Goal: Task Accomplishment & Management: Manage account settings

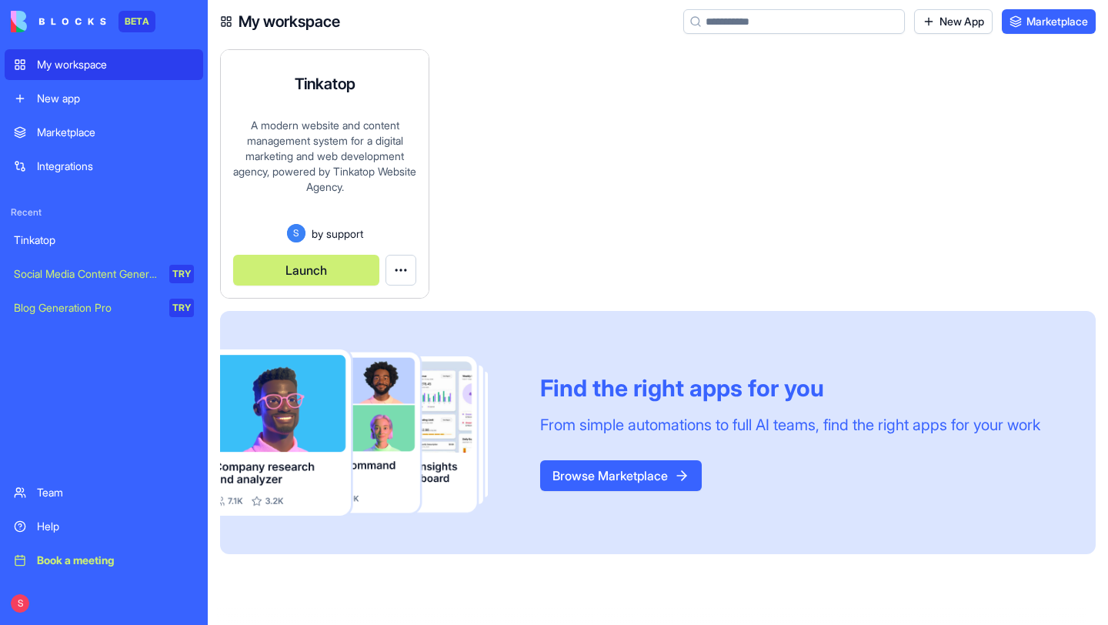
click at [330, 192] on div "A modern website and content management system for a digital marketing and web …" at bounding box center [324, 171] width 183 height 106
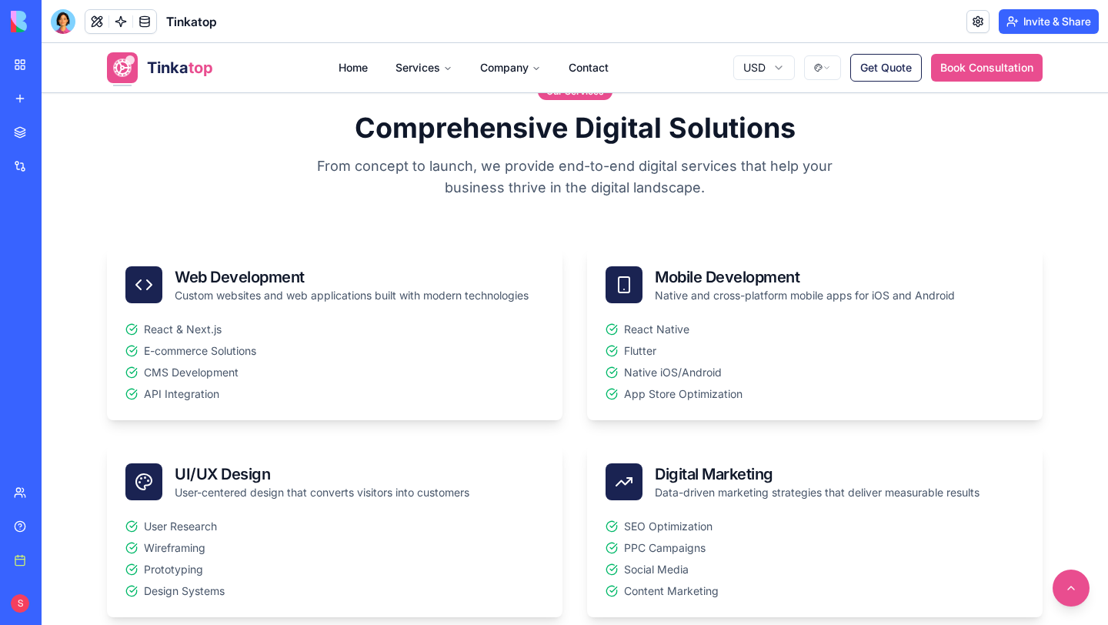
scroll to position [603, 0]
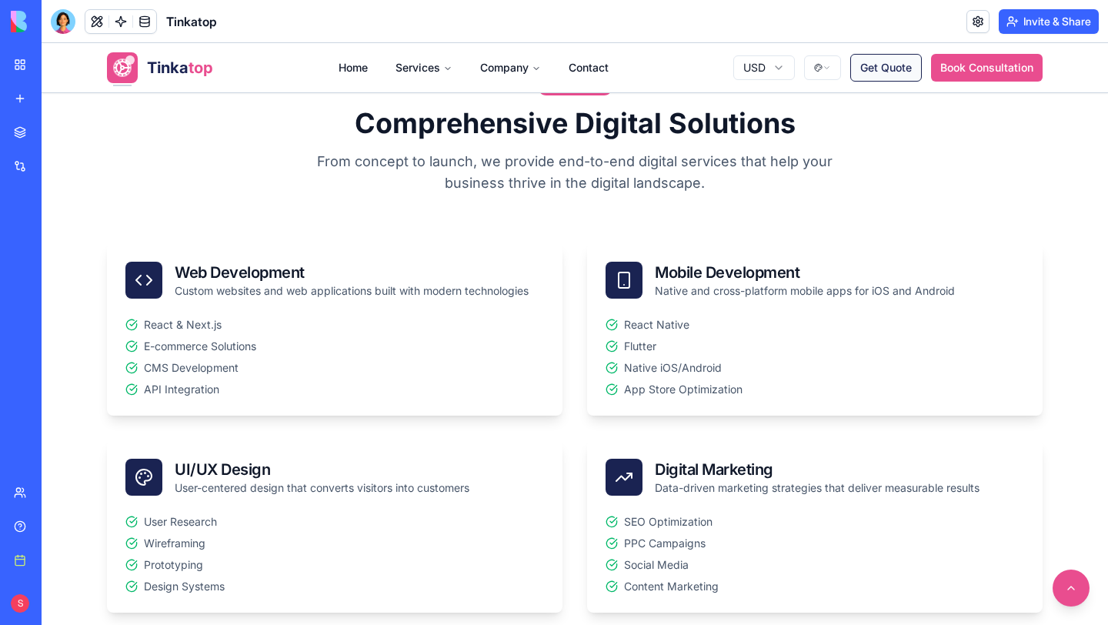
click at [885, 63] on button "Get Quote" at bounding box center [887, 68] width 72 height 28
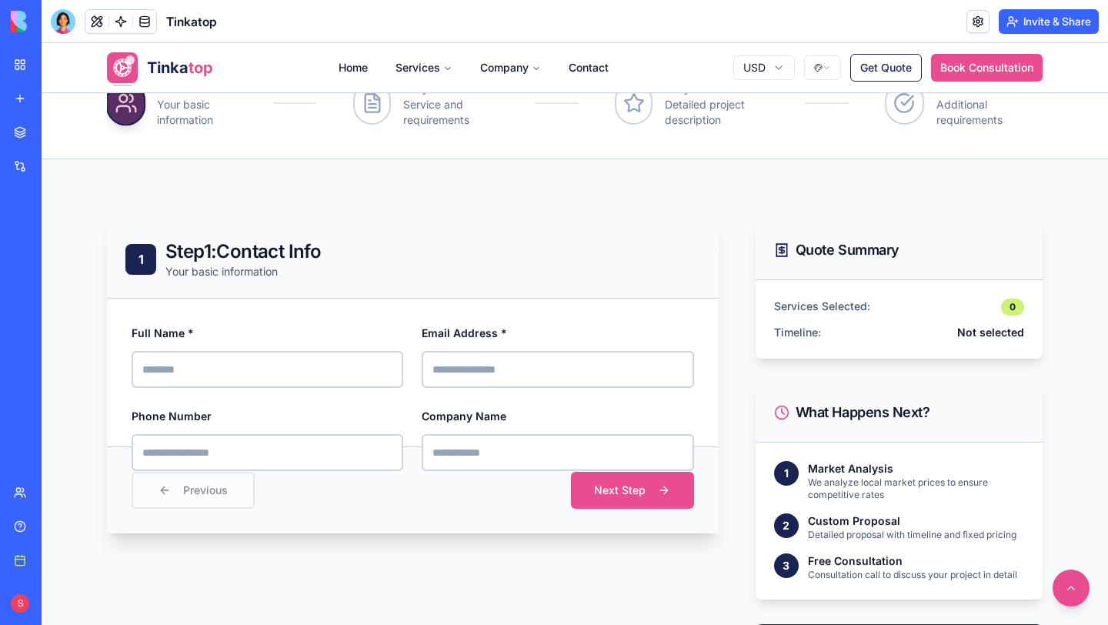
scroll to position [406, 0]
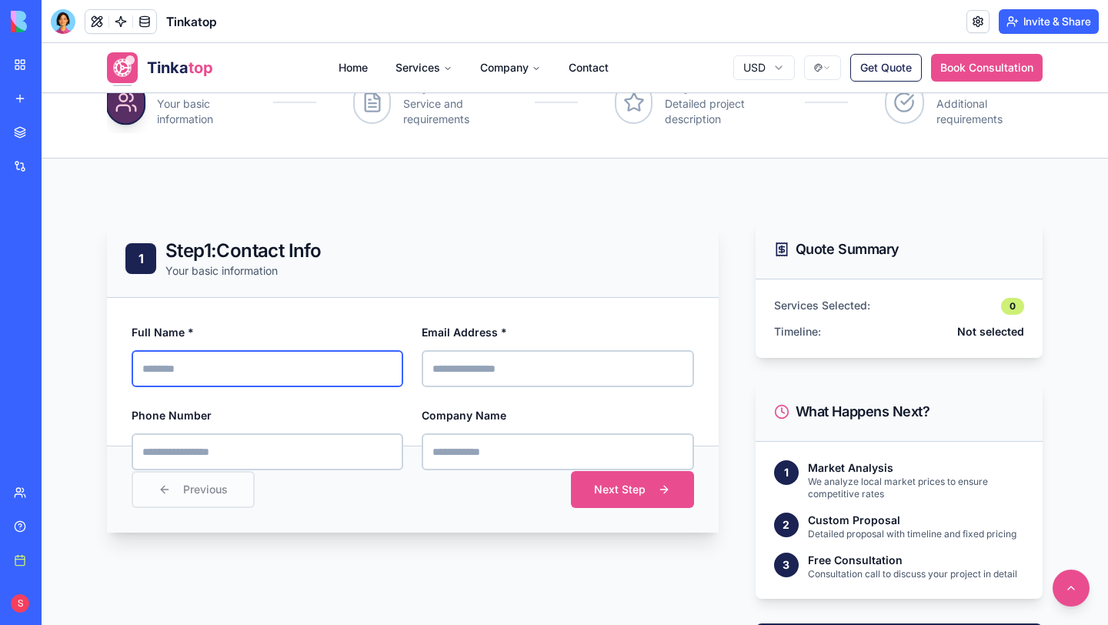
click at [212, 370] on input "Full Name *" at bounding box center [268, 368] width 272 height 37
type input "**********"
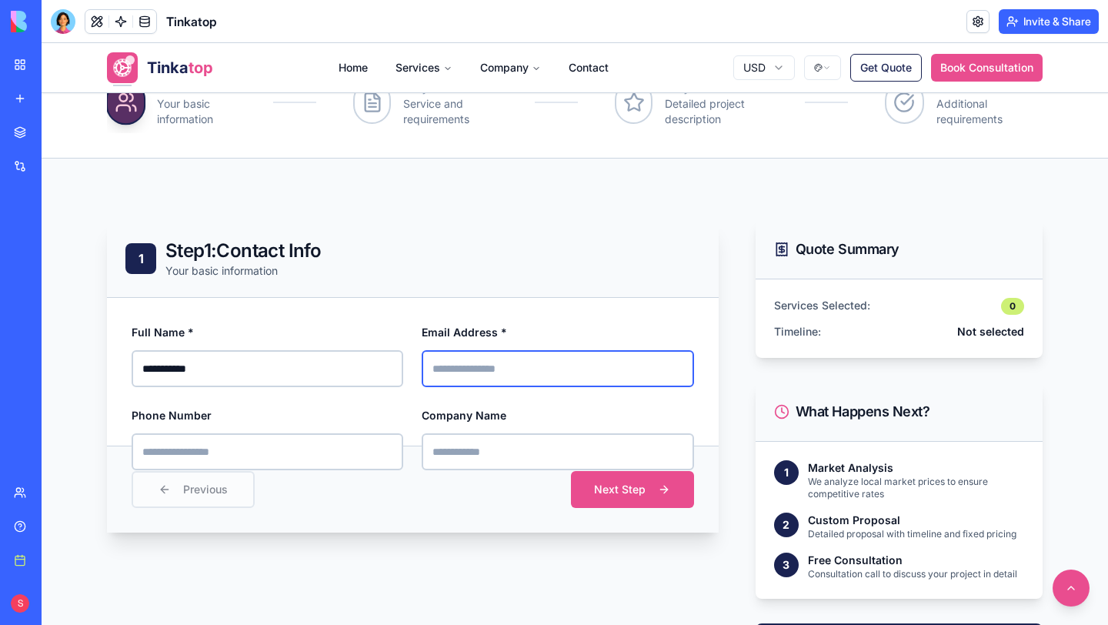
type input "**********"
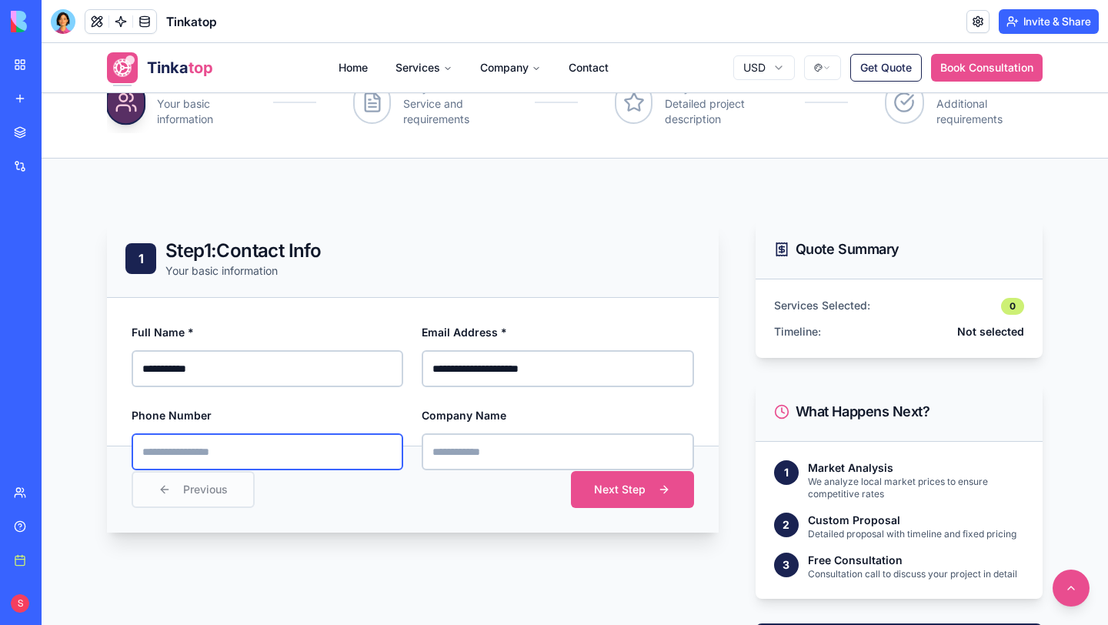
type input "**********"
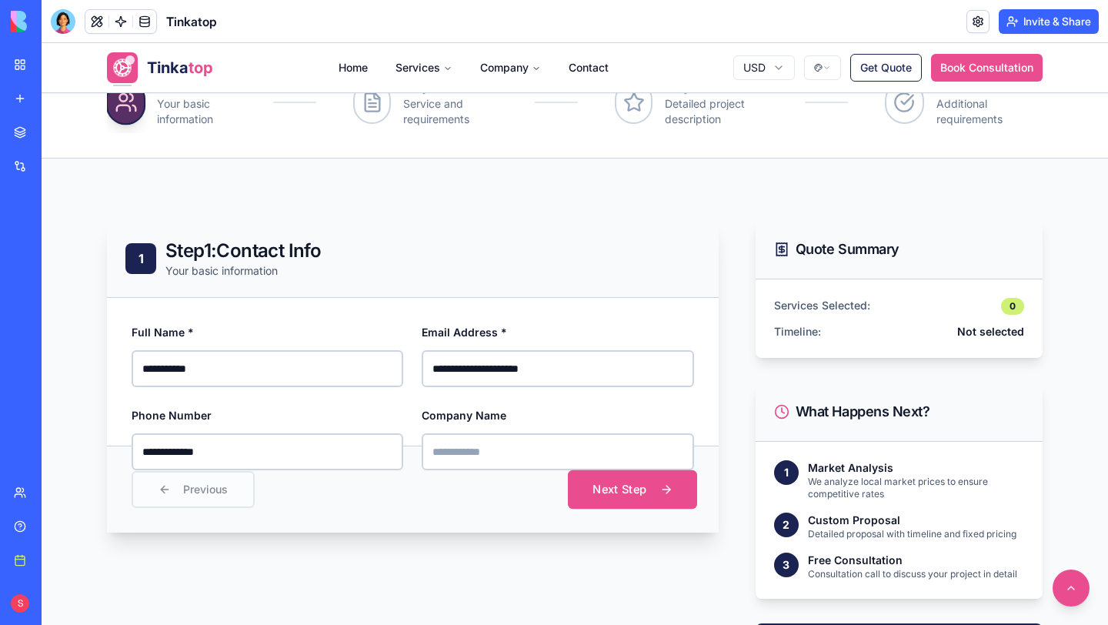
click at [656, 495] on button "Next Step" at bounding box center [632, 489] width 129 height 38
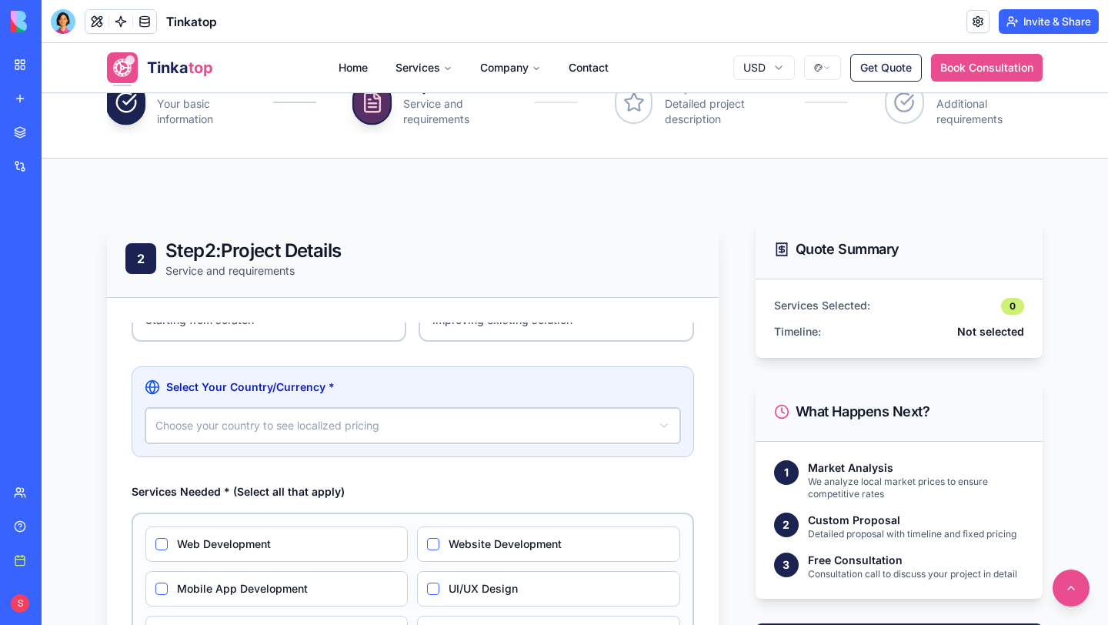
scroll to position [0, 0]
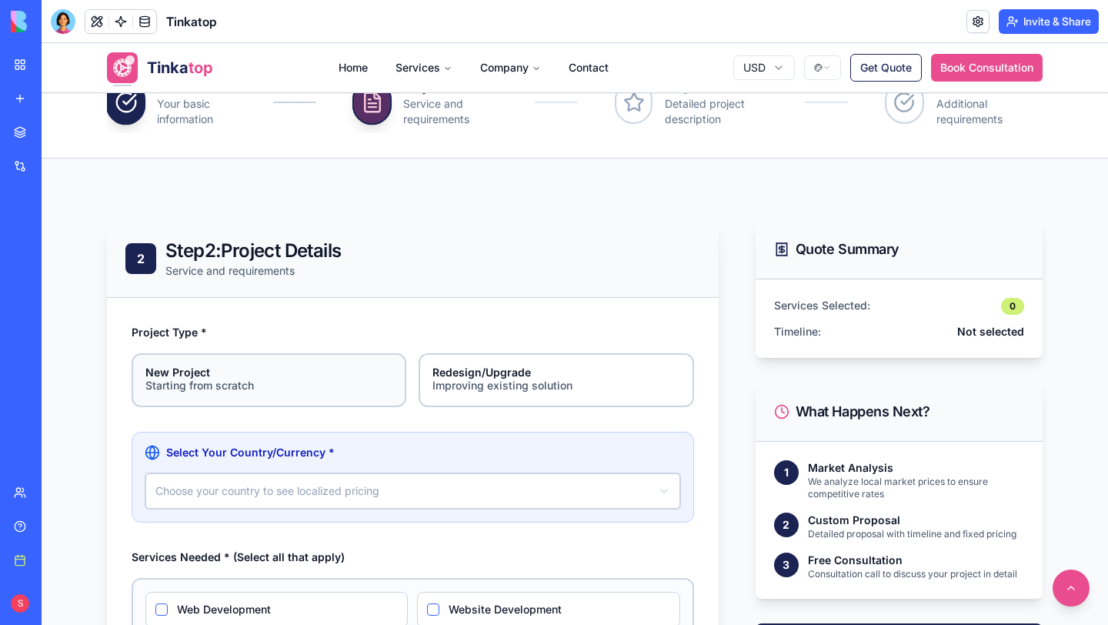
click at [344, 371] on div "New Project" at bounding box center [268, 372] width 247 height 11
click at [143, 365] on button "New Project Starting from scratch" at bounding box center [137, 359] width 12 height 12
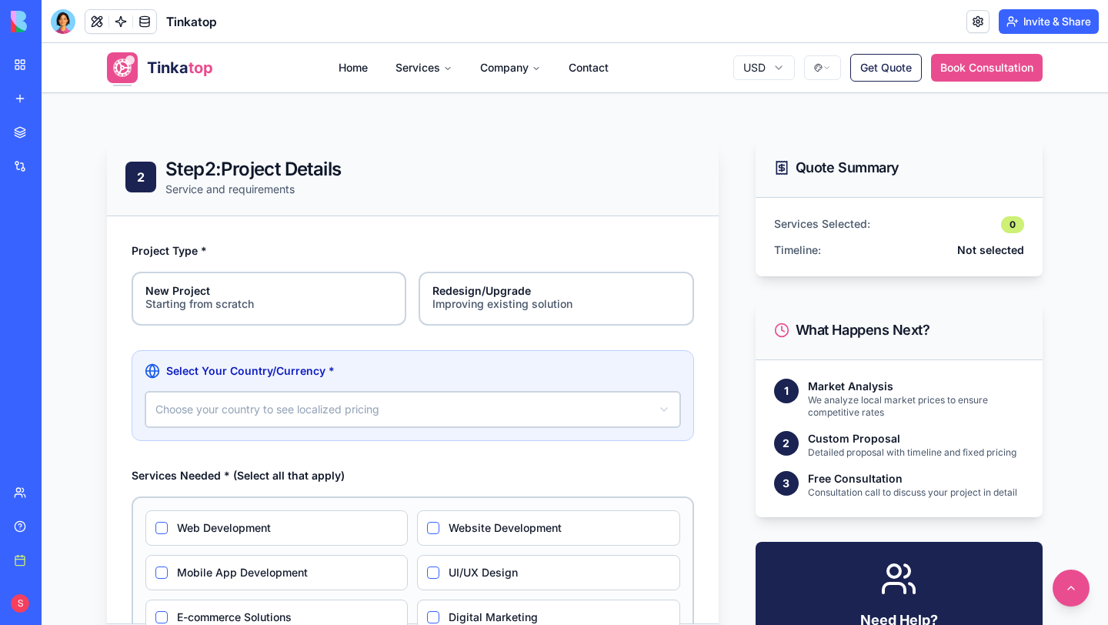
scroll to position [493, 0]
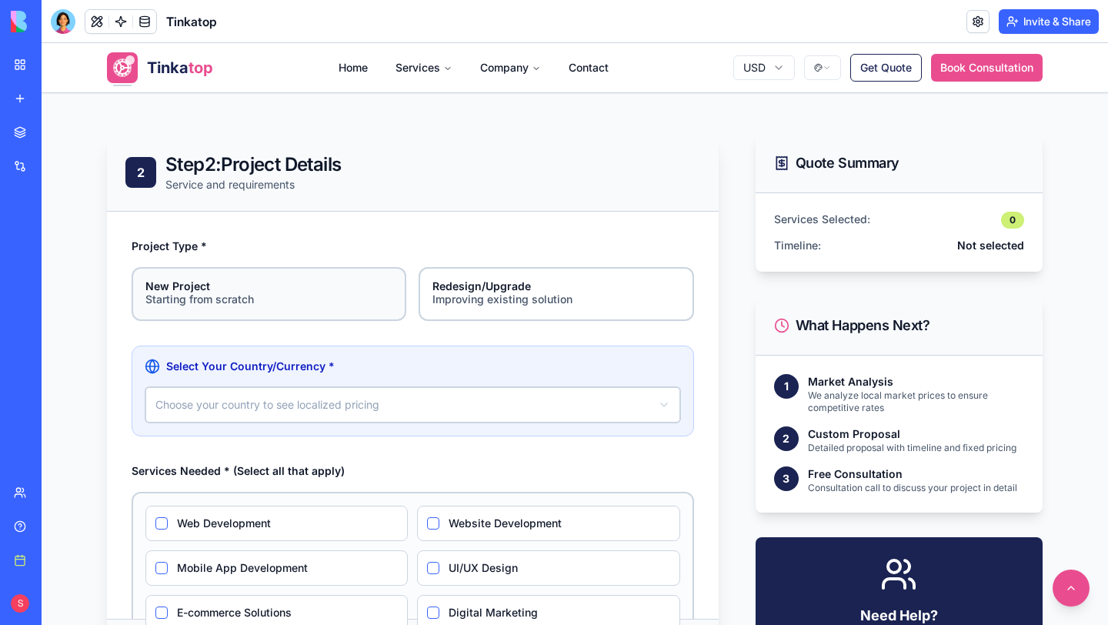
click at [257, 287] on div "New Project" at bounding box center [268, 286] width 247 height 11
click at [143, 279] on button "New Project Starting from scratch" at bounding box center [137, 272] width 12 height 12
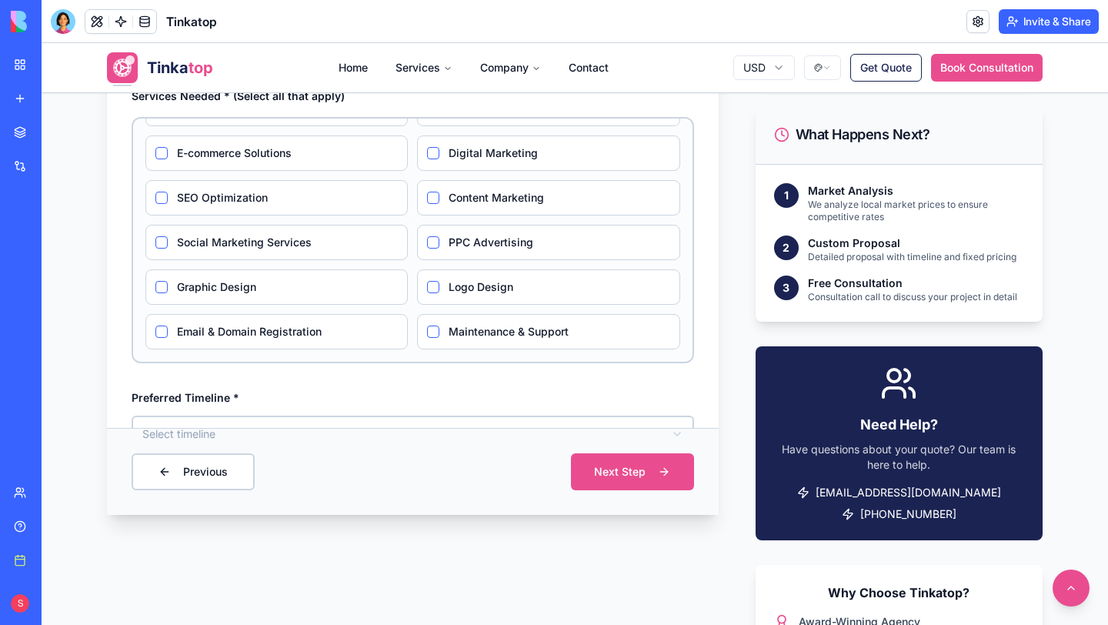
scroll to position [687, 0]
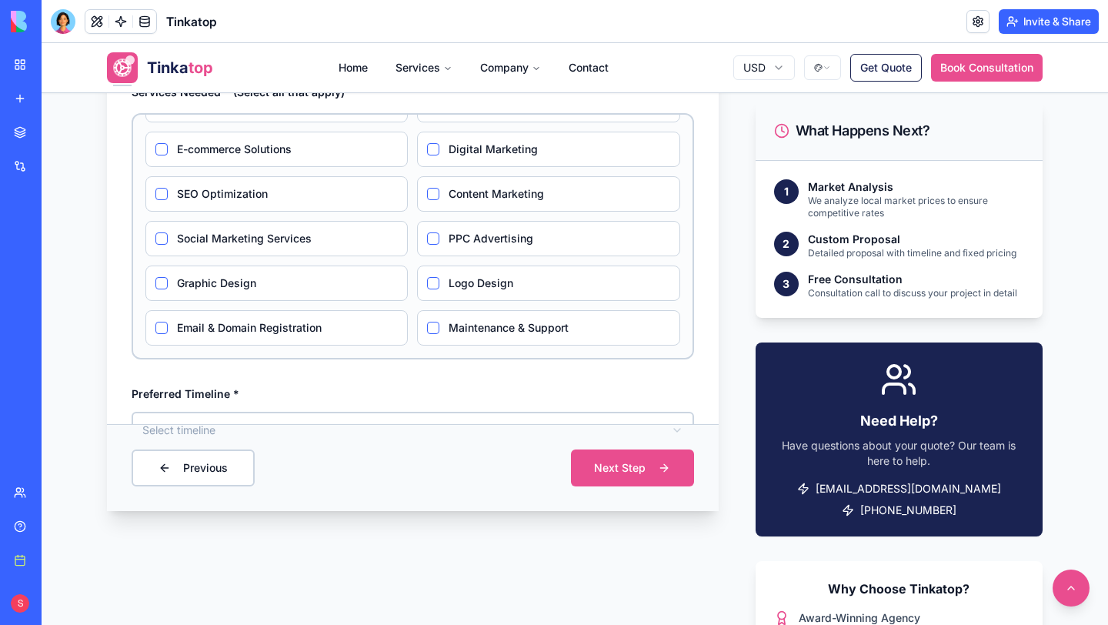
drag, startPoint x: 62, startPoint y: 120, endPoint x: 742, endPoint y: 533, distance: 795.5
click at [0, 0] on div "883x537 frames : 0 0 / 15 secs" at bounding box center [0, 0] width 0 height 0
click at [0, 0] on icon at bounding box center [0, 0] width 0 height 0
click at [0, 0] on img at bounding box center [0, 0] width 0 height 0
click at [57, 19] on div at bounding box center [63, 21] width 25 height 25
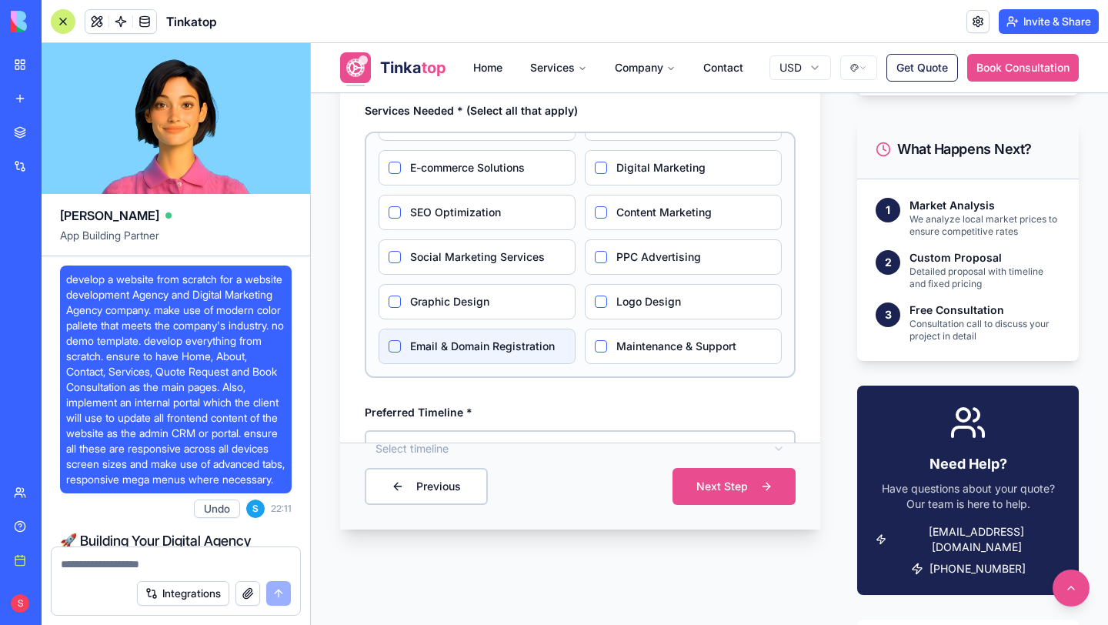
scroll to position [27136, 0]
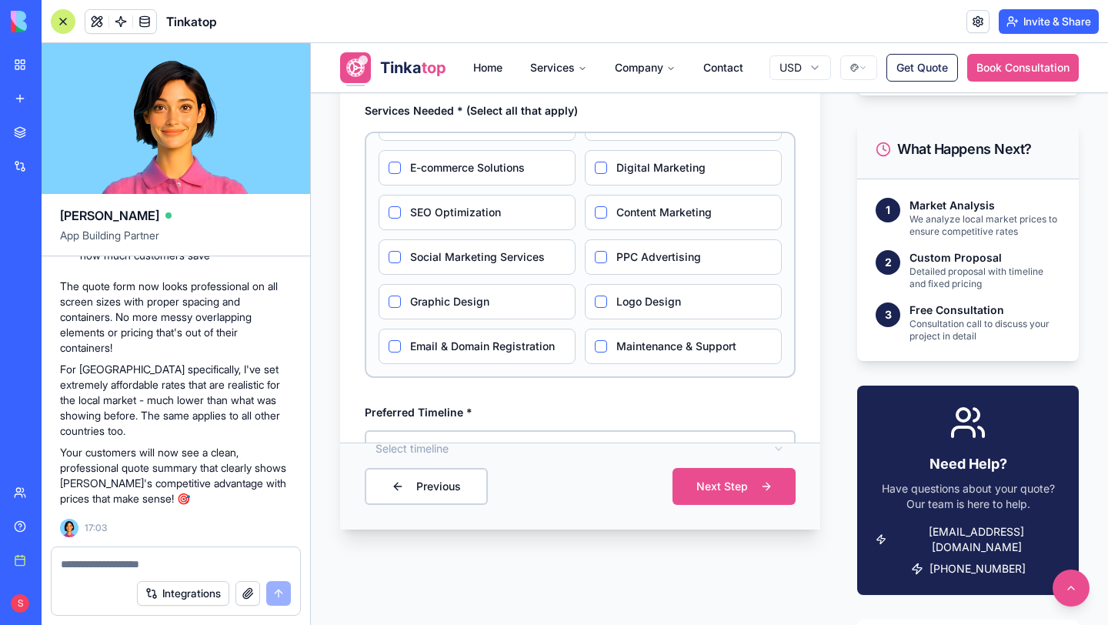
click at [243, 590] on button "button" at bounding box center [248, 593] width 25 height 25
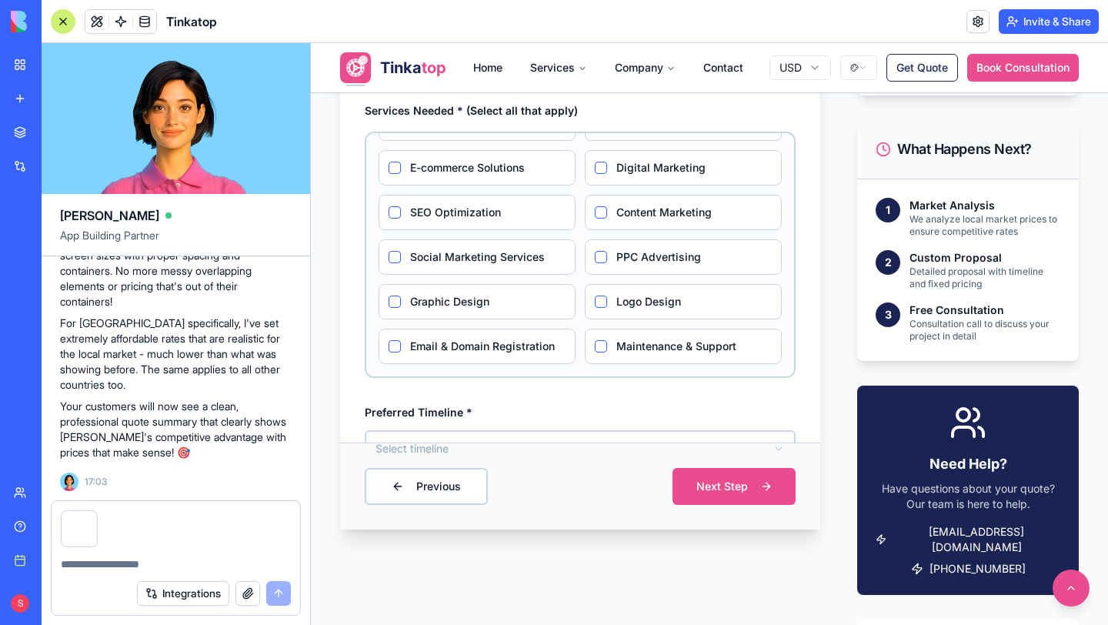
click at [101, 568] on textarea at bounding box center [176, 563] width 230 height 15
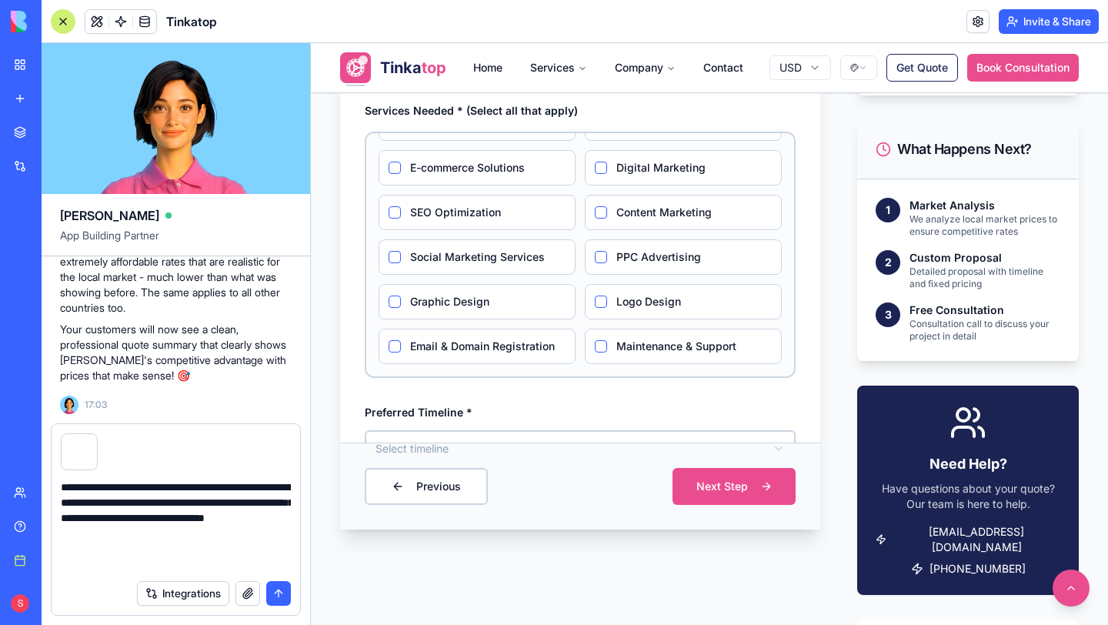
type textarea "**********"
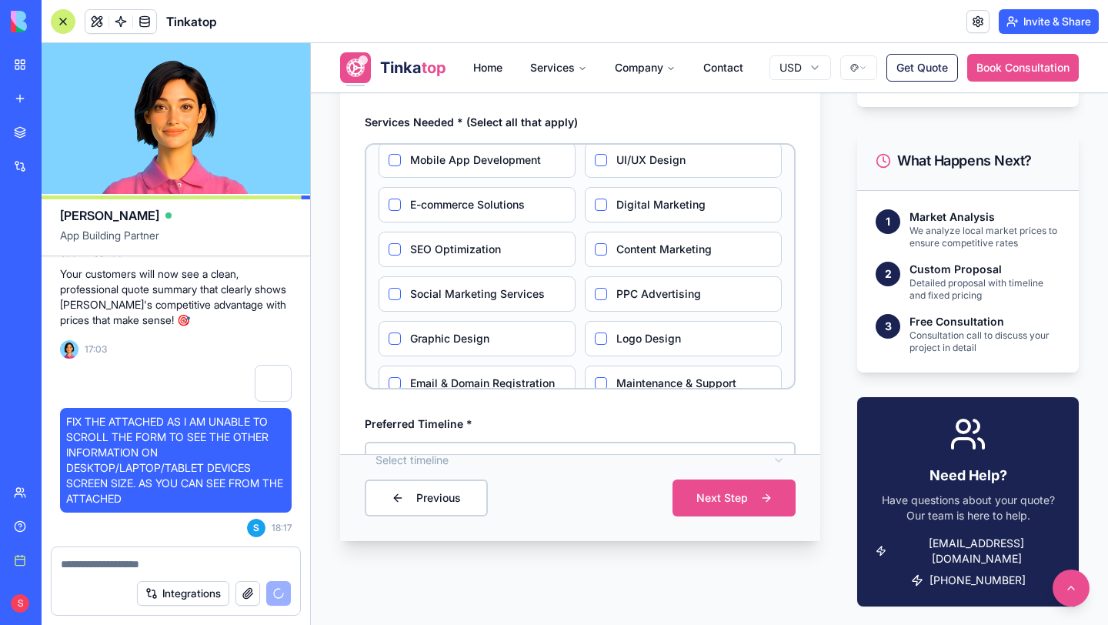
scroll to position [53, 0]
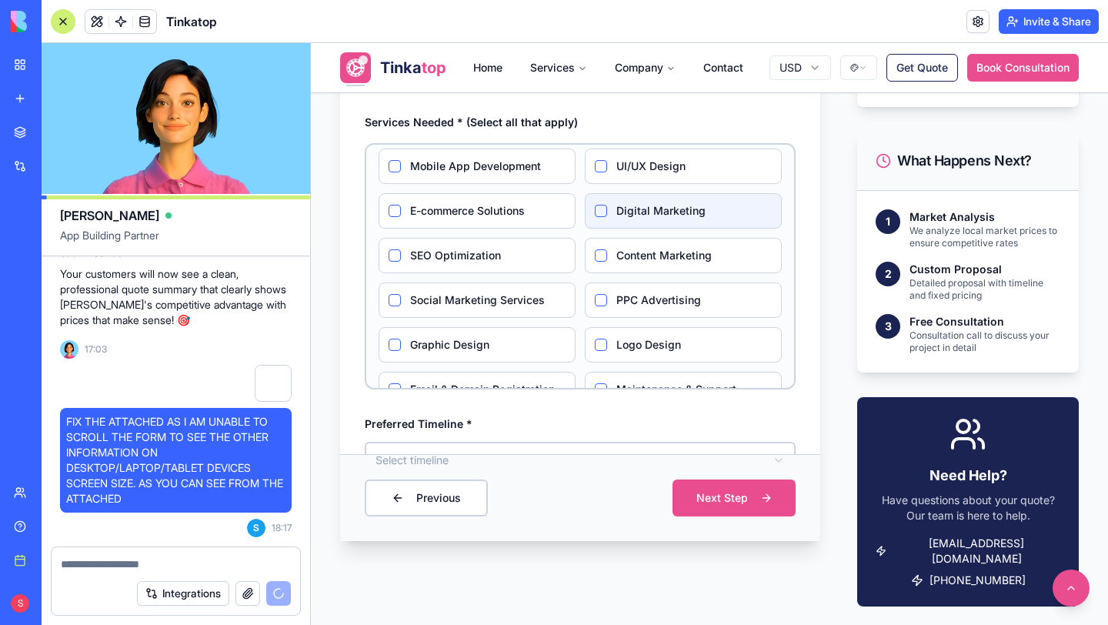
click at [605, 209] on Marketing "Digital Marketing" at bounding box center [601, 211] width 12 height 12
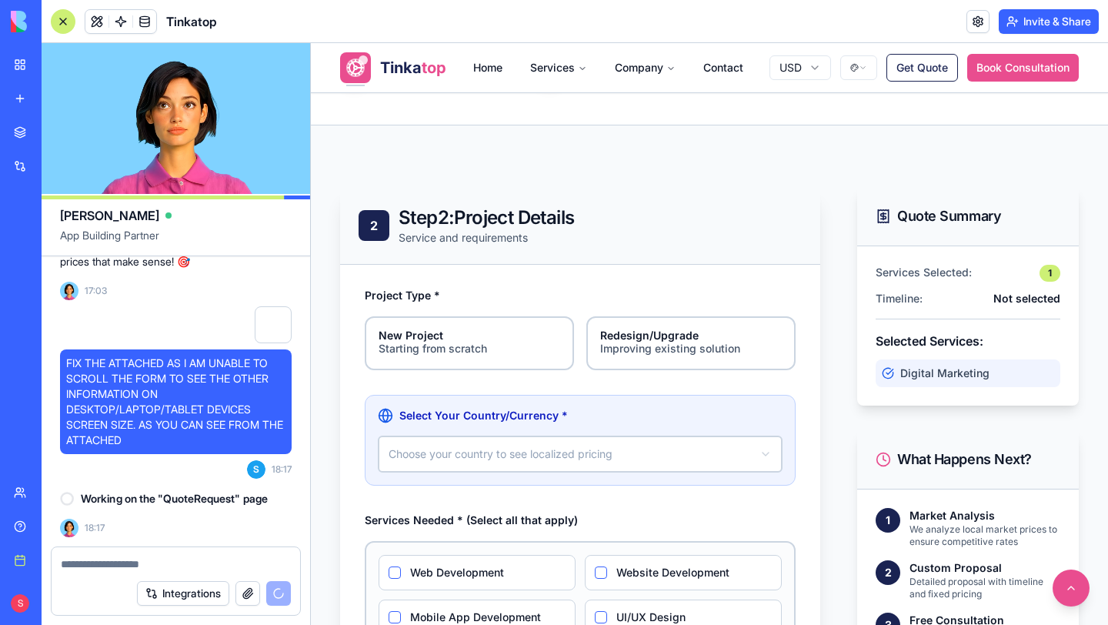
scroll to position [27373, 0]
click at [524, 451] on html "**********" at bounding box center [709, 606] width 797 height 2042
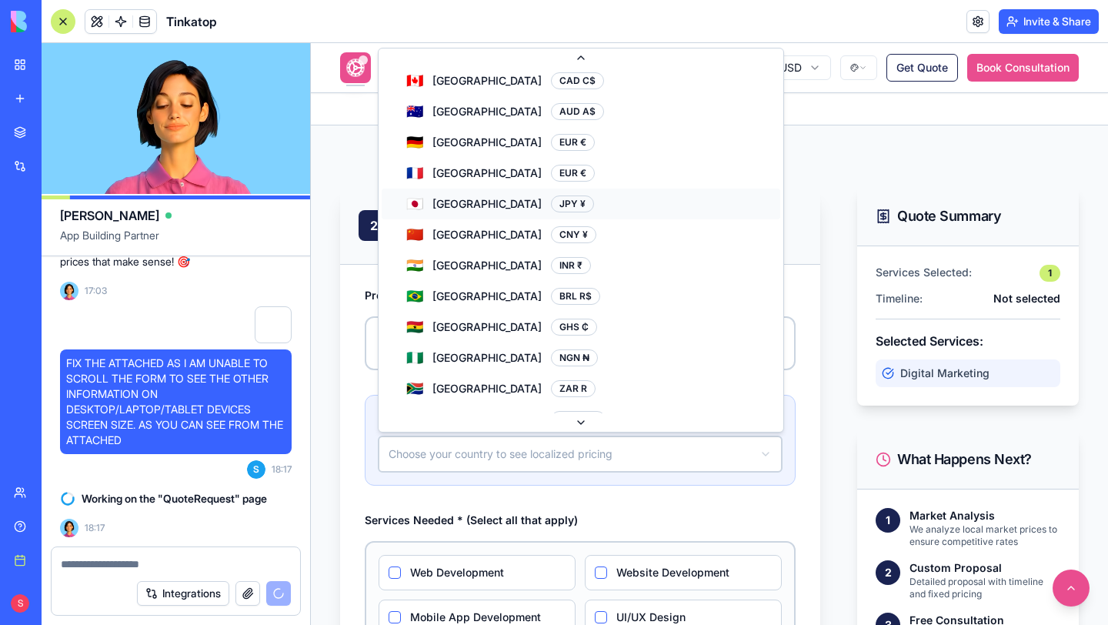
scroll to position [79, 0]
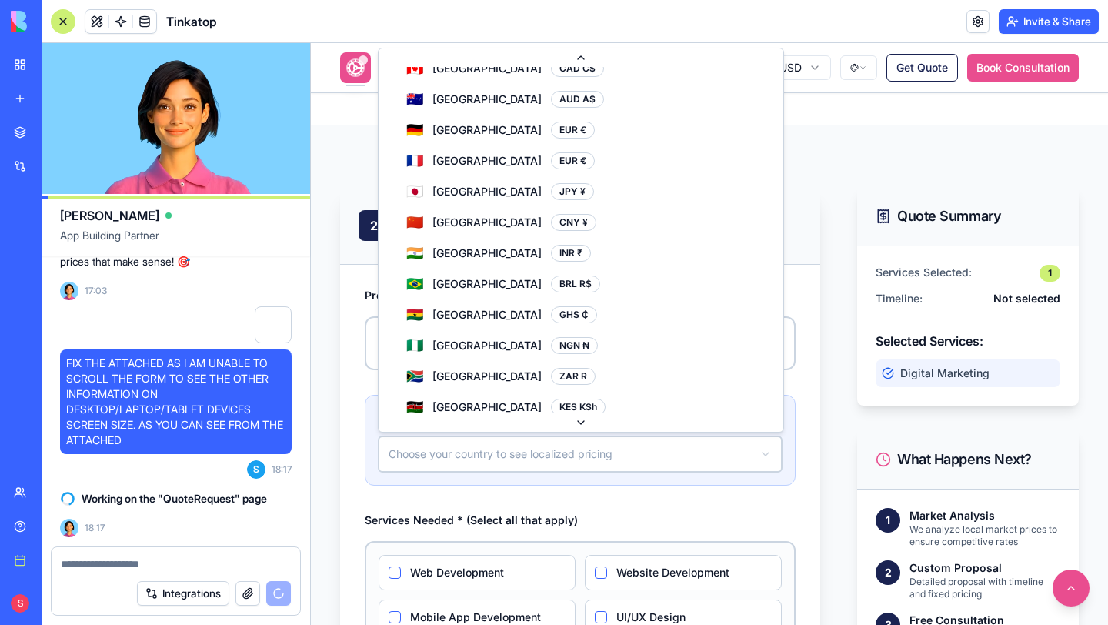
select select "**"
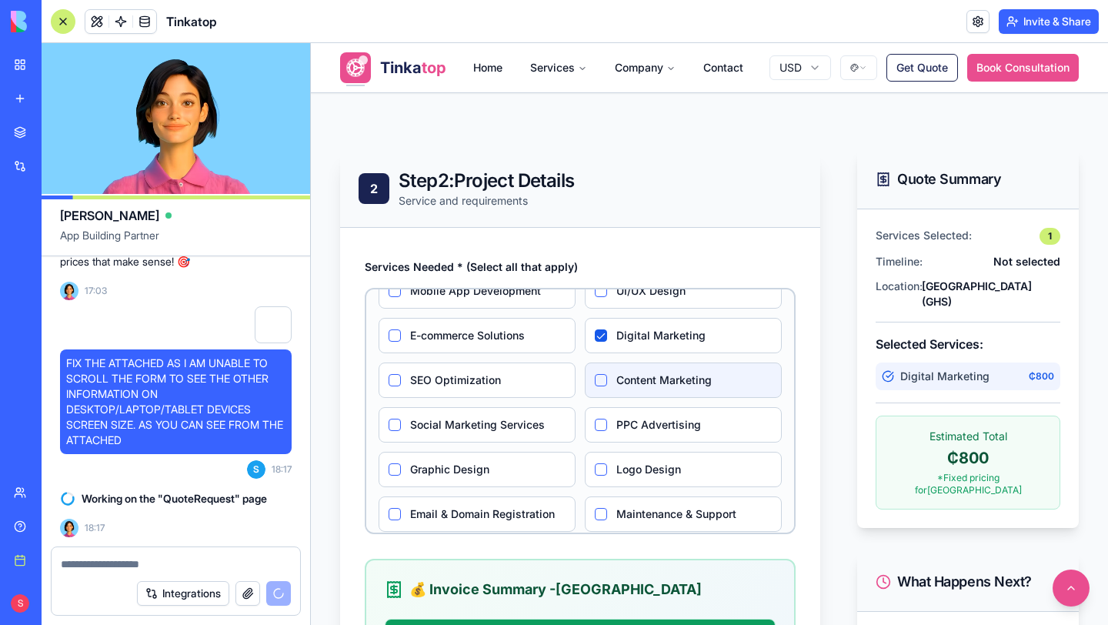
scroll to position [85, 0]
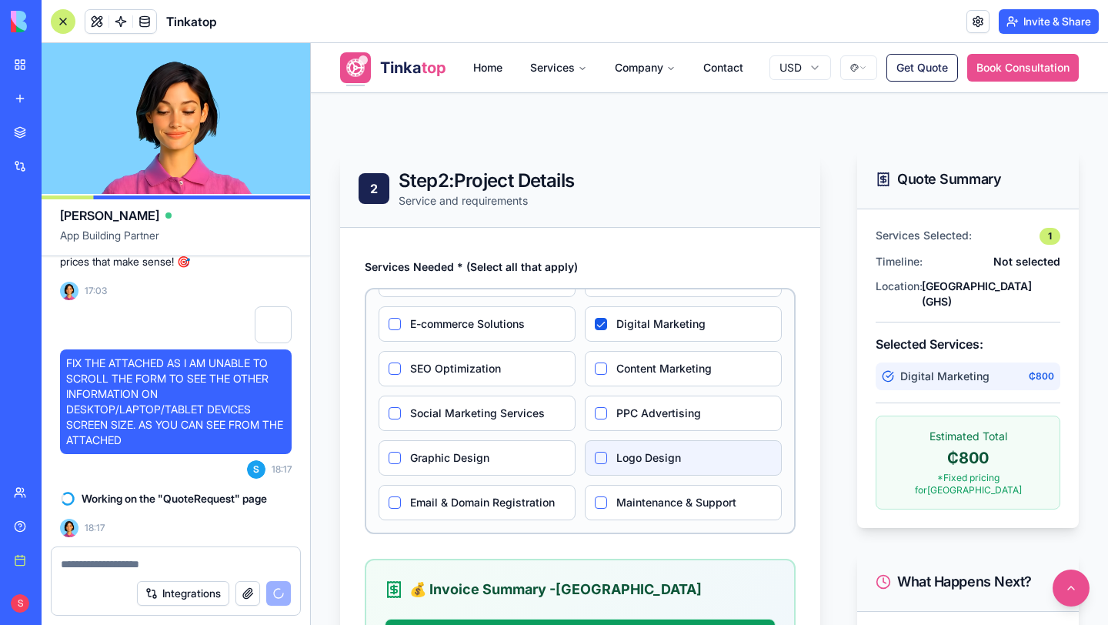
click at [603, 461] on Design "Logo Design" at bounding box center [601, 458] width 12 height 12
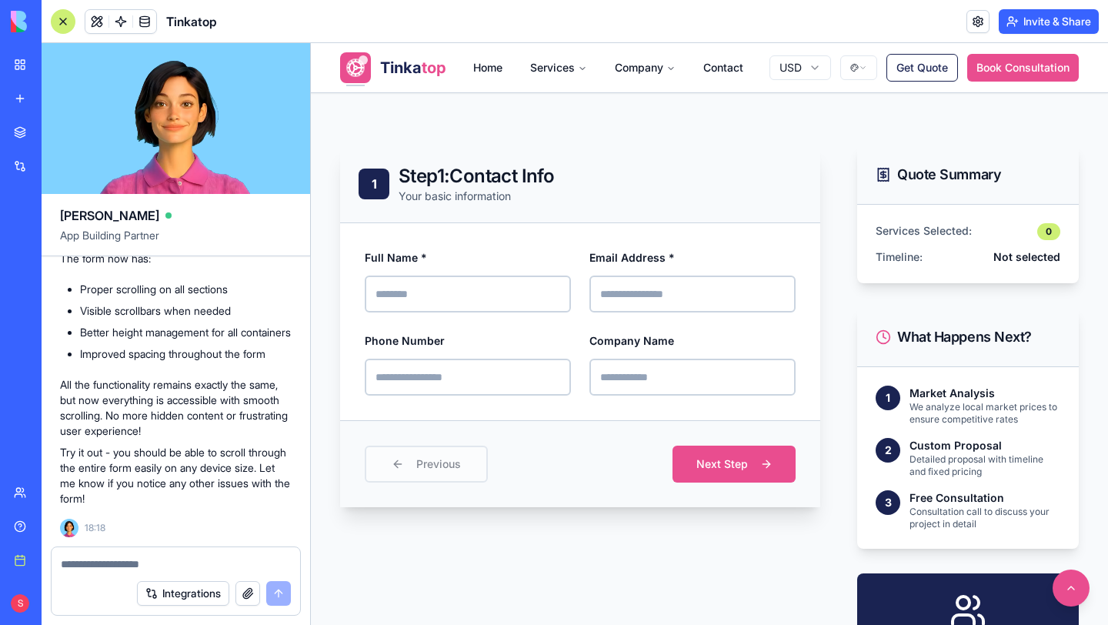
scroll to position [488, 0]
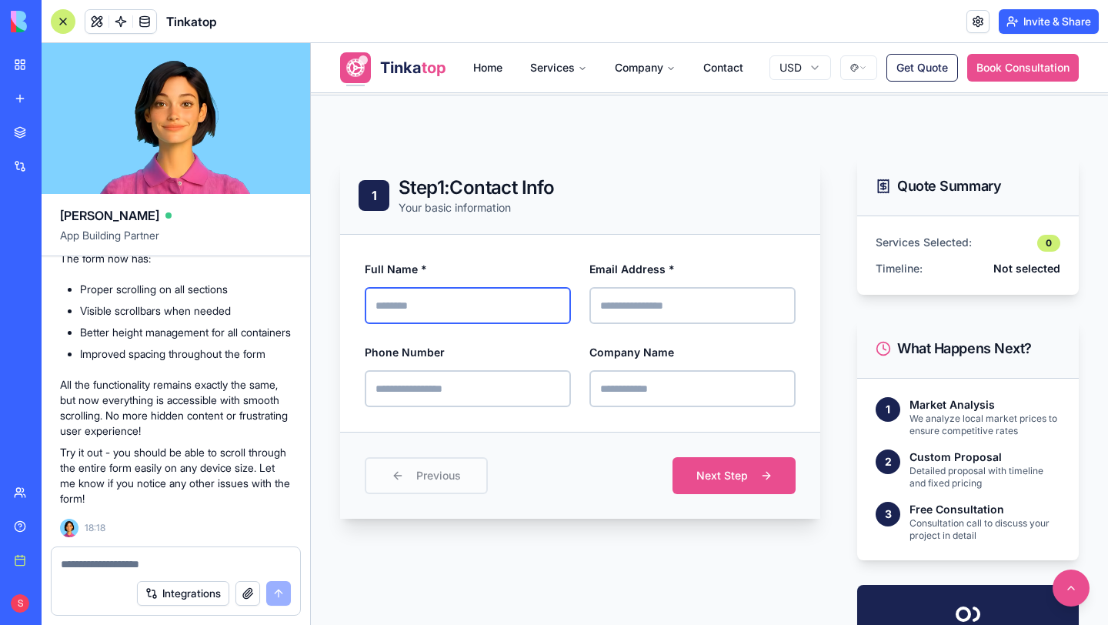
click at [406, 289] on input "Full Name *" at bounding box center [468, 305] width 206 height 37
type input "**********"
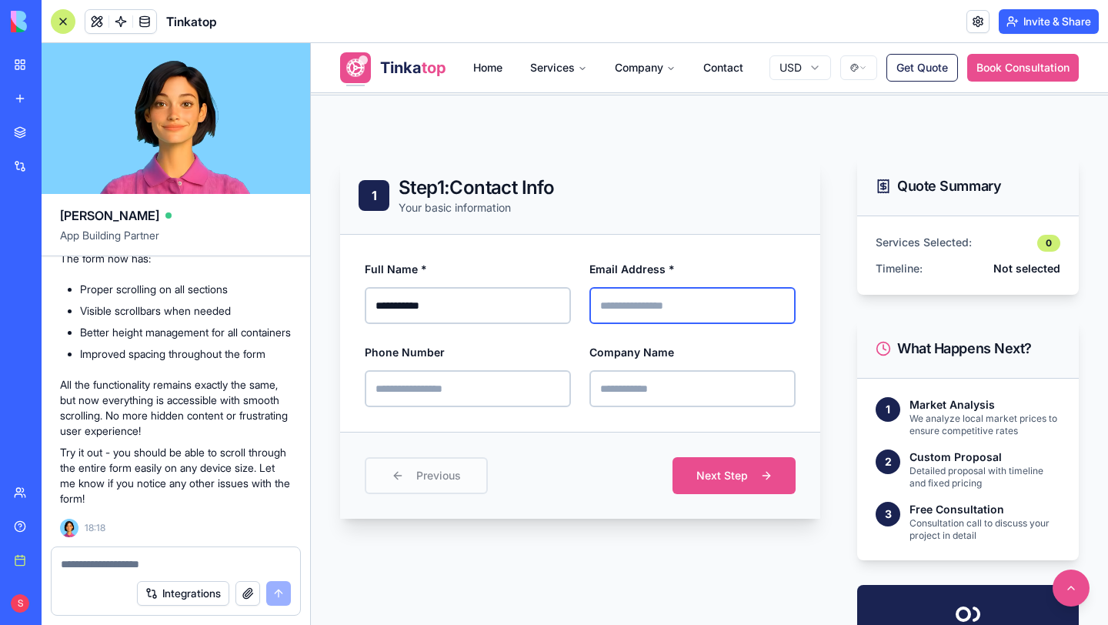
type input "**********"
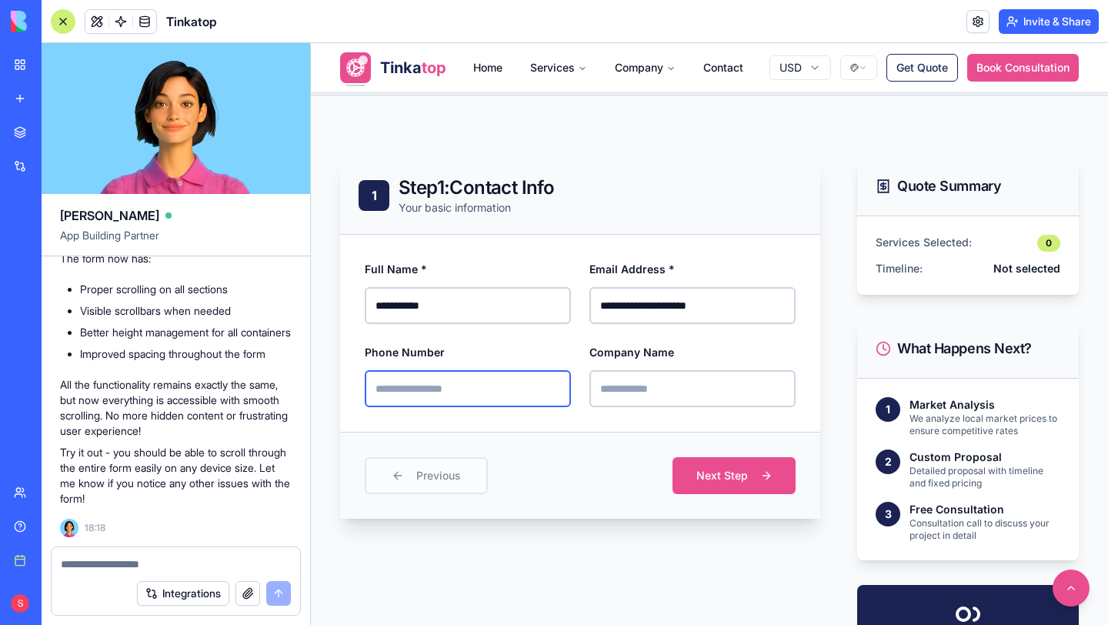
type input "**********"
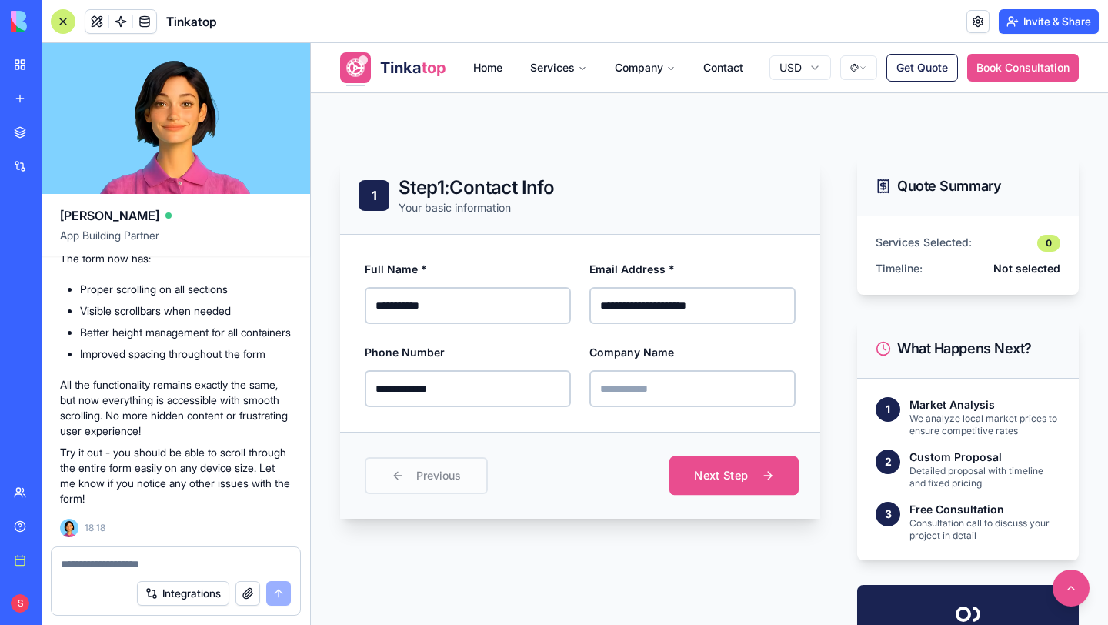
click at [695, 477] on button "Next Step" at bounding box center [734, 475] width 129 height 38
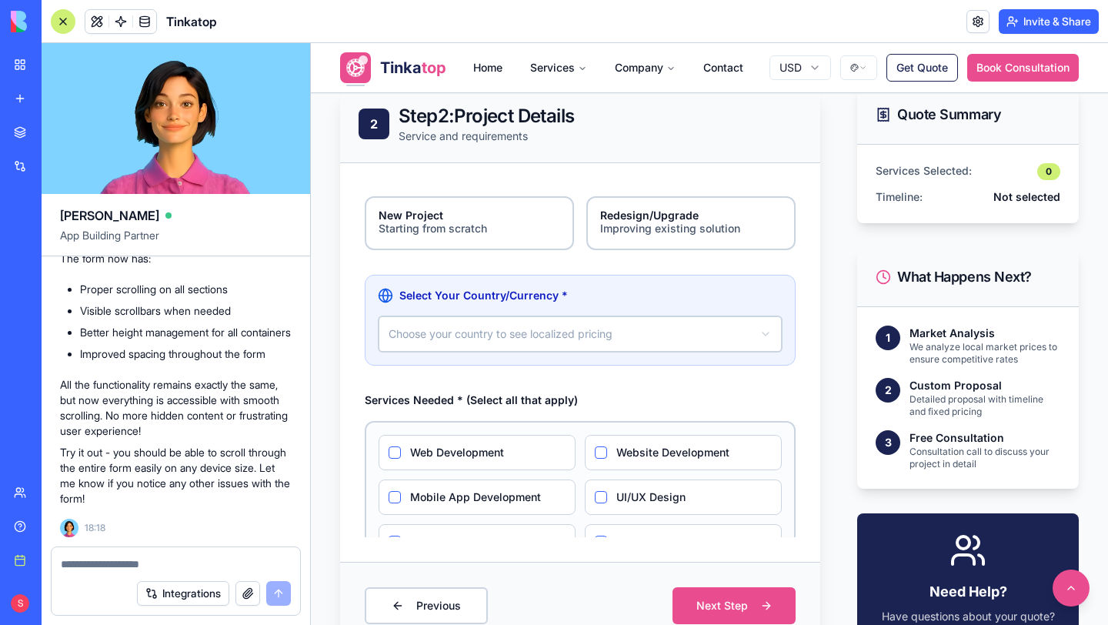
scroll to position [13, 0]
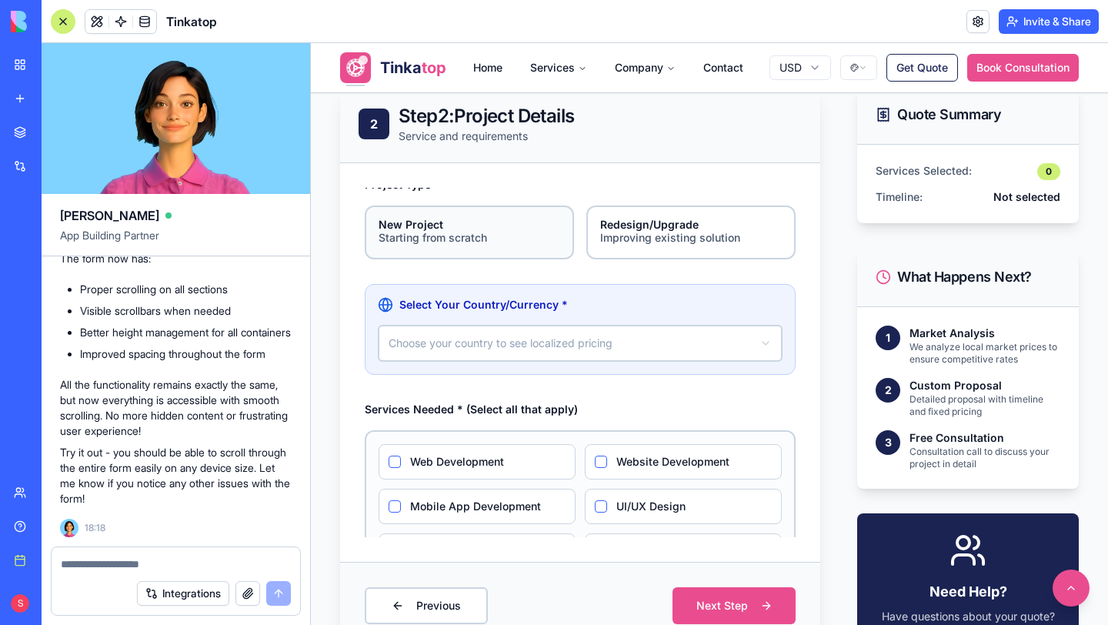
click at [496, 246] on label "New Project Starting from scratch" at bounding box center [469, 233] width 209 height 54
click at [376, 217] on button "New Project Starting from scratch" at bounding box center [370, 211] width 12 height 12
click at [503, 226] on div "New Project" at bounding box center [470, 224] width 182 height 11
click at [376, 217] on button "New Project Starting from scratch" at bounding box center [370, 211] width 12 height 12
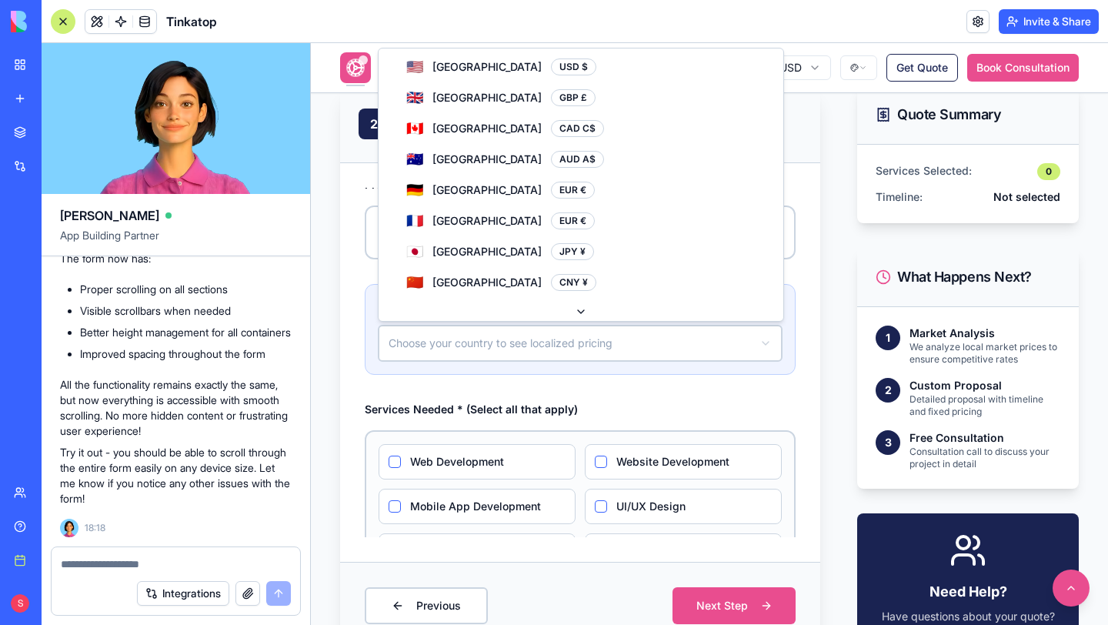
click at [503, 344] on html "**********" at bounding box center [709, 464] width 797 height 1961
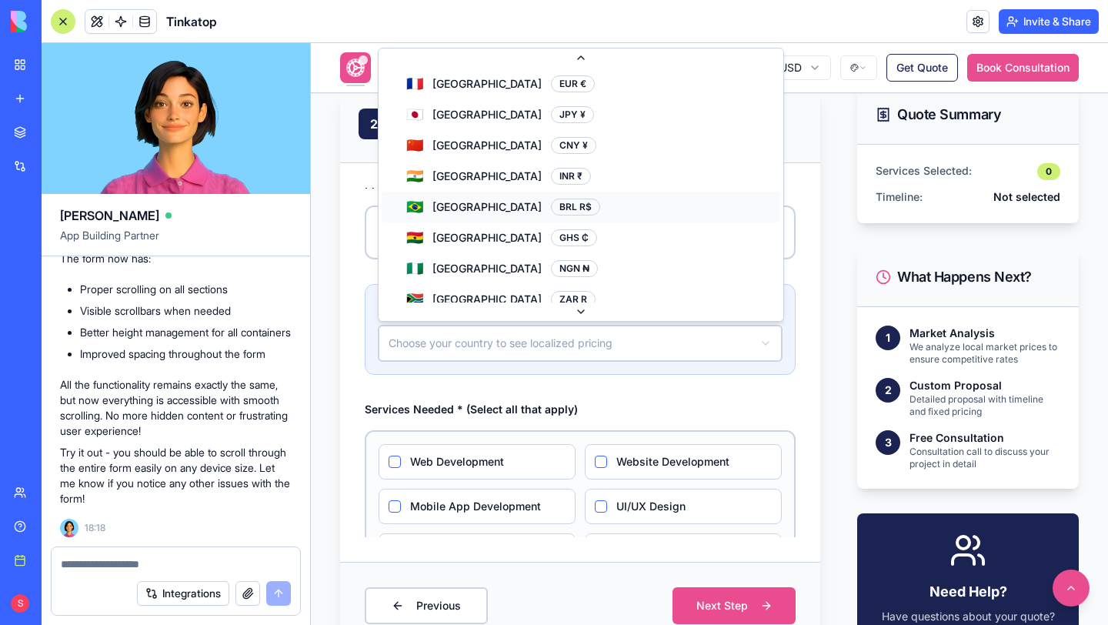
scroll to position [214, 0]
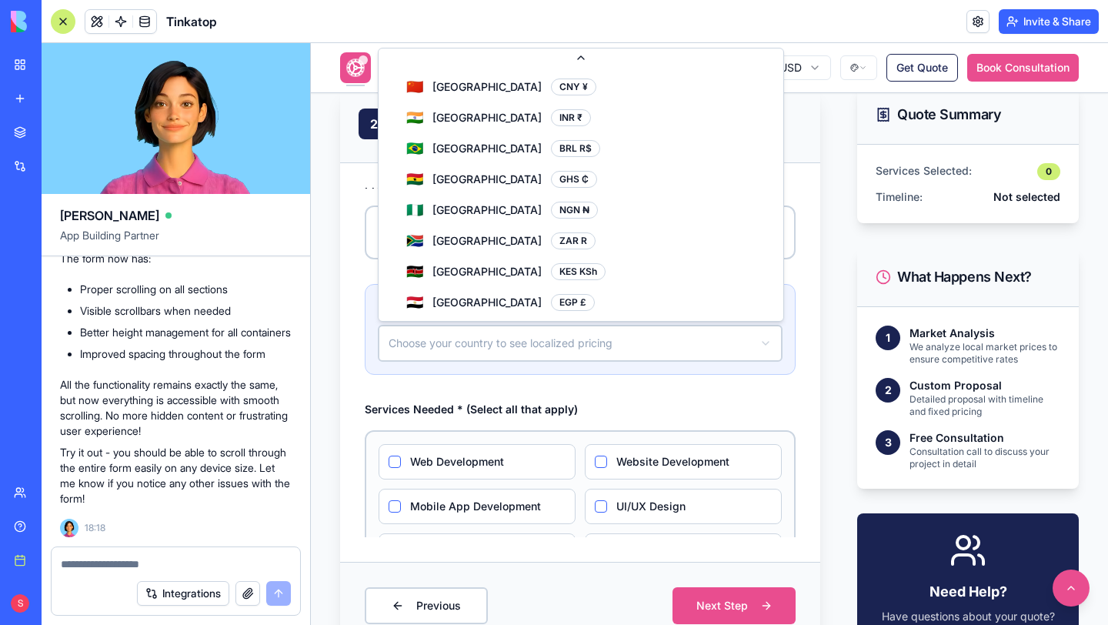
select select "**"
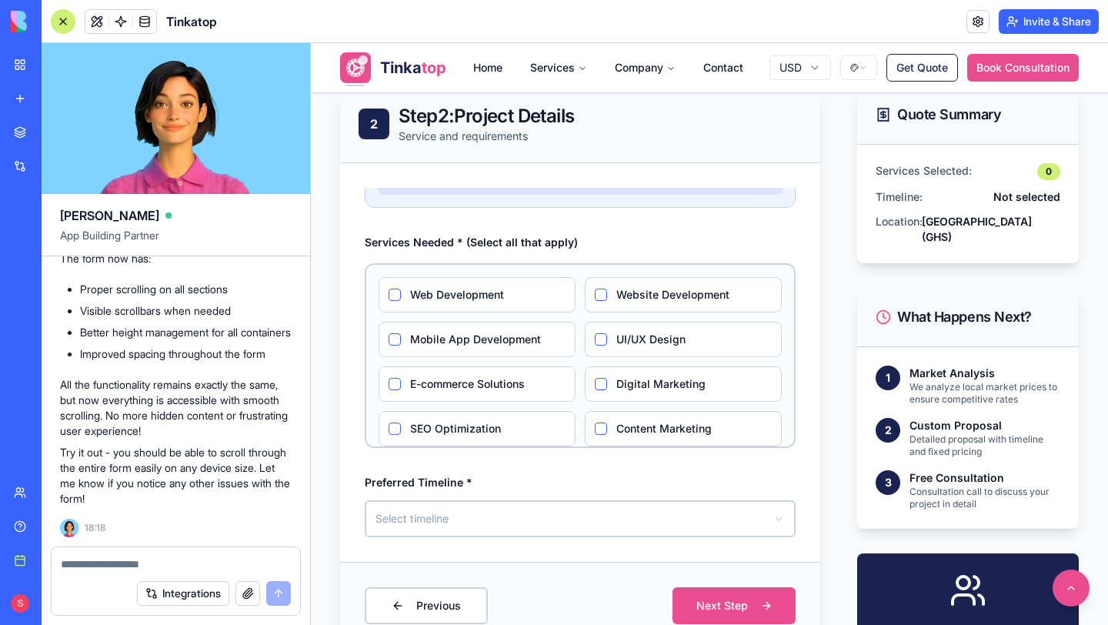
scroll to position [43, 0]
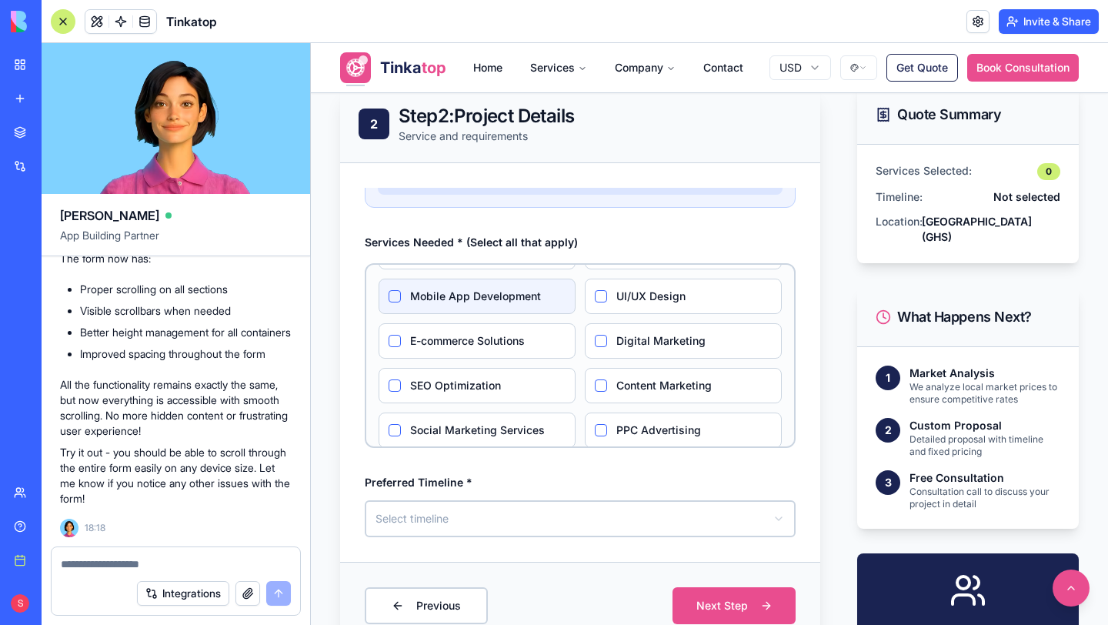
click at [493, 297] on label "Mobile App Development" at bounding box center [487, 296] width 155 height 15
click at [401, 297] on Development "Mobile App Development" at bounding box center [395, 296] width 12 height 12
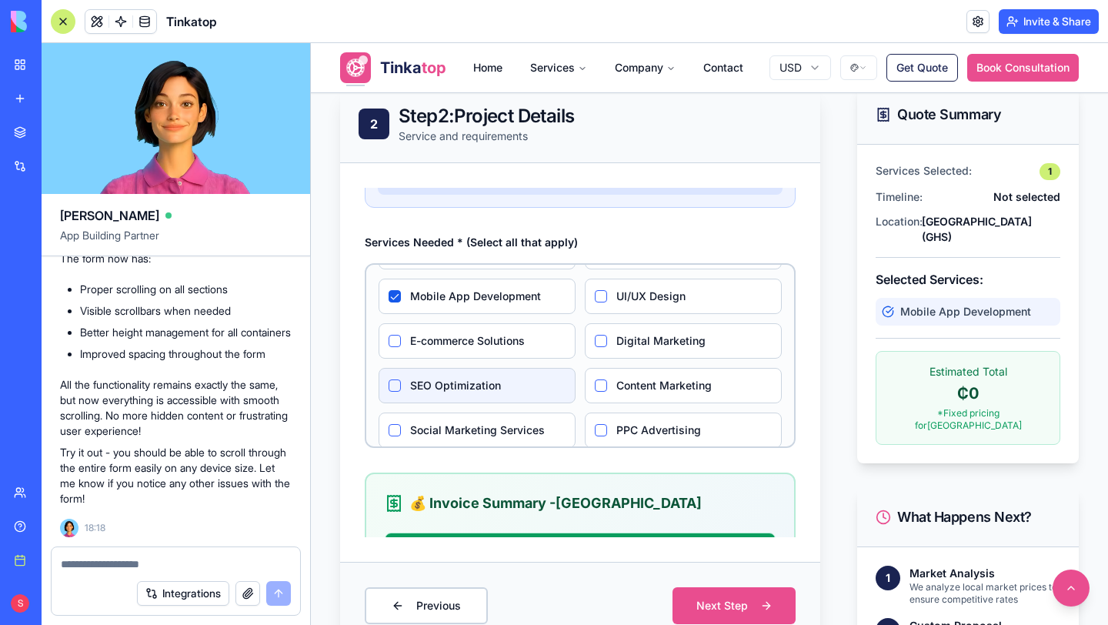
click at [503, 386] on label "SEO Optimization" at bounding box center [487, 385] width 155 height 15
click at [401, 386] on Optimization "SEO Optimization" at bounding box center [395, 385] width 12 height 12
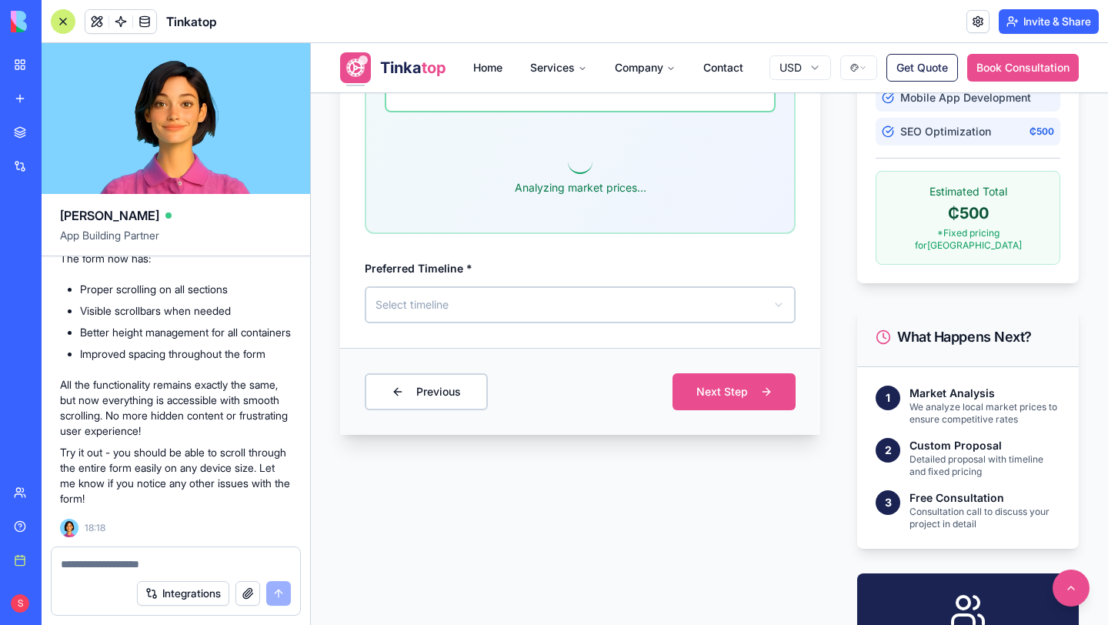
scroll to position [817, 0]
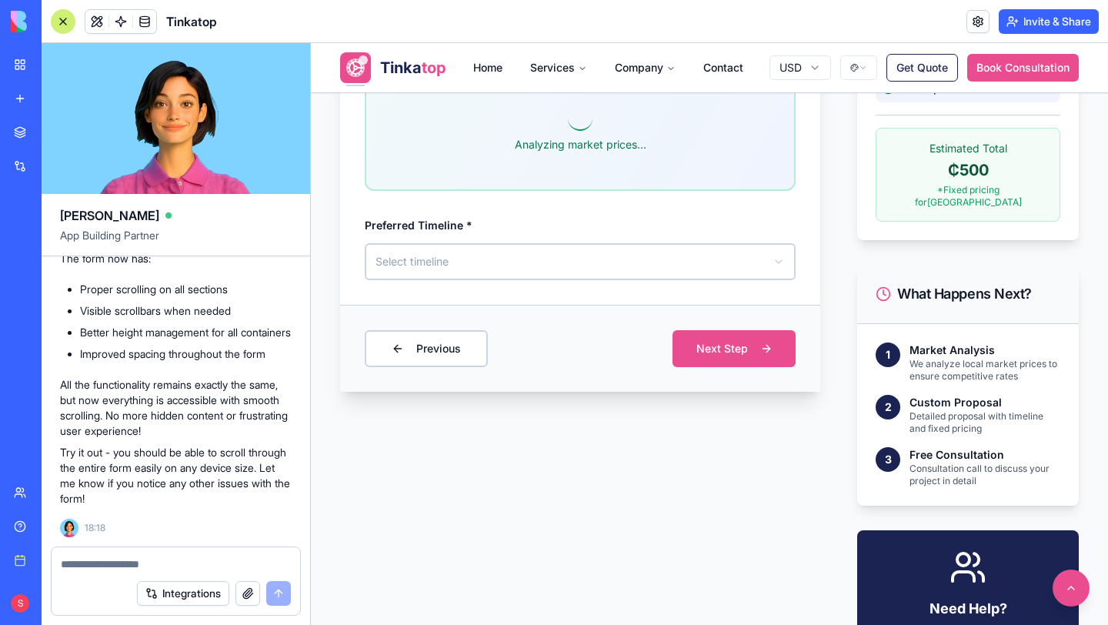
click at [601, 263] on html "**********" at bounding box center [709, 343] width 797 height 2235
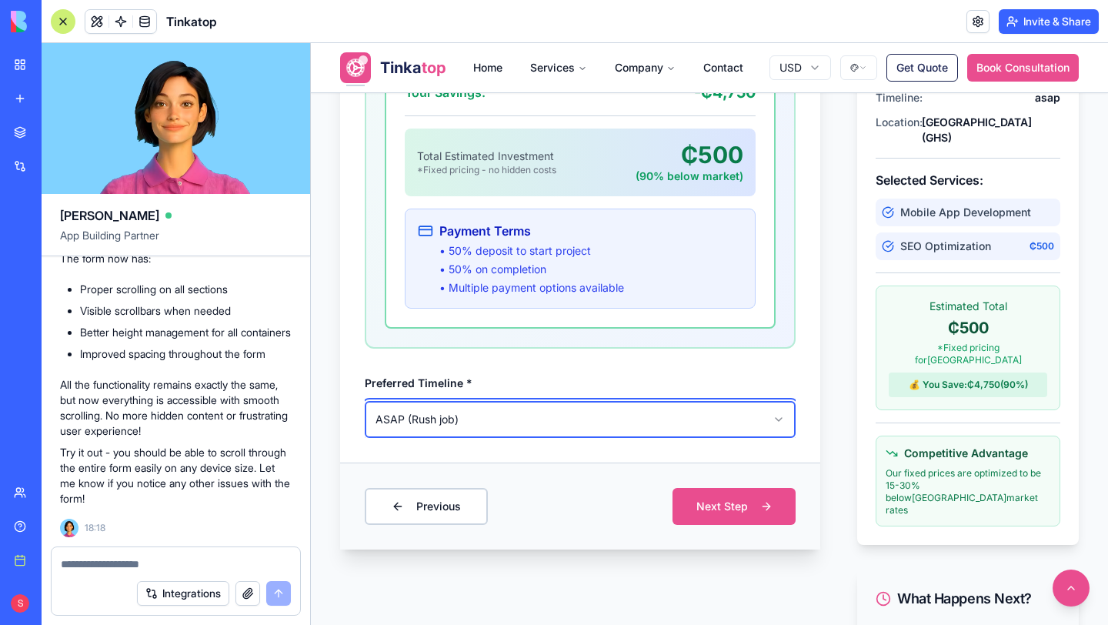
scroll to position [668, 0]
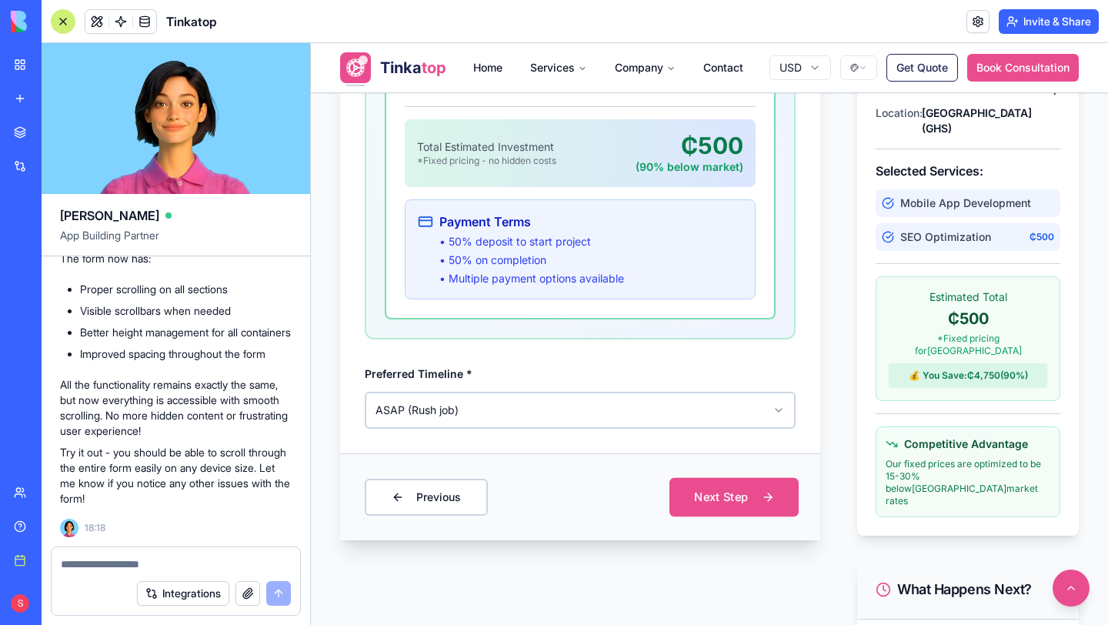
click at [699, 503] on button "Next Step" at bounding box center [734, 496] width 129 height 38
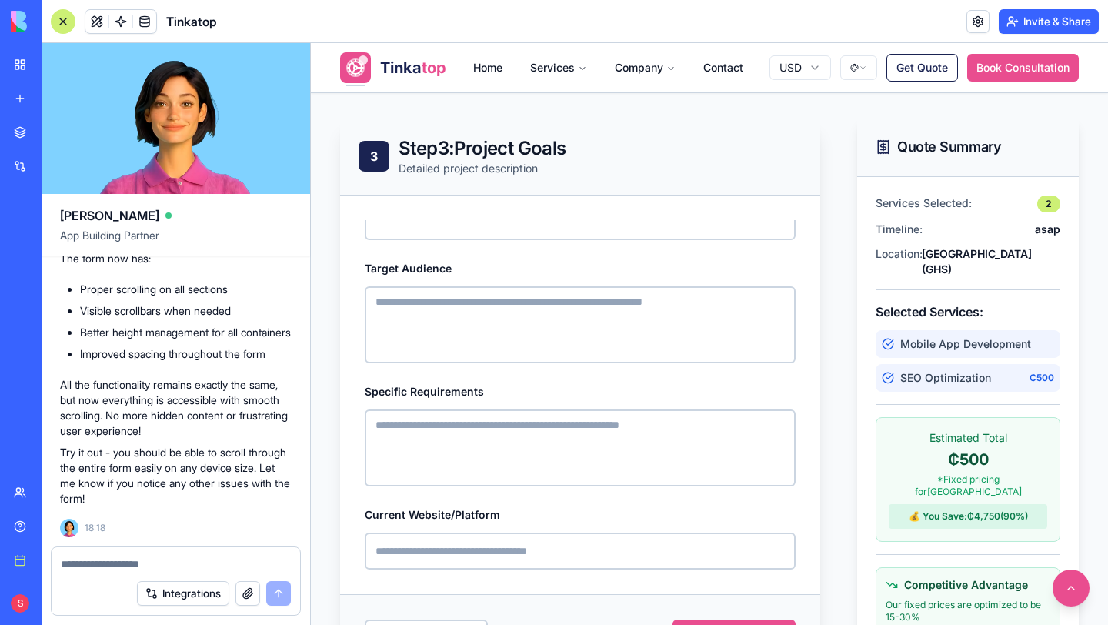
scroll to position [531, 0]
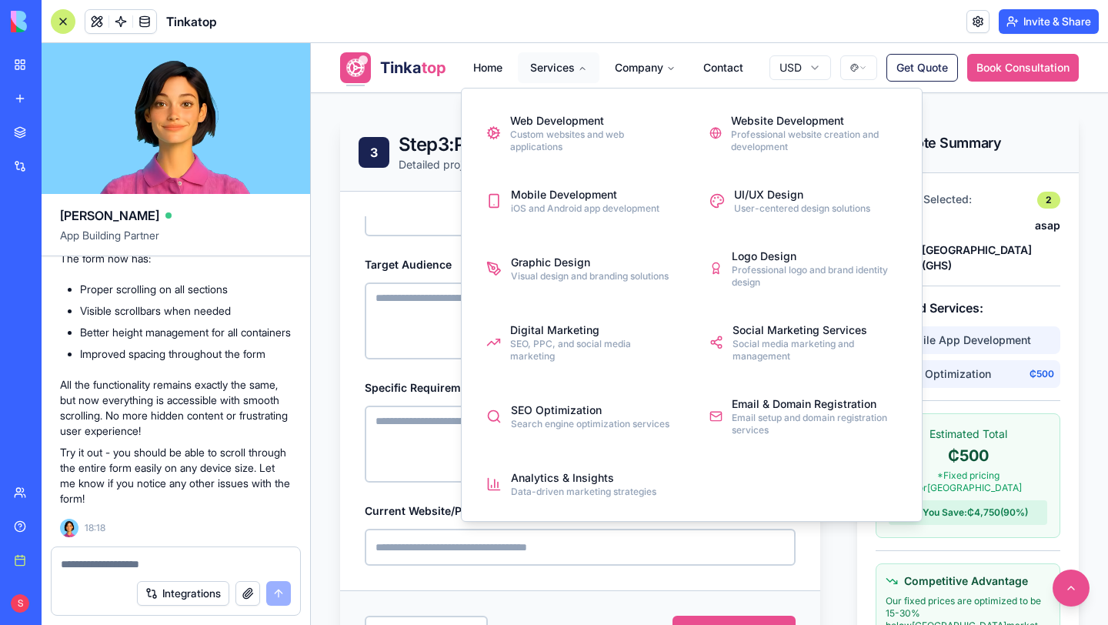
click at [550, 62] on button "Services" at bounding box center [559, 67] width 82 height 31
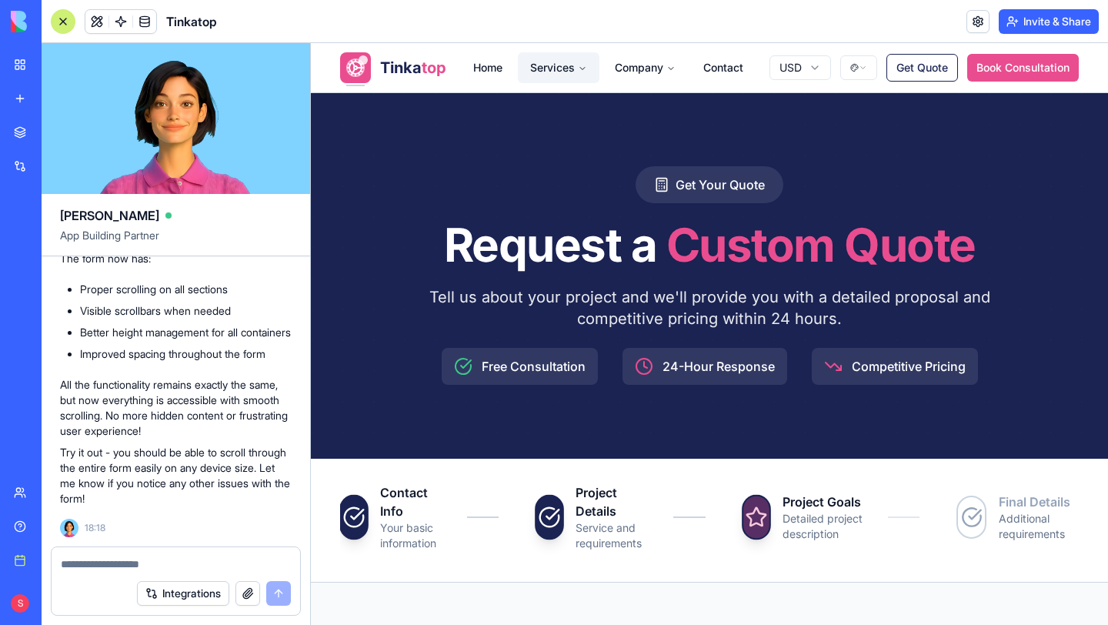
scroll to position [0, 0]
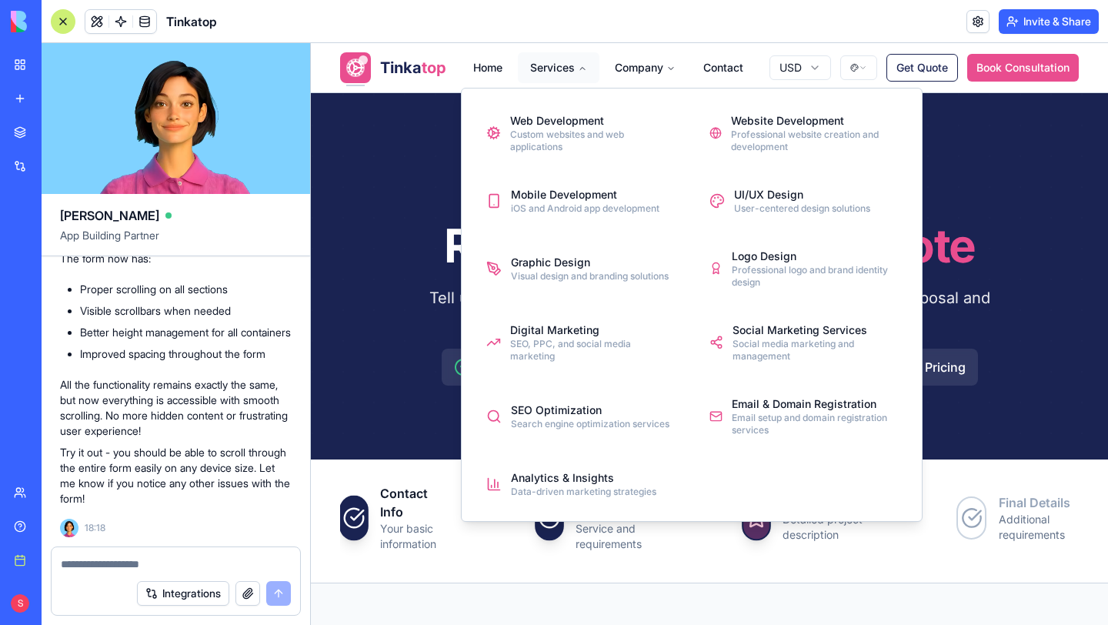
click at [526, 66] on button "Services" at bounding box center [559, 67] width 82 height 31
click at [544, 127] on div "Web Development" at bounding box center [592, 120] width 165 height 15
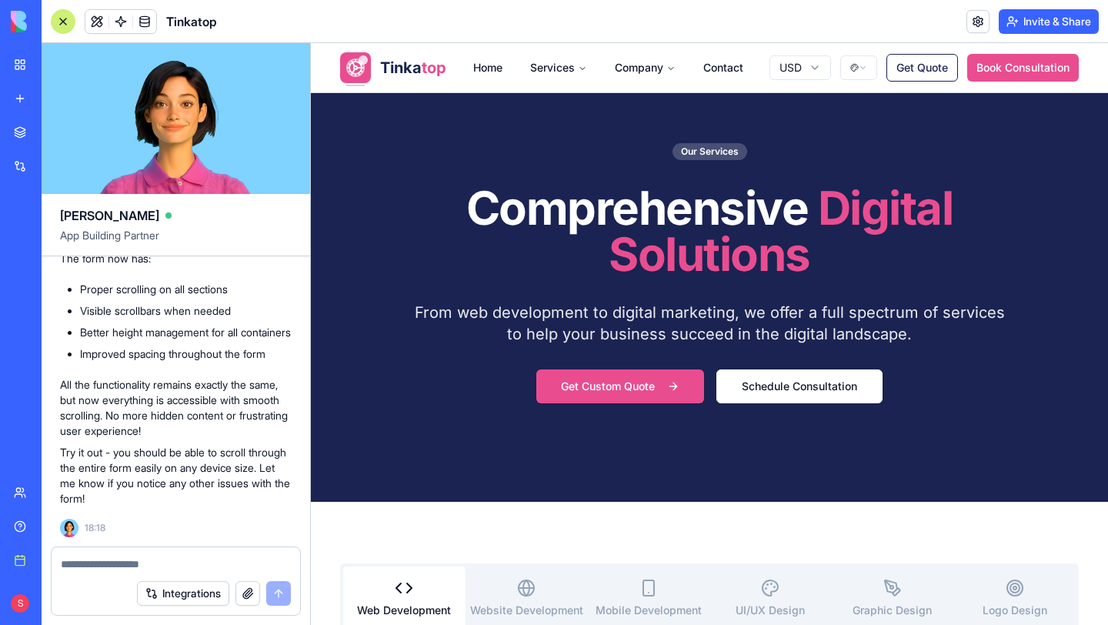
scroll to position [46, 0]
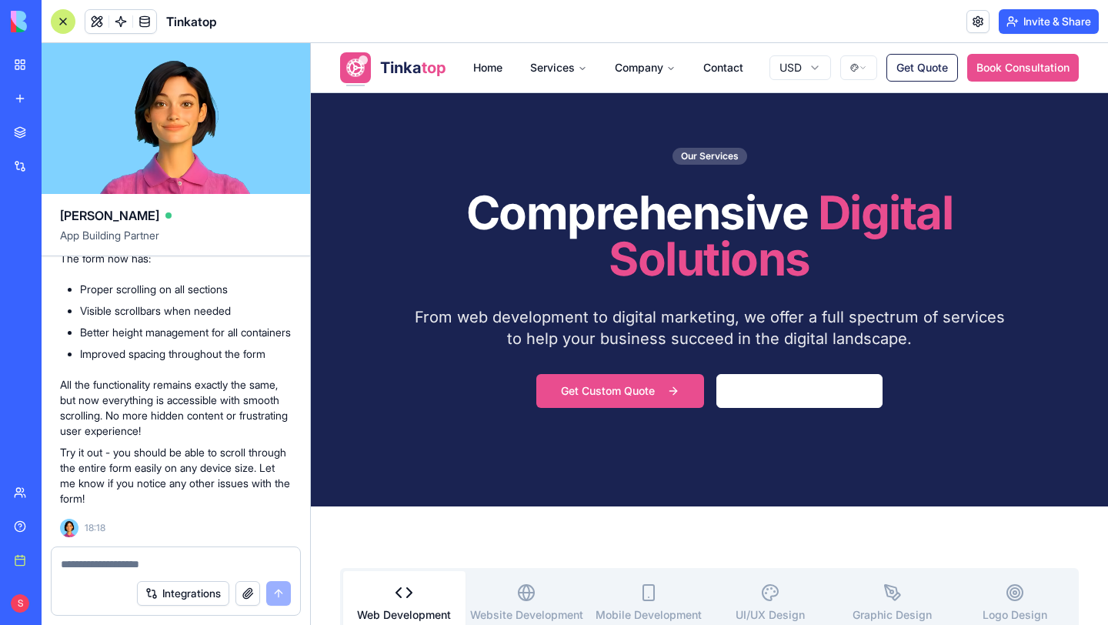
drag, startPoint x: 392, startPoint y: 127, endPoint x: 1037, endPoint y: 435, distance: 714.7
click at [0, 0] on div "843x399 frames : 0 0 / 15 secs" at bounding box center [0, 0] width 0 height 0
click at [0, 0] on icon at bounding box center [0, 0] width 0 height 0
click at [0, 0] on img at bounding box center [0, 0] width 0 height 0
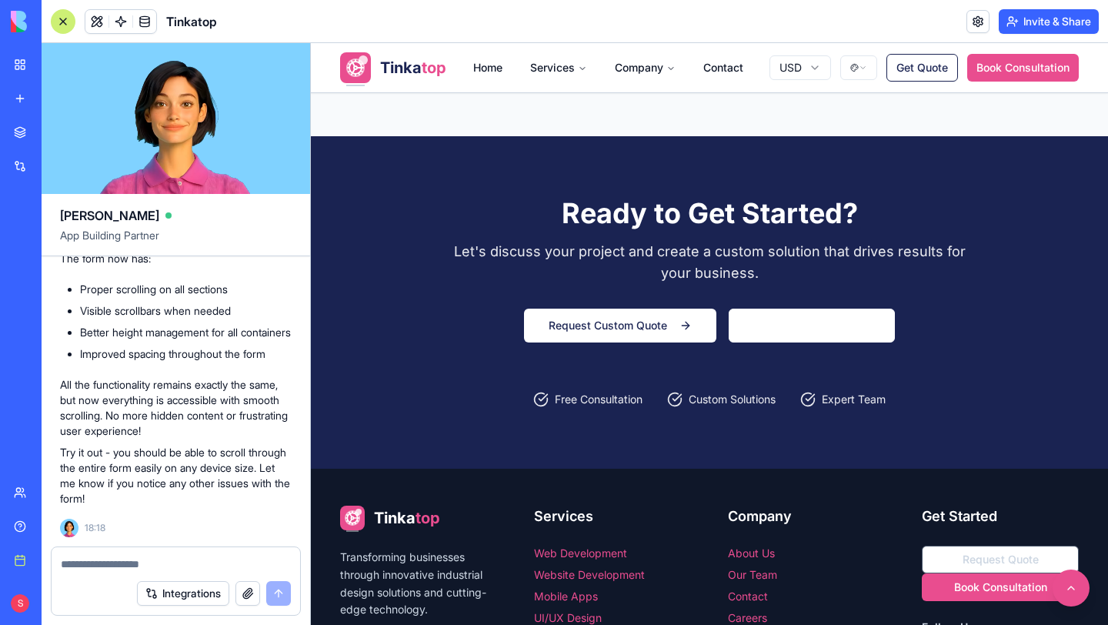
scroll to position [2024, 0]
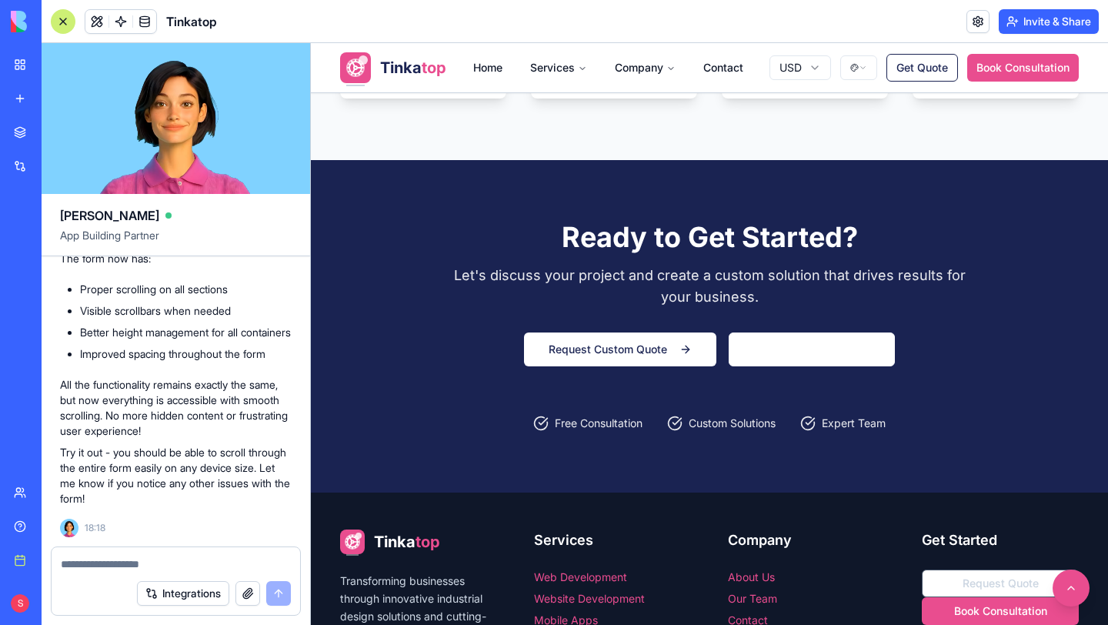
drag, startPoint x: 382, startPoint y: 183, endPoint x: 1028, endPoint y: 389, distance: 677.7
click at [0, 0] on div "841x267 frames : 0 0 / 15 secs" at bounding box center [0, 0] width 0 height 0
click at [0, 0] on icon at bounding box center [0, 0] width 0 height 0
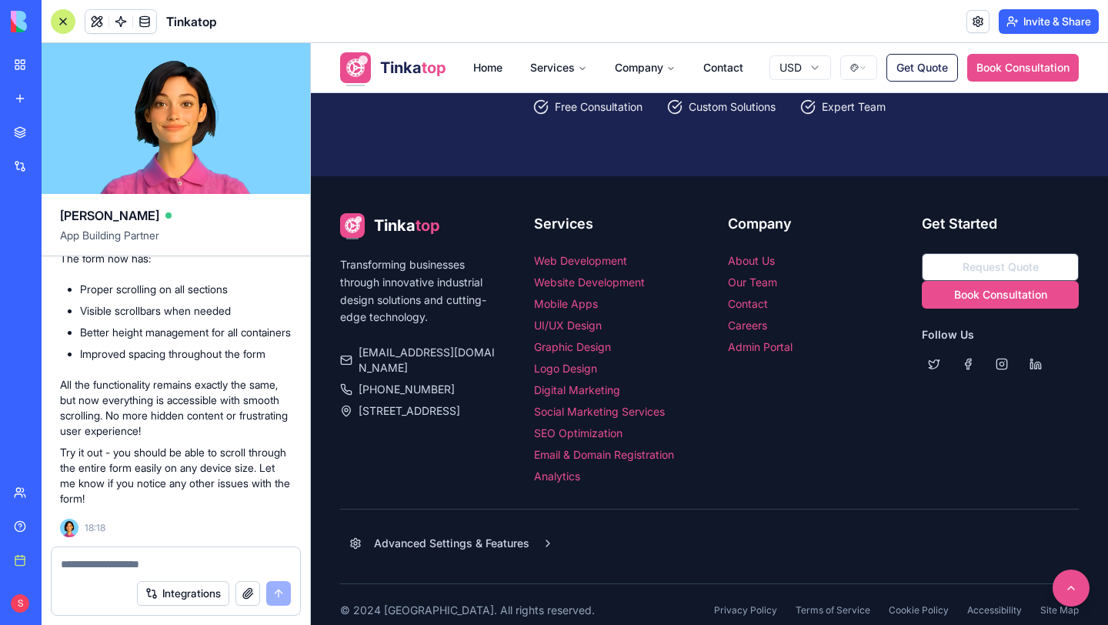
scroll to position [2333, 0]
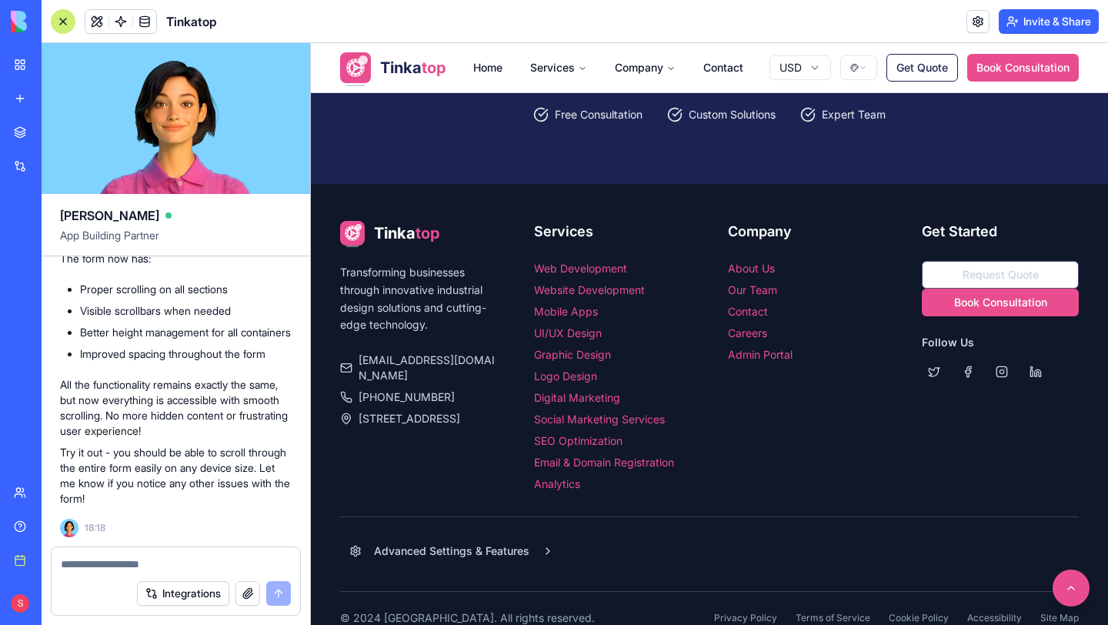
drag, startPoint x: 704, startPoint y: 165, endPoint x: 917, endPoint y: 162, distance: 213.2
click at [0, 0] on div "841x267" at bounding box center [0, 0] width 0 height 0
click at [0, 0] on icon at bounding box center [0, 0] width 0 height 0
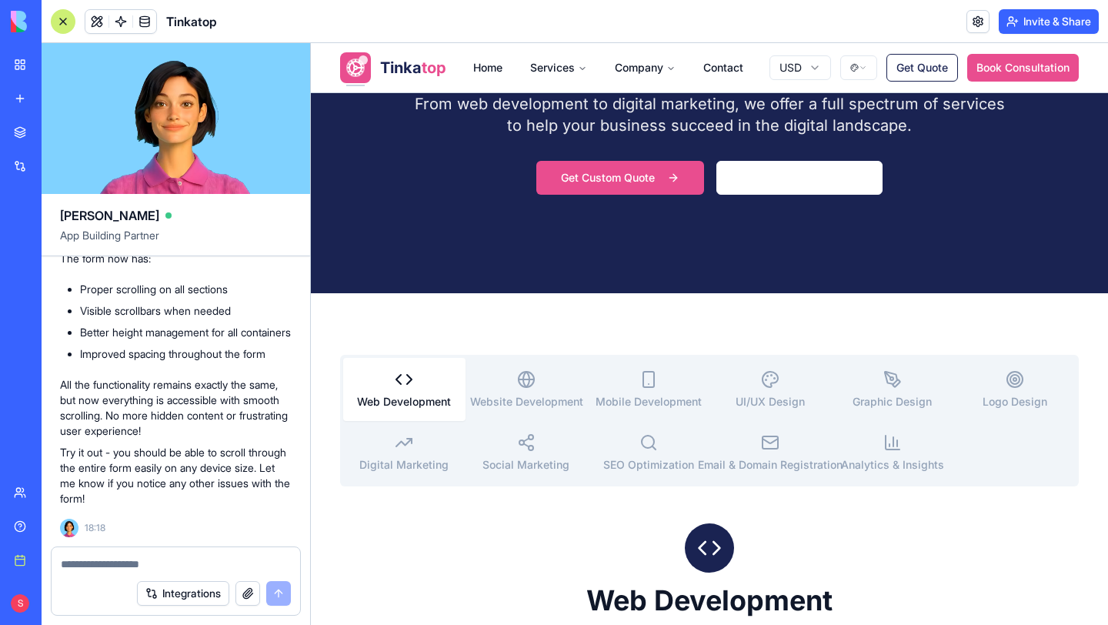
scroll to position [0, 0]
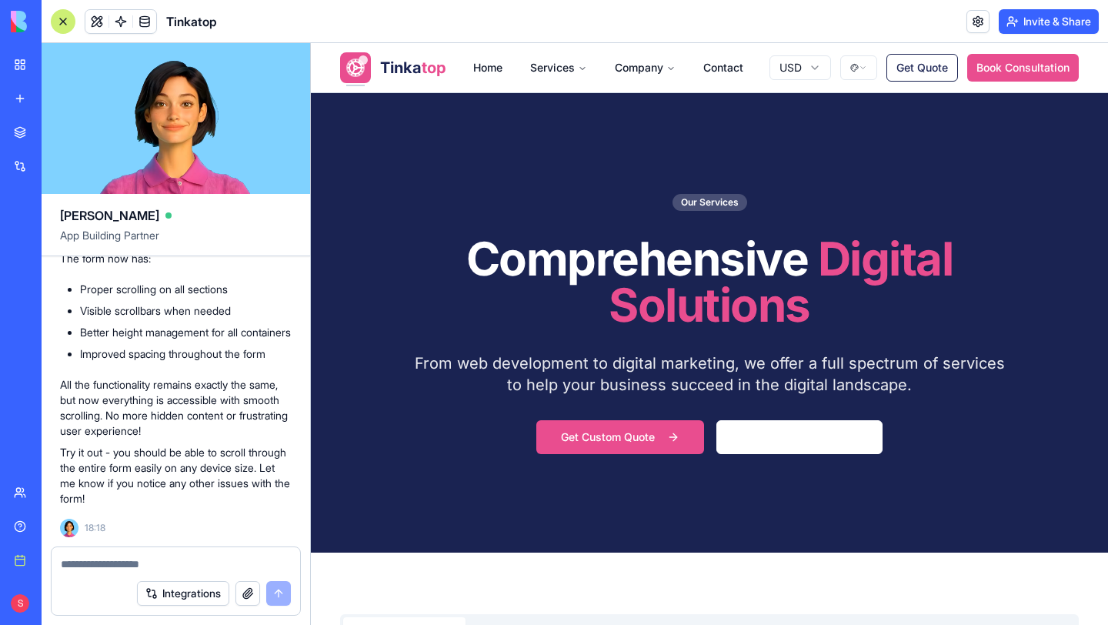
click at [0, 0] on img at bounding box center [0, 0] width 0 height 0
click at [639, 69] on button "Company" at bounding box center [645, 67] width 85 height 31
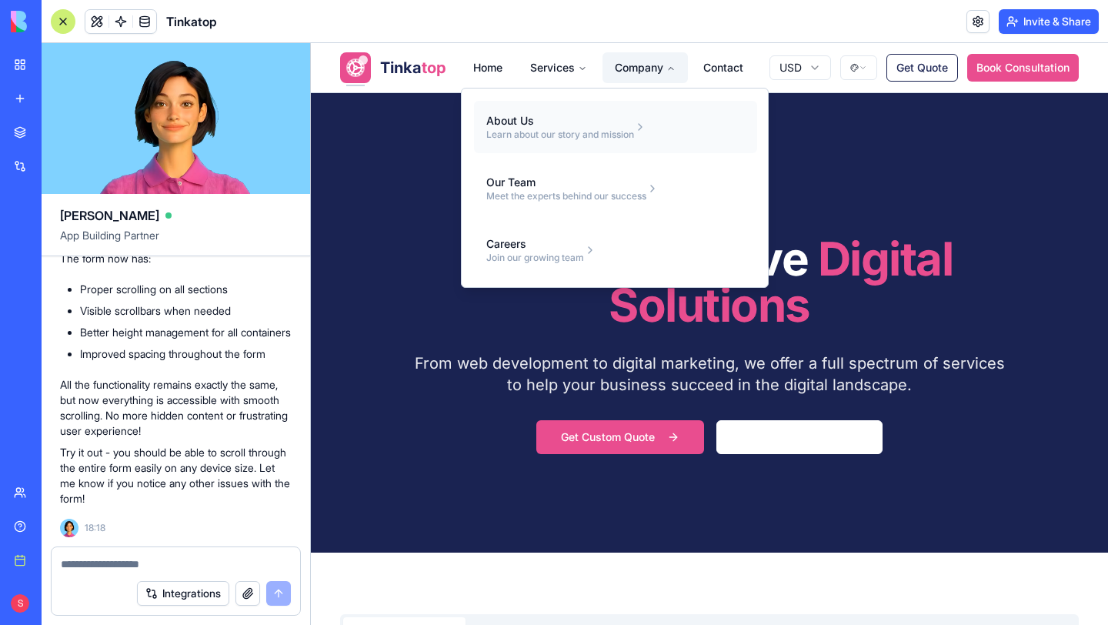
click at [515, 120] on div "About Us" at bounding box center [560, 120] width 148 height 15
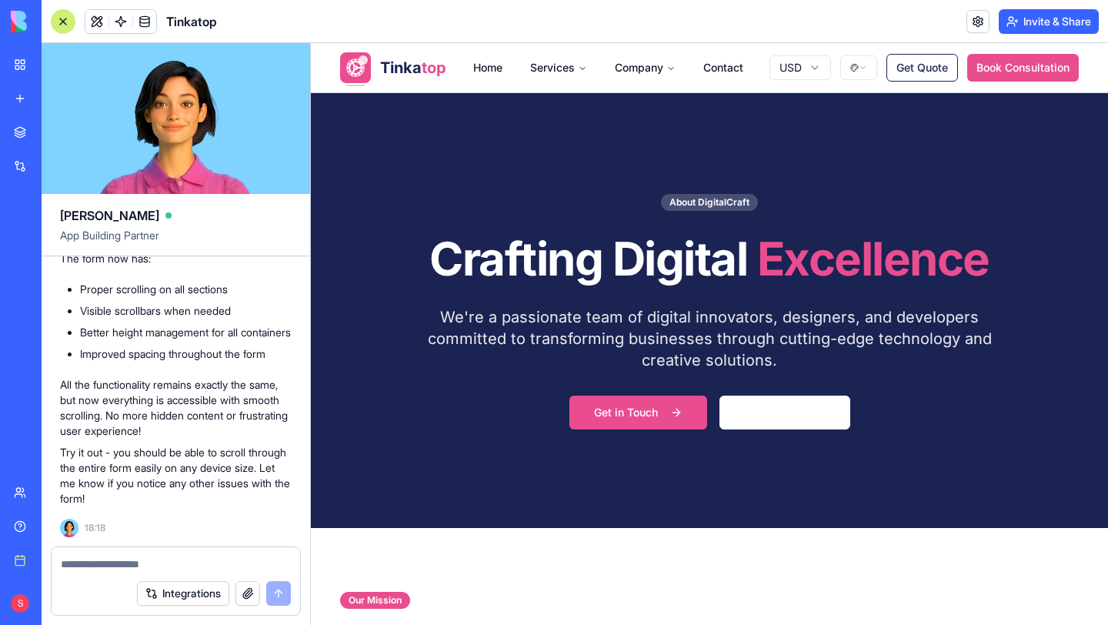
drag, startPoint x: 421, startPoint y: 182, endPoint x: 1039, endPoint y: 453, distance: 674.9
click at [0, 0] on div "803x352 frames : 0 0 / 15 secs" at bounding box center [0, 0] width 0 height 0
click at [0, 0] on icon at bounding box center [0, 0] width 0 height 0
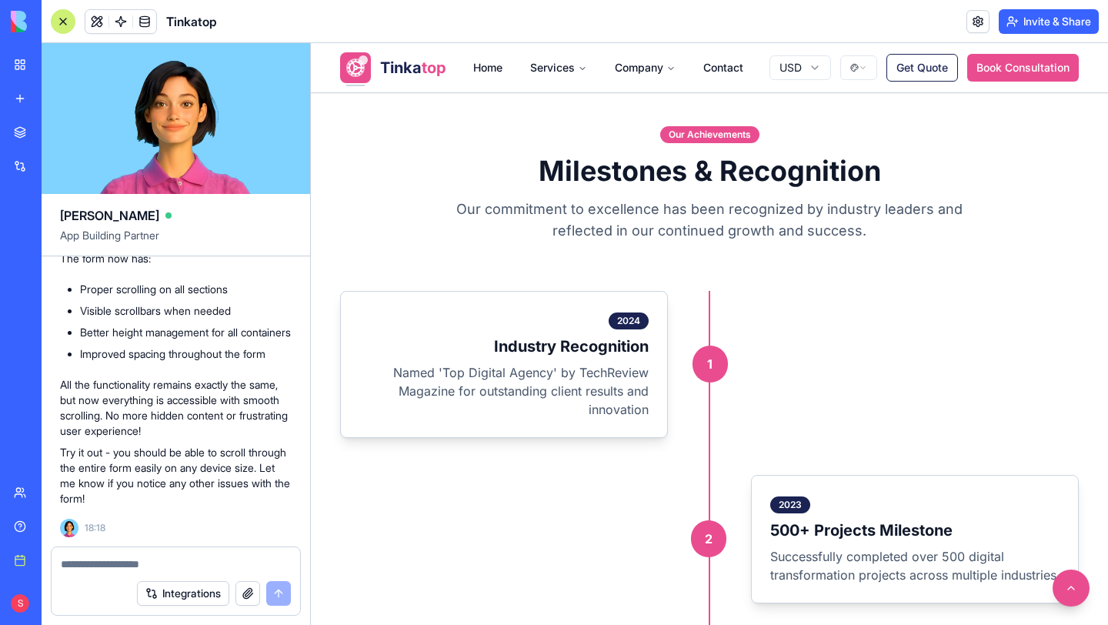
scroll to position [1491, 0]
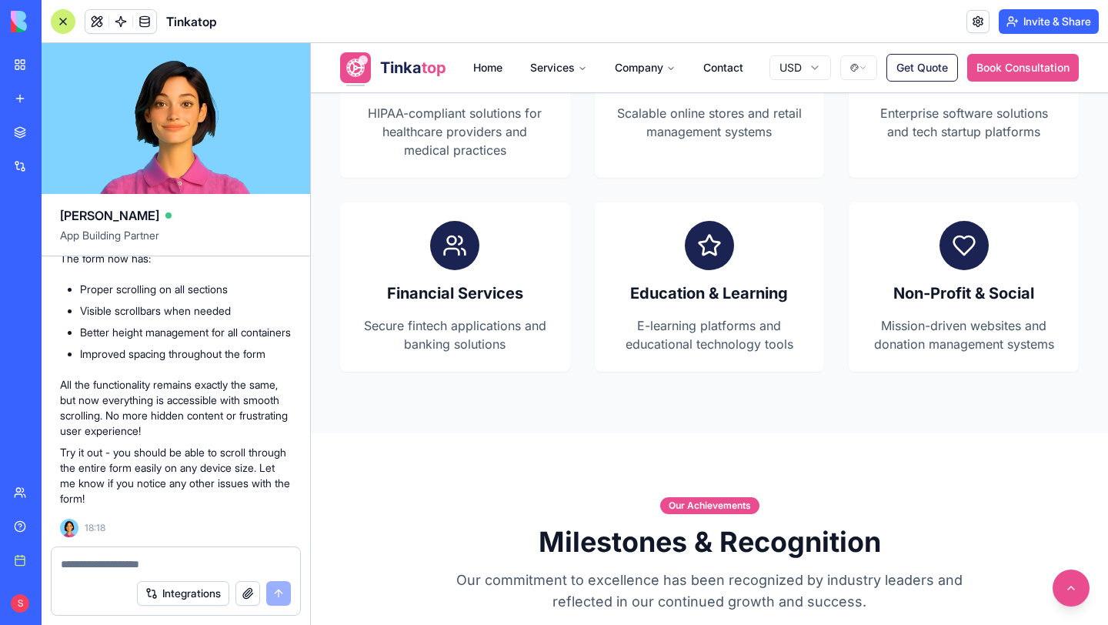
click at [0, 0] on img at bounding box center [0, 0] width 0 height 0
click at [726, 66] on link "Contact" at bounding box center [723, 67] width 65 height 31
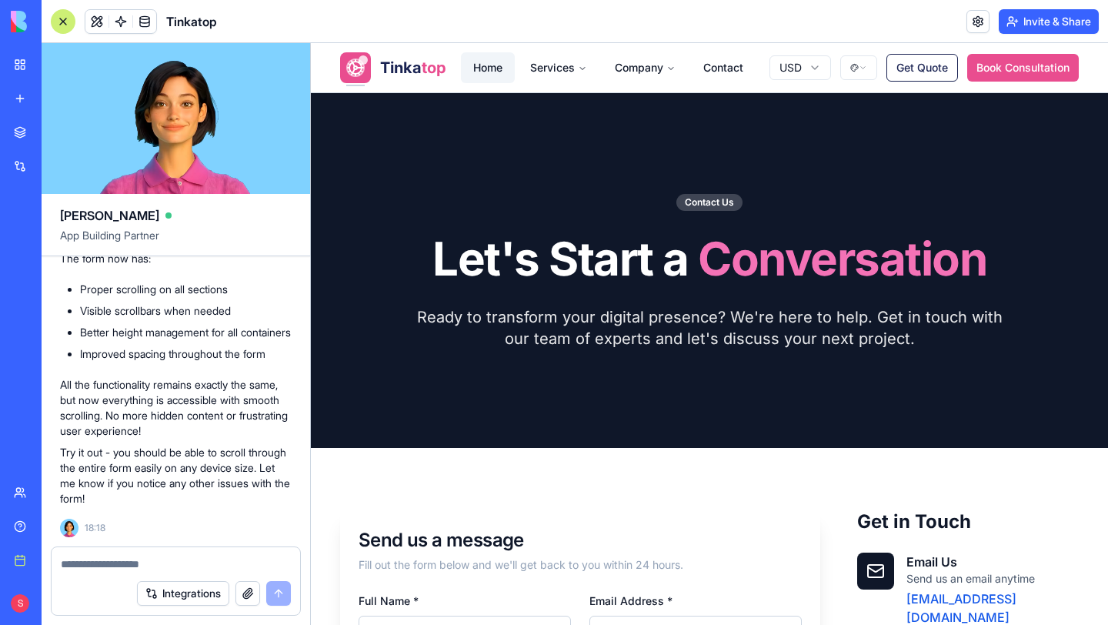
click at [483, 70] on link "Home" at bounding box center [488, 67] width 54 height 31
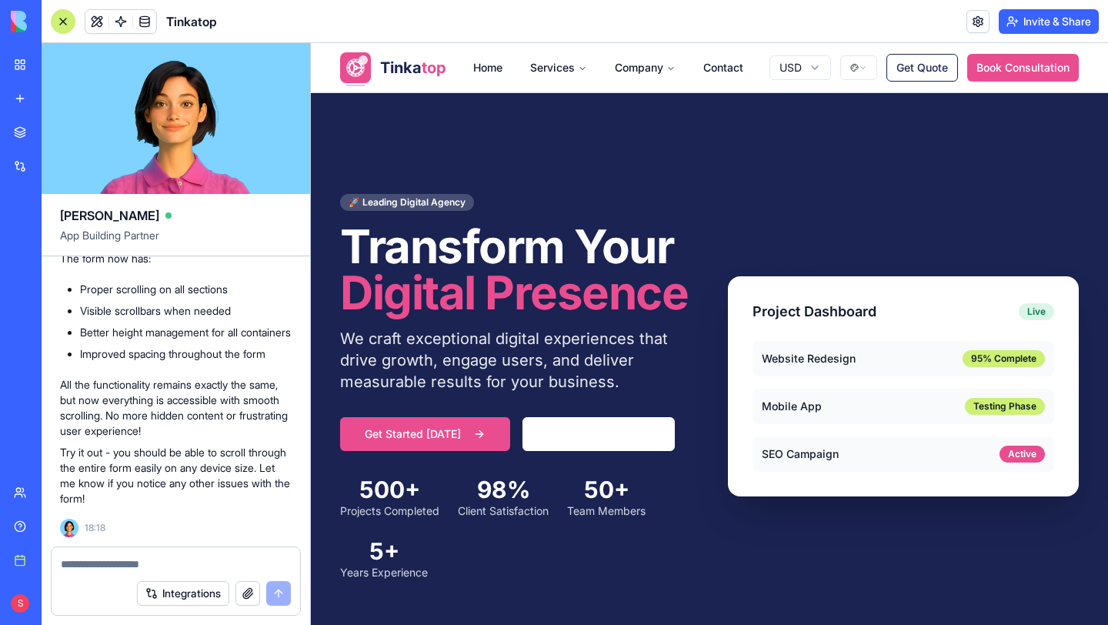
drag, startPoint x: 322, startPoint y: 143, endPoint x: 711, endPoint y: 470, distance: 508.1
click at [0, 0] on div "506x424 frames : 0 0 / 15 secs" at bounding box center [0, 0] width 0 height 0
click at [0, 0] on icon at bounding box center [0, 0] width 0 height 0
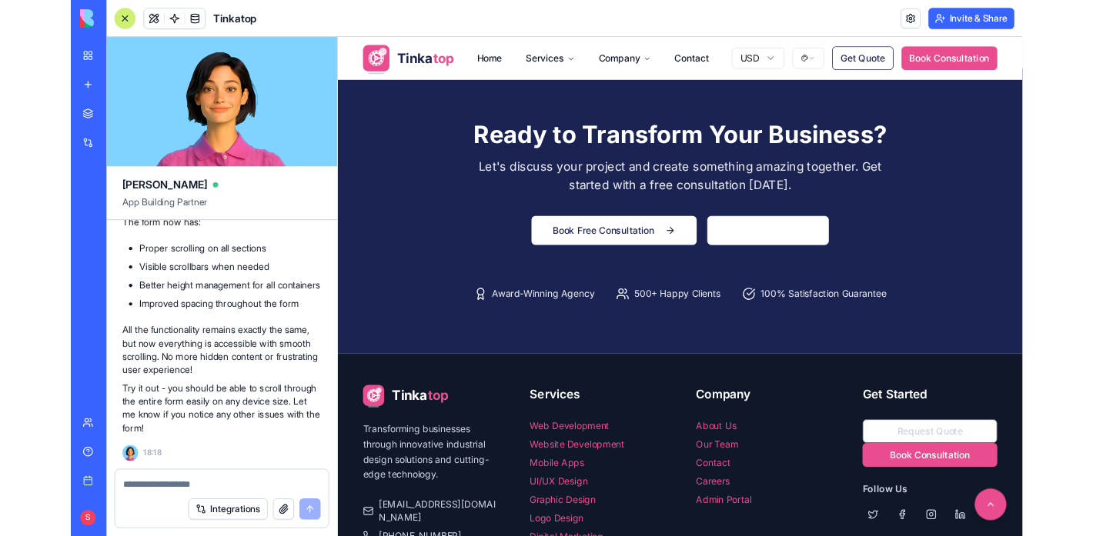
scroll to position [1905, 0]
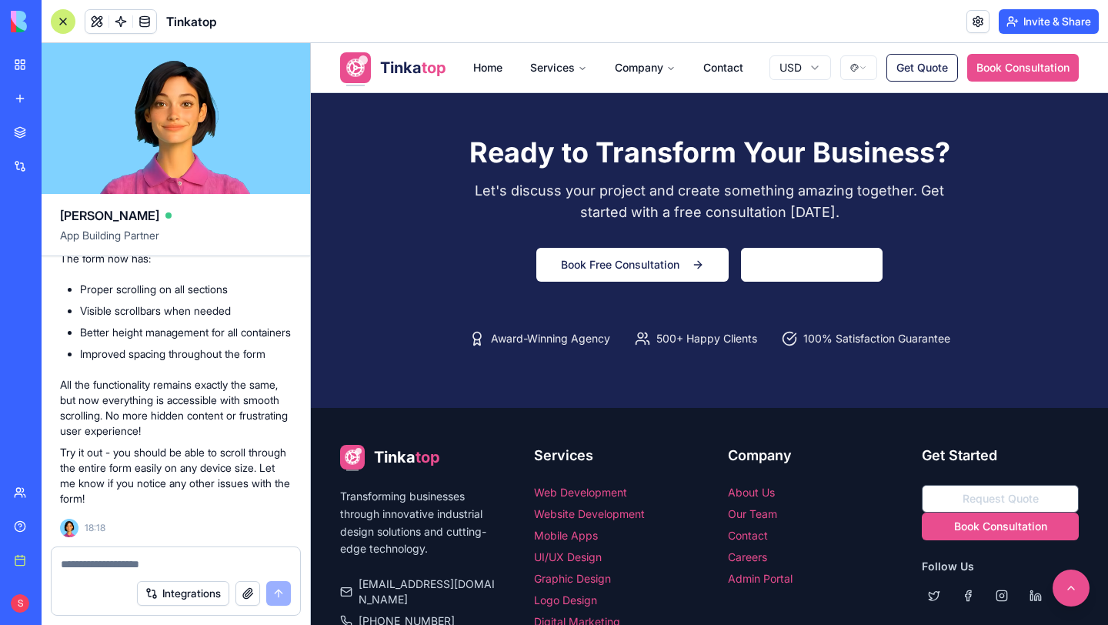
drag, startPoint x: 569, startPoint y: 129, endPoint x: 694, endPoint y: 99, distance: 129.0
click at [0, 0] on div "506x424" at bounding box center [0, 0] width 0 height 0
drag, startPoint x: 821, startPoint y: 473, endPoint x: 973, endPoint y: 369, distance: 184.9
click at [0, 0] on div "506x287 frames : 0 0 / 15 secs" at bounding box center [0, 0] width 0 height 0
drag, startPoint x: 834, startPoint y: 258, endPoint x: 1025, endPoint y: 255, distance: 191.7
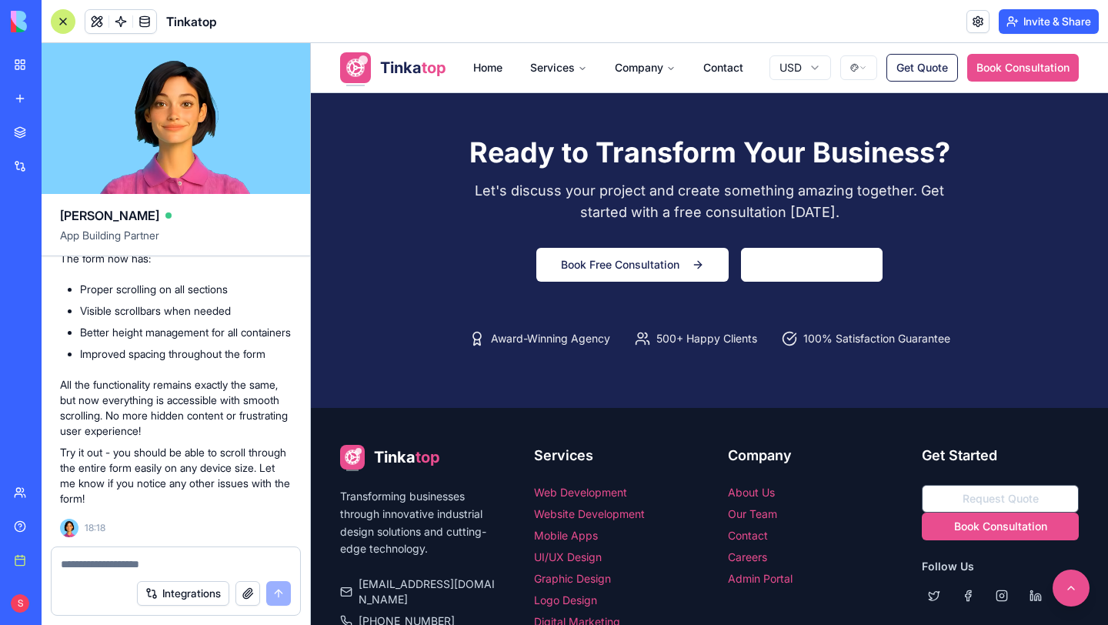
click at [0, 0] on div "751x286 frames : 0 0 / 15 secs" at bounding box center [0, 0] width 0 height 0
click at [0, 0] on icon at bounding box center [0, 0] width 0 height 0
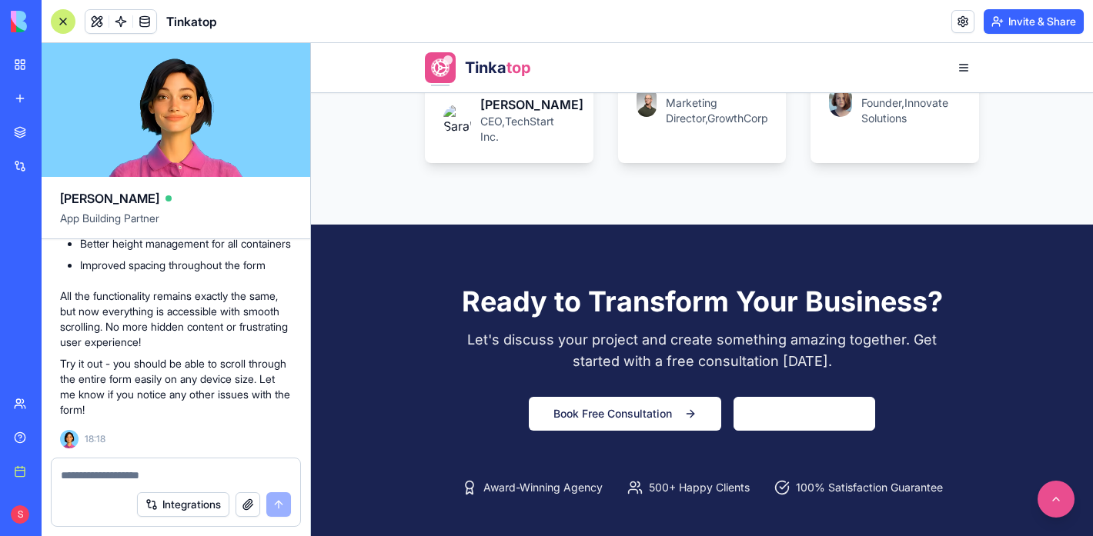
click at [0, 0] on img at bounding box center [0, 0] width 0 height 0
click at [247, 503] on button "button" at bounding box center [248, 505] width 25 height 25
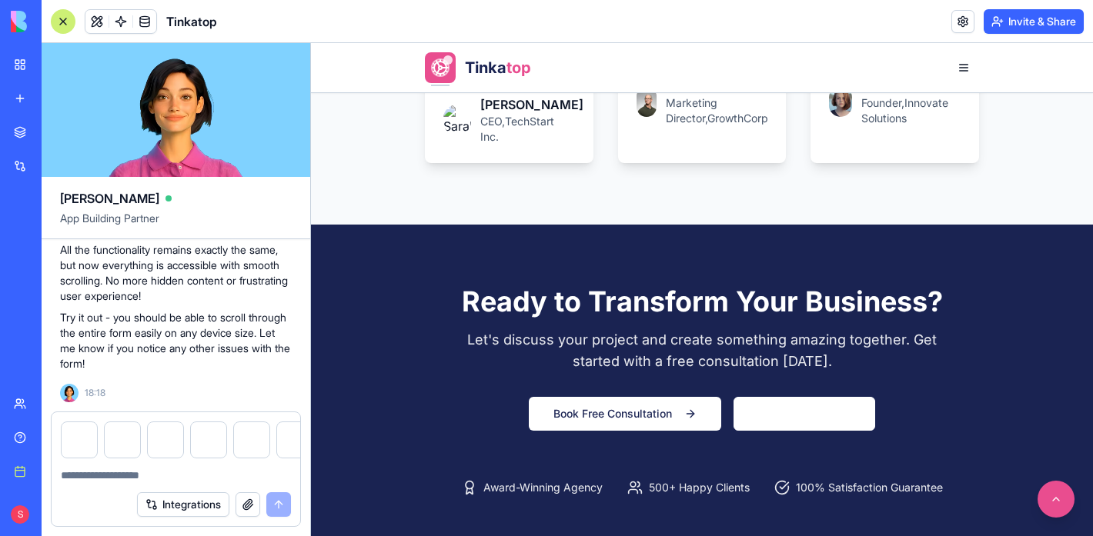
click at [78, 477] on textarea at bounding box center [176, 475] width 230 height 15
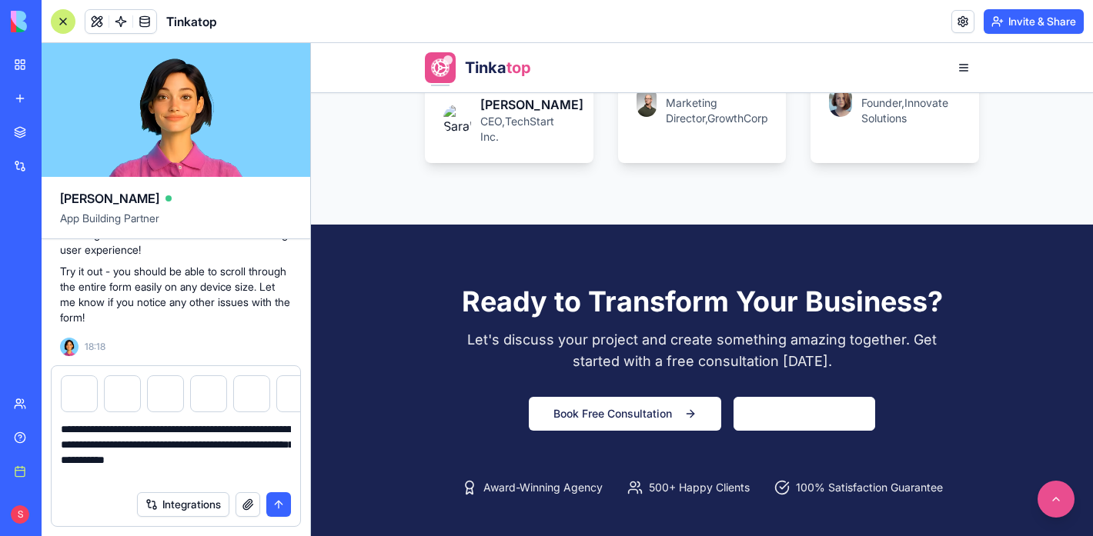
type textarea "**********"
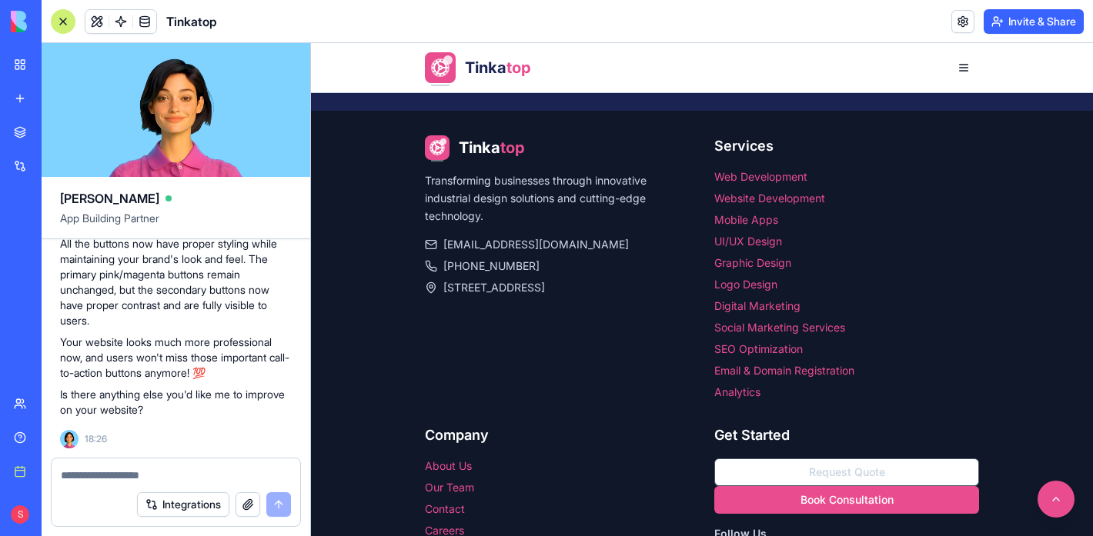
scroll to position [2574, 0]
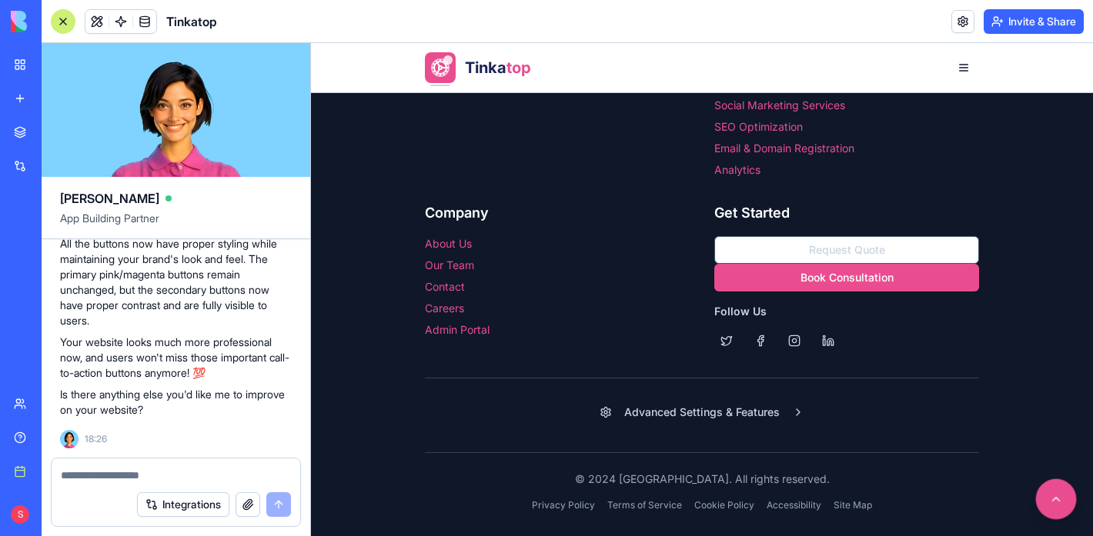
click at [1058, 503] on button at bounding box center [1056, 500] width 41 height 41
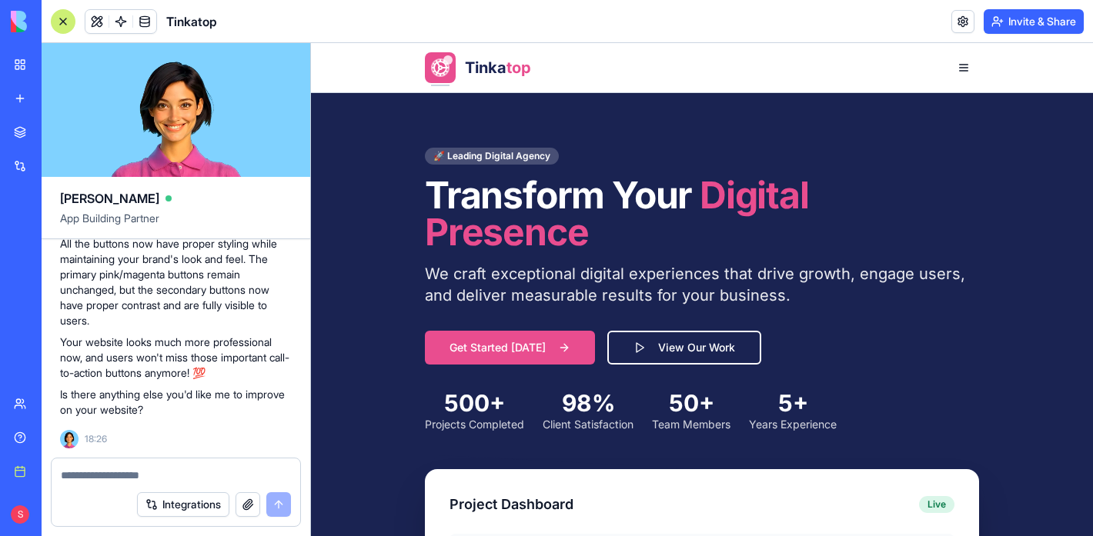
scroll to position [0, 0]
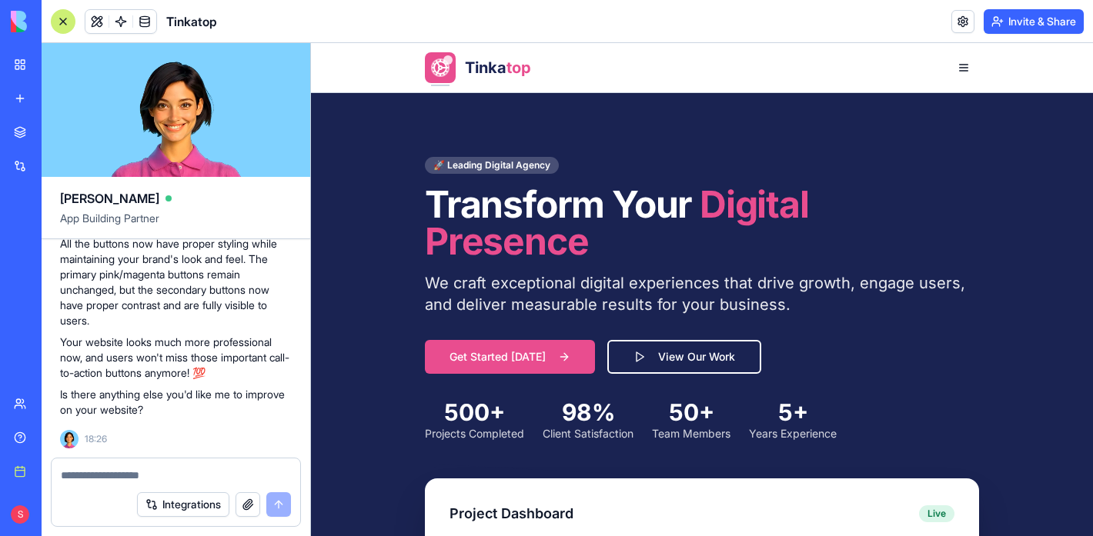
click at [66, 20] on div at bounding box center [63, 21] width 25 height 25
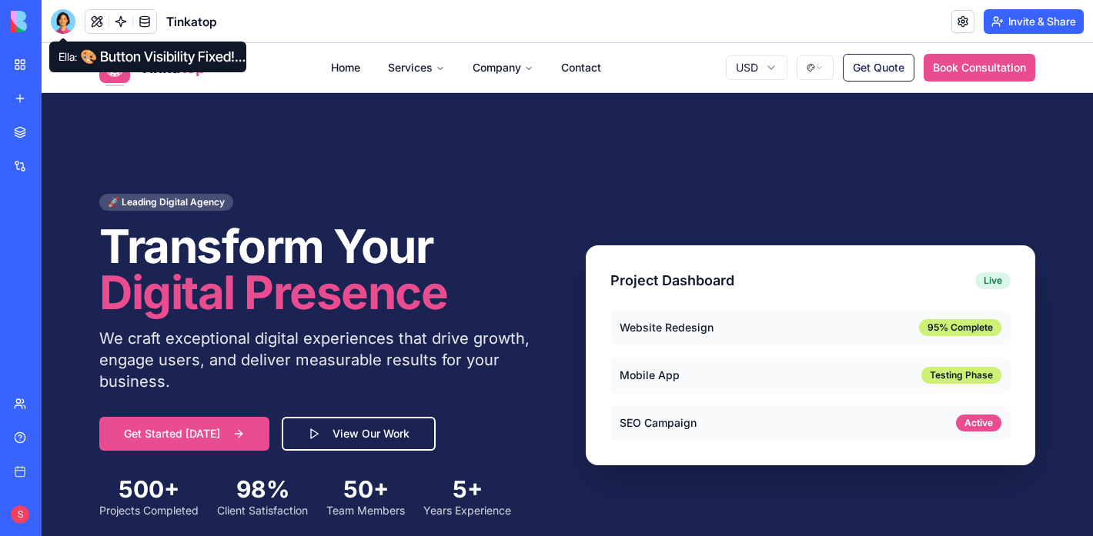
click at [61, 22] on div at bounding box center [63, 21] width 25 height 25
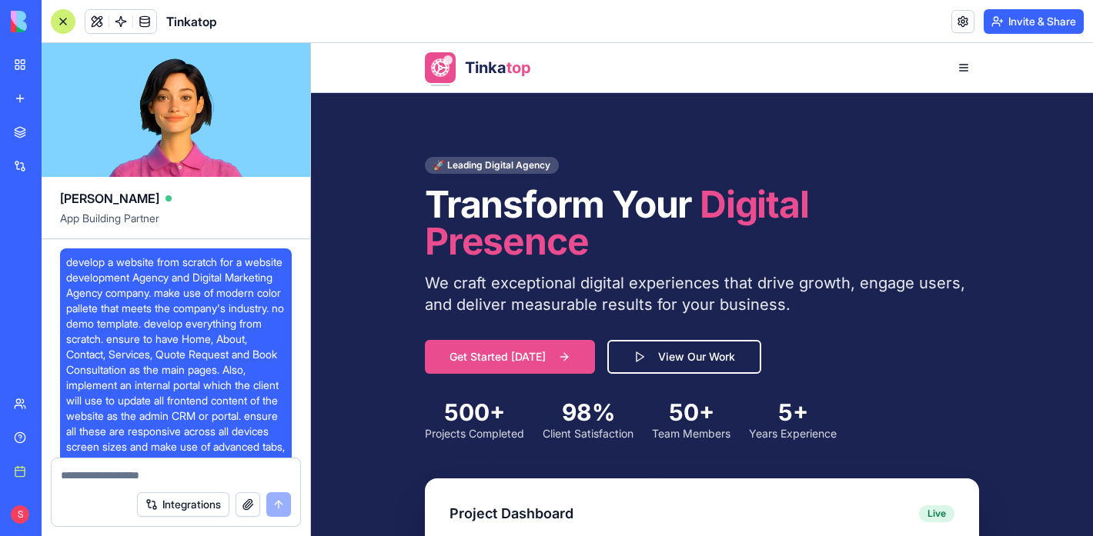
scroll to position [28984, 0]
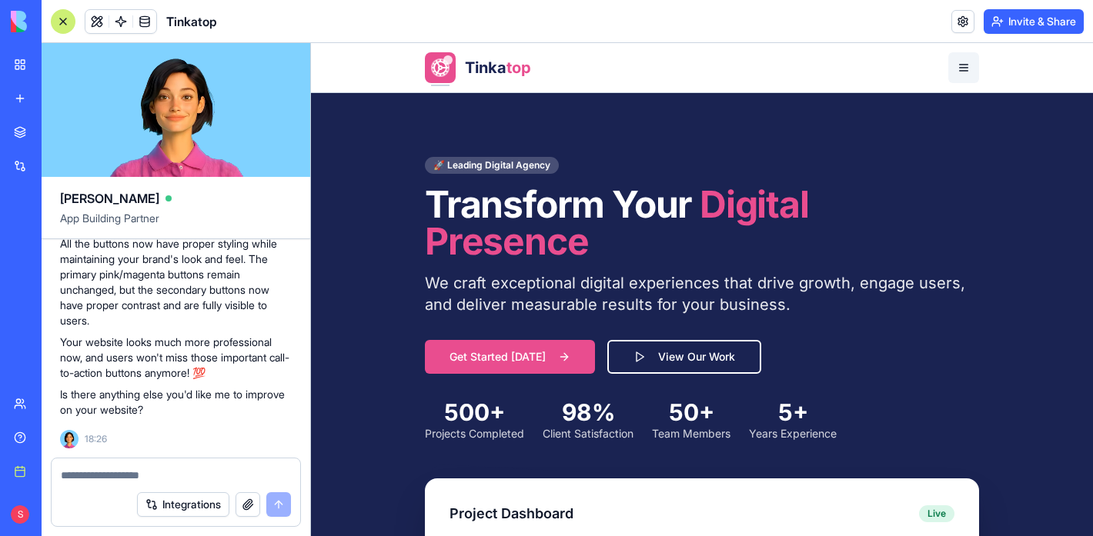
click at [968, 71] on button "button" at bounding box center [963, 67] width 31 height 31
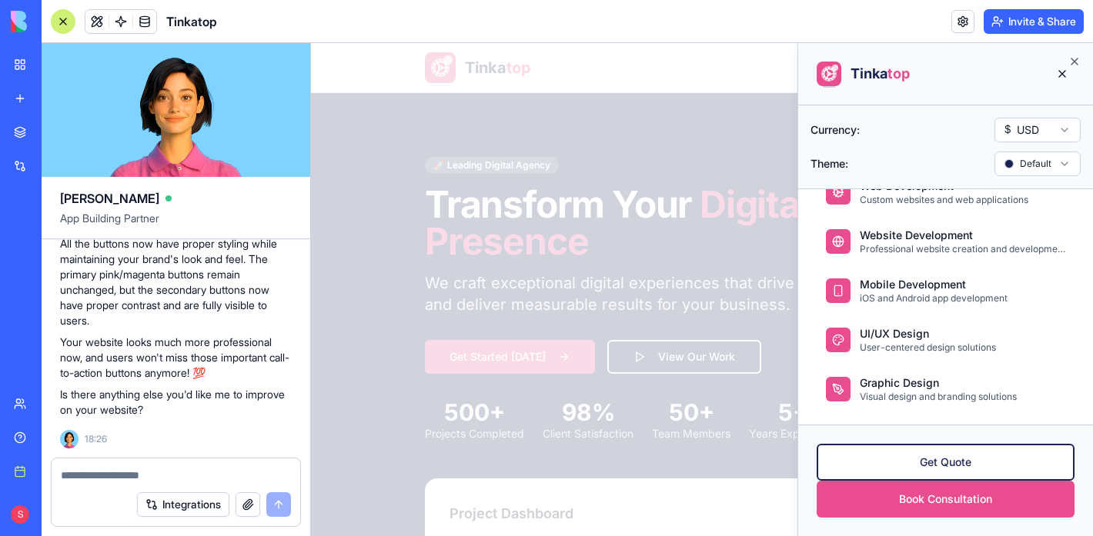
scroll to position [0, 0]
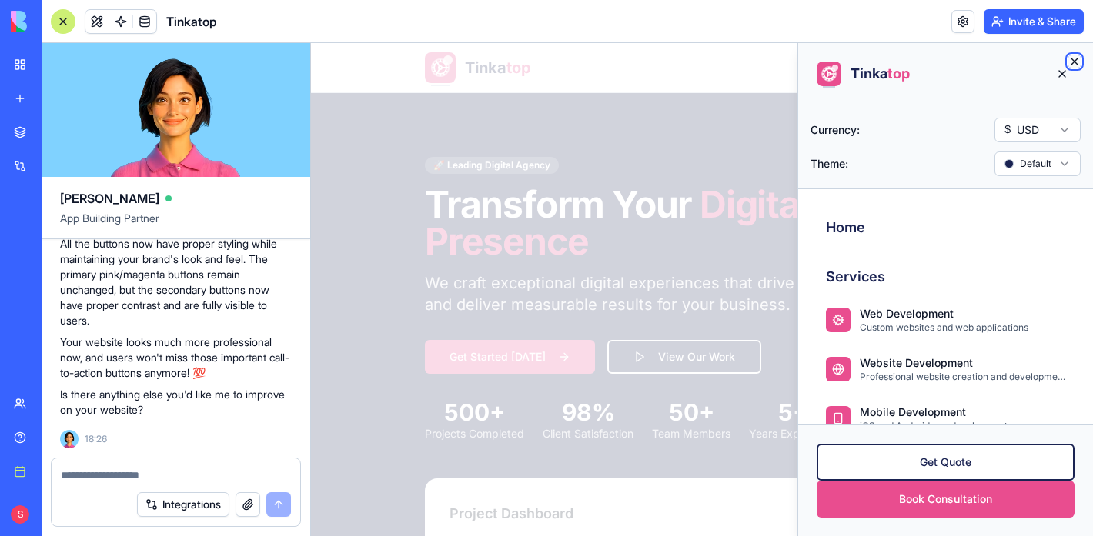
click at [1076, 57] on icon "button" at bounding box center [1074, 61] width 12 height 12
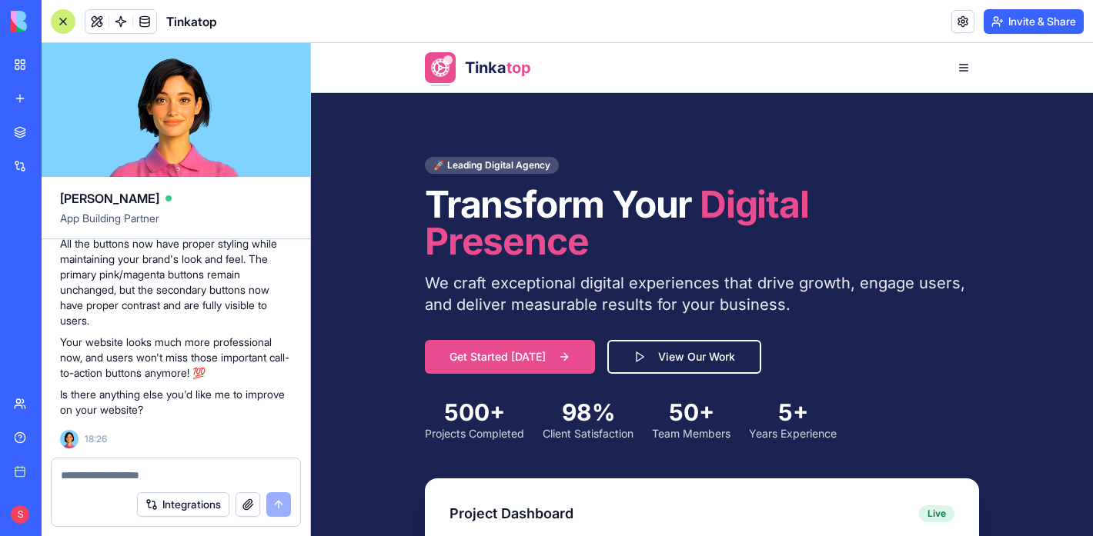
click at [65, 20] on div at bounding box center [63, 21] width 25 height 25
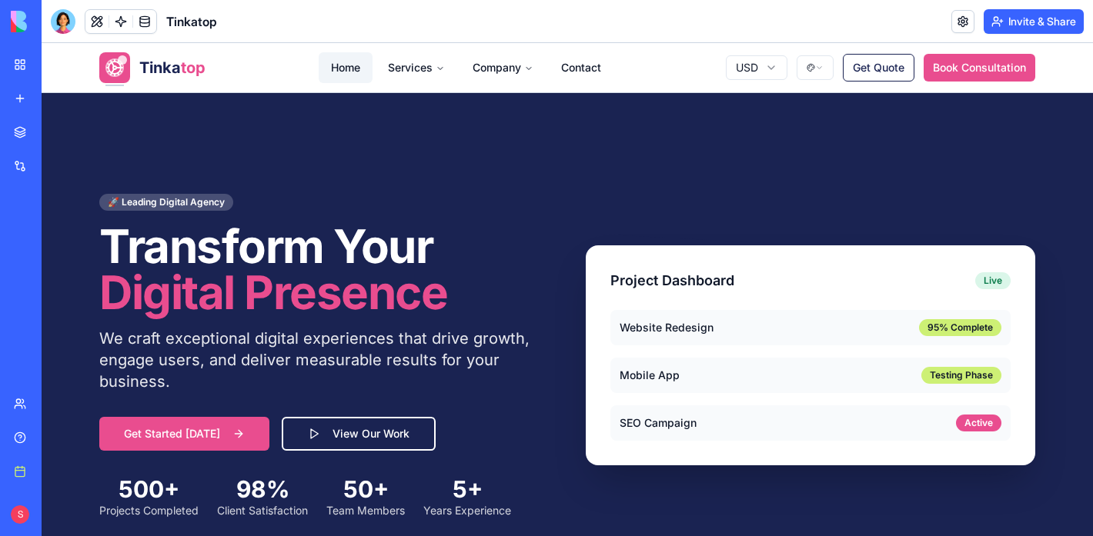
click at [342, 75] on link "Home" at bounding box center [346, 67] width 54 height 31
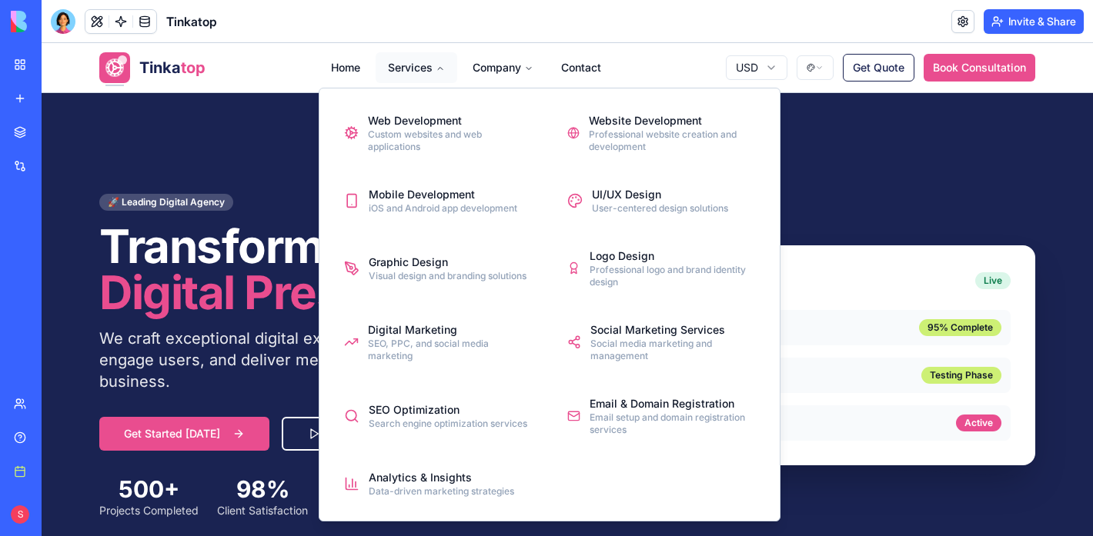
click at [407, 65] on button "Services" at bounding box center [417, 67] width 82 height 31
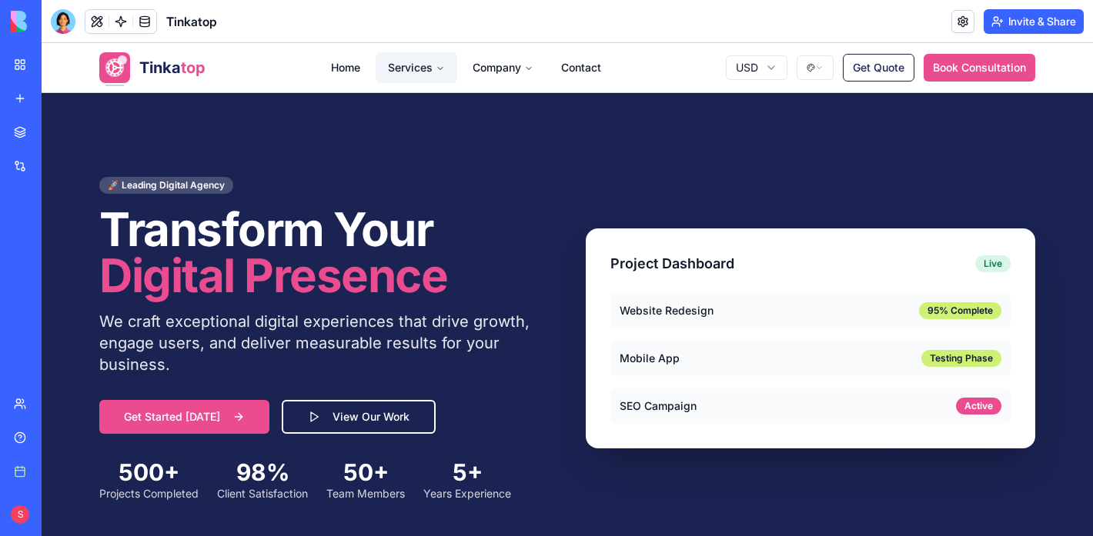
scroll to position [18, 0]
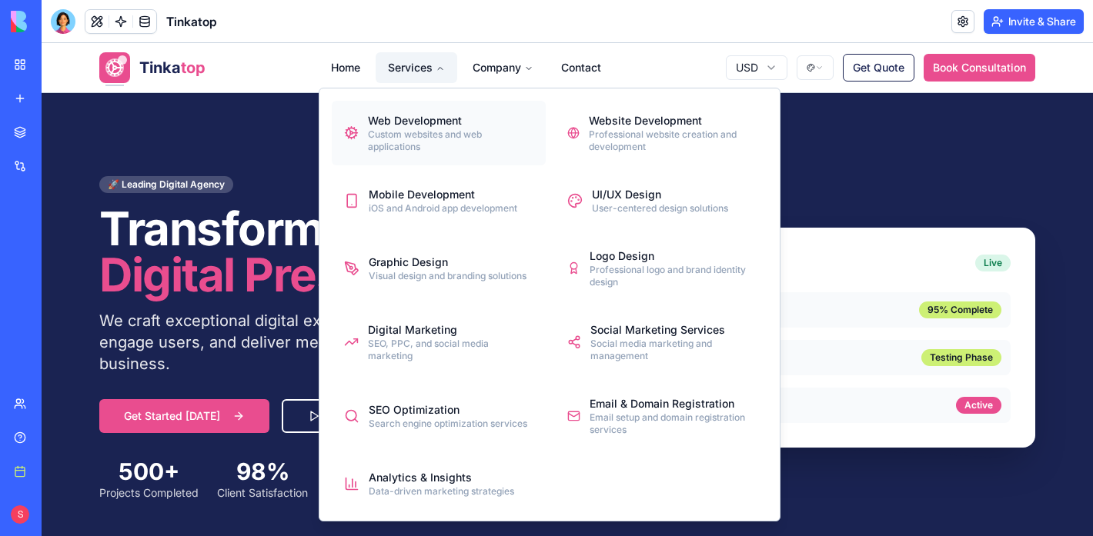
click at [413, 114] on div "Web Development" at bounding box center [450, 120] width 165 height 15
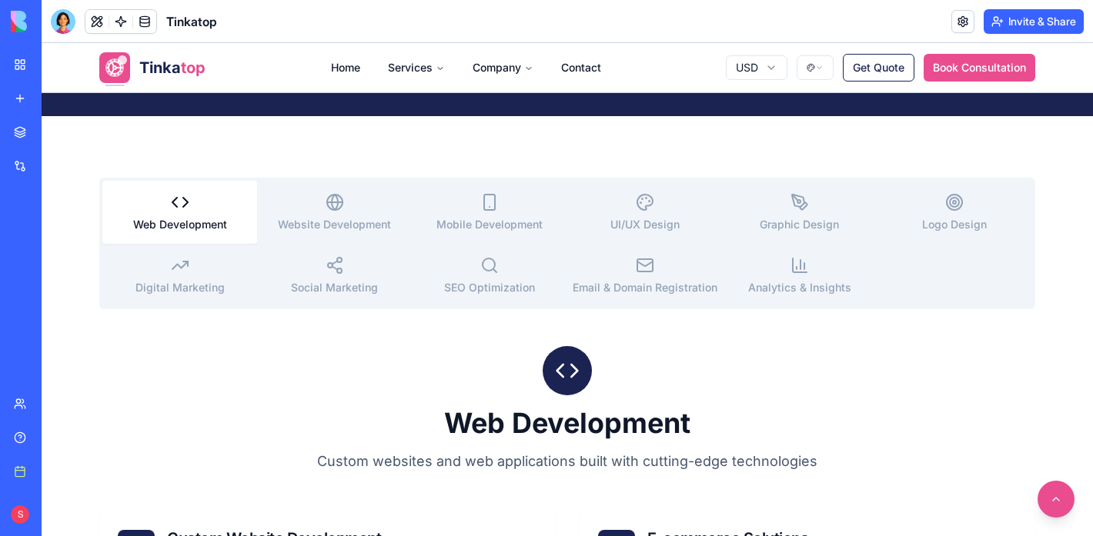
scroll to position [447, 0]
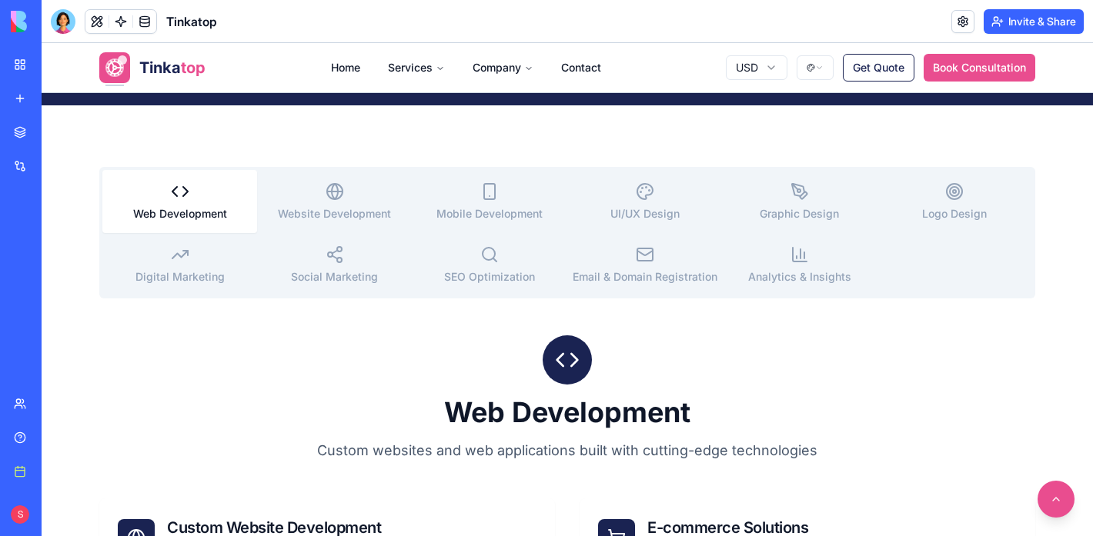
click at [347, 200] on button "Website Development" at bounding box center [334, 201] width 155 height 63
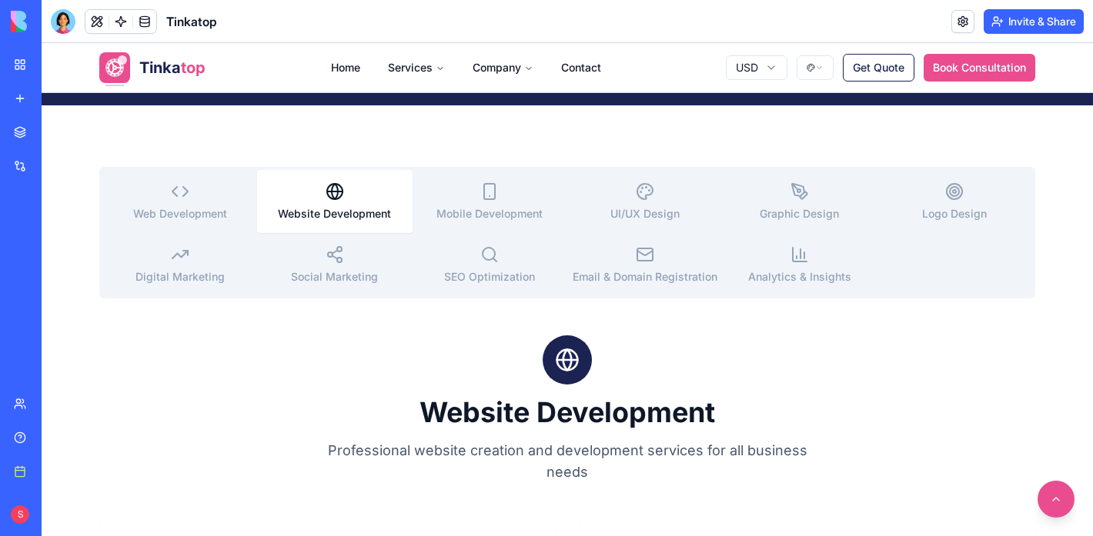
click at [537, 190] on button "Mobile Development" at bounding box center [490, 201] width 155 height 63
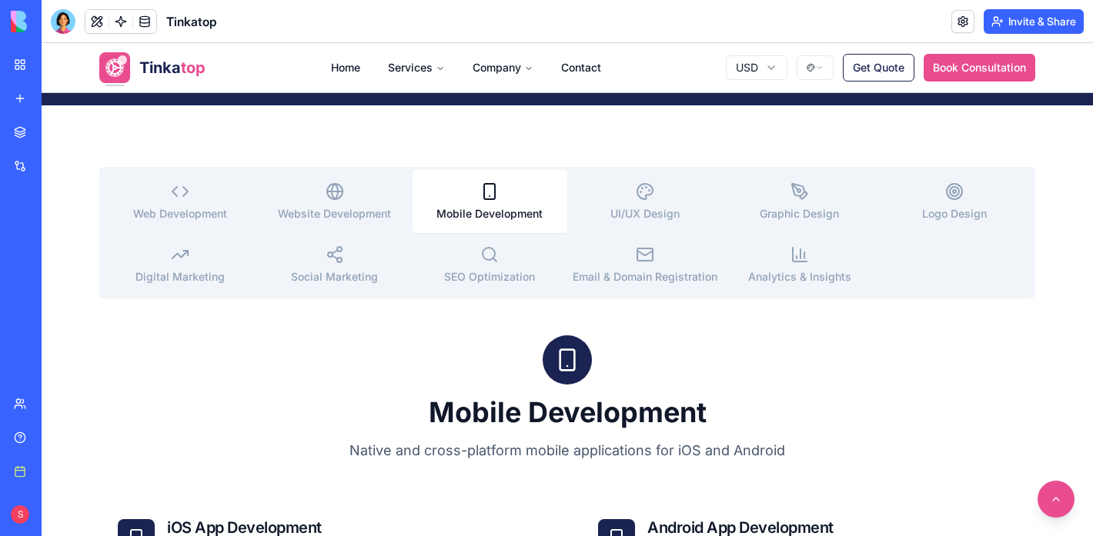
drag, startPoint x: 69, startPoint y: 139, endPoint x: 1001, endPoint y: 371, distance: 960.7
click at [0, 0] on div "1297x261 frames : 0 0 / 15 secs" at bounding box center [0, 0] width 0 height 0
click at [0, 0] on icon at bounding box center [0, 0] width 0 height 0
click at [0, 0] on img at bounding box center [0, 0] width 0 height 0
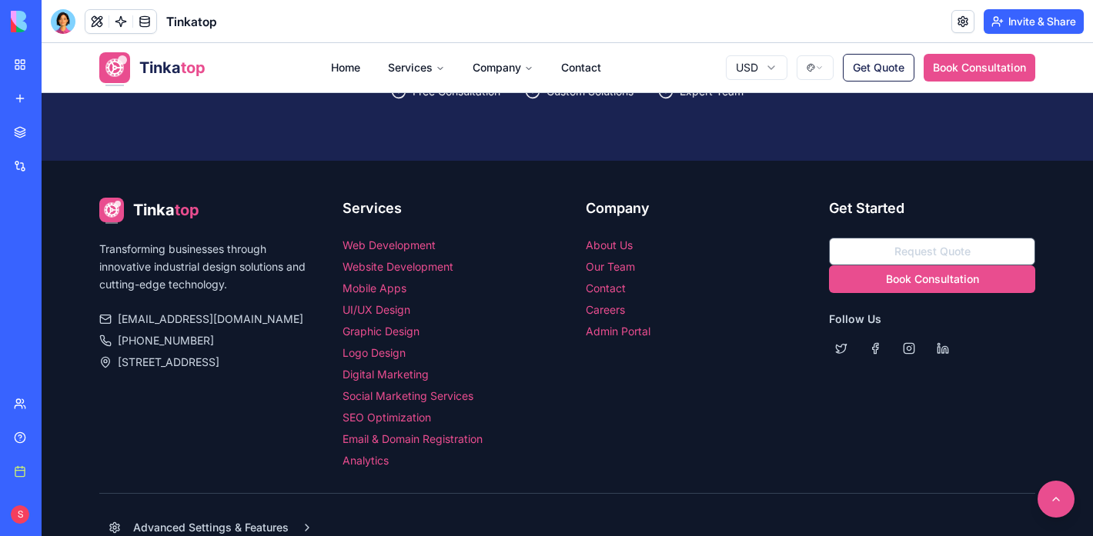
scroll to position [2388, 0]
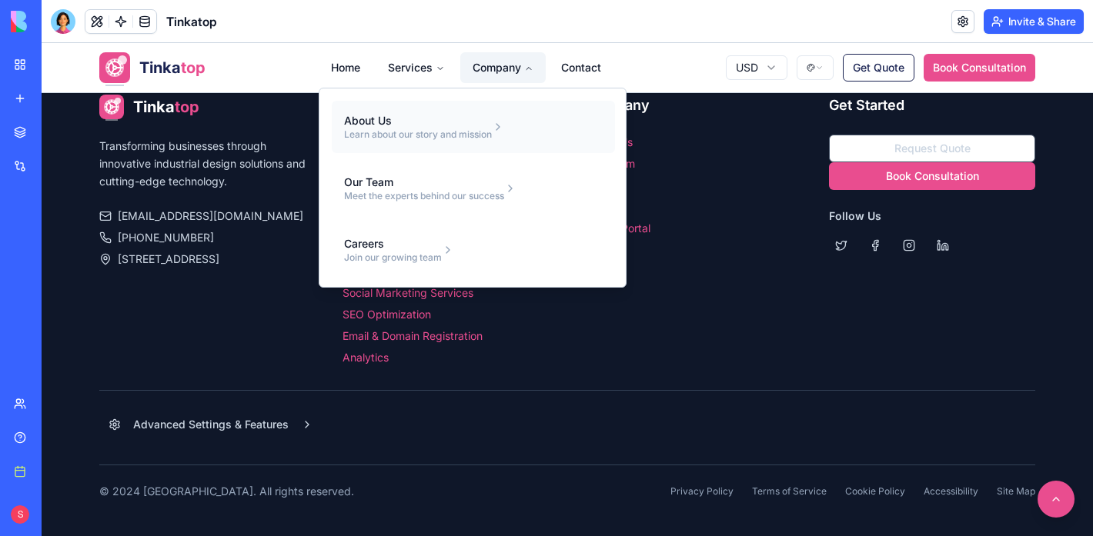
click at [431, 117] on div "About Us" at bounding box center [418, 120] width 148 height 15
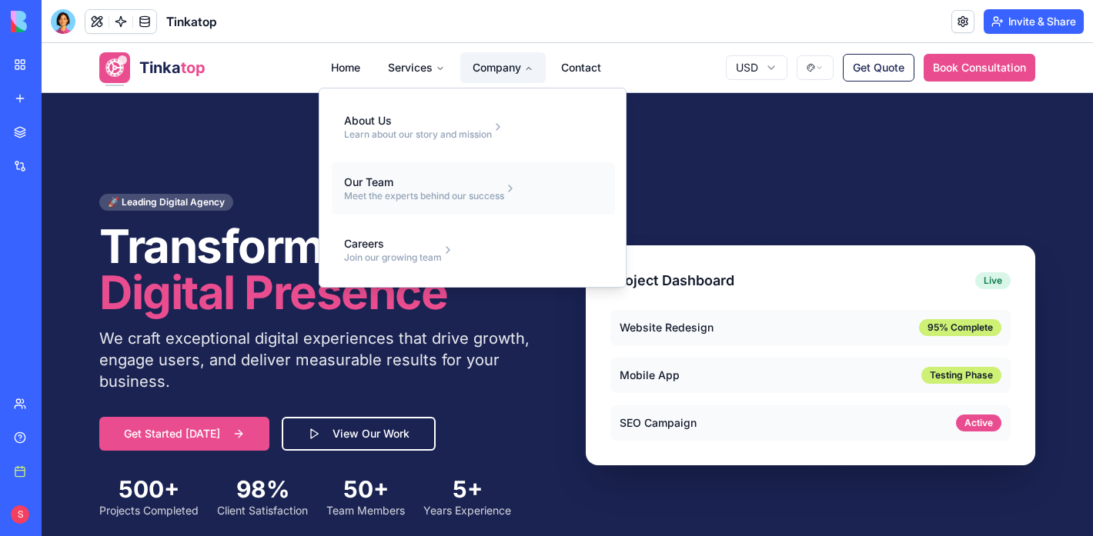
click at [412, 184] on div "Our Team" at bounding box center [424, 182] width 160 height 15
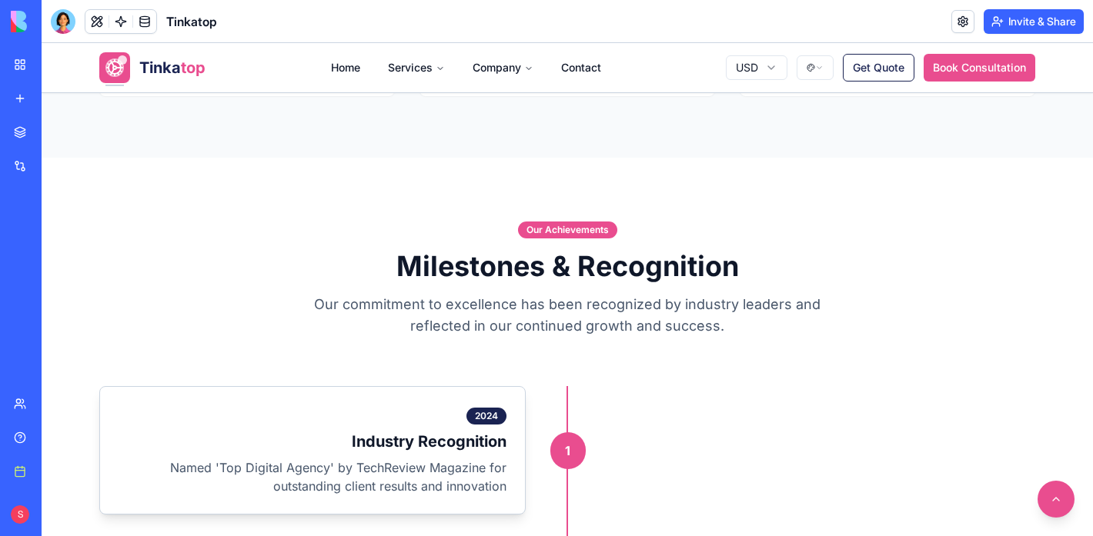
scroll to position [1637, 0]
click at [569, 66] on link "Contact" at bounding box center [581, 67] width 65 height 31
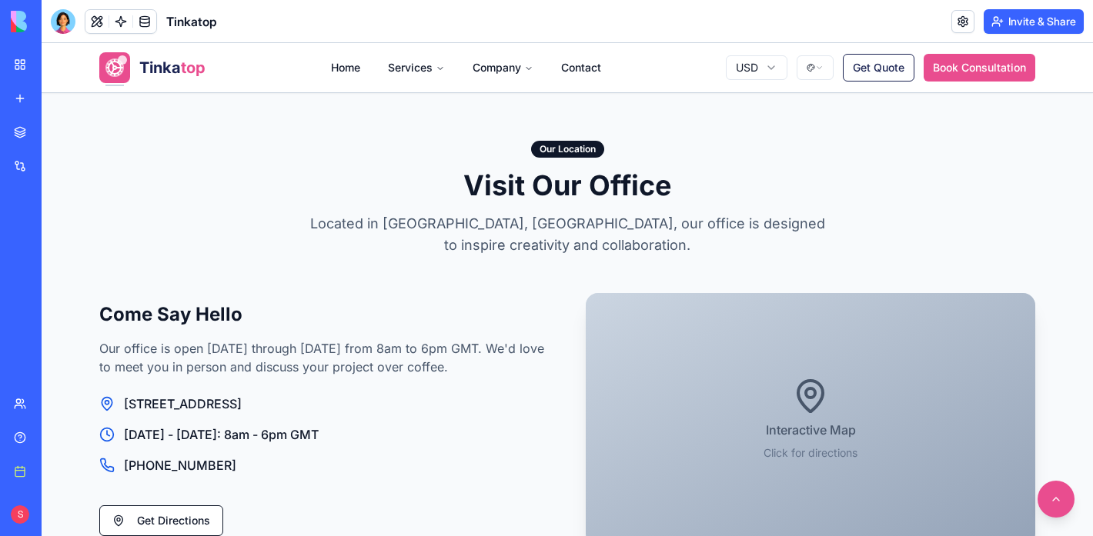
scroll to position [1262, 0]
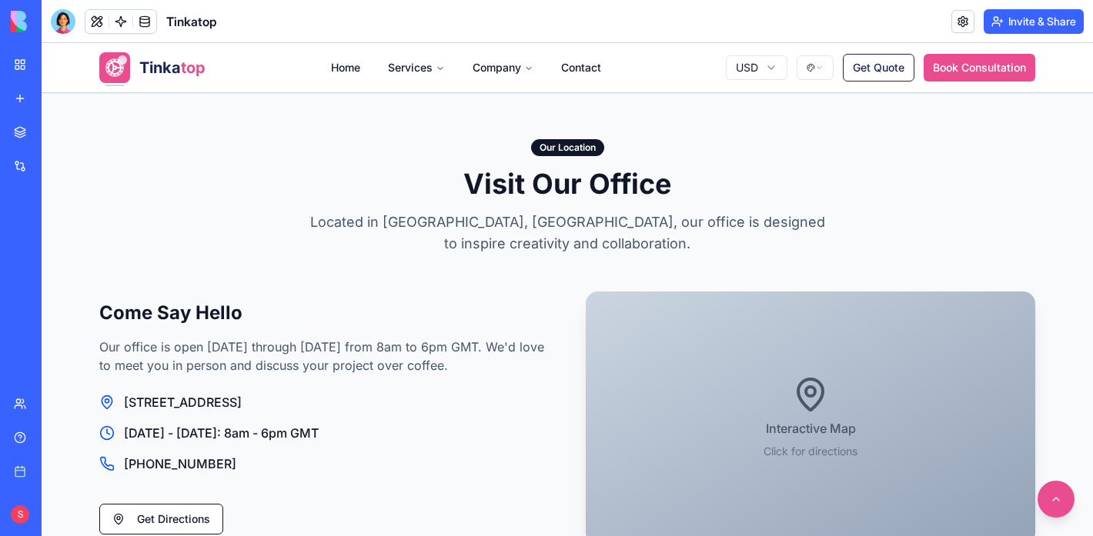
drag, startPoint x: 46, startPoint y: 94, endPoint x: 1106, endPoint y: 550, distance: 1153.7
click at [1093, 536] on html "BETA My workspace New app Marketplace Integrations Recent Tinkatop Social Media…" at bounding box center [546, 268] width 1093 height 536
click at [0, 0] on icon at bounding box center [0, 0] width 0 height 0
click at [0, 0] on img at bounding box center [0, 0] width 0 height 0
click at [94, 19] on button at bounding box center [96, 21] width 23 height 23
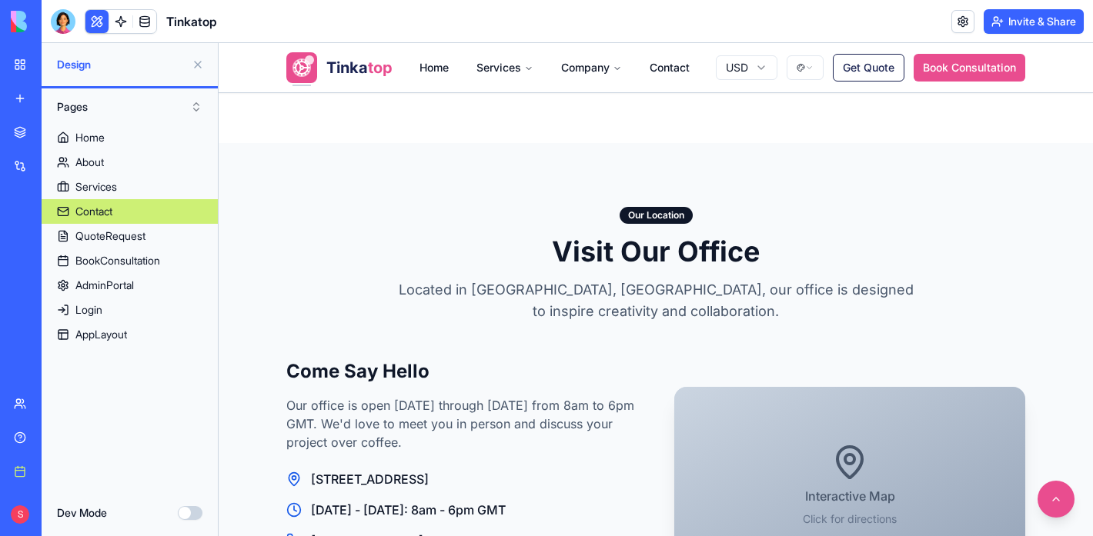
click at [63, 22] on div at bounding box center [63, 21] width 25 height 25
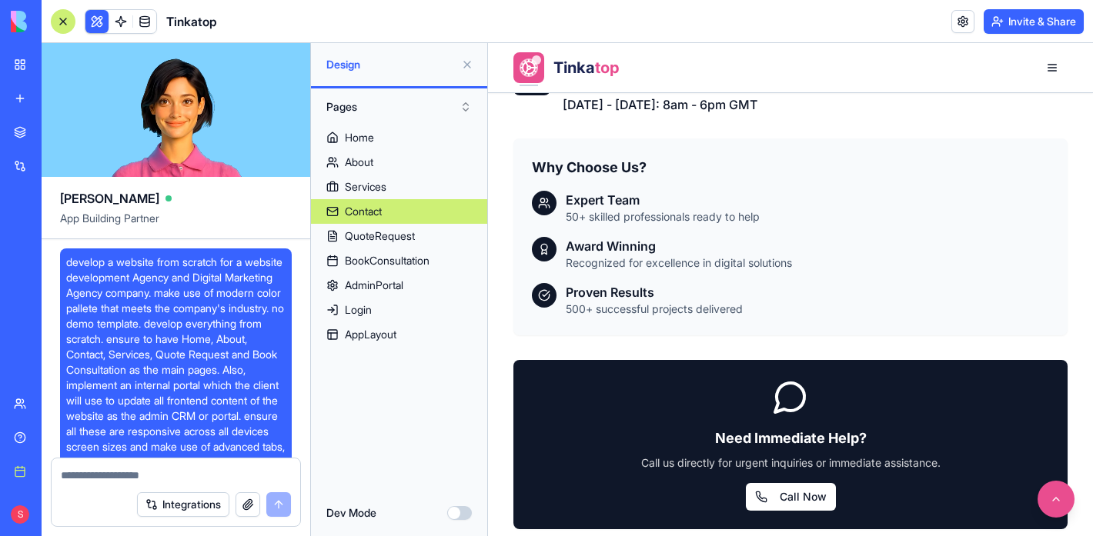
scroll to position [28984, 0]
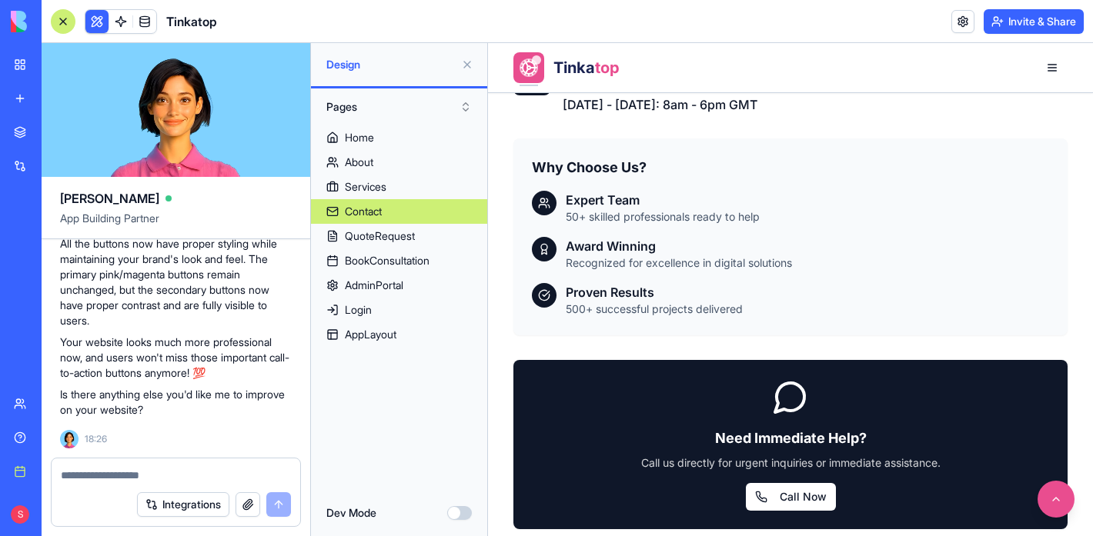
click at [96, 17] on button at bounding box center [96, 21] width 23 height 23
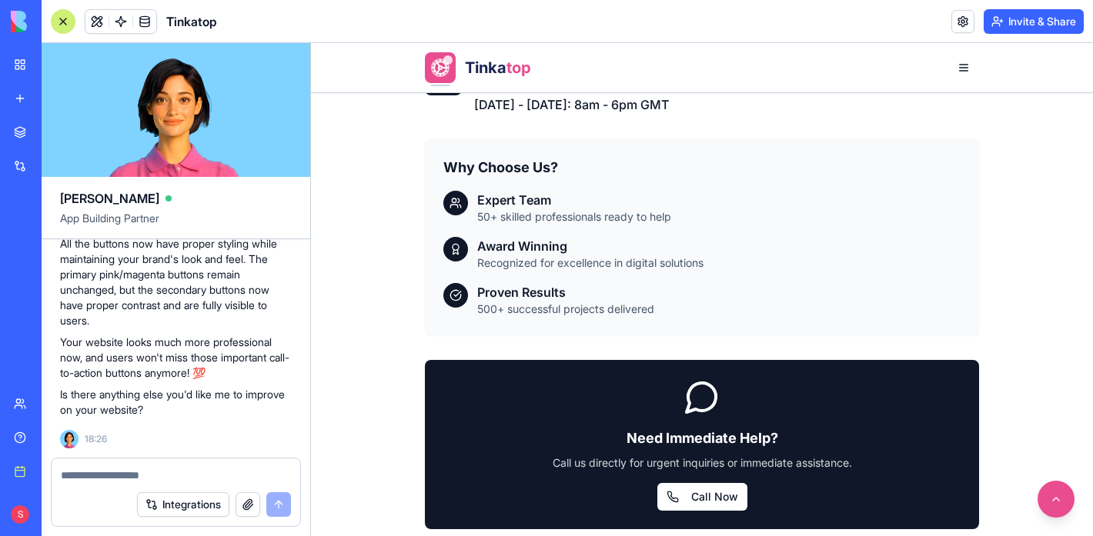
click at [245, 496] on button "button" at bounding box center [248, 505] width 25 height 25
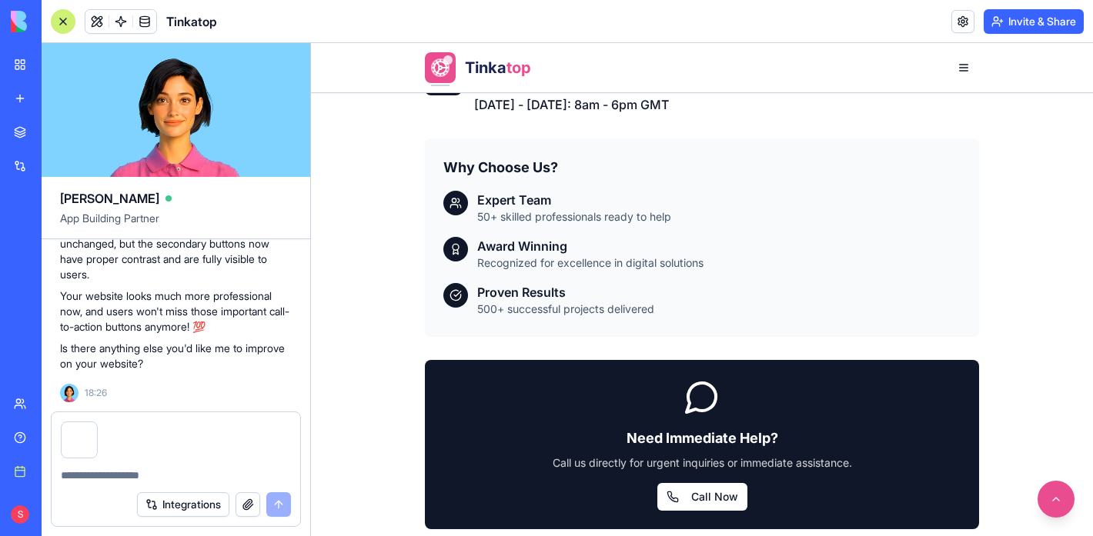
click at [141, 468] on textarea at bounding box center [176, 475] width 230 height 15
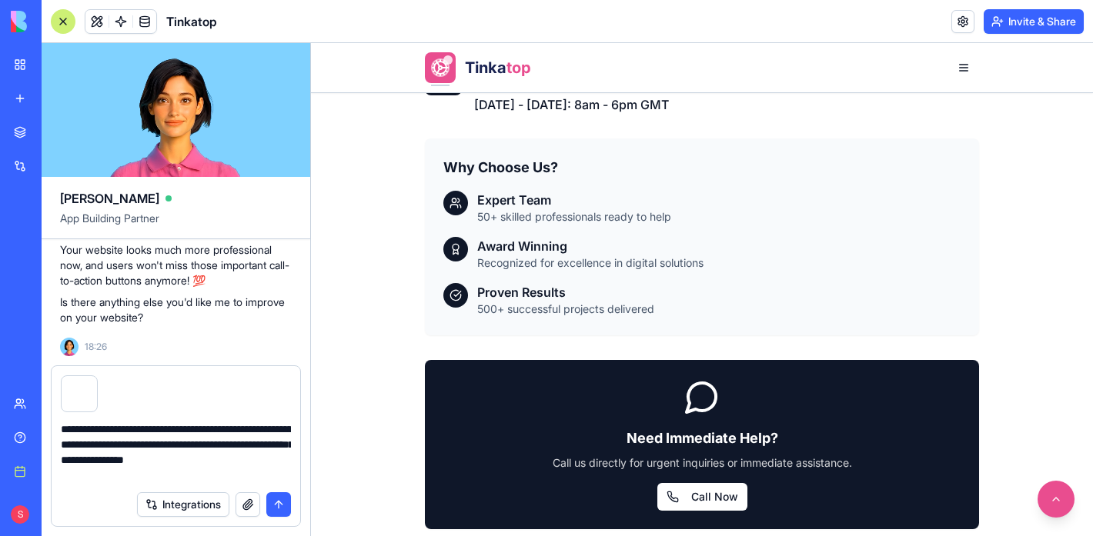
type textarea "**********"
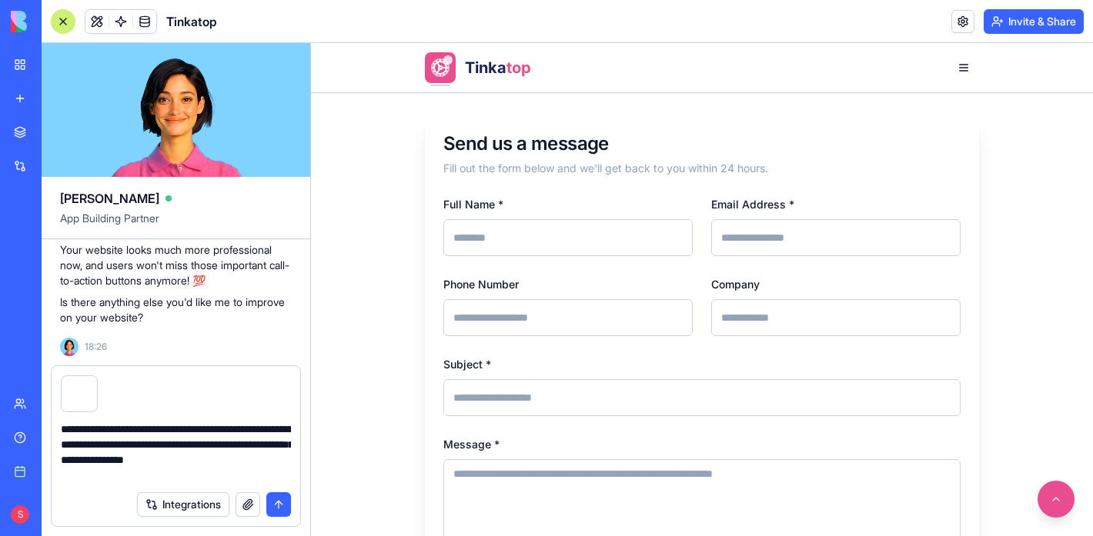
scroll to position [0, 0]
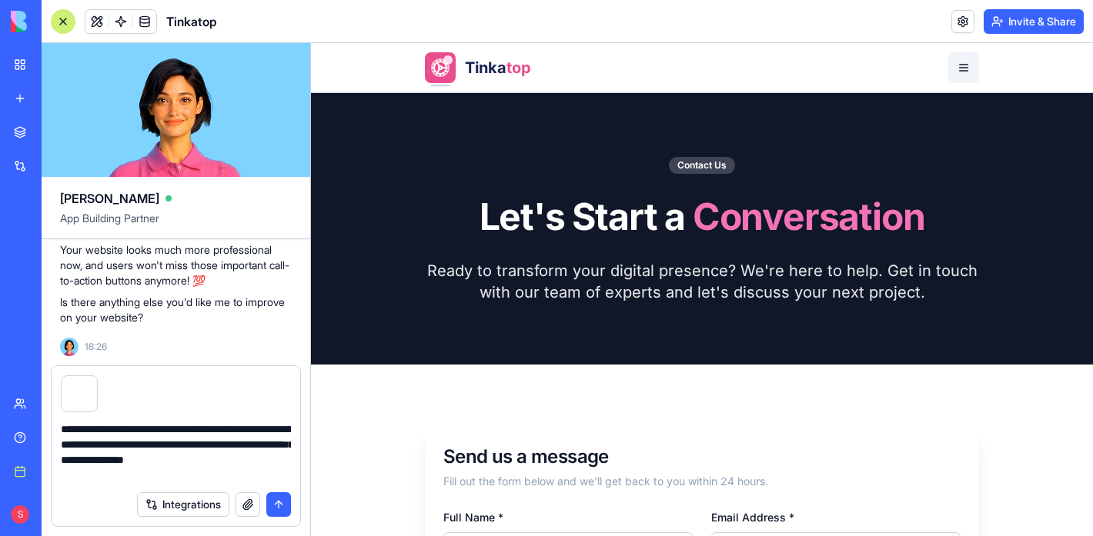
click at [968, 68] on button "button" at bounding box center [963, 67] width 31 height 31
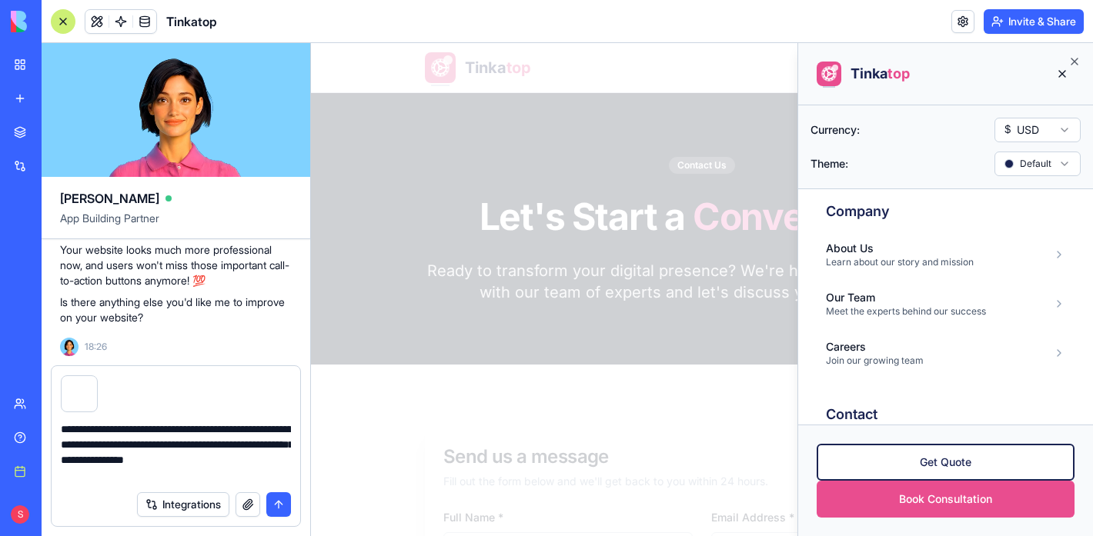
scroll to position [682, 0]
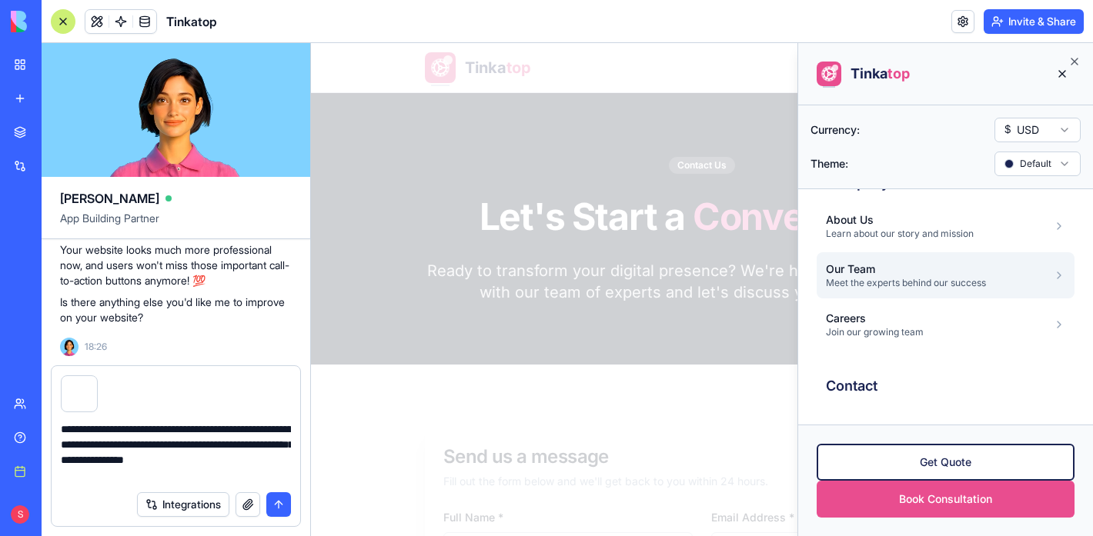
click at [886, 272] on div "Our Team" at bounding box center [906, 269] width 160 height 15
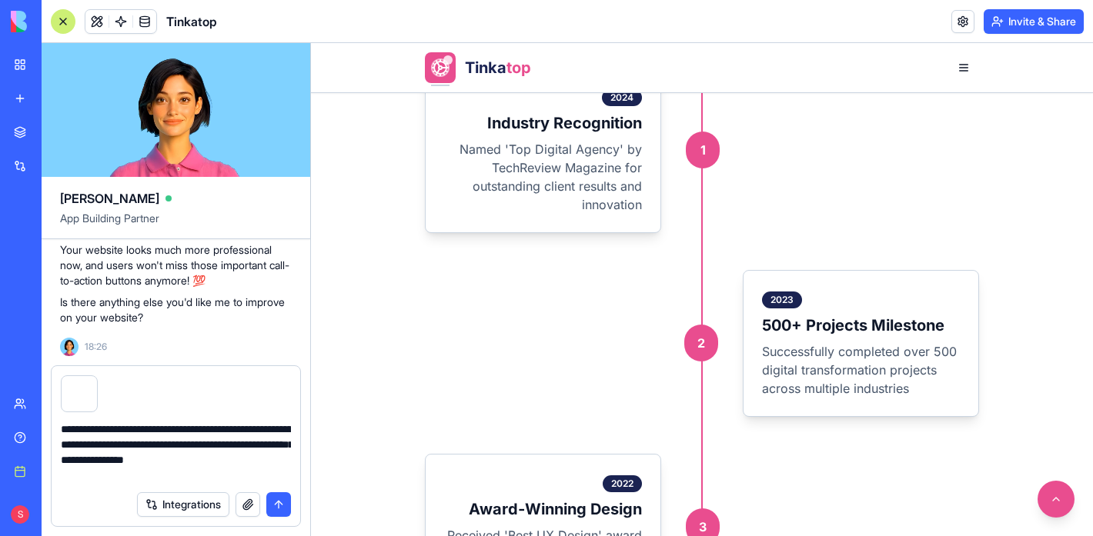
scroll to position [2365, 0]
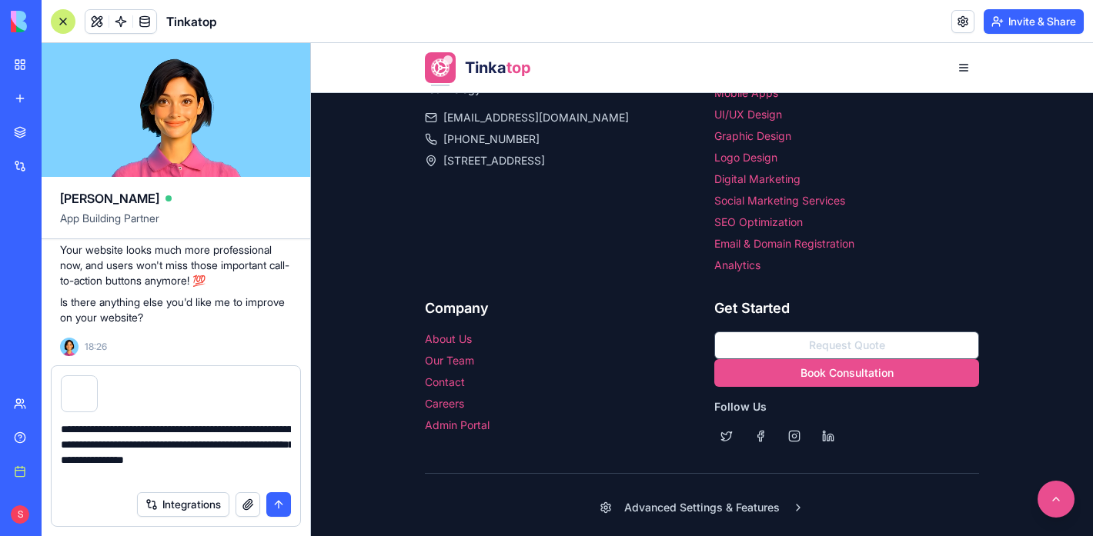
scroll to position [2742, 0]
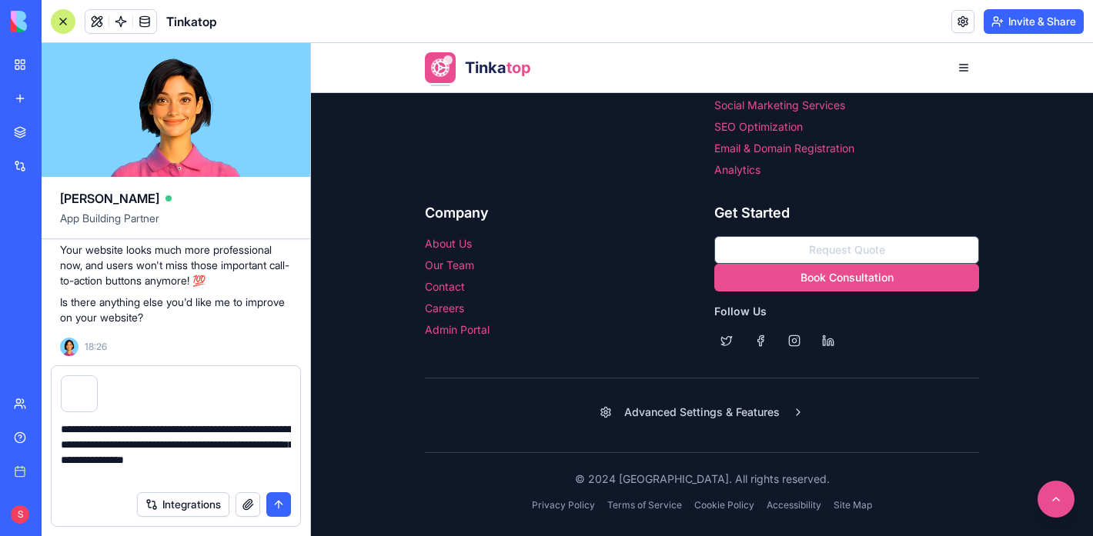
click at [441, 261] on link "Our Team" at bounding box center [449, 265] width 49 height 13
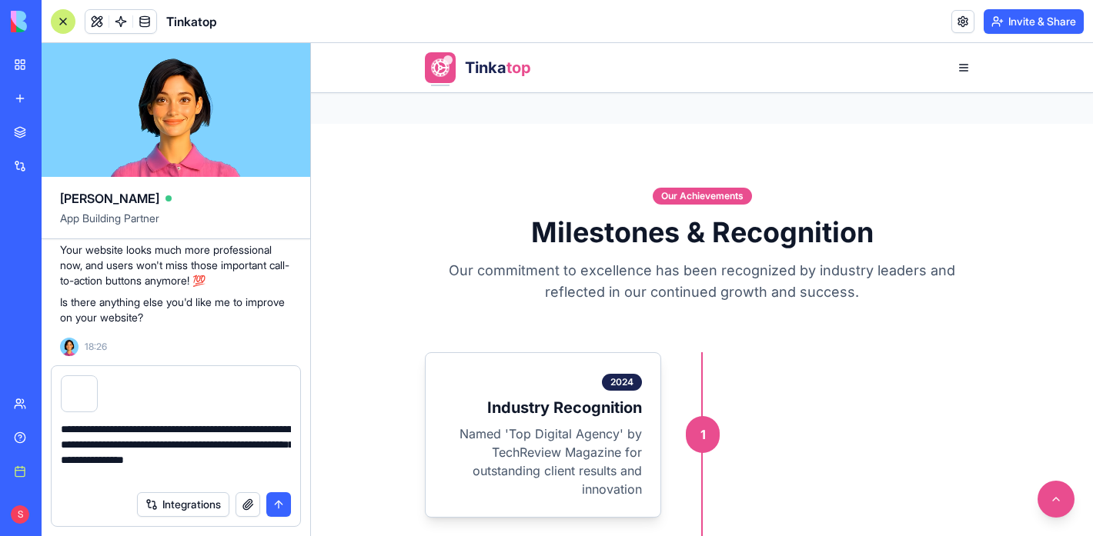
scroll to position [2131, 0]
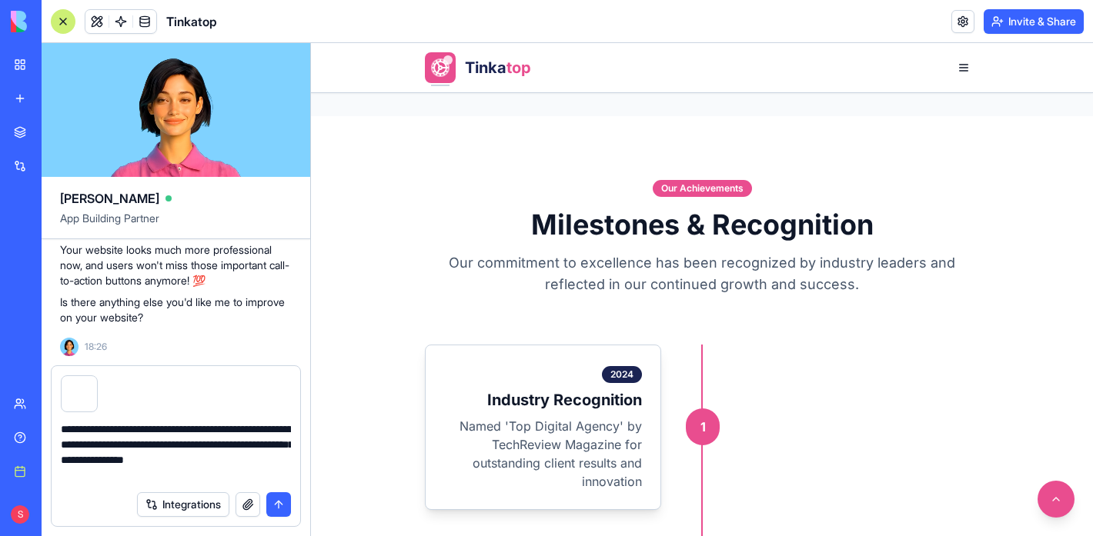
drag, startPoint x: 383, startPoint y: 123, endPoint x: 1106, endPoint y: 606, distance: 869.1
click at [1093, 536] on html "BETA My workspace New app Marketplace Integrations Recent Tinkatop Social Media…" at bounding box center [546, 268] width 1093 height 536
click at [0, 0] on icon at bounding box center [0, 0] width 0 height 0
click at [0, 0] on img at bounding box center [0, 0] width 0 height 0
click at [245, 503] on button "button" at bounding box center [248, 505] width 25 height 25
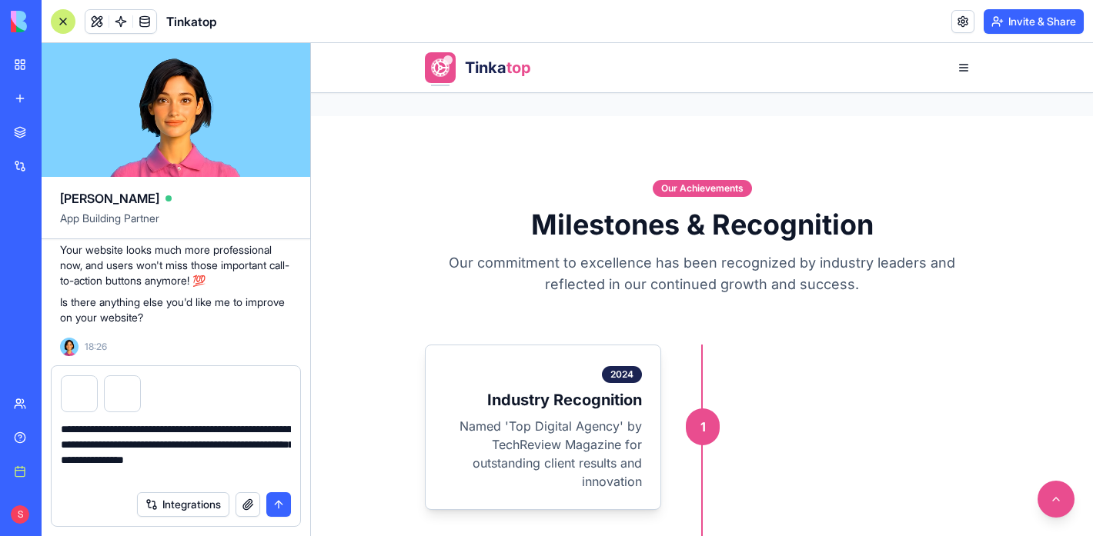
click at [280, 510] on button "submit" at bounding box center [278, 505] width 25 height 25
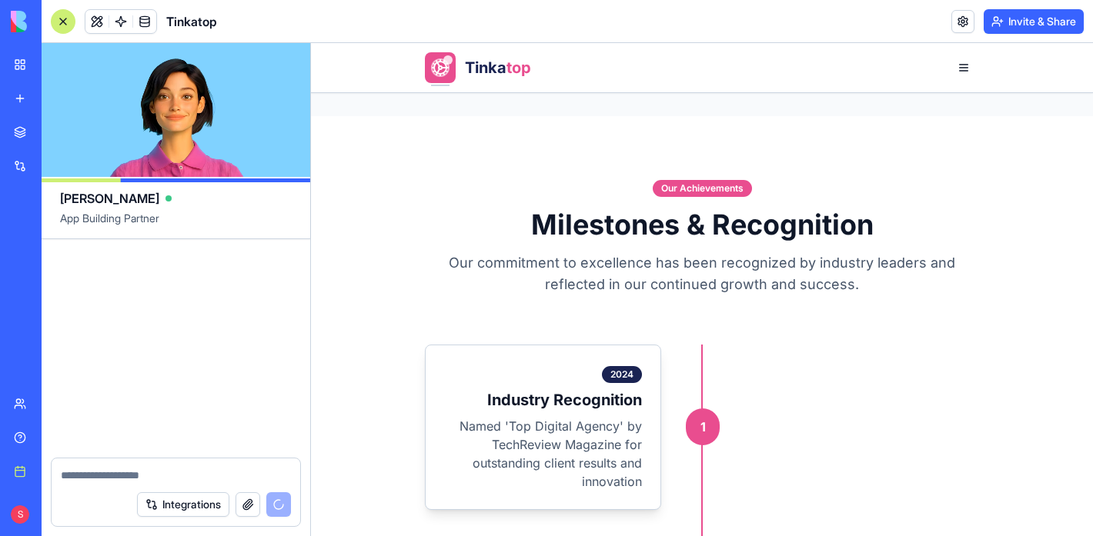
scroll to position [29812, 0]
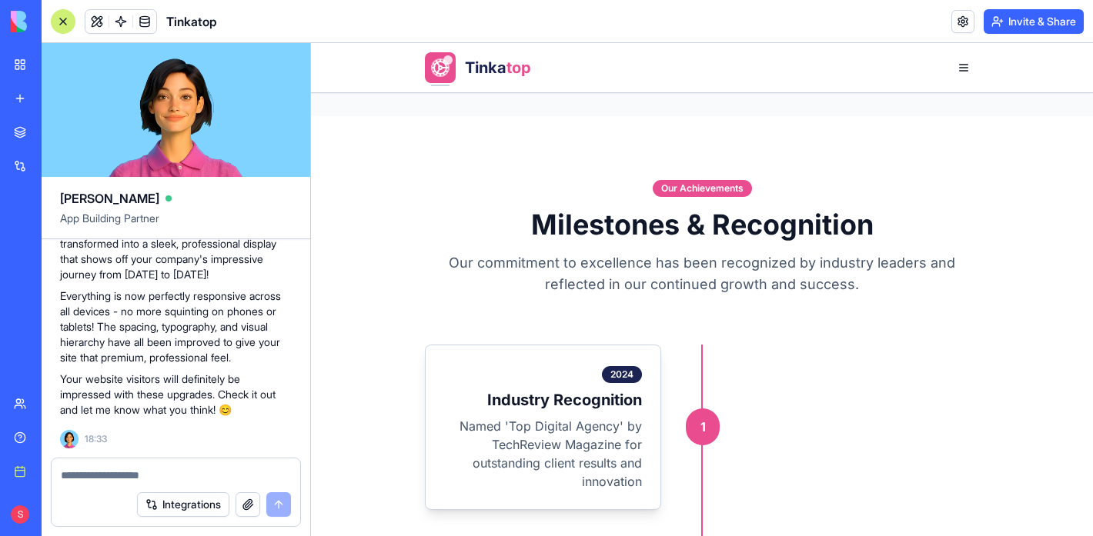
click at [63, 21] on div at bounding box center [63, 21] width 25 height 25
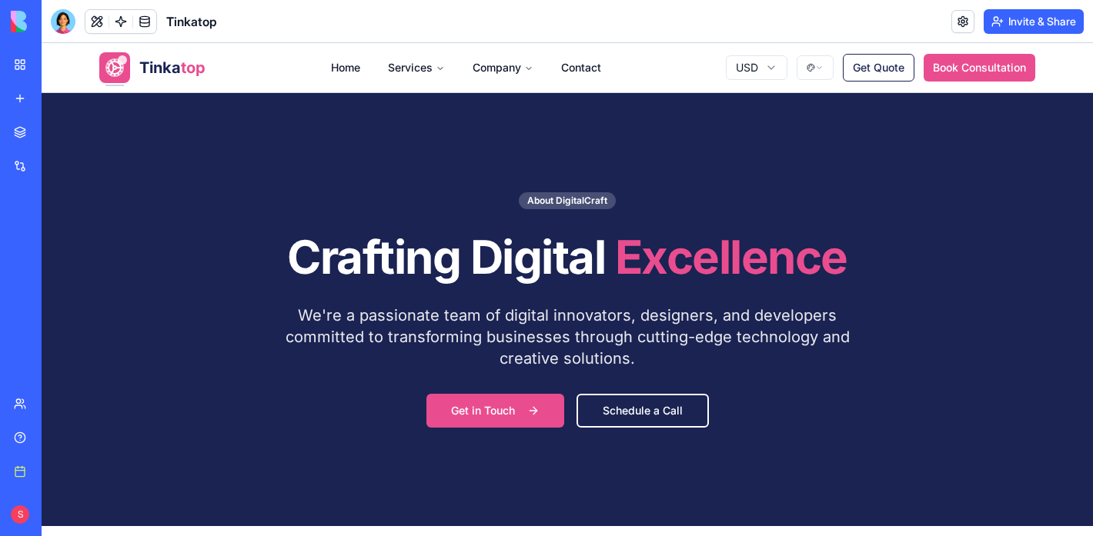
scroll to position [0, 0]
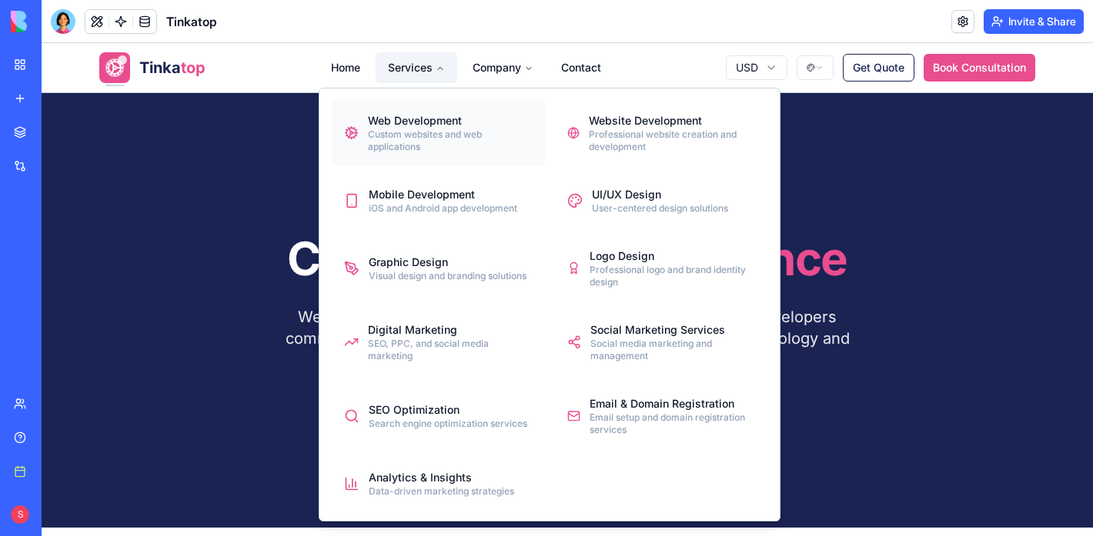
click at [402, 127] on div "Web Development" at bounding box center [450, 120] width 165 height 15
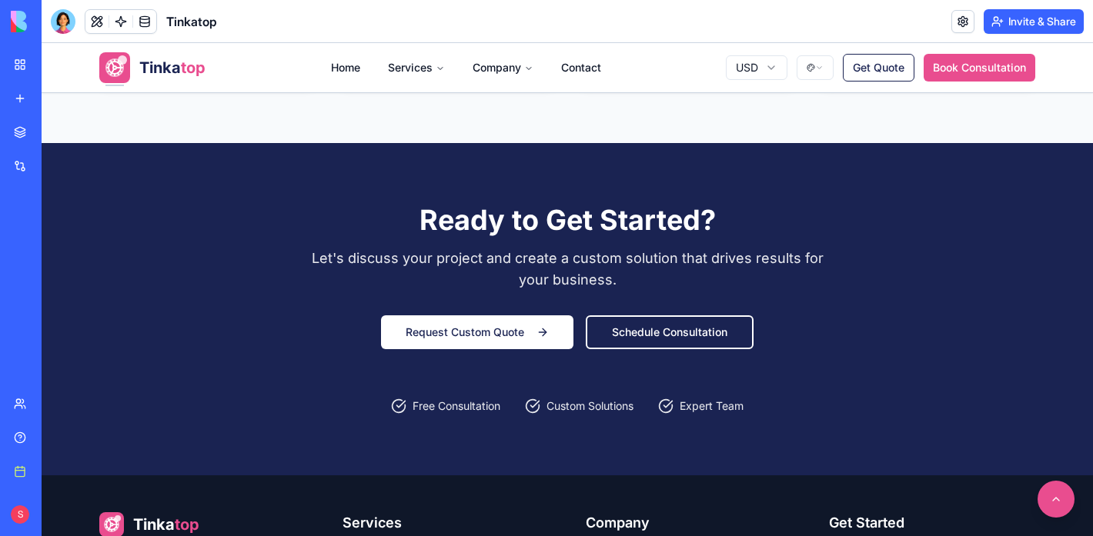
scroll to position [2005, 0]
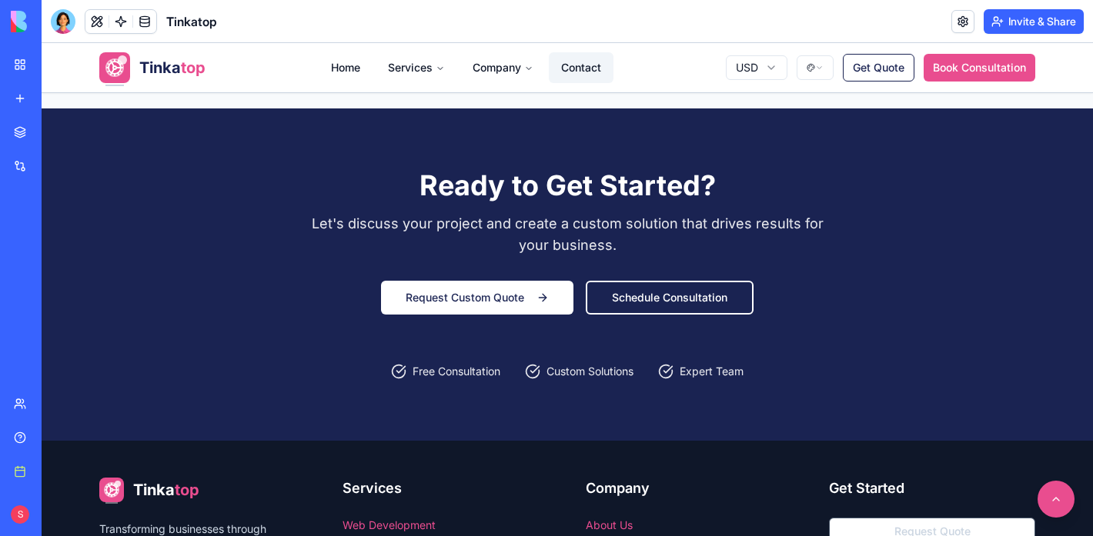
click at [575, 69] on link "Contact" at bounding box center [581, 67] width 65 height 31
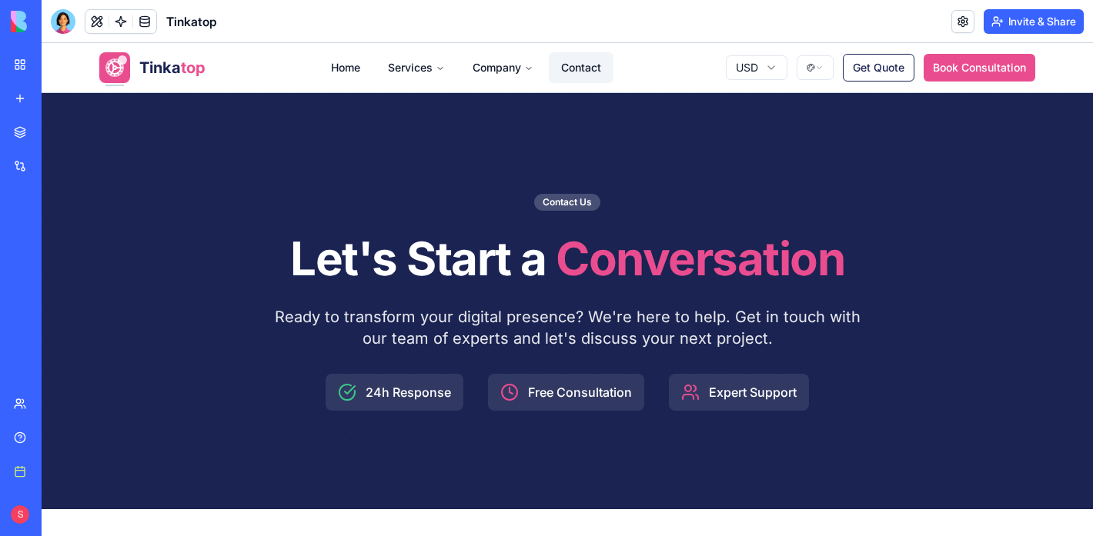
click at [597, 63] on link "Contact" at bounding box center [581, 67] width 65 height 31
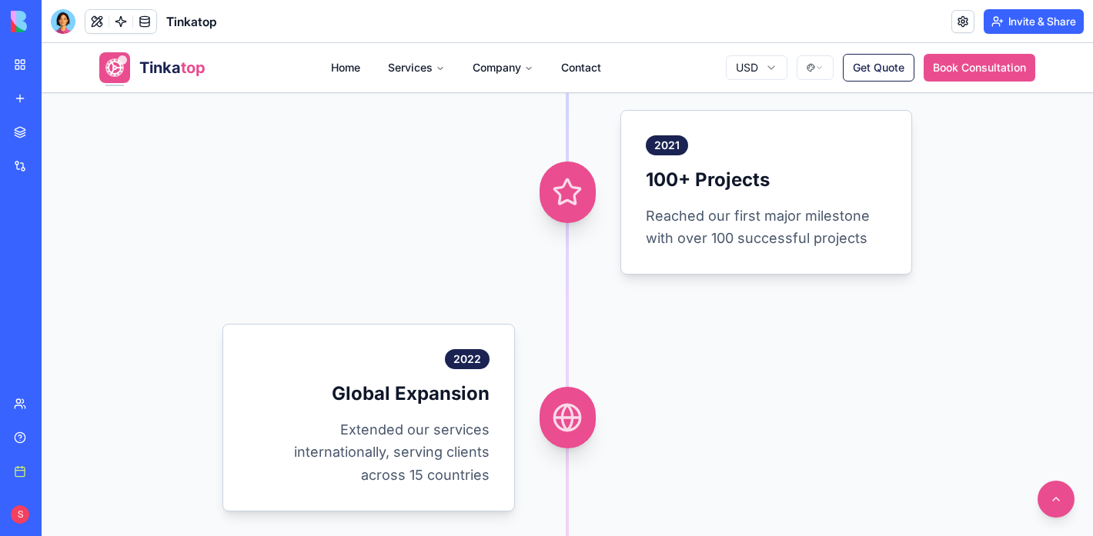
scroll to position [1738, 0]
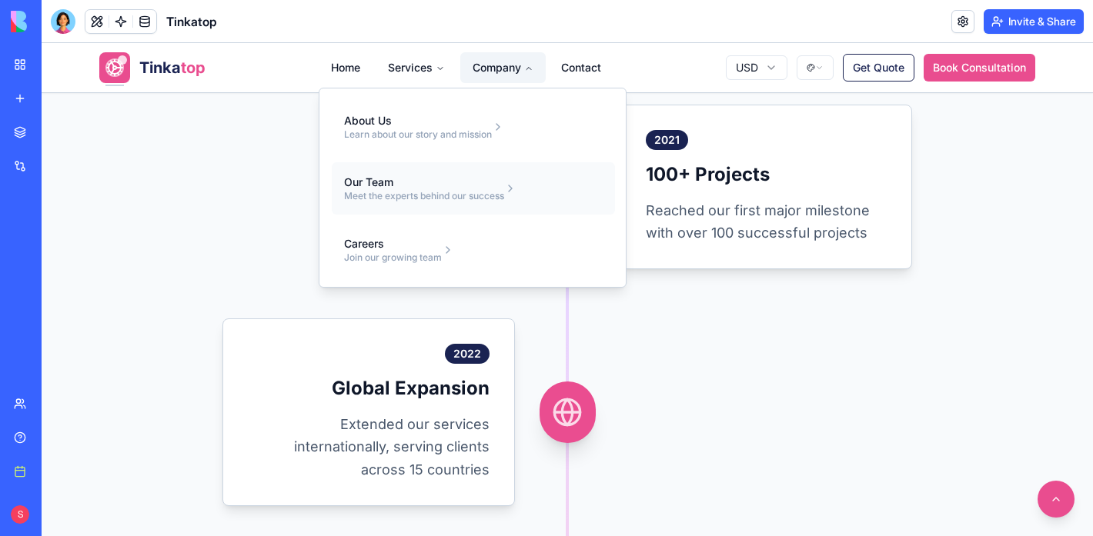
click at [380, 202] on link "Our Team Meet the experts behind our success" at bounding box center [473, 188] width 283 height 52
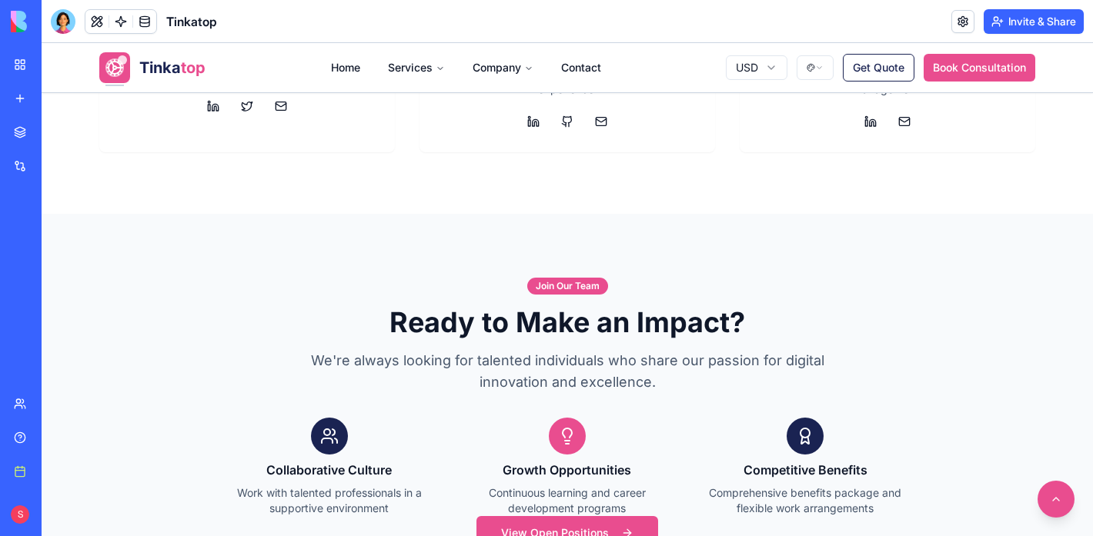
scroll to position [4053, 0]
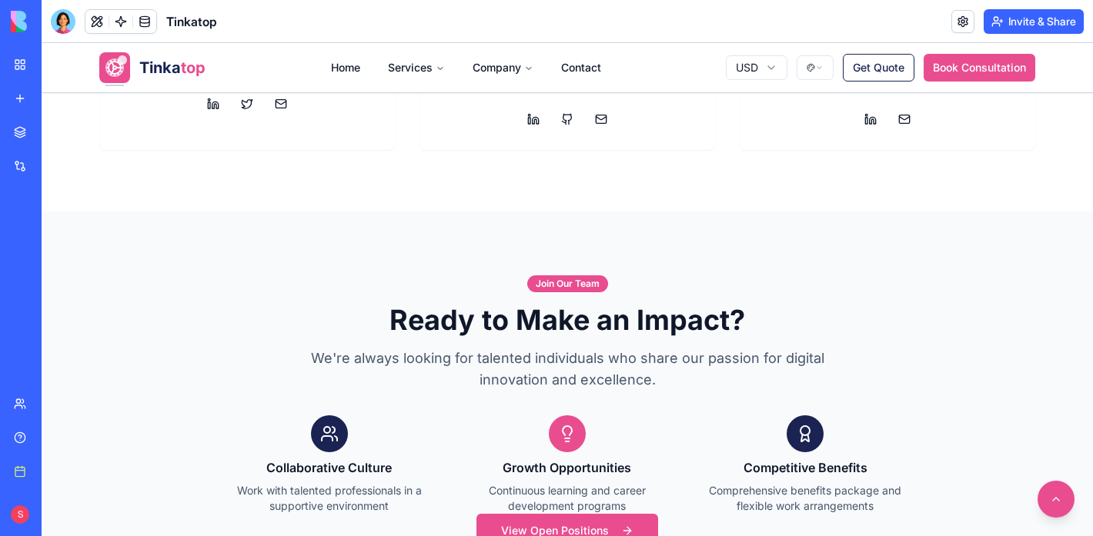
click at [61, 30] on div at bounding box center [63, 21] width 25 height 25
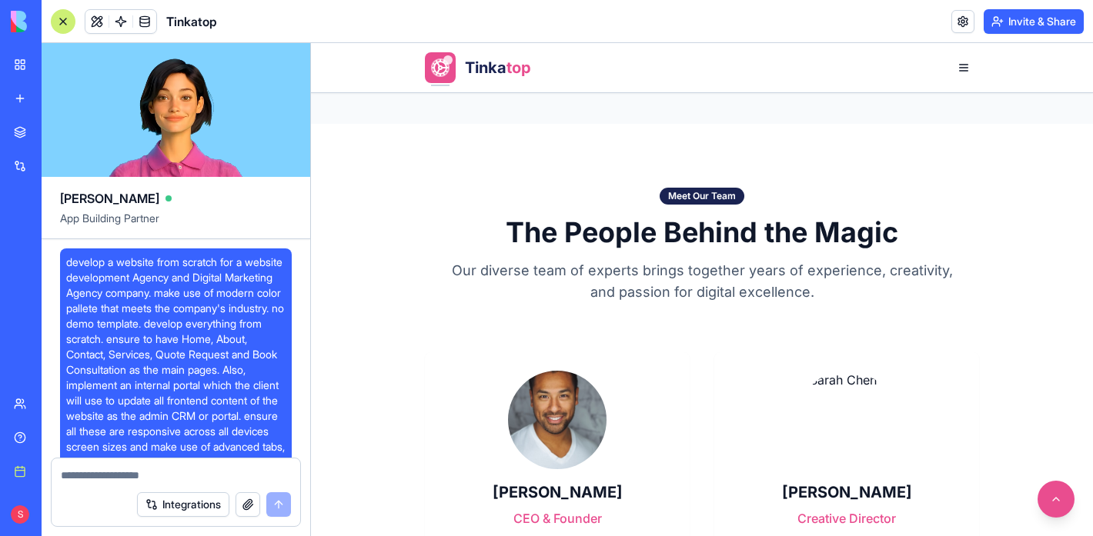
scroll to position [29812, 0]
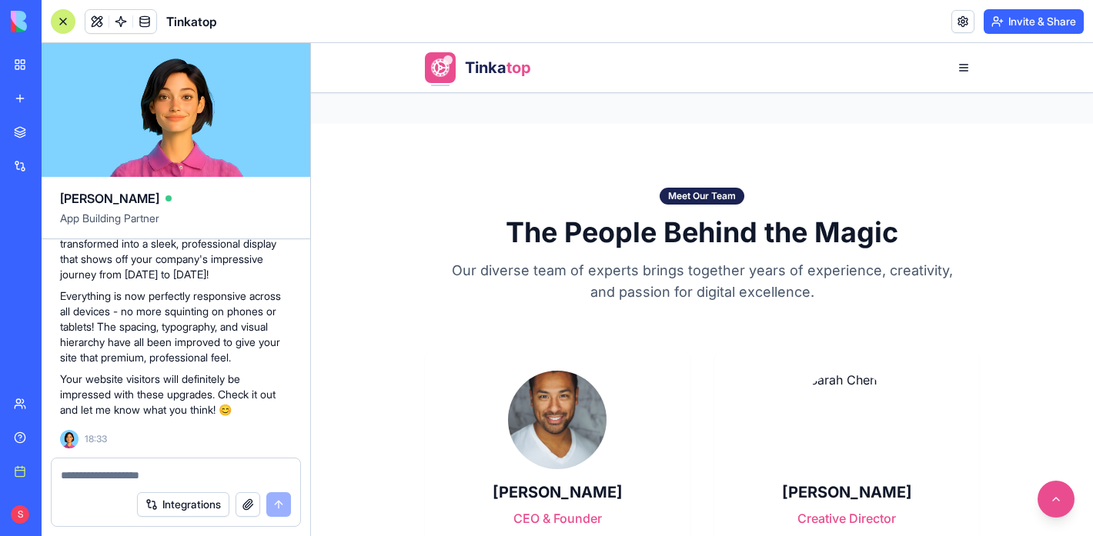
click at [246, 510] on button "button" at bounding box center [248, 505] width 25 height 25
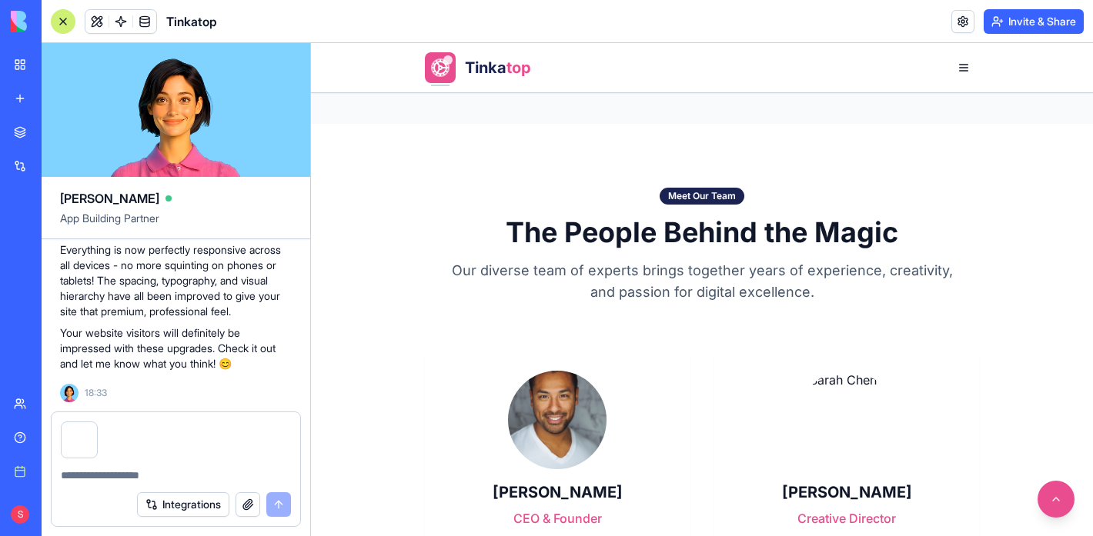
click at [125, 471] on textarea at bounding box center [176, 475] width 230 height 15
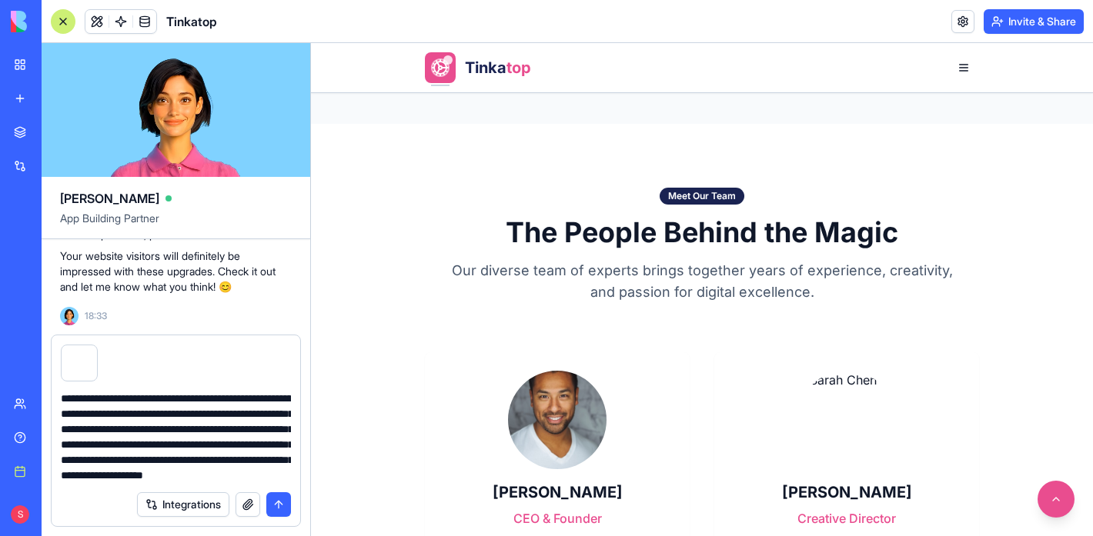
scroll to position [60, 0]
type textarea "**********"
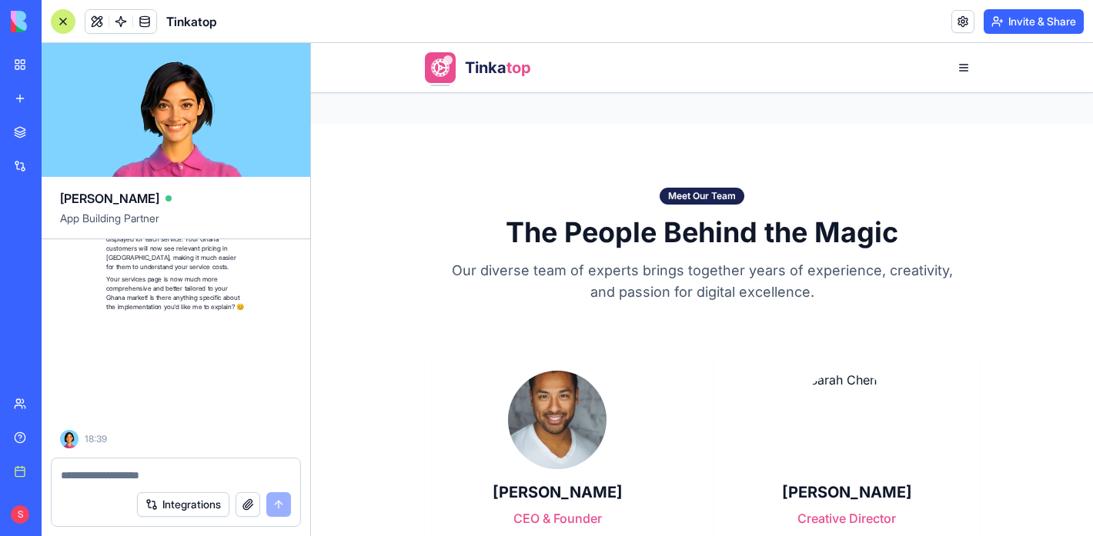
scroll to position [30770, 0]
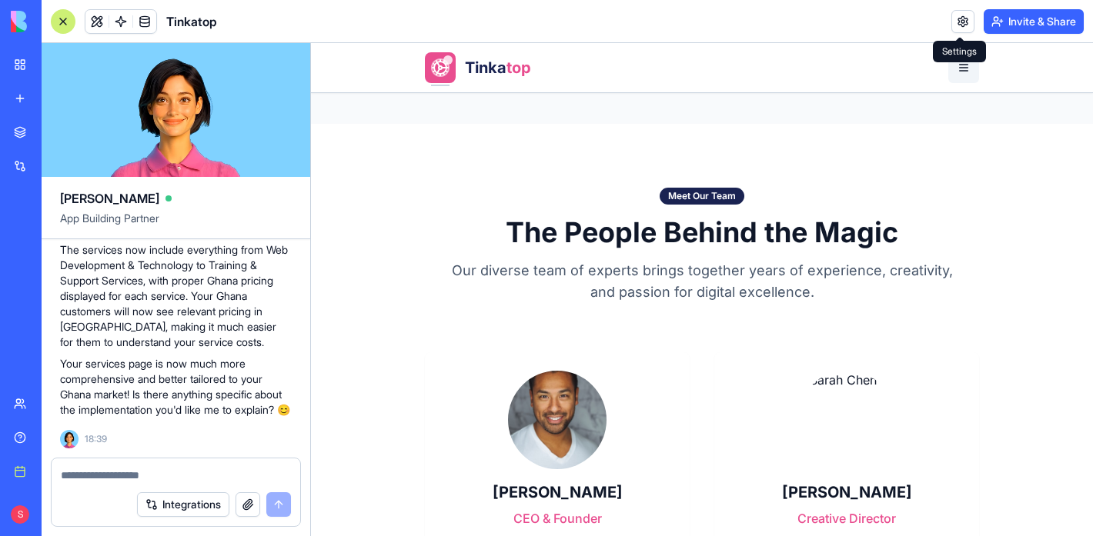
click at [963, 75] on button "button" at bounding box center [963, 67] width 31 height 31
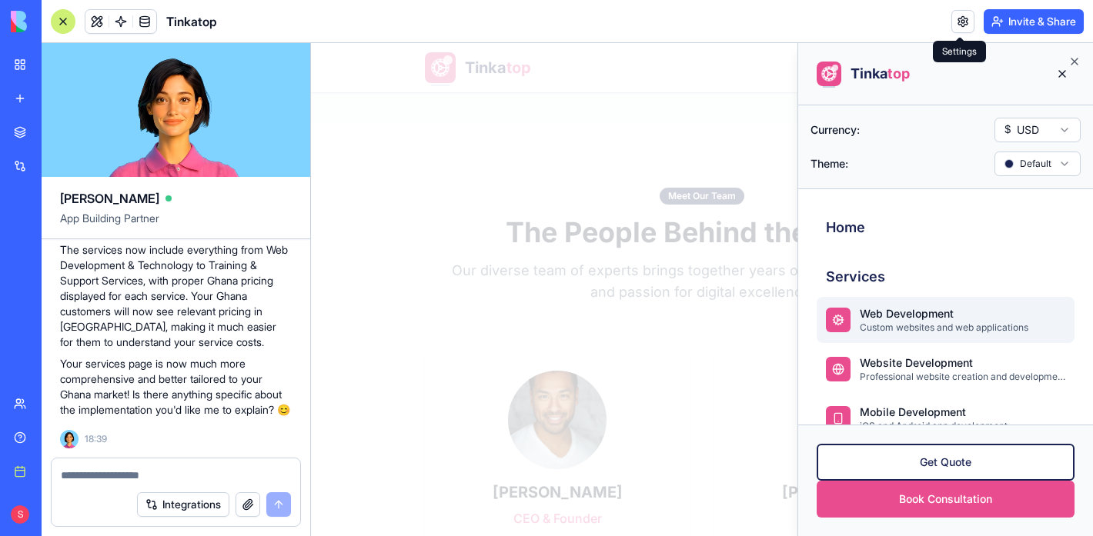
click at [877, 309] on div "Web Development" at bounding box center [963, 313] width 206 height 15
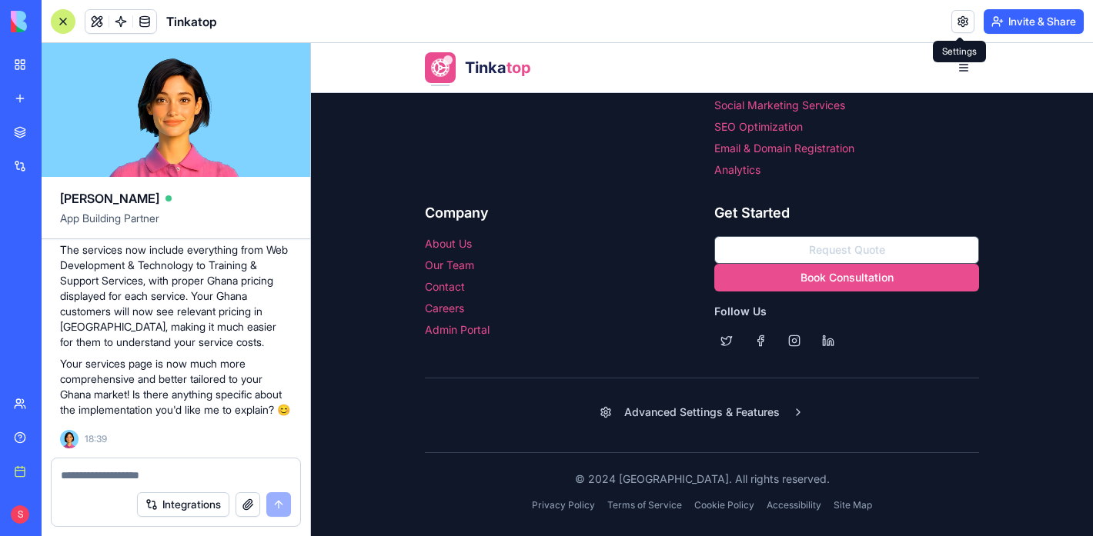
scroll to position [2792, 0]
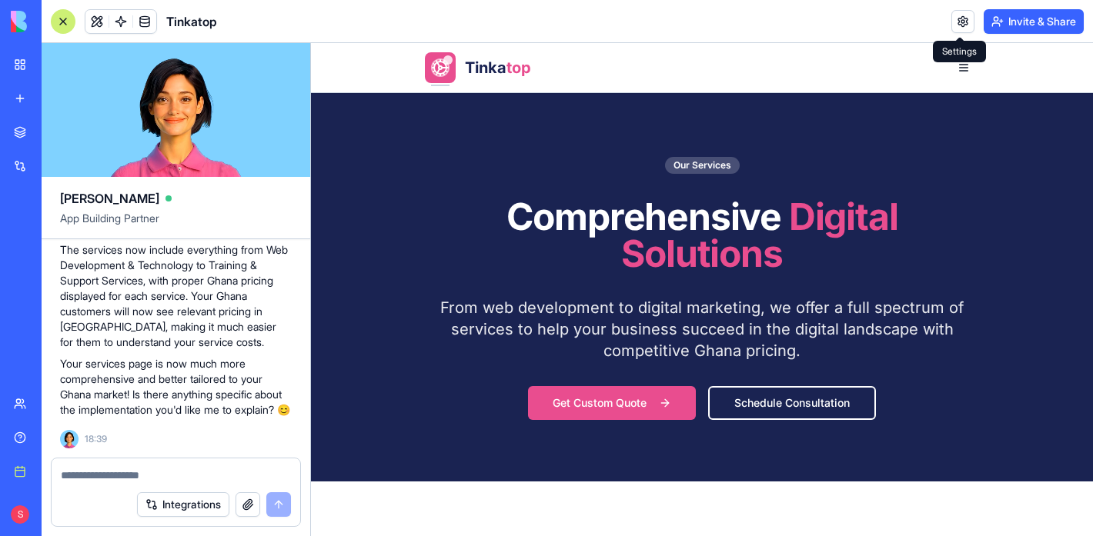
click at [661, 405] on button "Get Custom Quote" at bounding box center [612, 403] width 168 height 34
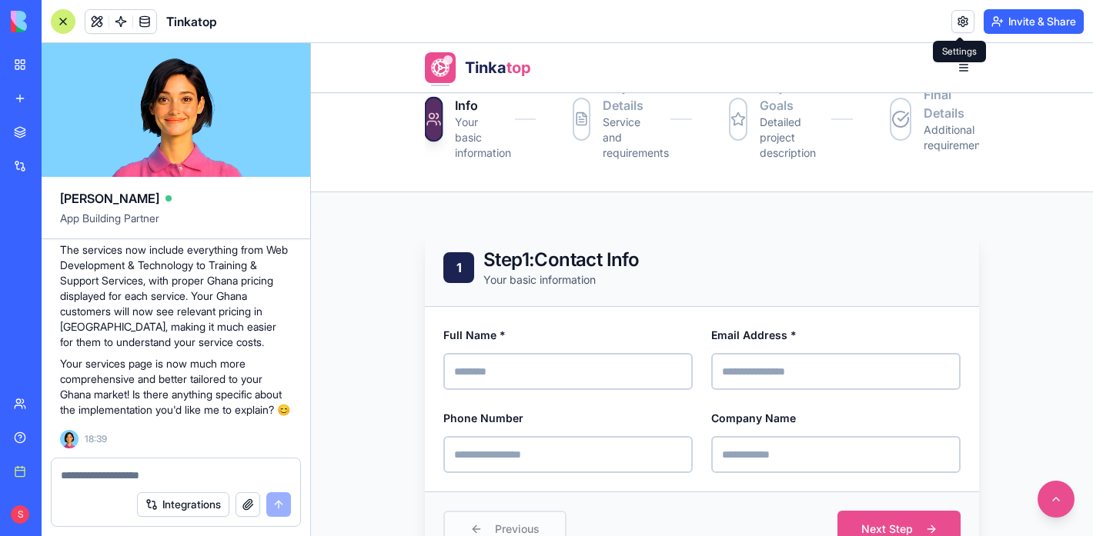
scroll to position [350, 0]
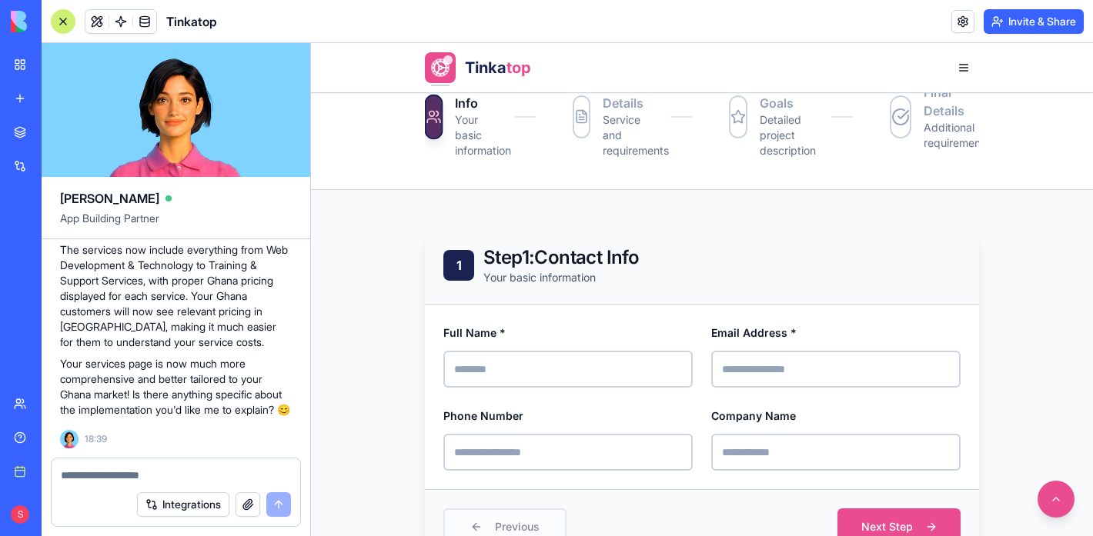
click at [58, 26] on div at bounding box center [63, 21] width 25 height 25
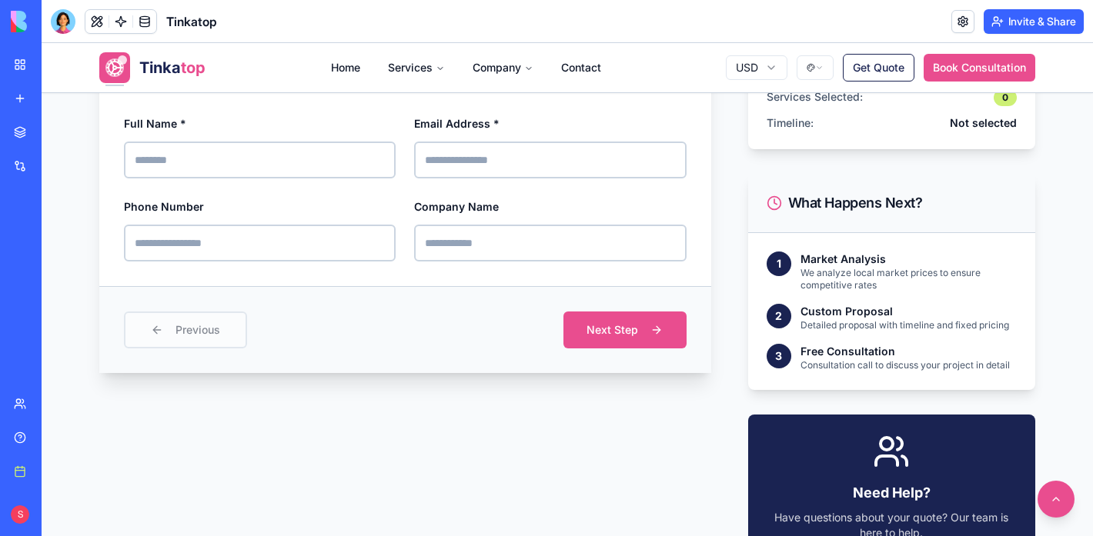
scroll to position [607, 0]
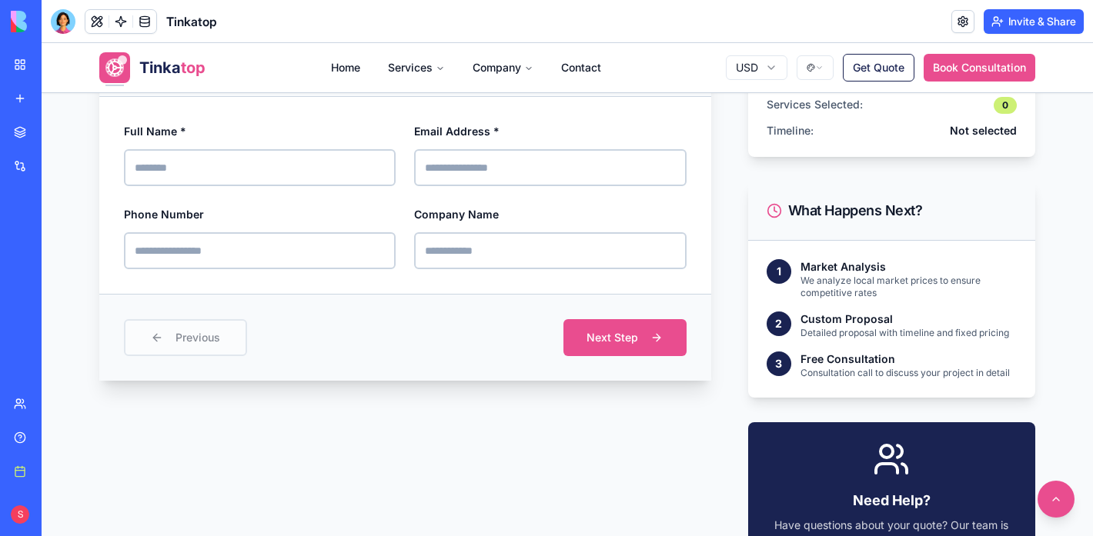
click at [238, 177] on input "Full Name *" at bounding box center [260, 167] width 272 height 37
type input "**********"
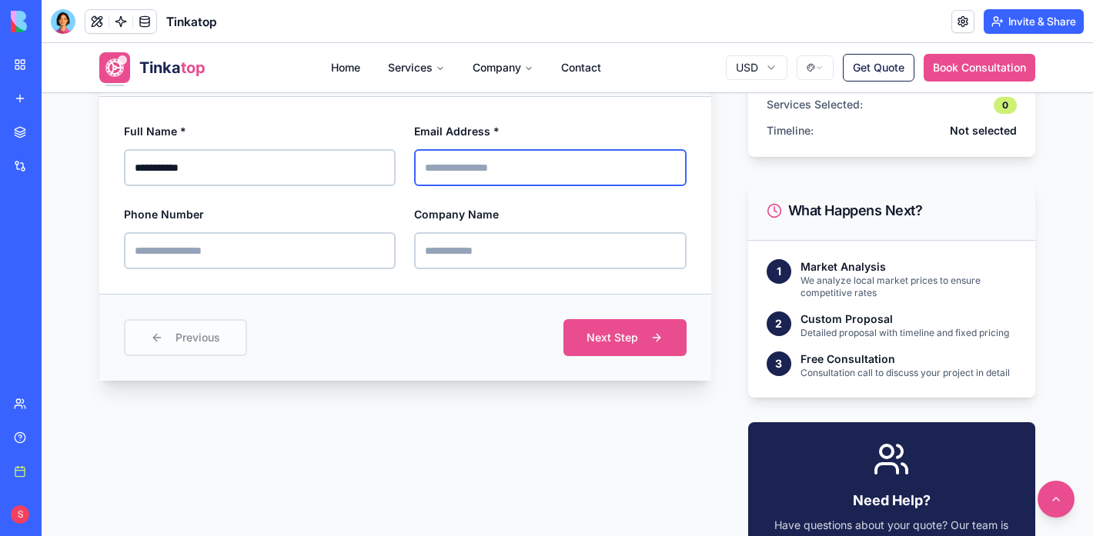
type input "**********"
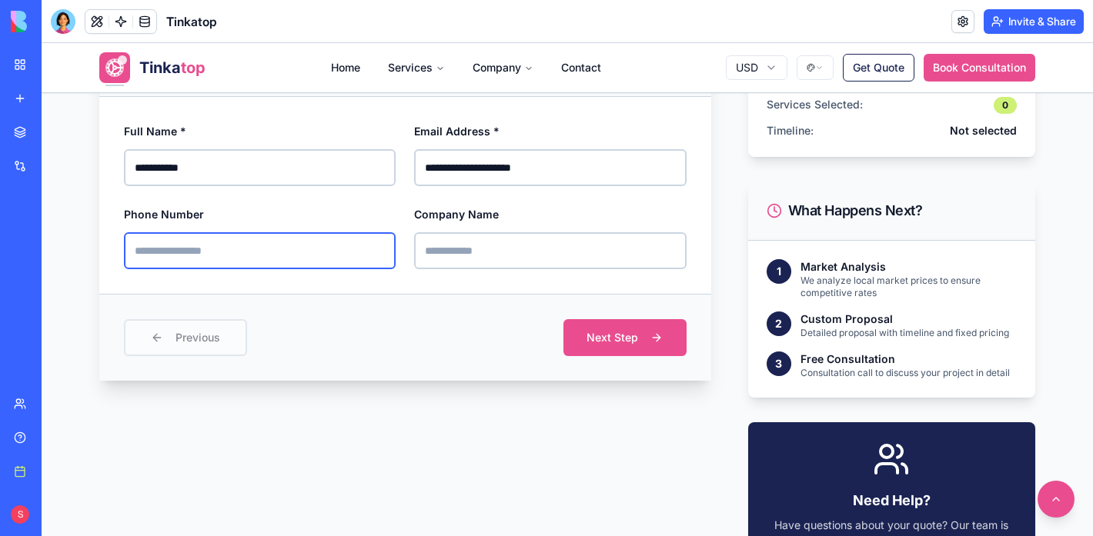
type input "**********"
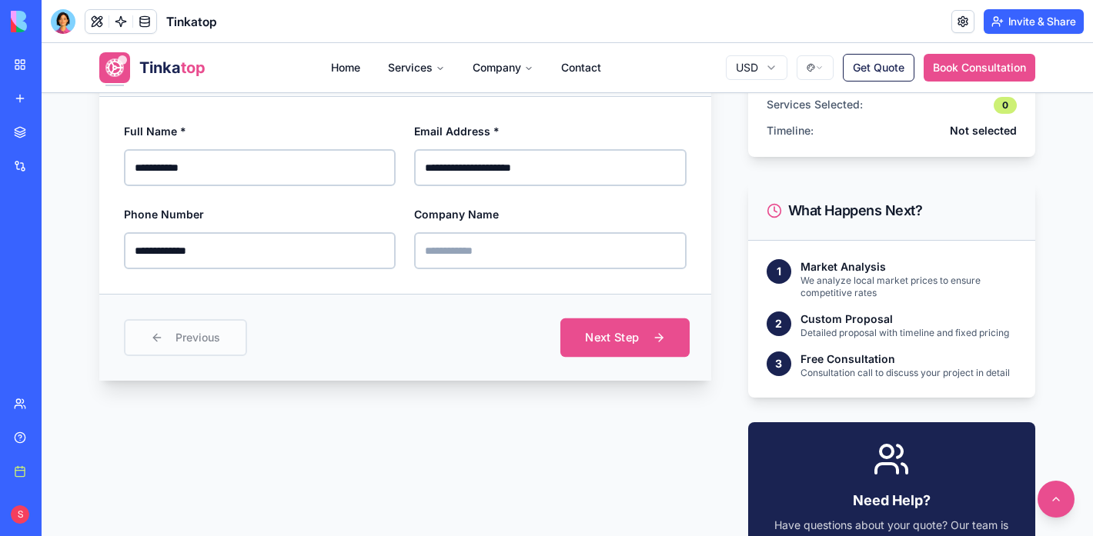
click at [599, 343] on button "Next Step" at bounding box center [624, 338] width 129 height 38
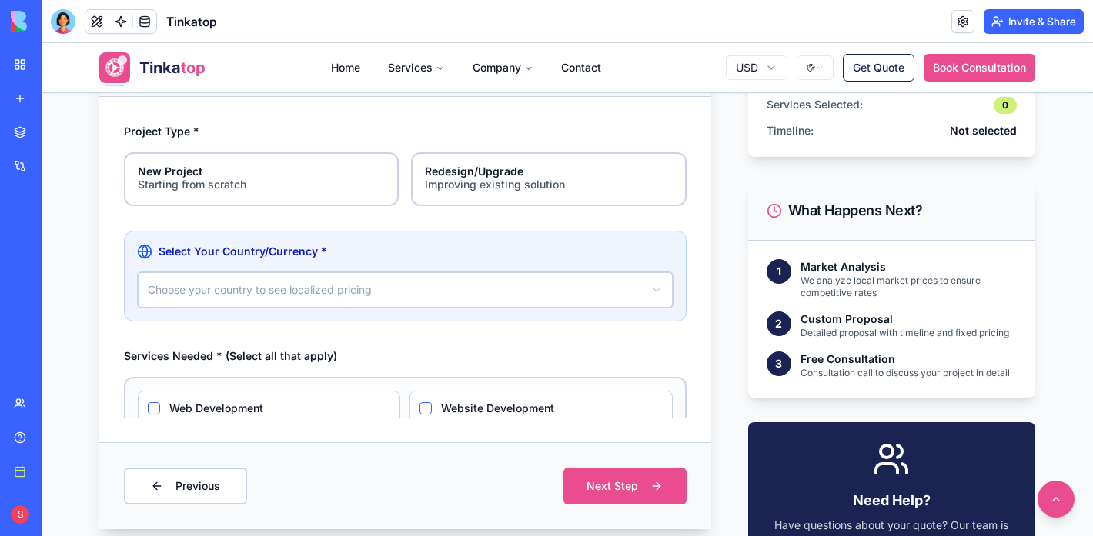
click at [520, 283] on html "**********" at bounding box center [567, 387] width 1051 height 1903
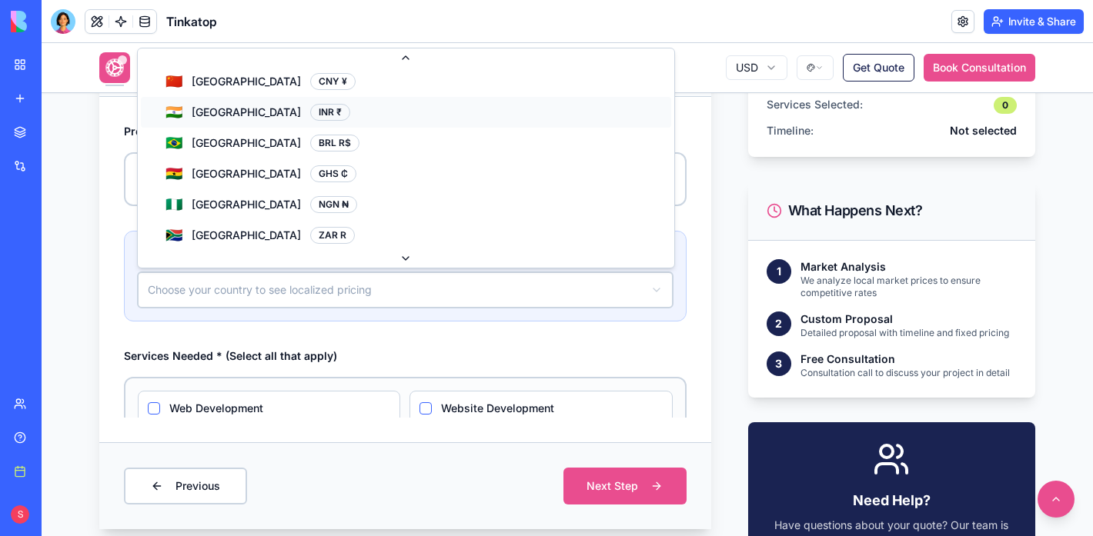
scroll to position [227, 0]
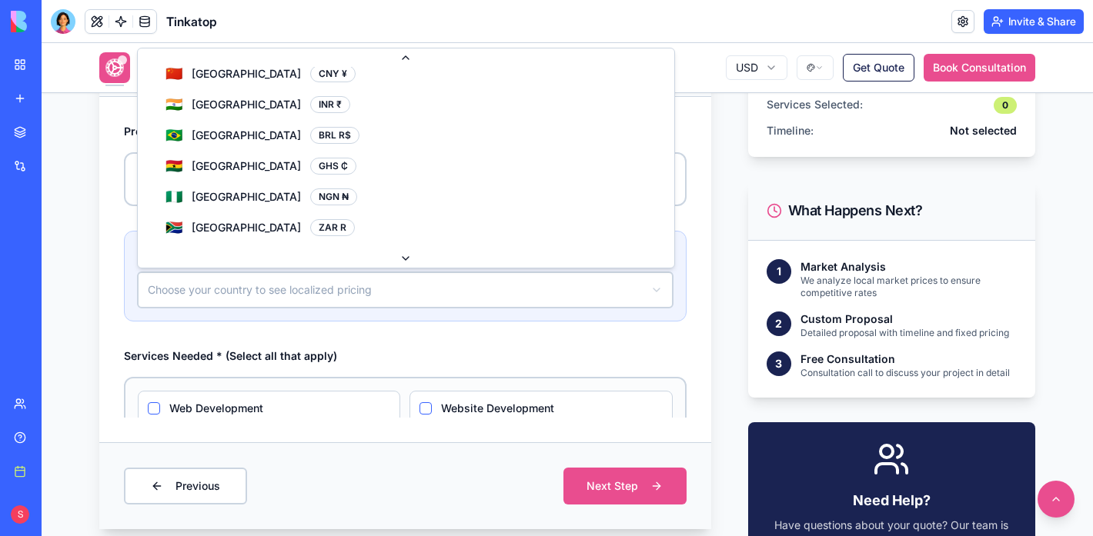
select select "**"
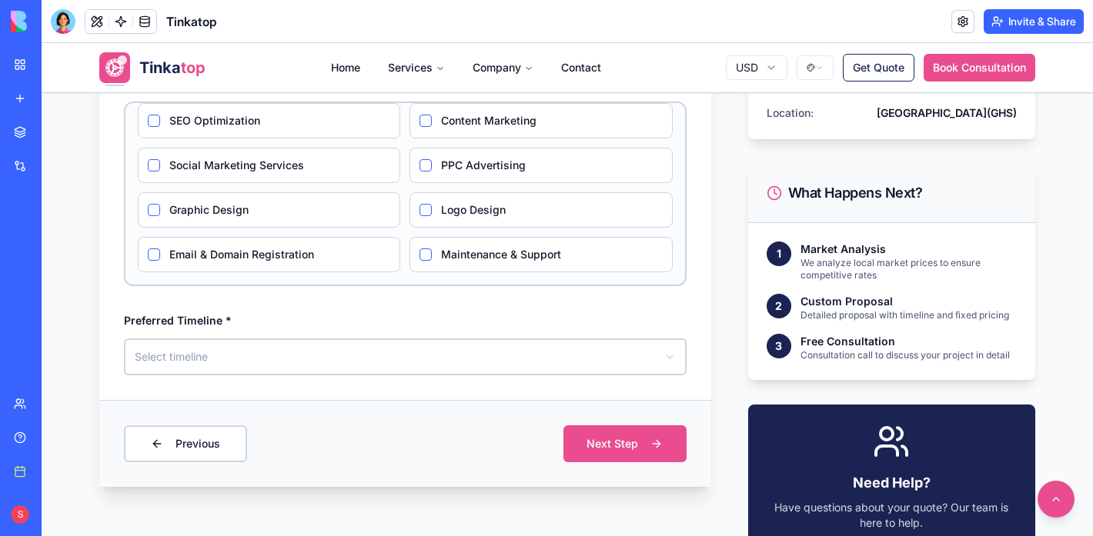
scroll to position [650, 0]
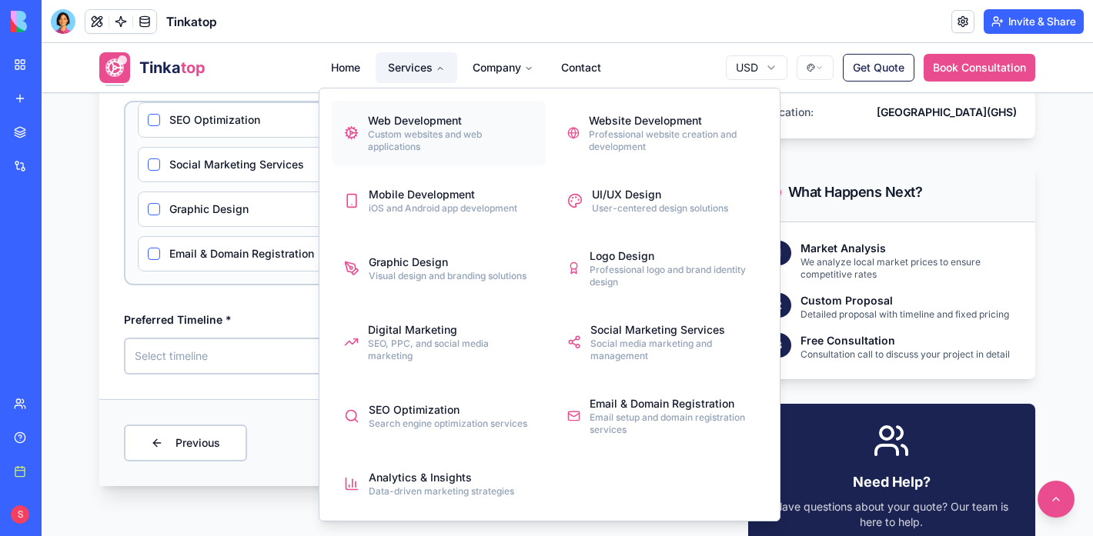
click at [407, 122] on div "Web Development" at bounding box center [450, 120] width 165 height 15
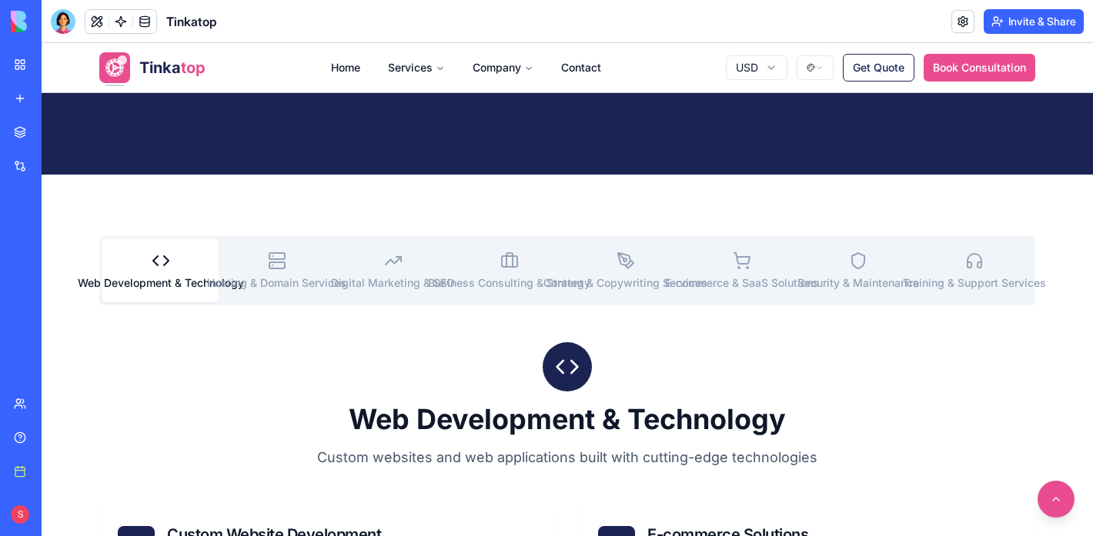
scroll to position [405, 0]
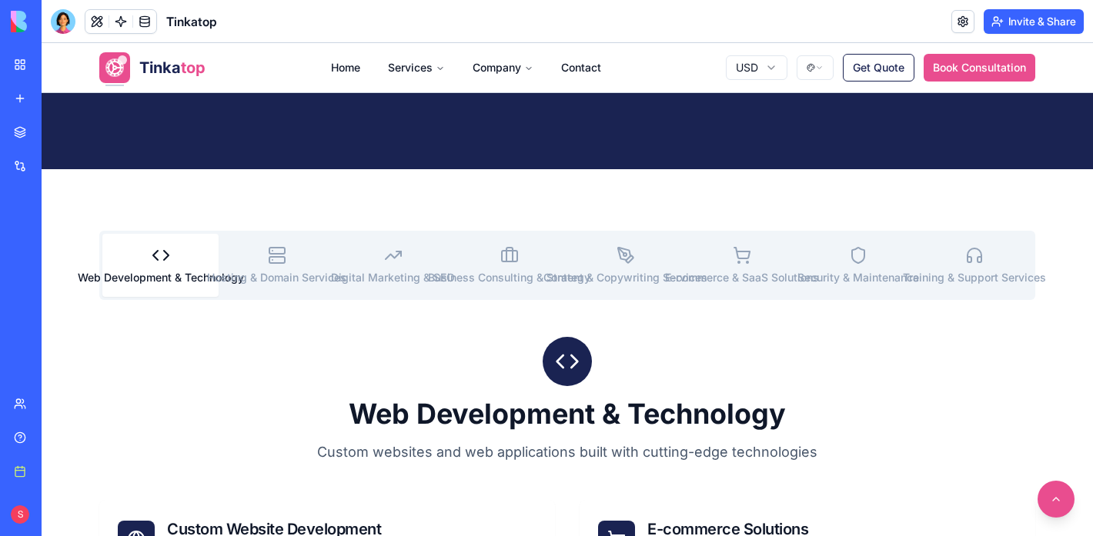
drag, startPoint x: 49, startPoint y: 171, endPoint x: 1092, endPoint y: 356, distance: 1059.2
click at [0, 0] on div "1350x240 frames : 0 0 / 15 secs" at bounding box center [0, 0] width 0 height 0
click at [0, 0] on icon at bounding box center [0, 0] width 0 height 0
click at [0, 0] on img at bounding box center [0, 0] width 0 height 0
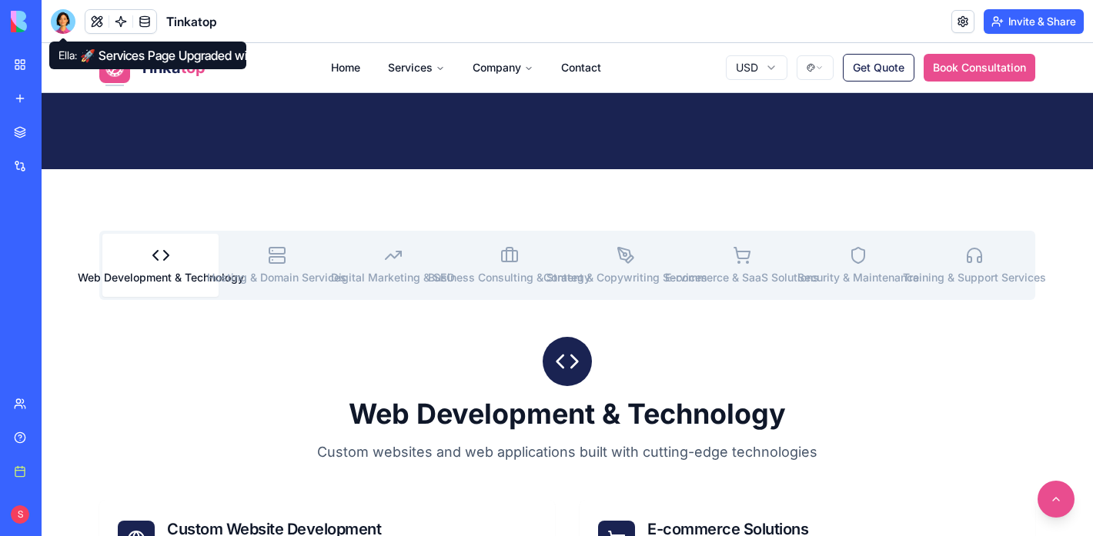
click at [66, 21] on div at bounding box center [63, 21] width 25 height 25
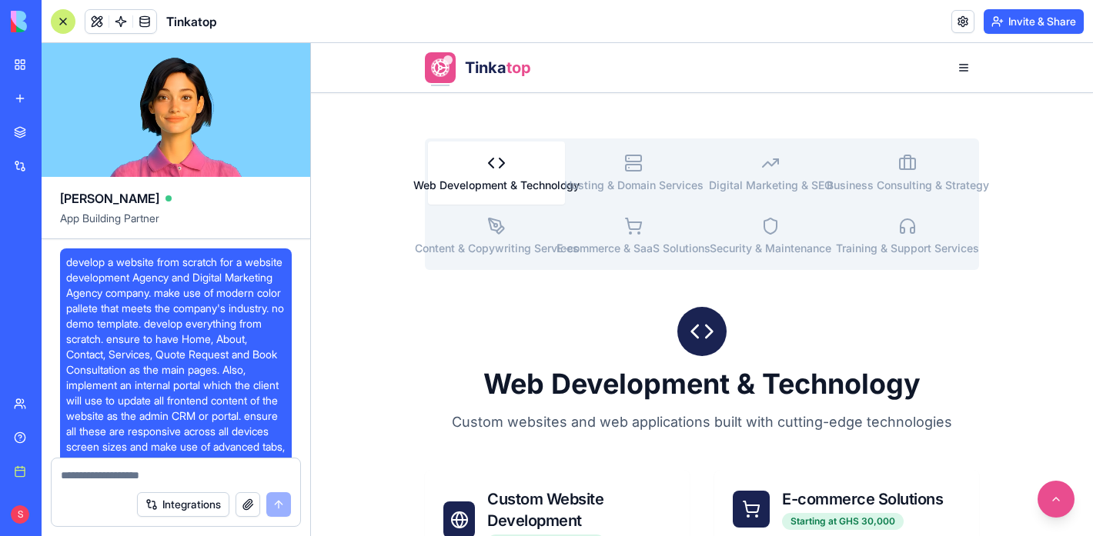
scroll to position [30770, 0]
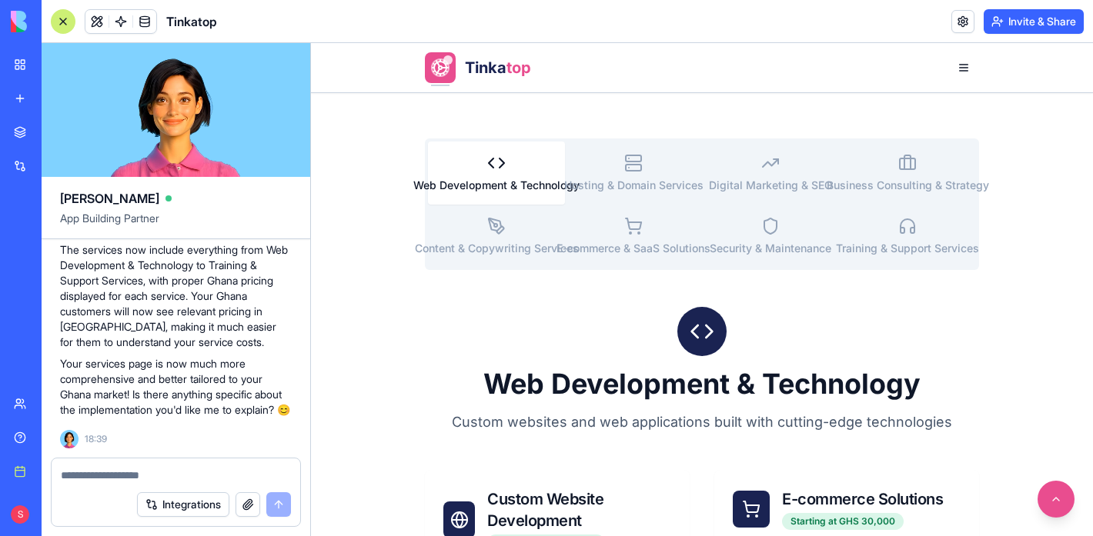
click at [248, 505] on button "button" at bounding box center [248, 505] width 25 height 25
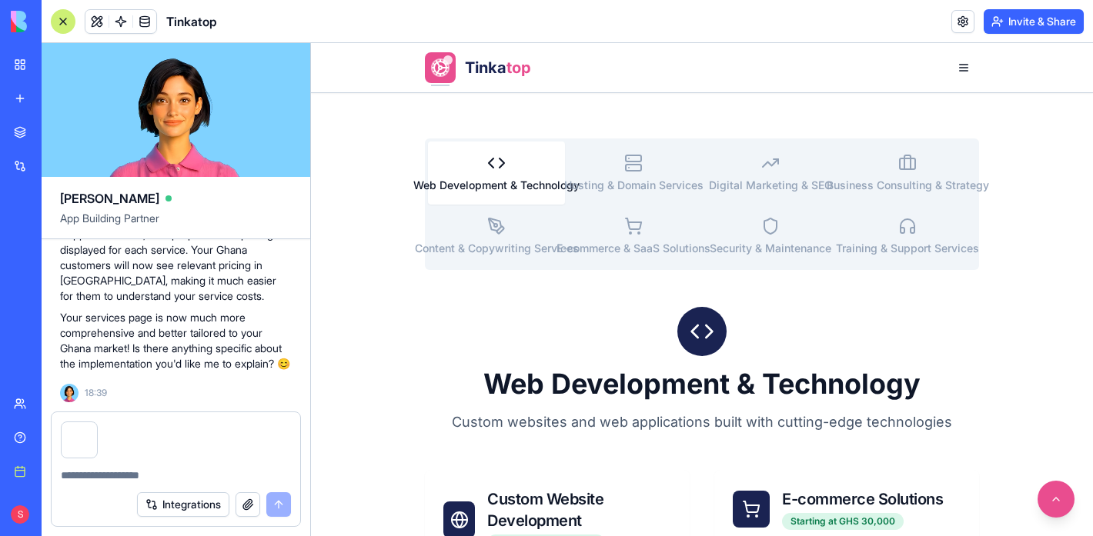
click at [91, 478] on textarea at bounding box center [176, 475] width 230 height 15
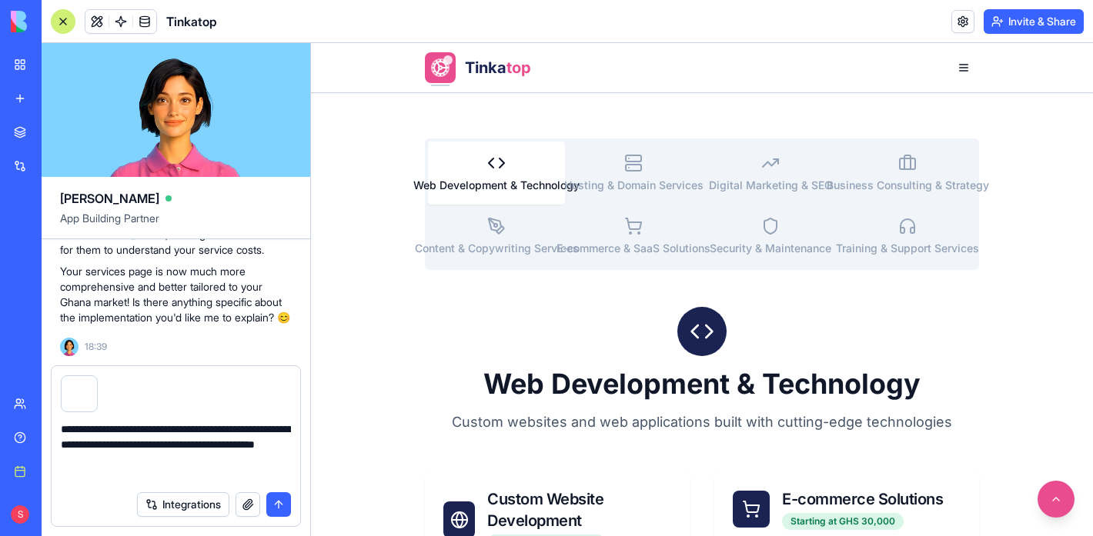
click at [288, 458] on textarea "**********" at bounding box center [176, 453] width 230 height 62
click at [182, 476] on textarea "**********" at bounding box center [176, 453] width 230 height 62
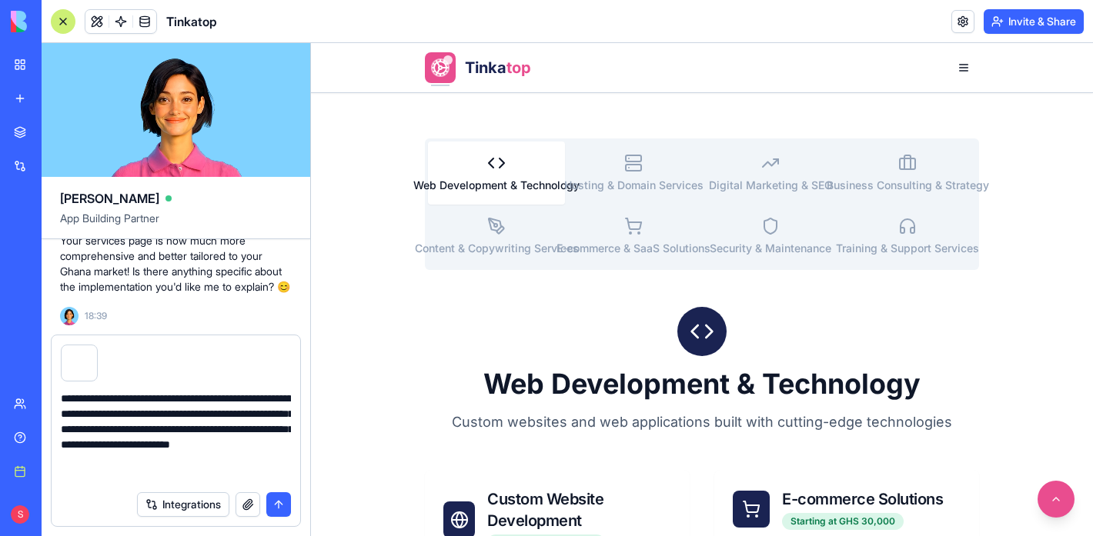
scroll to position [14, 0]
type textarea "**********"
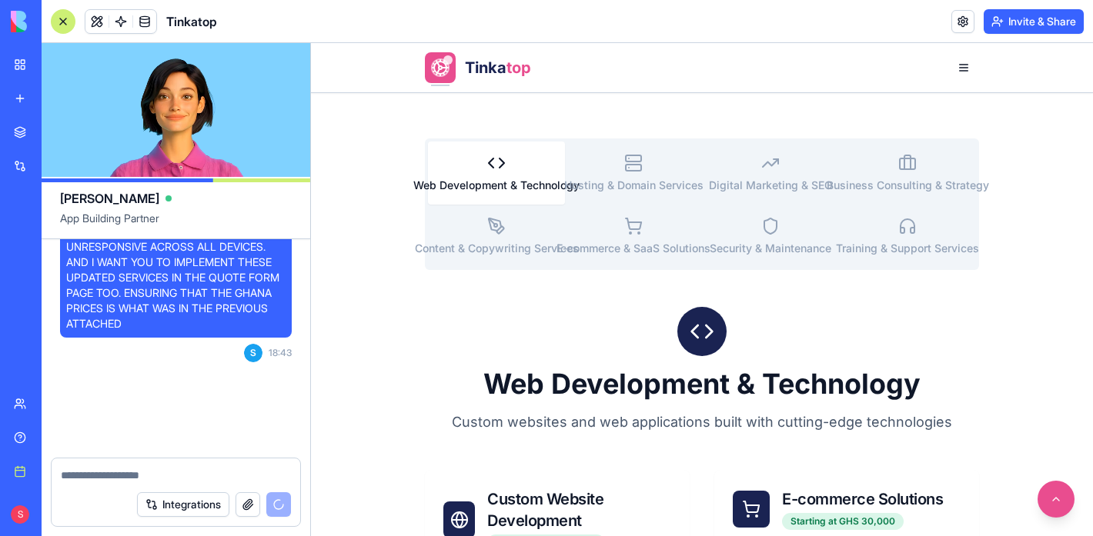
scroll to position [31050, 0]
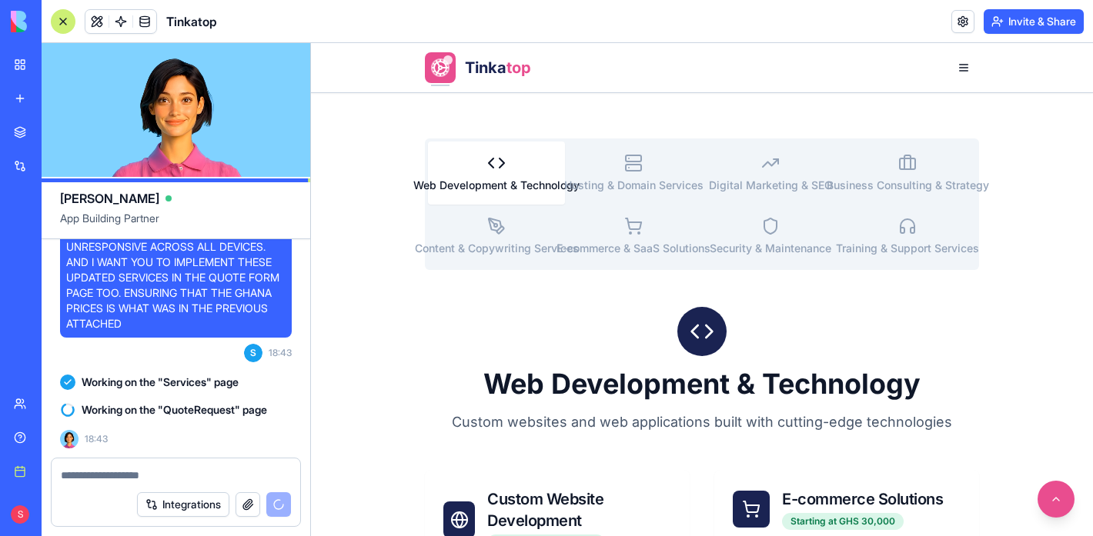
click at [572, 361] on div "Web Development & Technology Custom websites and web applications built with cu…" at bounding box center [702, 370] width 554 height 126
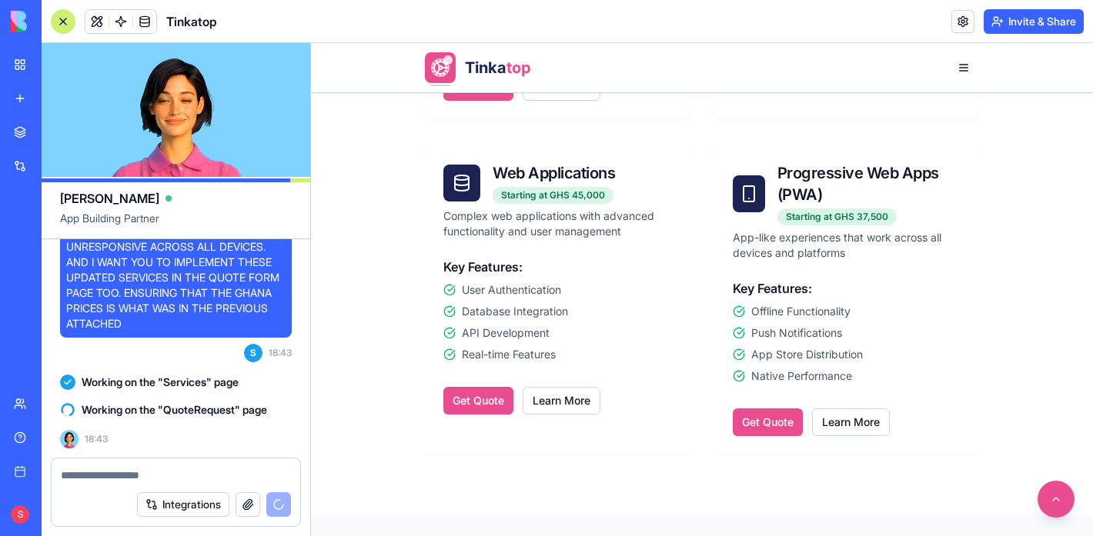
scroll to position [1074, 0]
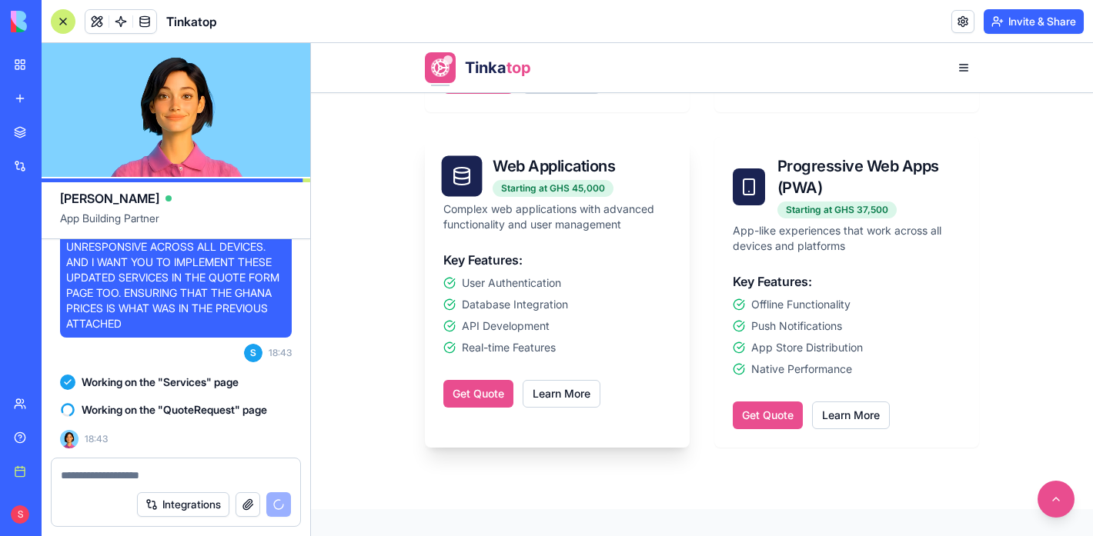
click at [472, 401] on button "Get Quote" at bounding box center [478, 394] width 70 height 28
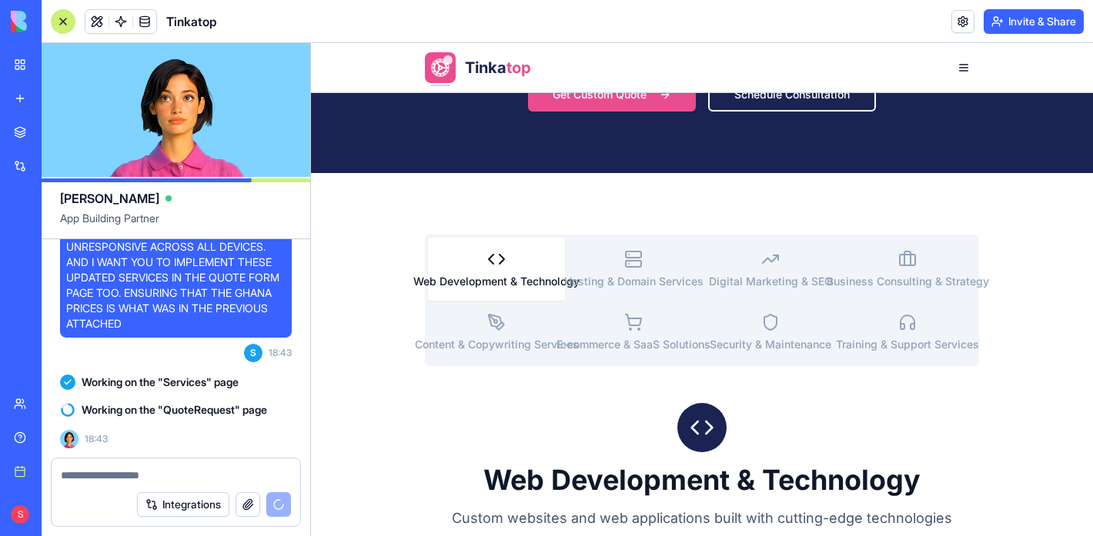
scroll to position [318, 0]
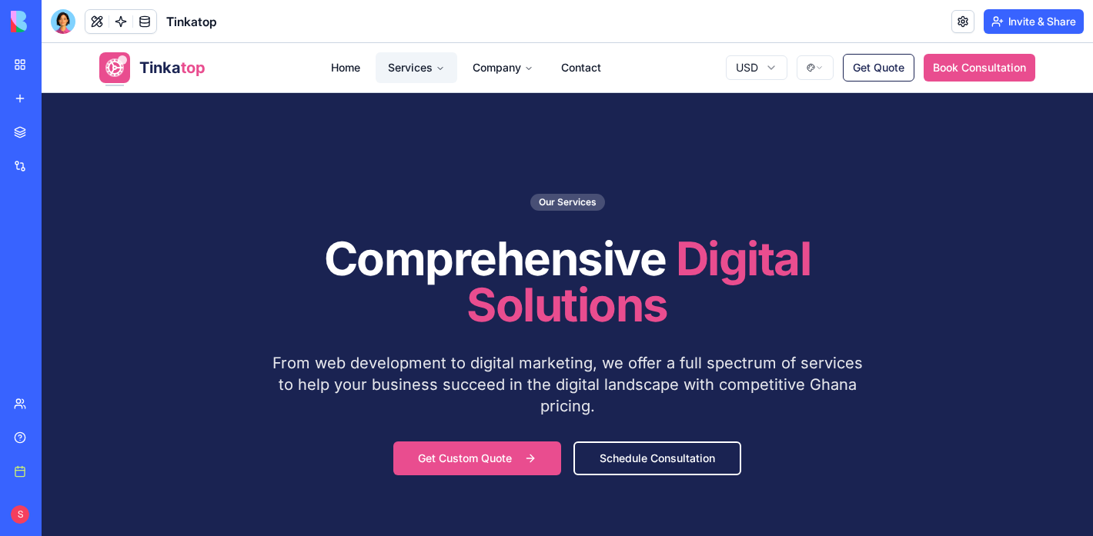
click at [412, 73] on button "Services" at bounding box center [417, 67] width 82 height 31
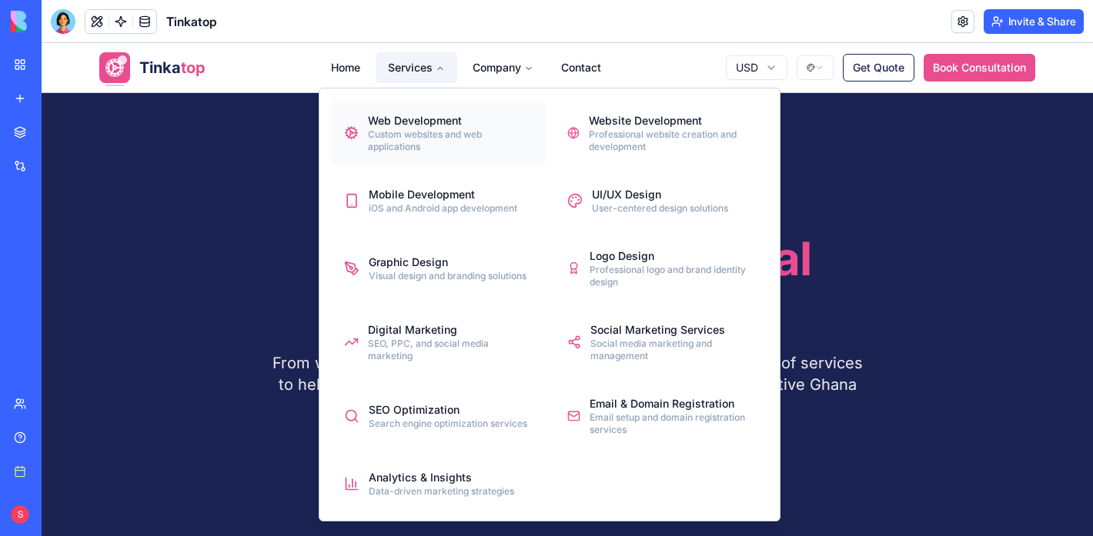
click at [415, 122] on div "Web Development" at bounding box center [450, 120] width 165 height 15
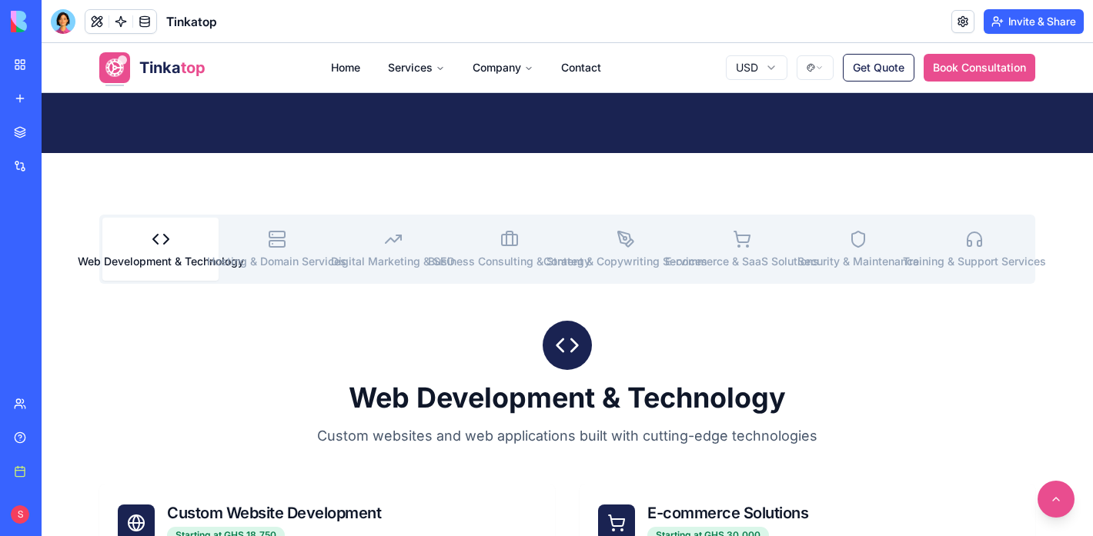
scroll to position [411, 0]
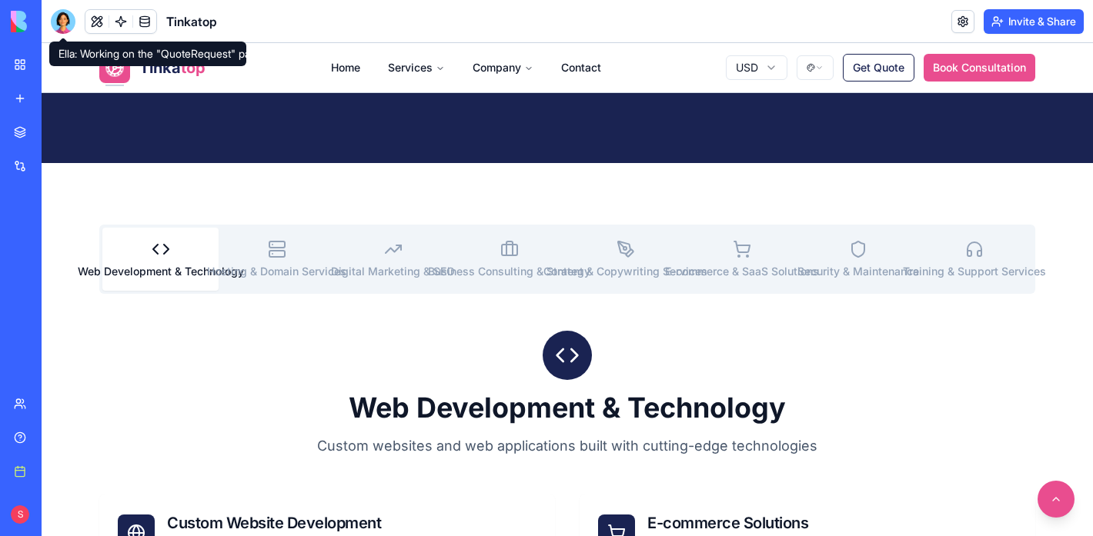
click at [61, 28] on div at bounding box center [63, 21] width 25 height 25
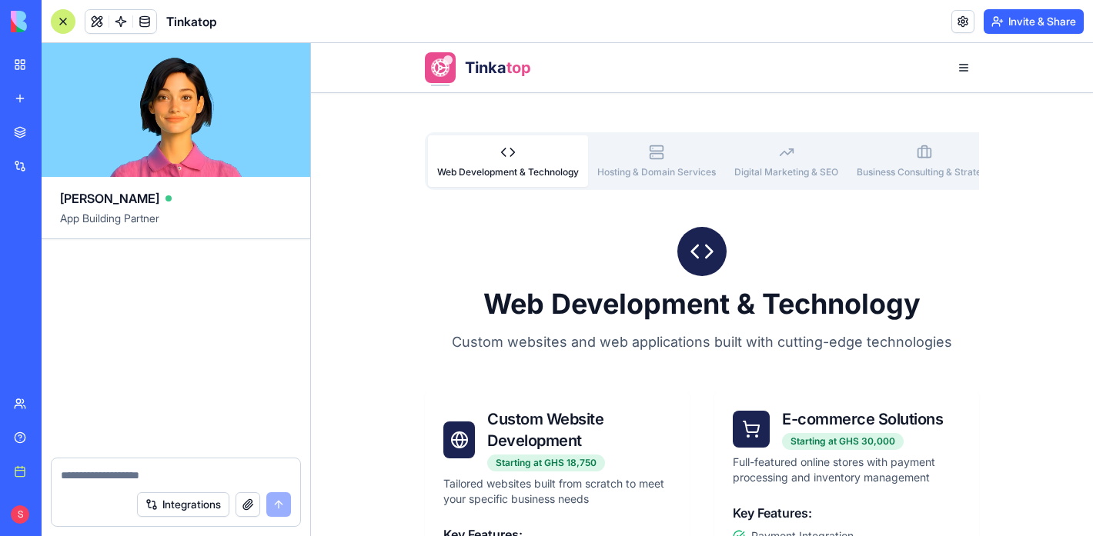
scroll to position [31493, 0]
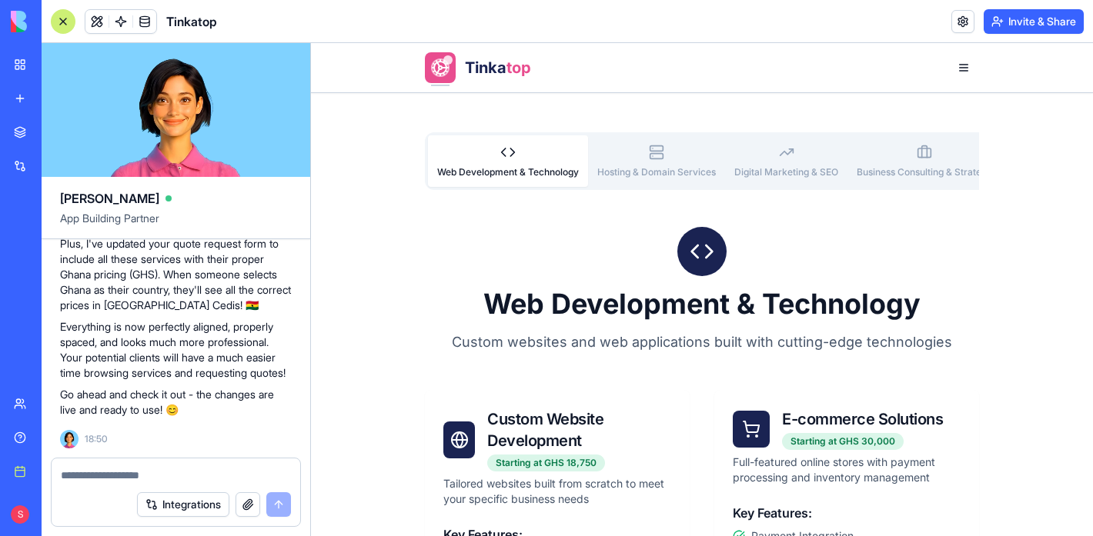
click at [63, 25] on div at bounding box center [63, 21] width 25 height 25
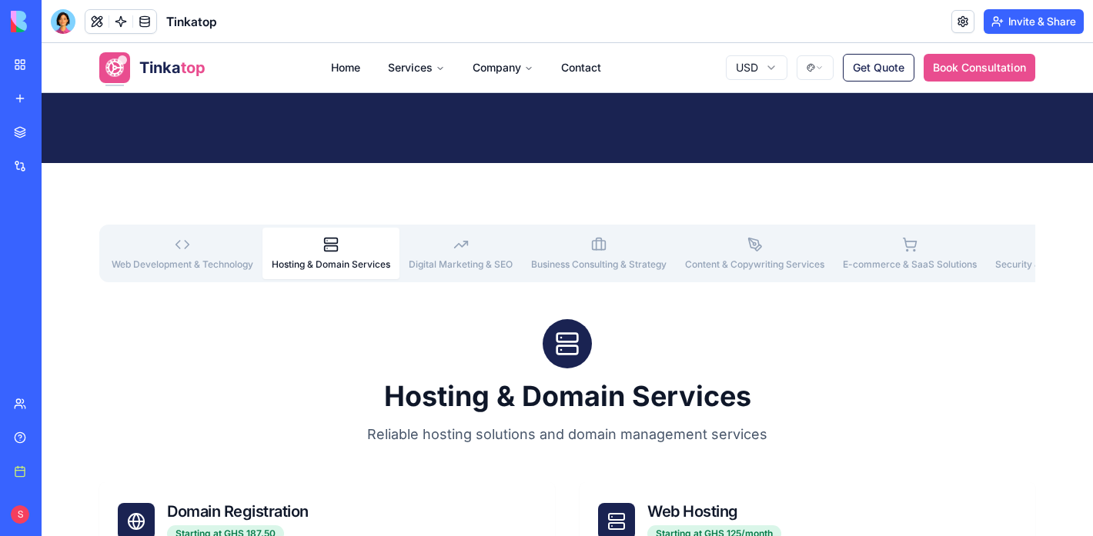
click at [348, 240] on button "Hosting & Domain Services" at bounding box center [330, 254] width 137 height 52
click at [509, 233] on button "Digital Marketing & SEO" at bounding box center [460, 254] width 122 height 52
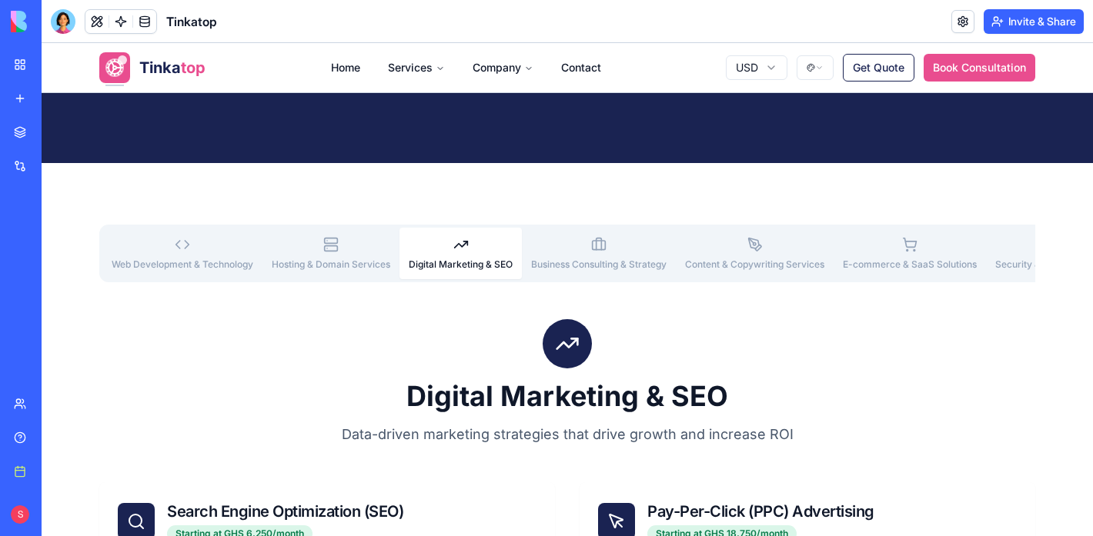
click at [618, 269] on span "Business Consulting & Strategy" at bounding box center [598, 265] width 135 height 12
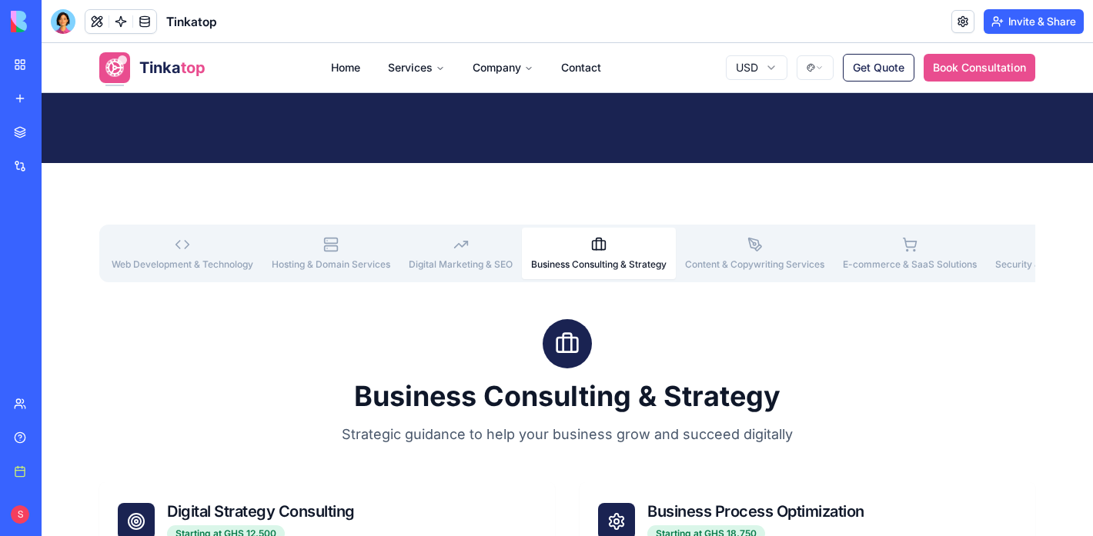
click at [730, 257] on button "Content & Copywriting Services" at bounding box center [755, 254] width 158 height 52
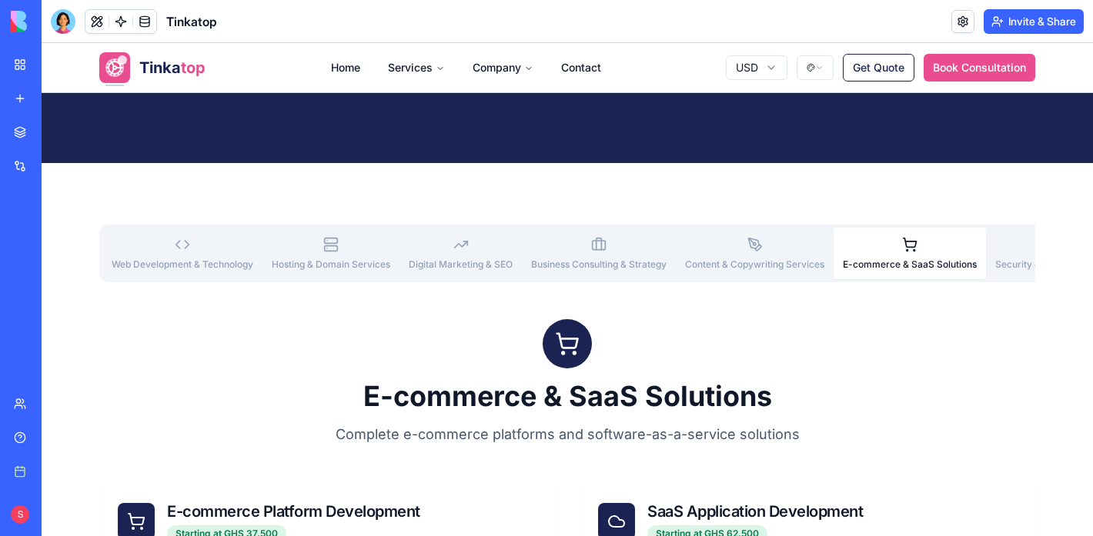
click at [874, 256] on button "E-commerce & SaaS Solutions" at bounding box center [910, 254] width 152 height 52
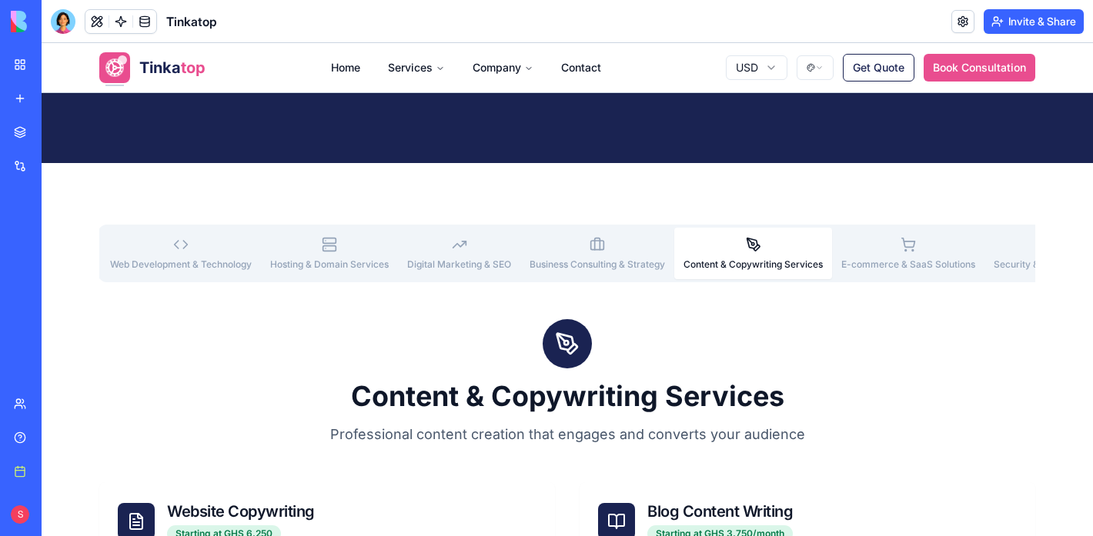
click at [709, 255] on button "Content & Copywriting Services" at bounding box center [753, 254] width 158 height 52
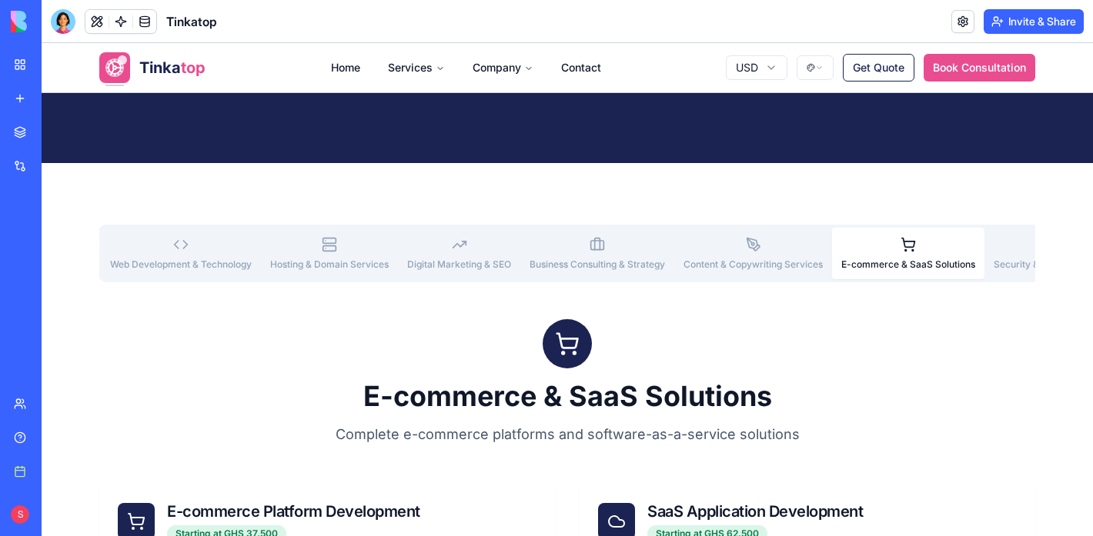
click at [954, 249] on button "E-commerce & SaaS Solutions" at bounding box center [908, 254] width 152 height 52
click at [1009, 255] on button "Security & Maintenance" at bounding box center [1045, 254] width 123 height 52
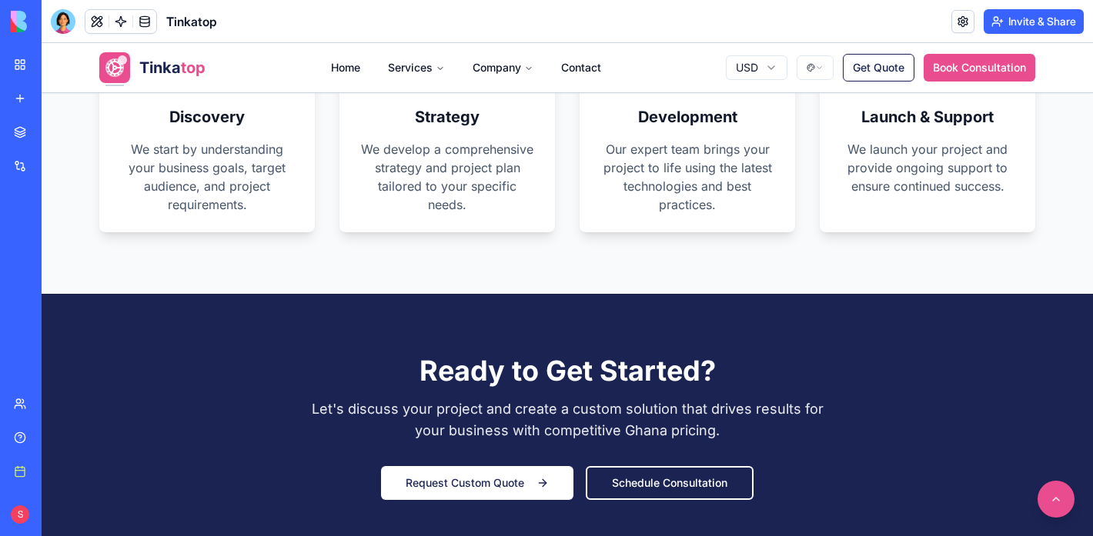
scroll to position [1735, 0]
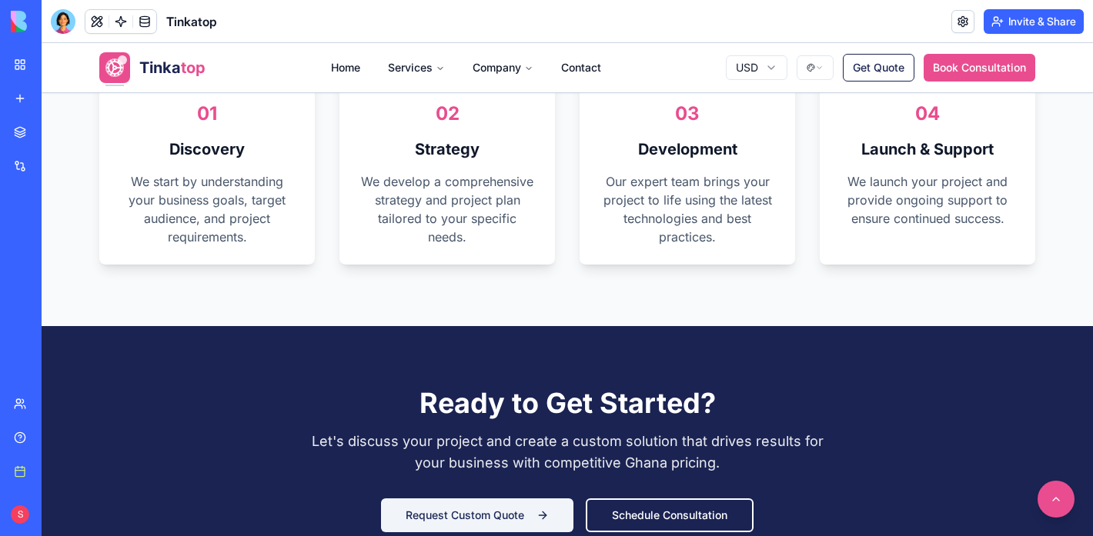
click at [555, 513] on button "Request Custom Quote" at bounding box center [477, 516] width 192 height 34
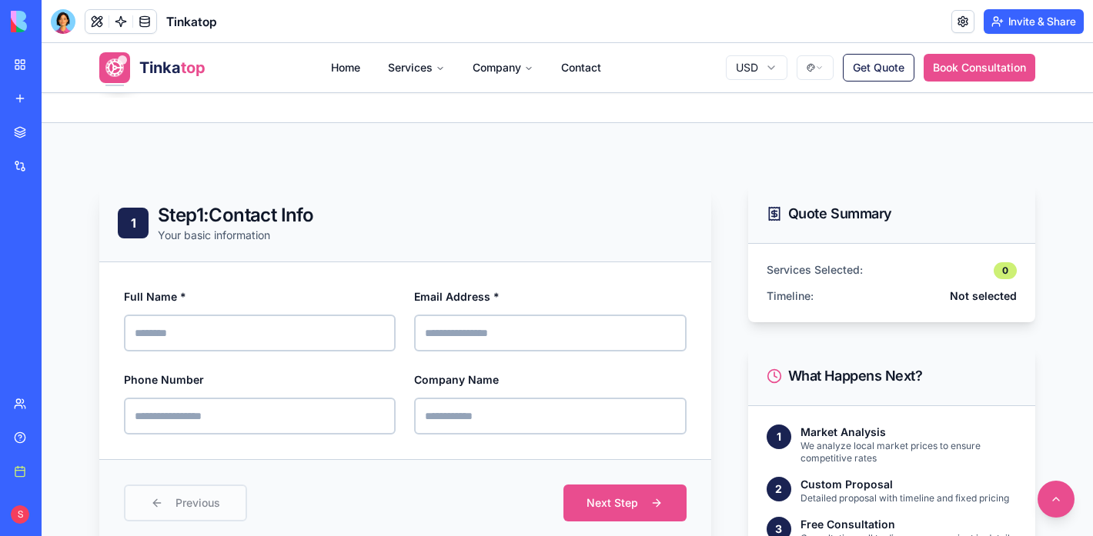
scroll to position [450, 0]
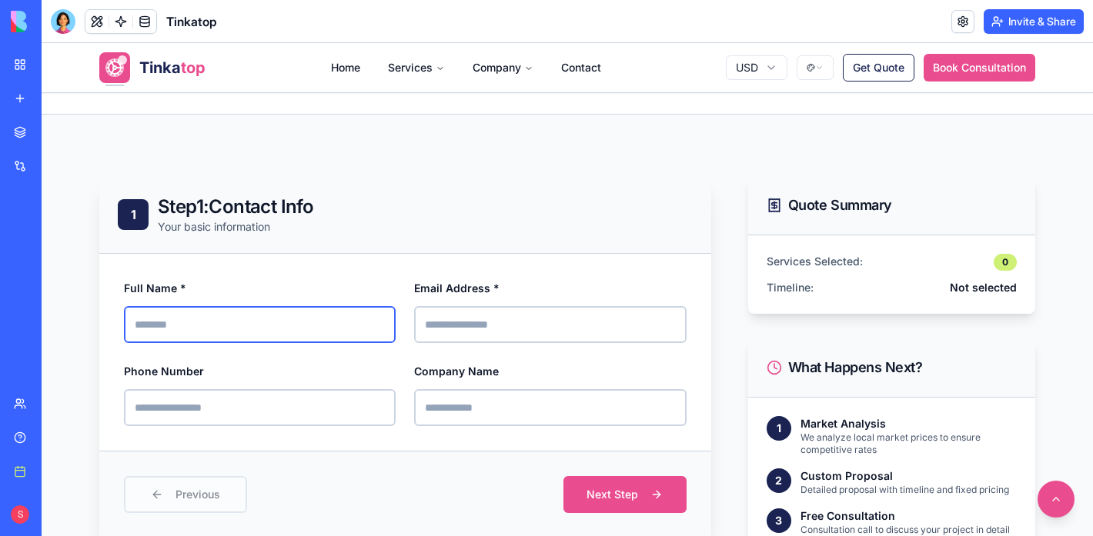
click at [318, 316] on input "Full Name *" at bounding box center [260, 324] width 272 height 37
type input "**********"
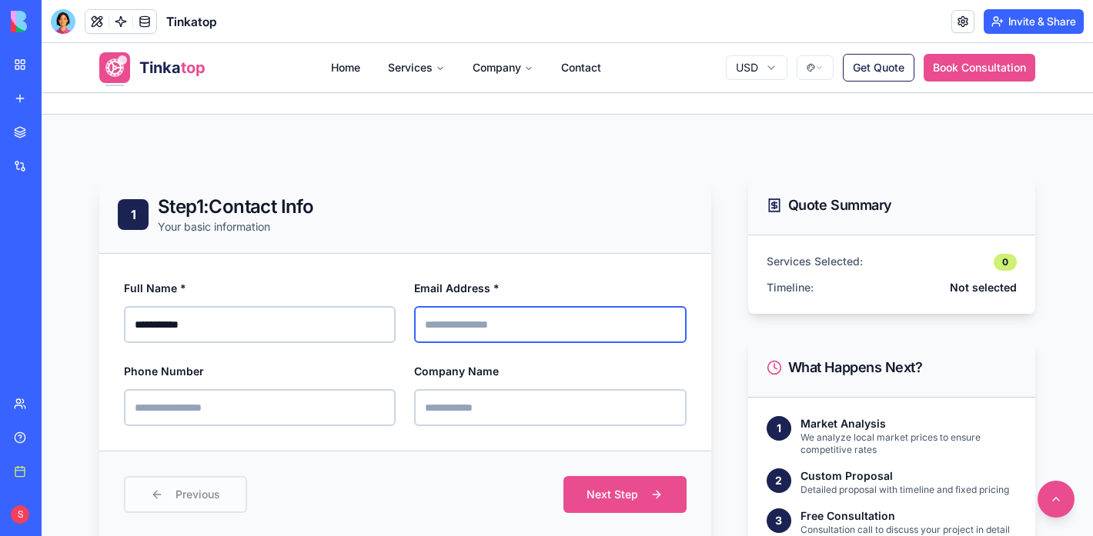
type input "**********"
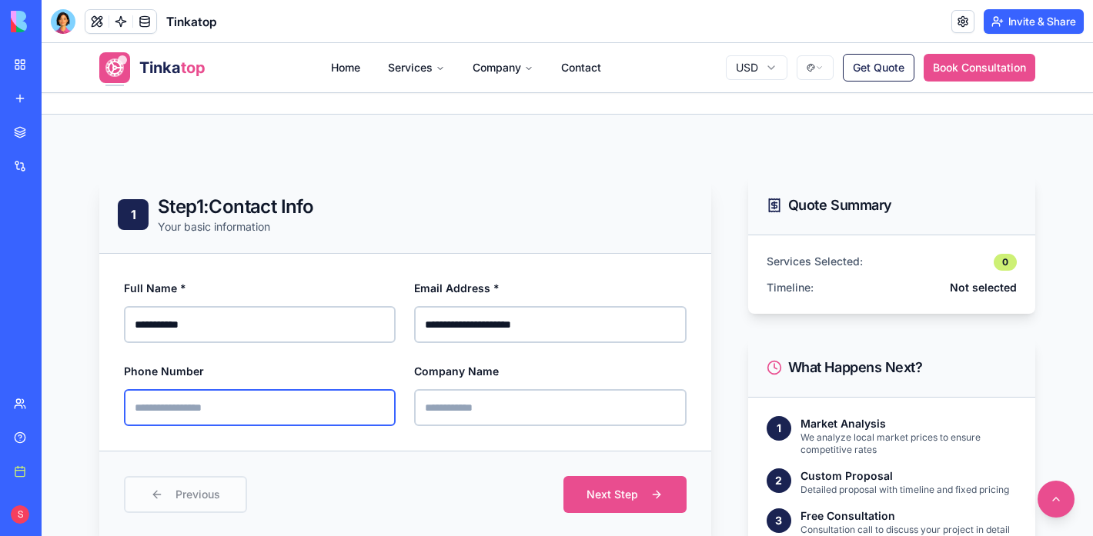
type input "**********"
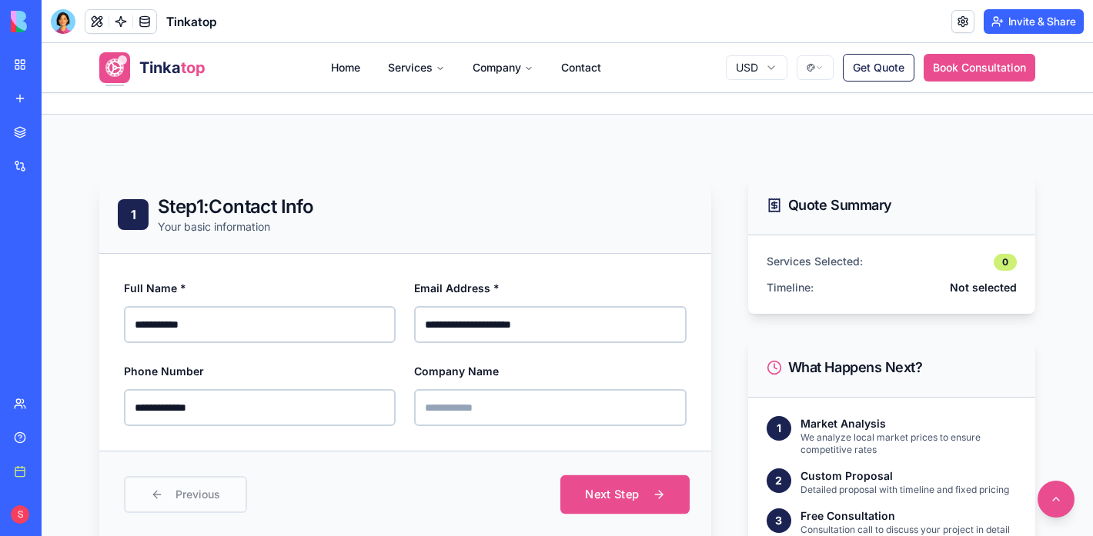
click at [602, 496] on button "Next Step" at bounding box center [624, 495] width 129 height 38
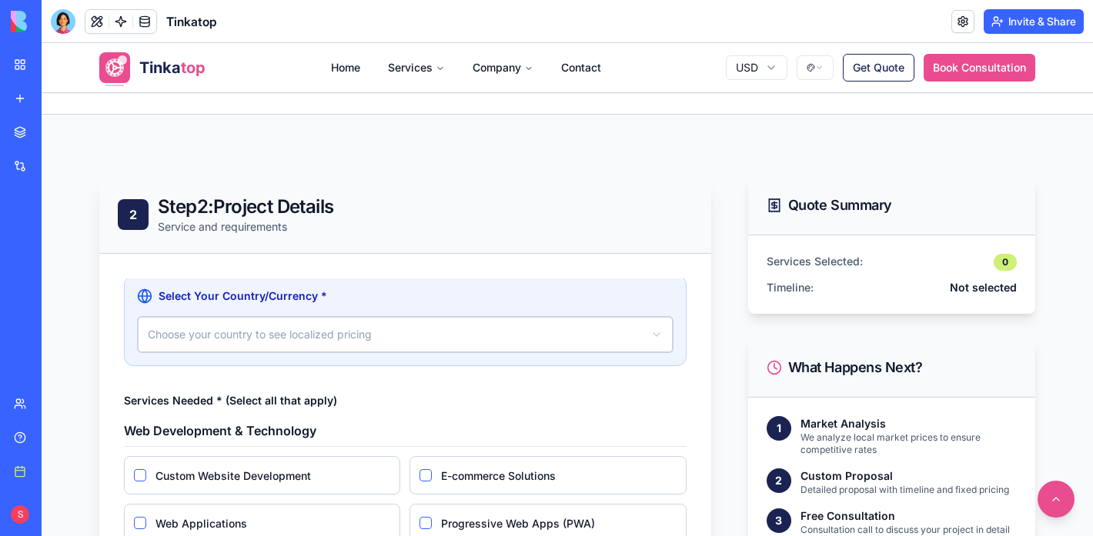
scroll to position [121, 0]
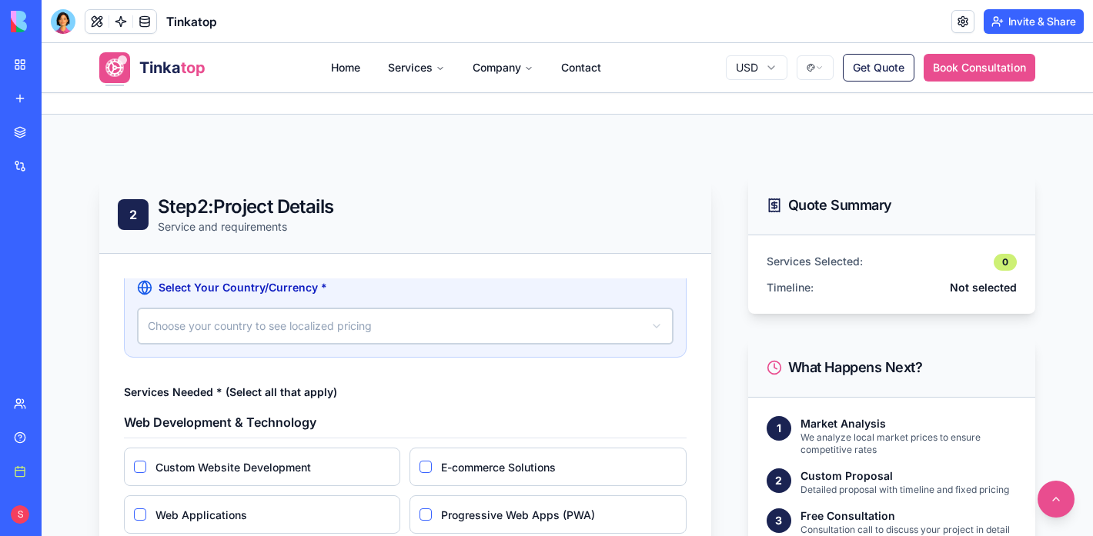
click at [413, 329] on html "**********" at bounding box center [567, 544] width 1051 height 1903
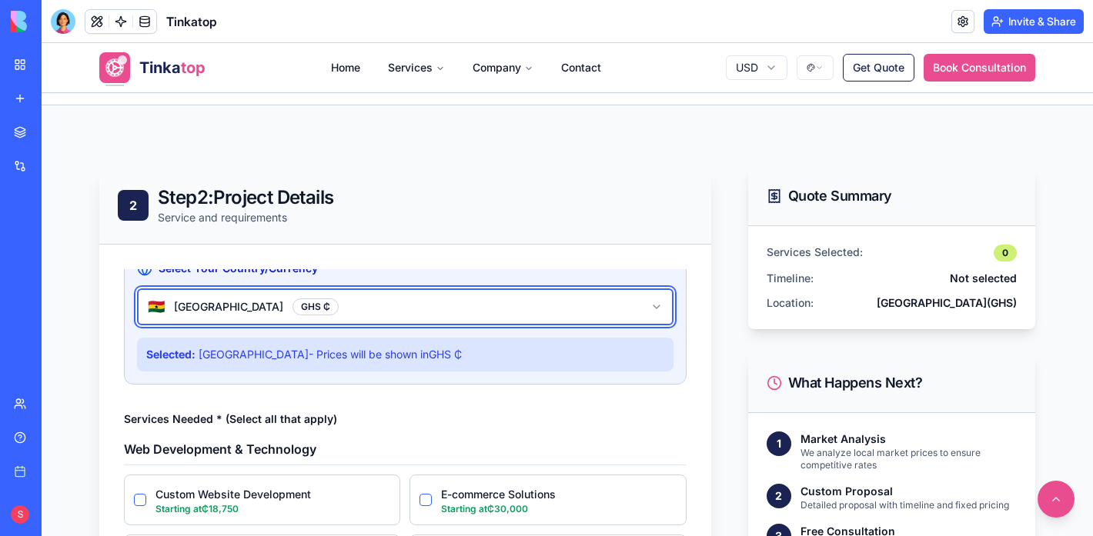
scroll to position [112, 0]
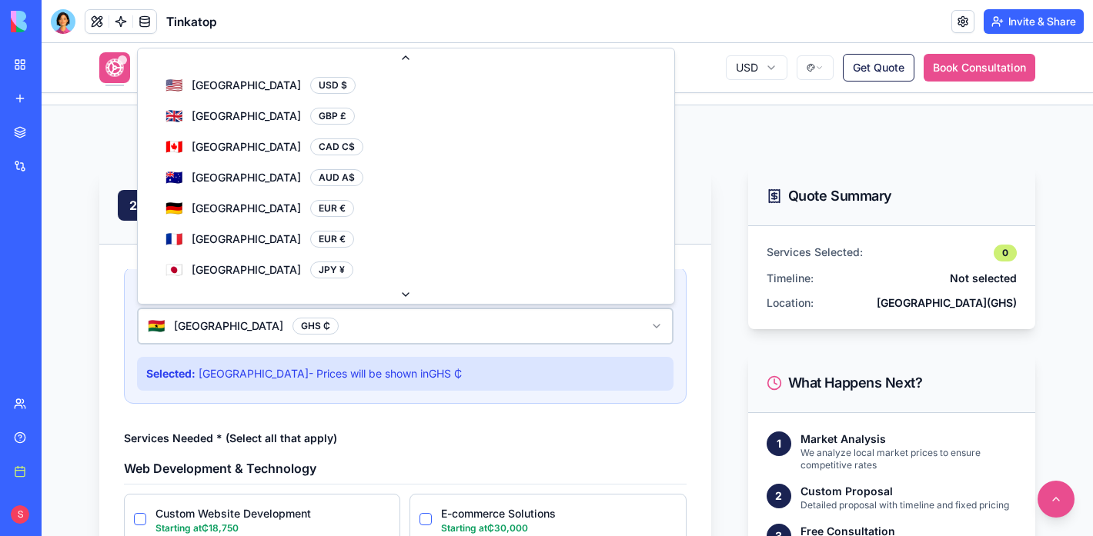
scroll to position [123, 0]
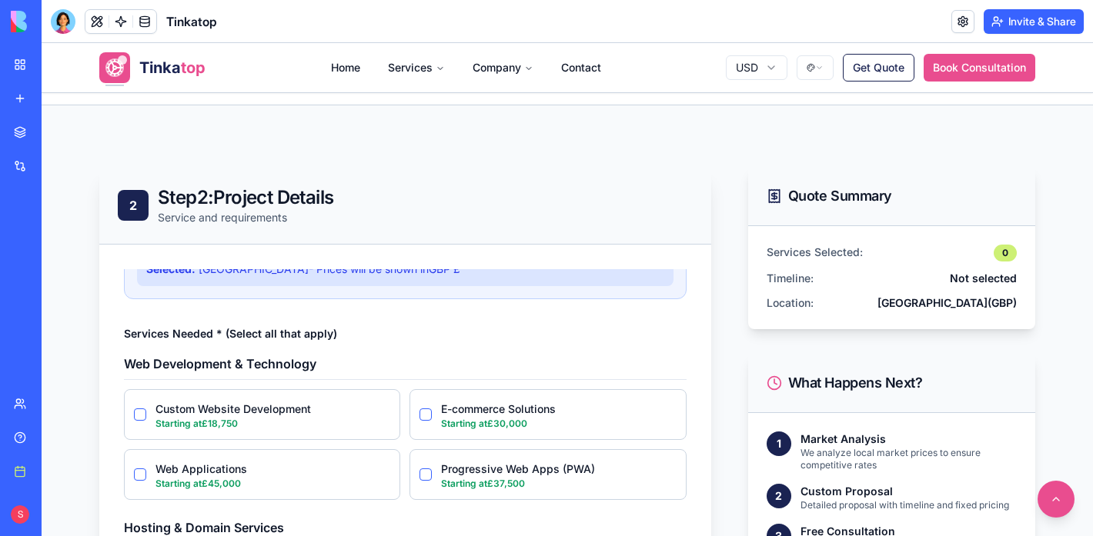
scroll to position [221, 0]
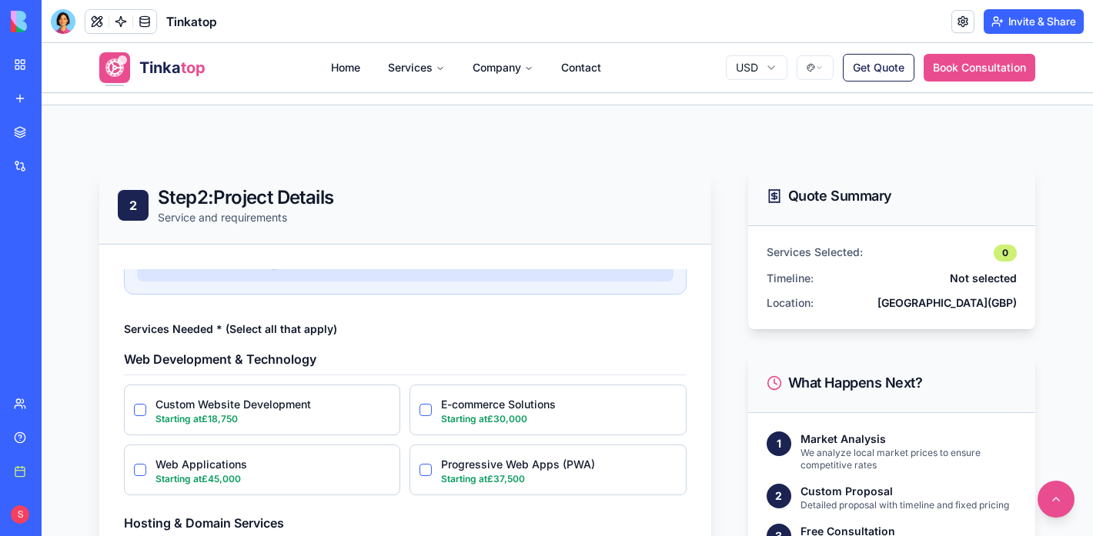
click at [470, 356] on h4 "Web Development & Technology" at bounding box center [405, 362] width 563 height 25
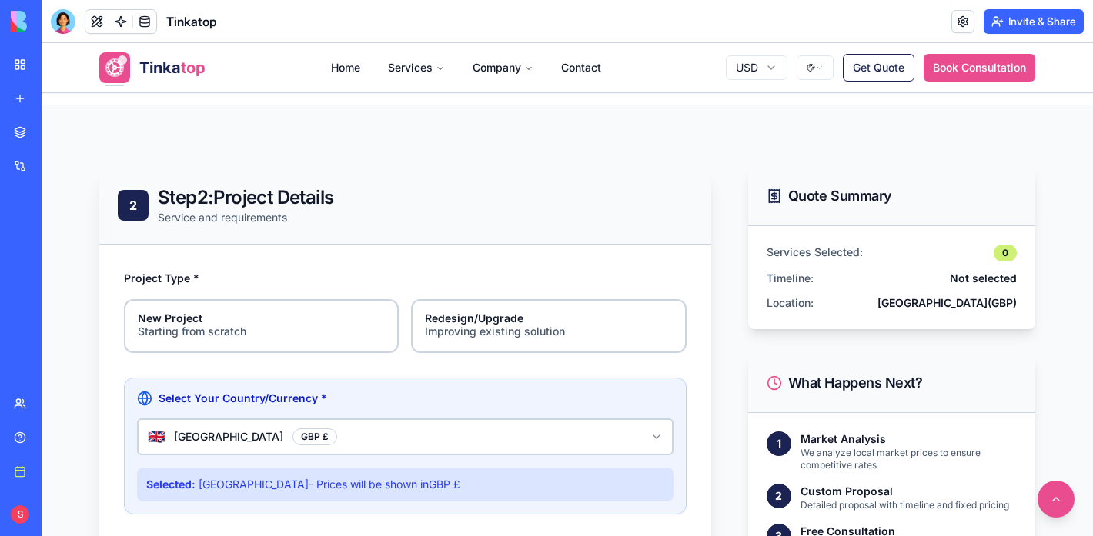
scroll to position [0, 0]
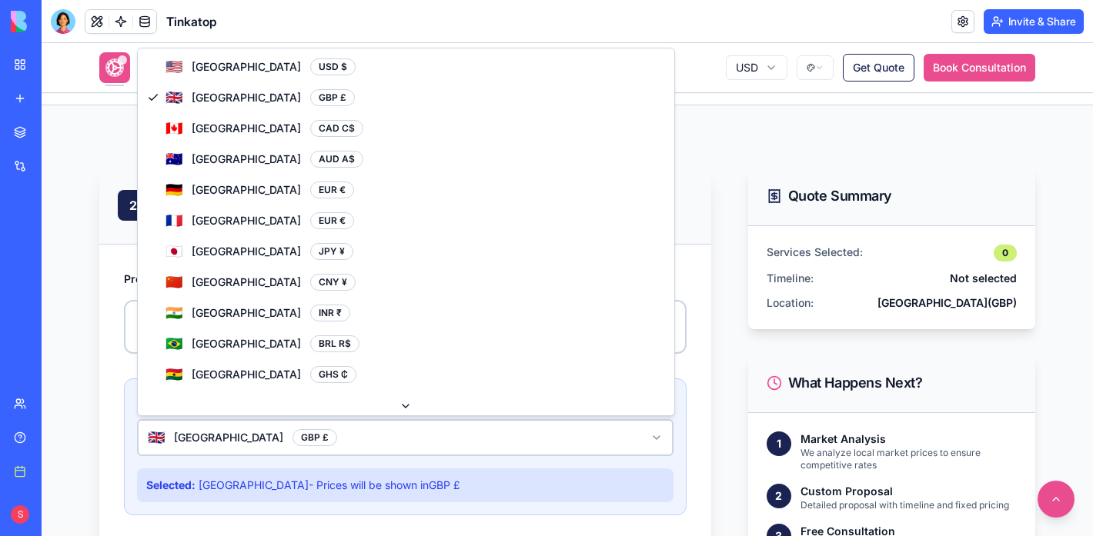
select select "**"
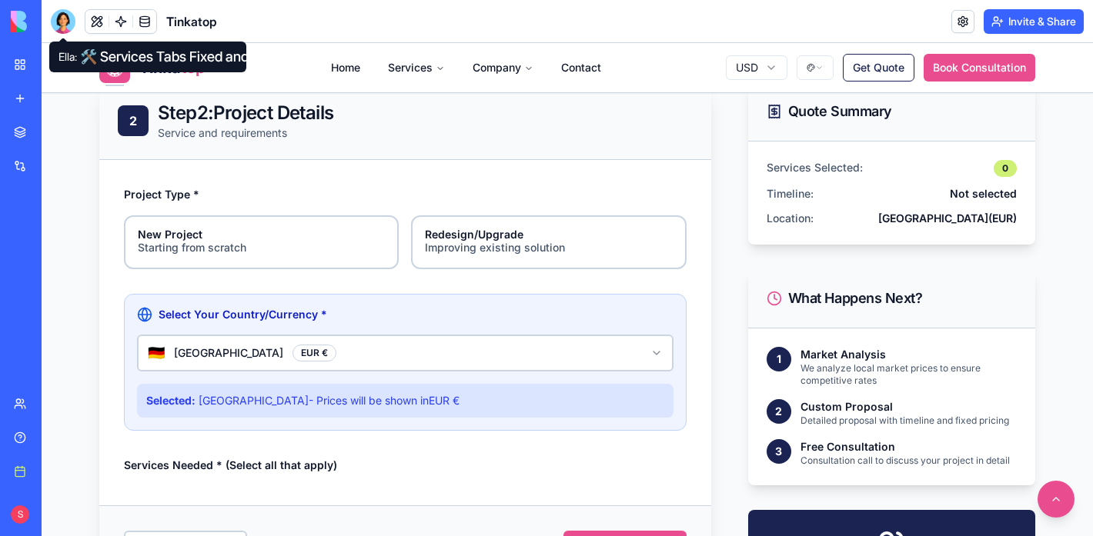
click at [67, 16] on div at bounding box center [63, 21] width 25 height 25
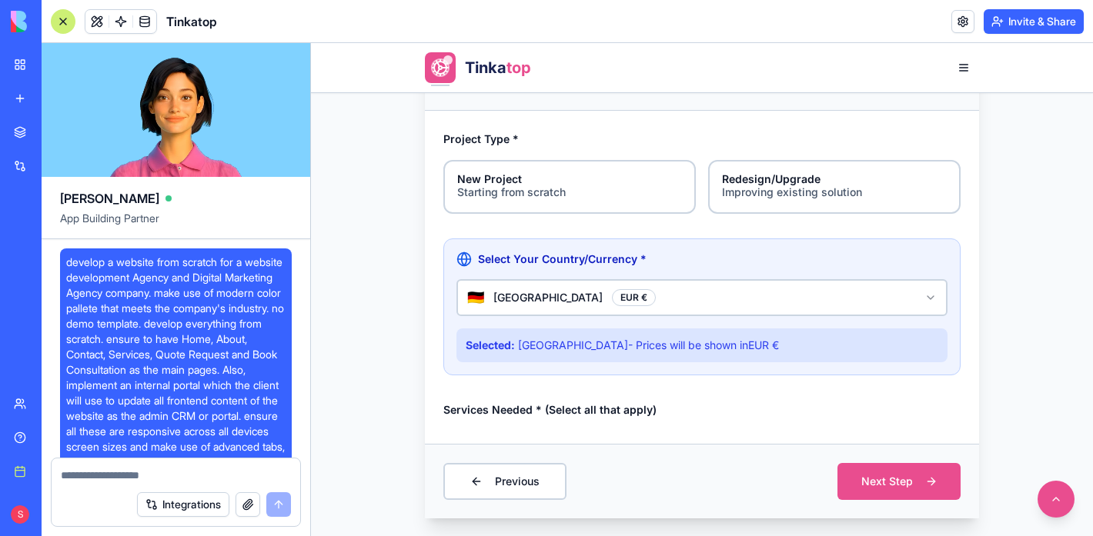
scroll to position [31493, 0]
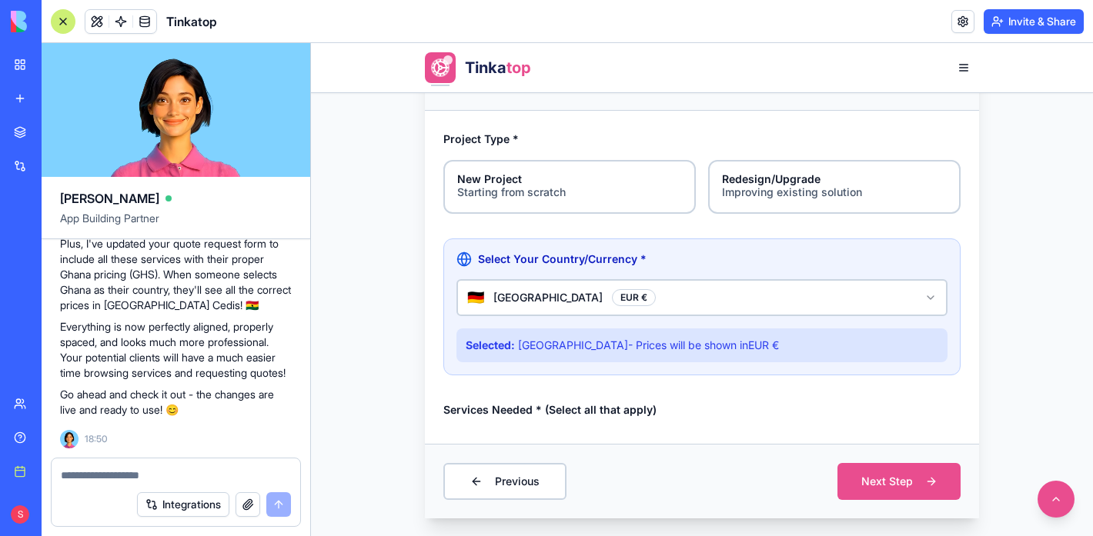
click at [161, 477] on textarea at bounding box center [176, 475] width 230 height 15
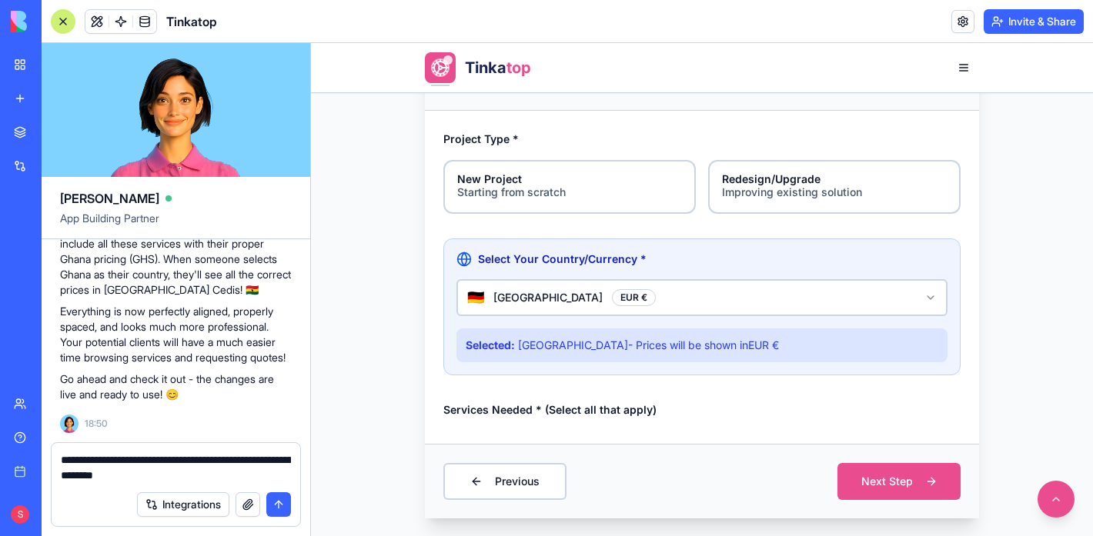
click at [148, 476] on textarea "**********" at bounding box center [176, 468] width 230 height 31
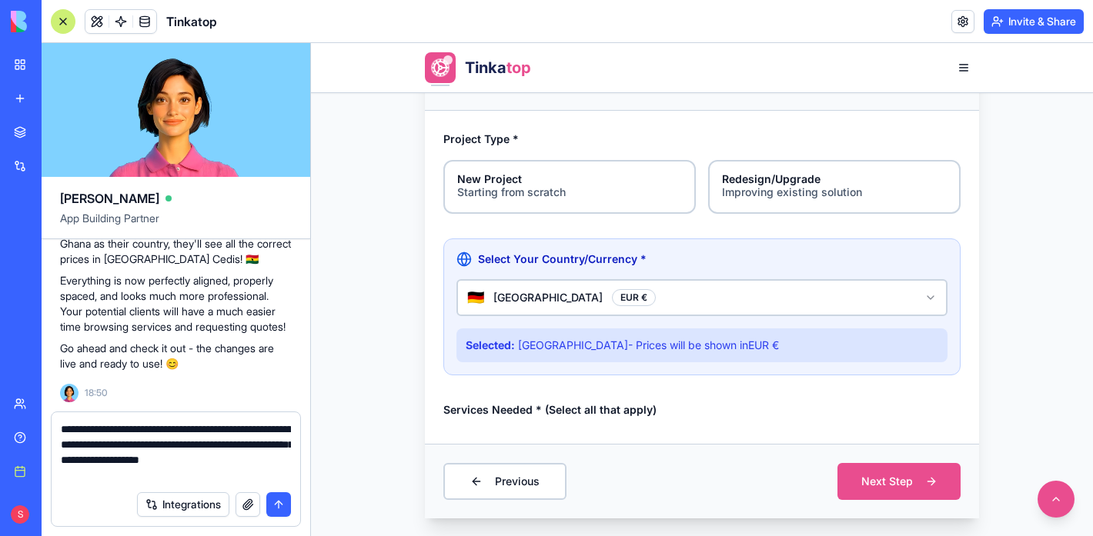
click at [279, 476] on textarea "**********" at bounding box center [176, 453] width 230 height 62
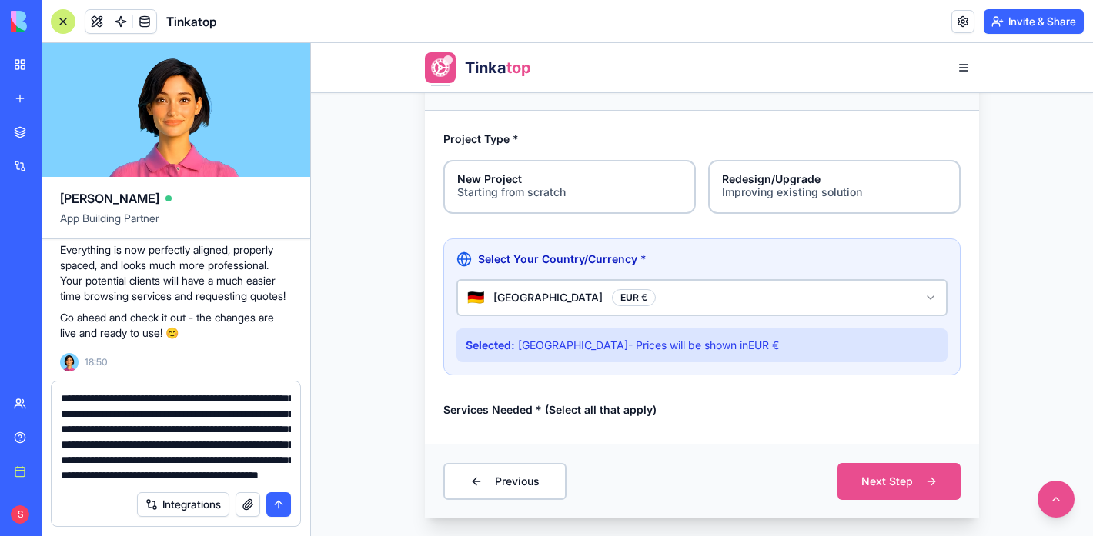
scroll to position [106, 0]
type textarea "**********"
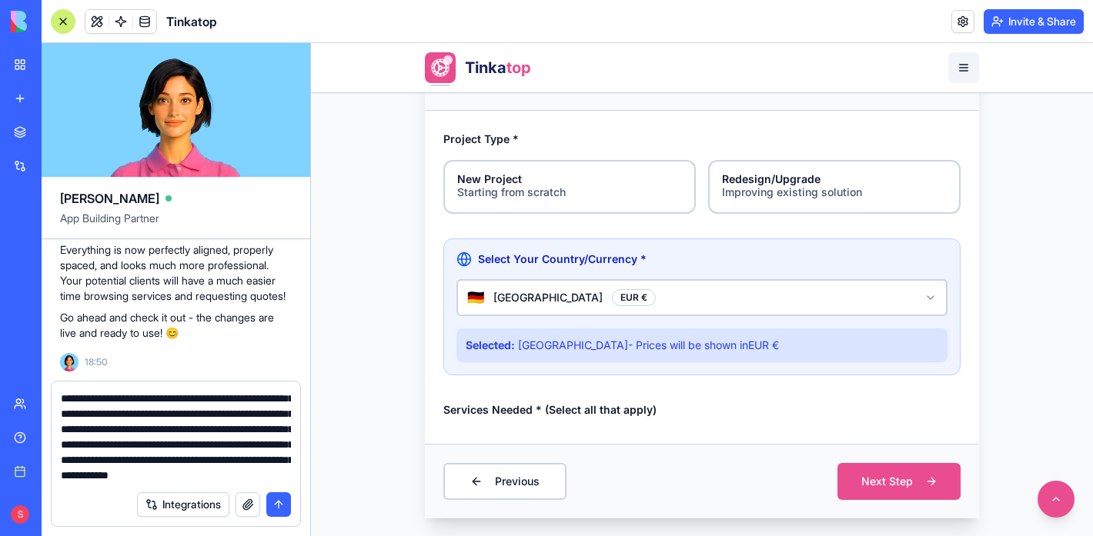
click at [959, 65] on button "button" at bounding box center [963, 67] width 31 height 31
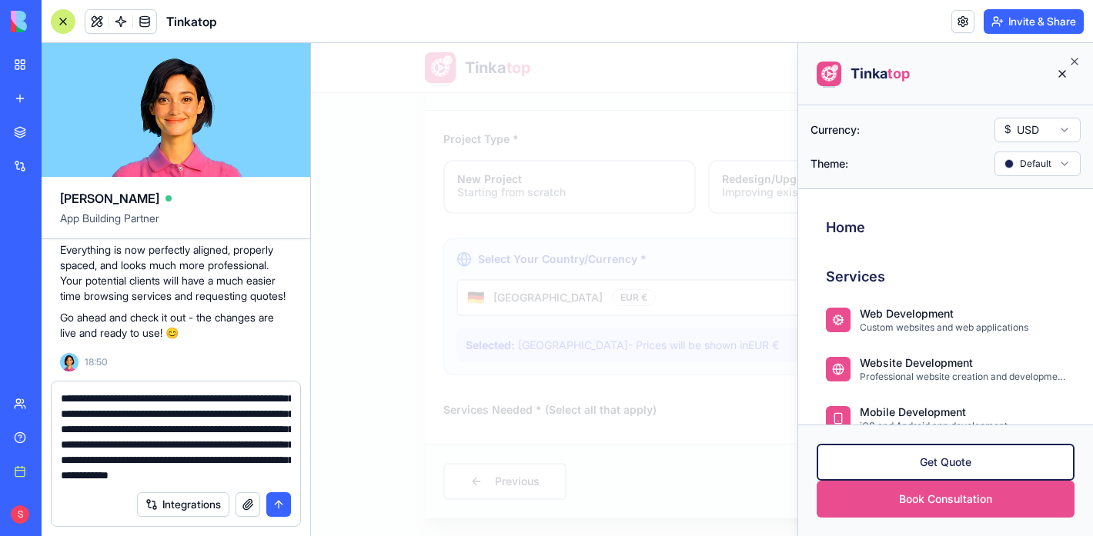
click at [259, 467] on textarea "**********" at bounding box center [176, 437] width 230 height 92
click at [56, 20] on div at bounding box center [63, 21] width 25 height 25
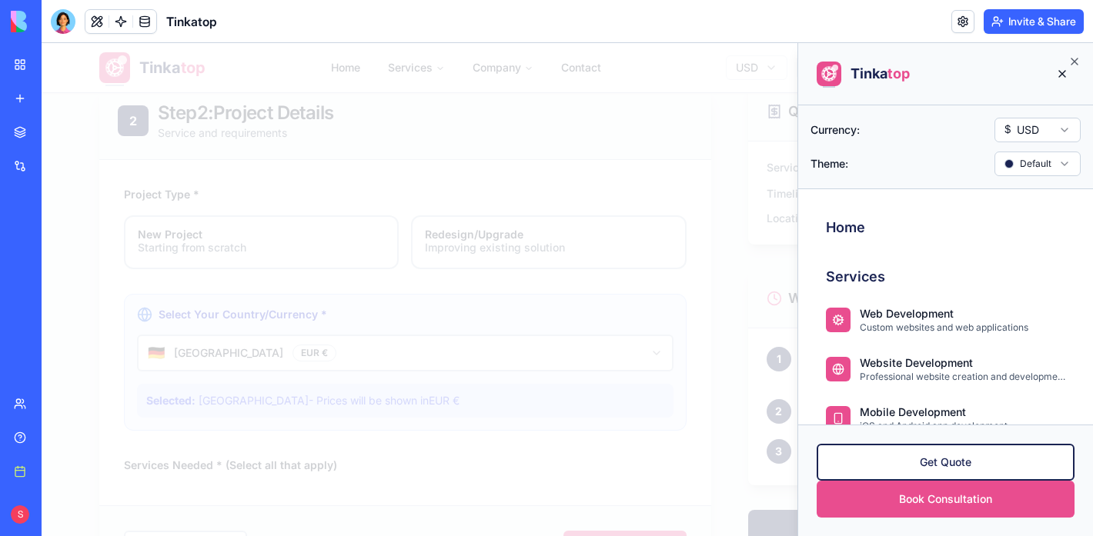
click at [582, 137] on div at bounding box center [567, 289] width 1051 height 493
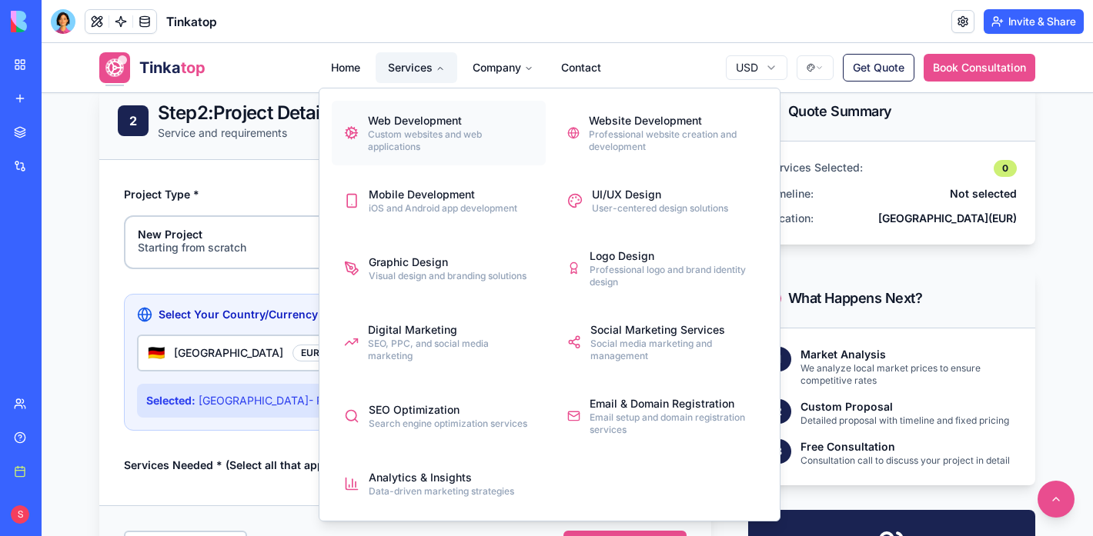
click at [425, 141] on div "Custom websites and web applications" at bounding box center [450, 141] width 165 height 25
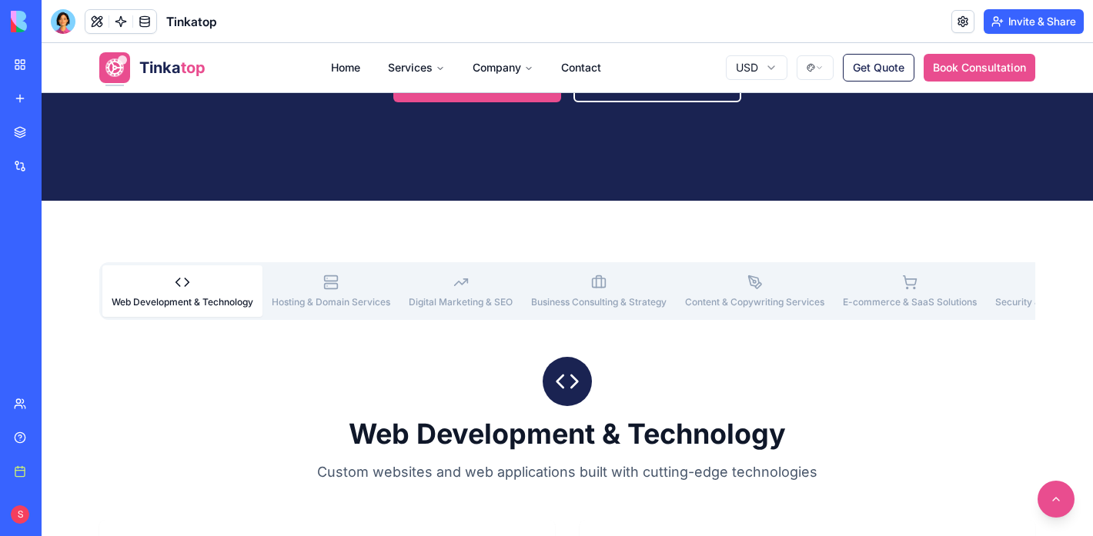
scroll to position [364, 0]
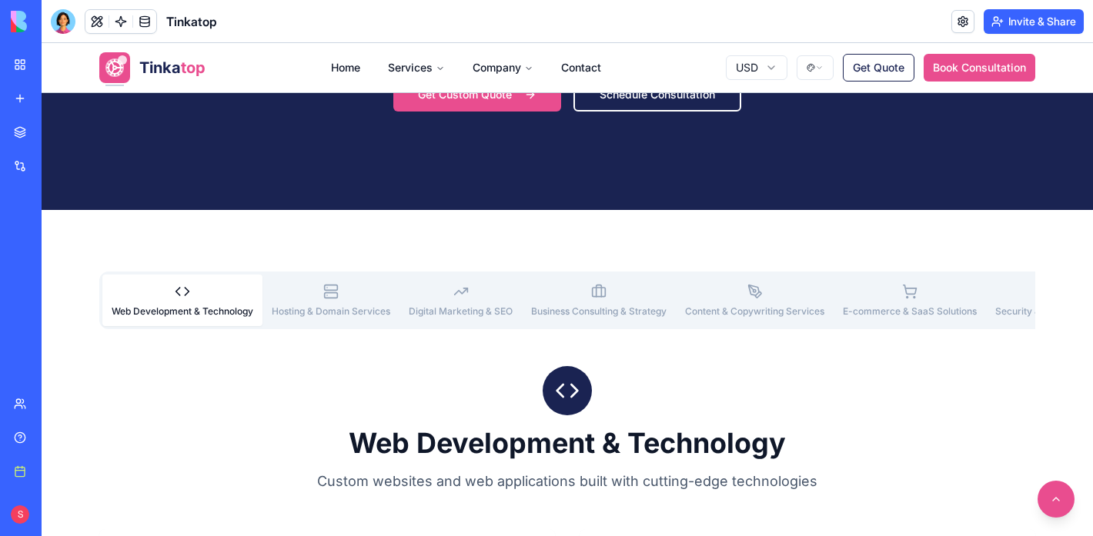
drag, startPoint x: 75, startPoint y: 234, endPoint x: 1085, endPoint y: 350, distance: 1016.5
click at [0, 0] on div "1311x151 frames : 0 0 / 15 secs" at bounding box center [0, 0] width 0 height 0
click at [0, 0] on icon at bounding box center [0, 0] width 0 height 0
click at [0, 0] on img at bounding box center [0, 0] width 0 height 0
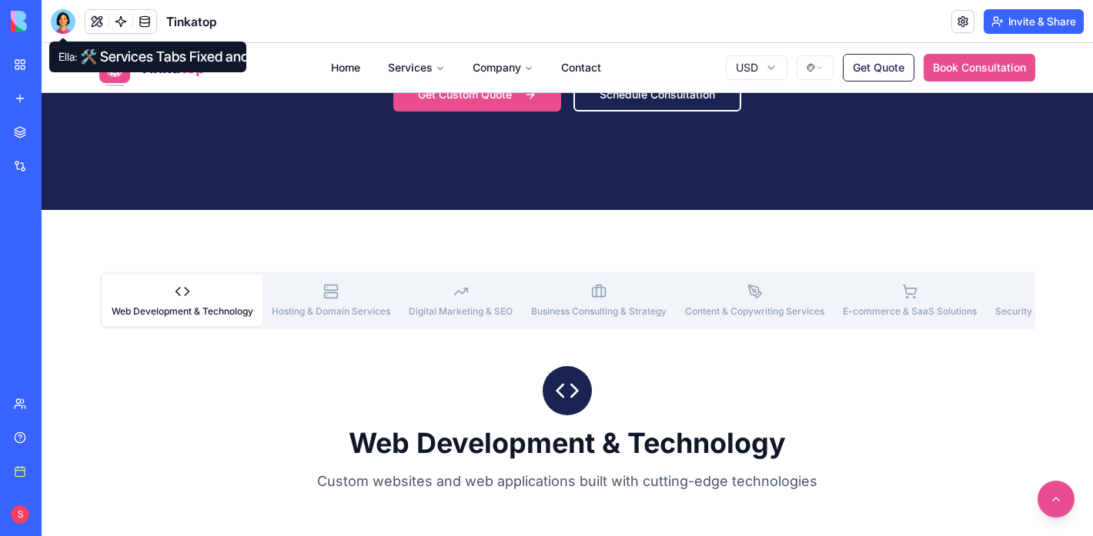
click at [52, 25] on div at bounding box center [63, 21] width 25 height 25
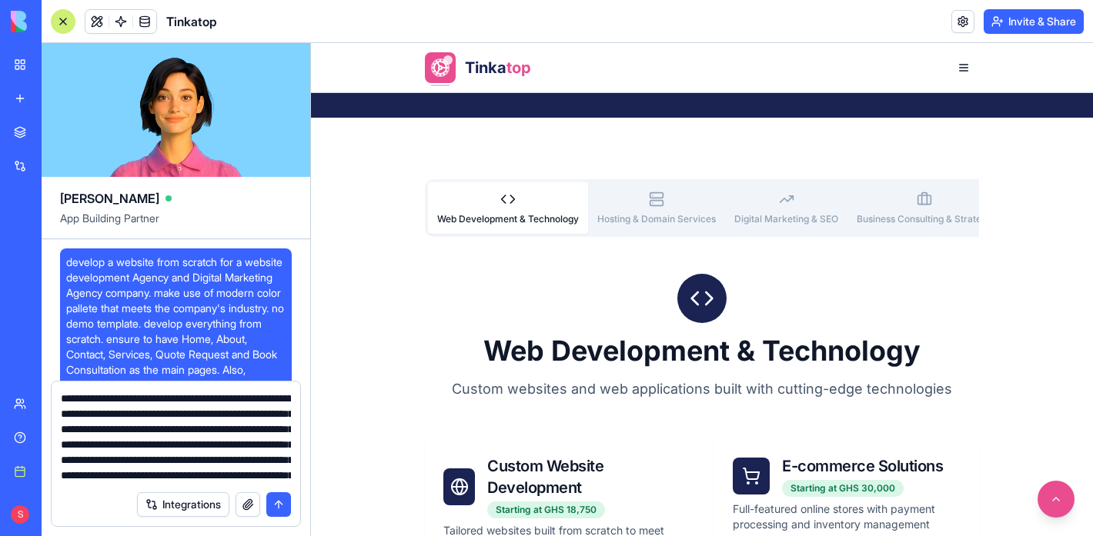
scroll to position [31570, 0]
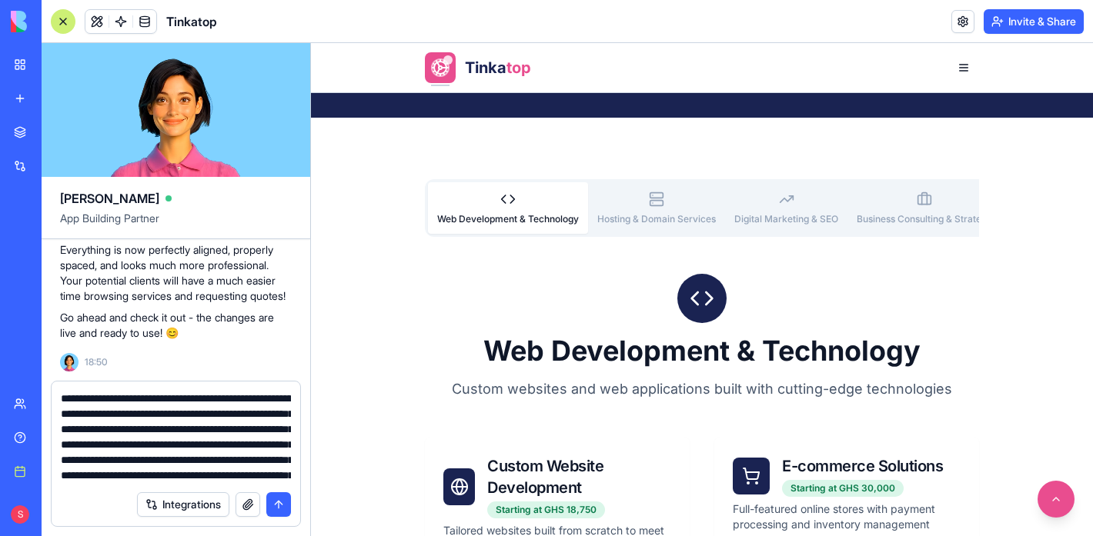
click at [249, 505] on button "button" at bounding box center [248, 505] width 25 height 25
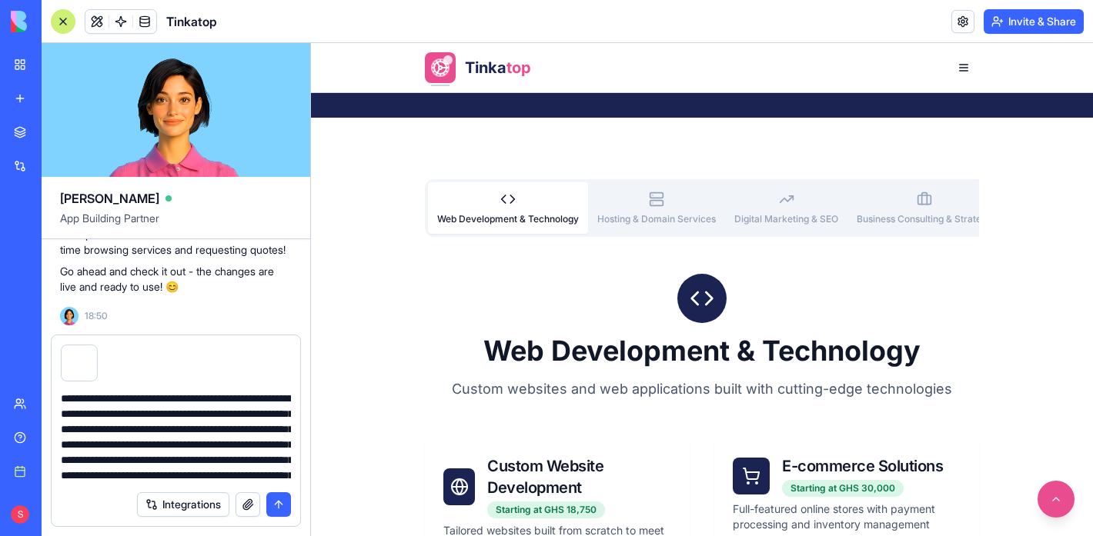
click at [277, 508] on button "submit" at bounding box center [278, 505] width 25 height 25
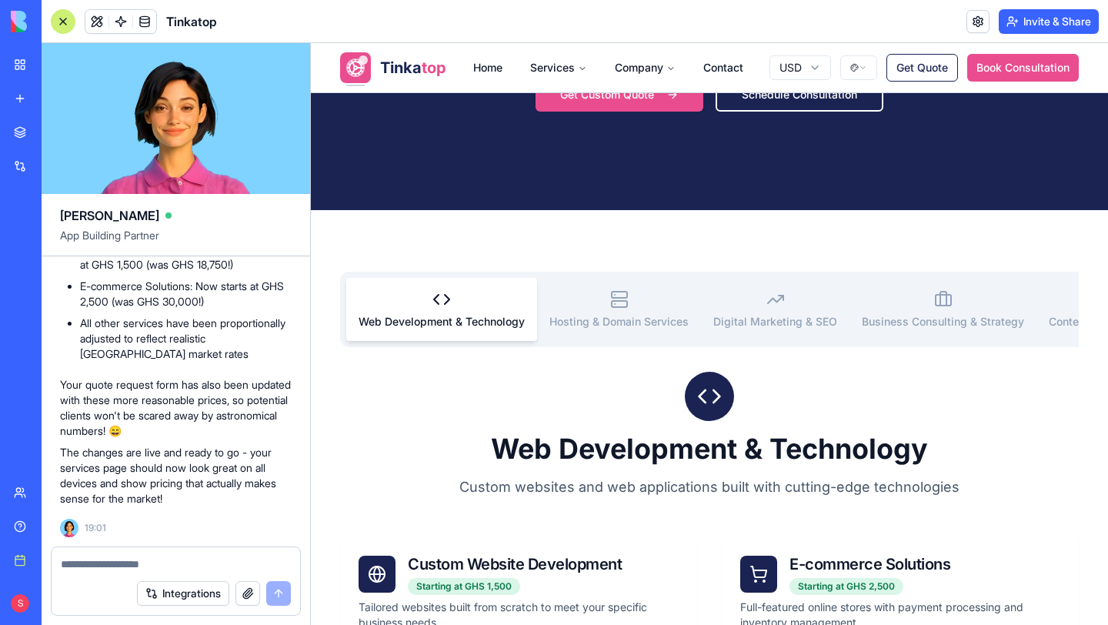
scroll to position [32481, 0]
click at [61, 23] on div at bounding box center [63, 21] width 25 height 25
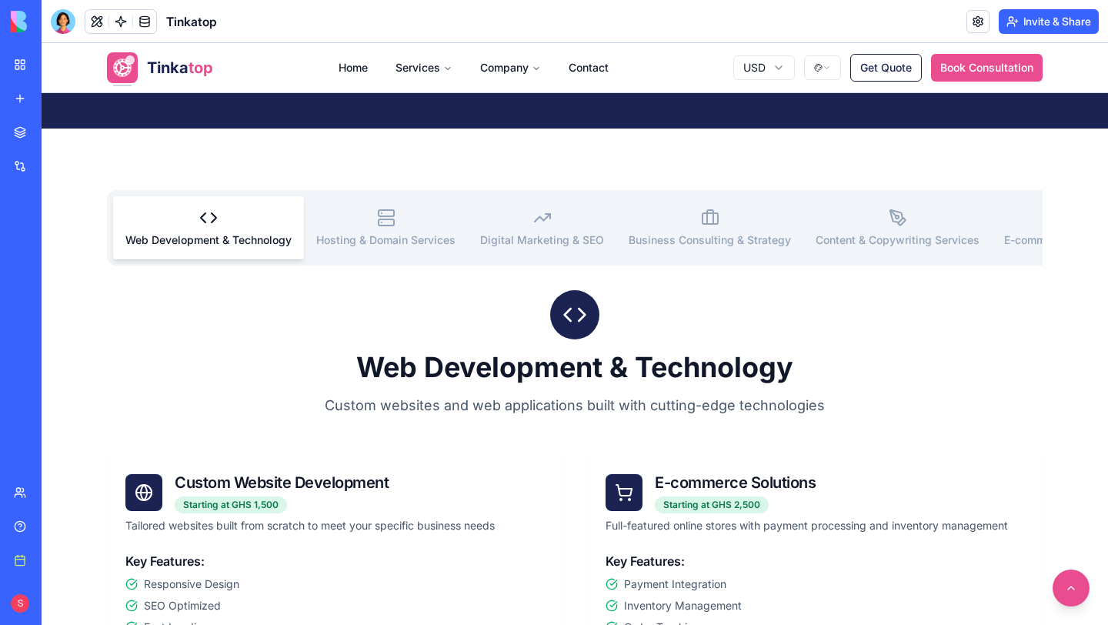
scroll to position [435, 0]
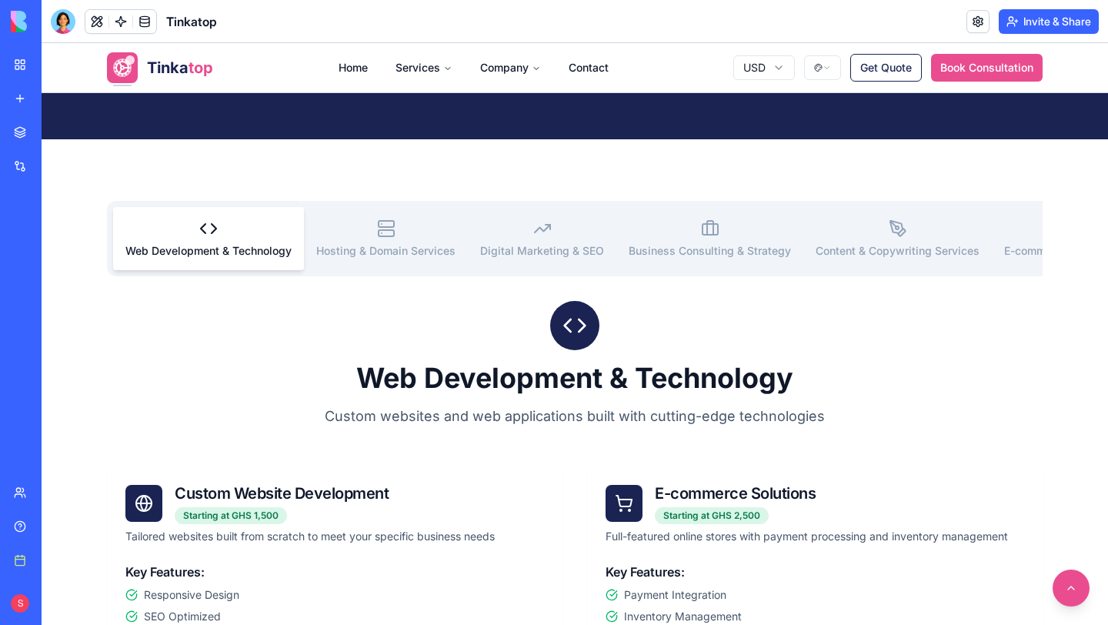
click at [810, 406] on p "Custom websites and web applications built with cutting-edge technologies" at bounding box center [574, 417] width 517 height 22
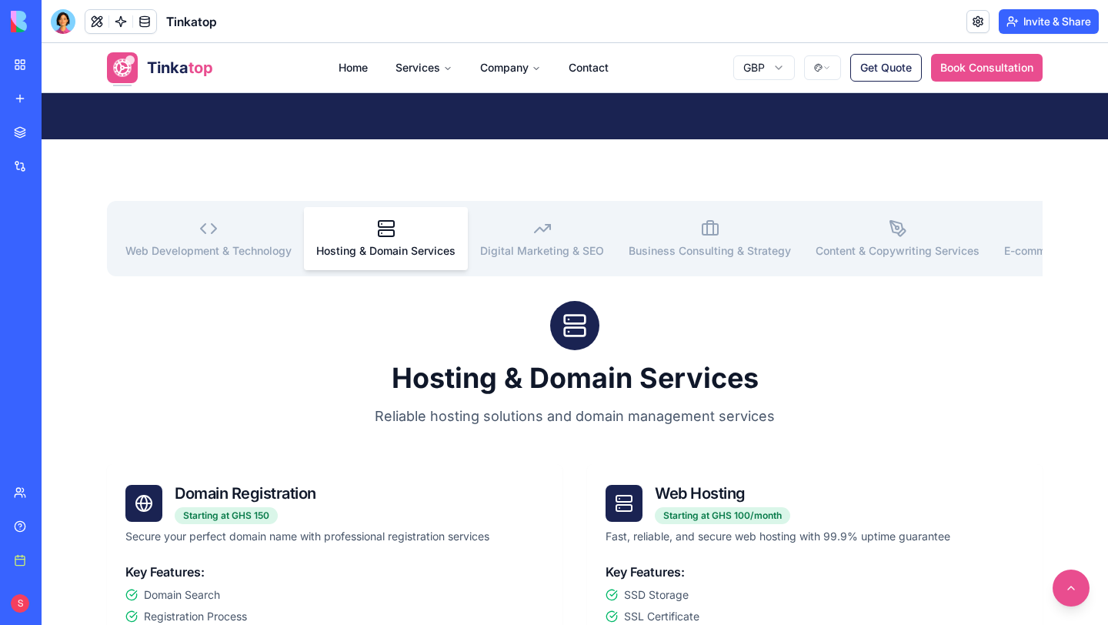
click at [384, 242] on button "Hosting & Domain Services" at bounding box center [386, 238] width 164 height 63
click at [530, 241] on button "Digital Marketing & SEO" at bounding box center [542, 238] width 149 height 63
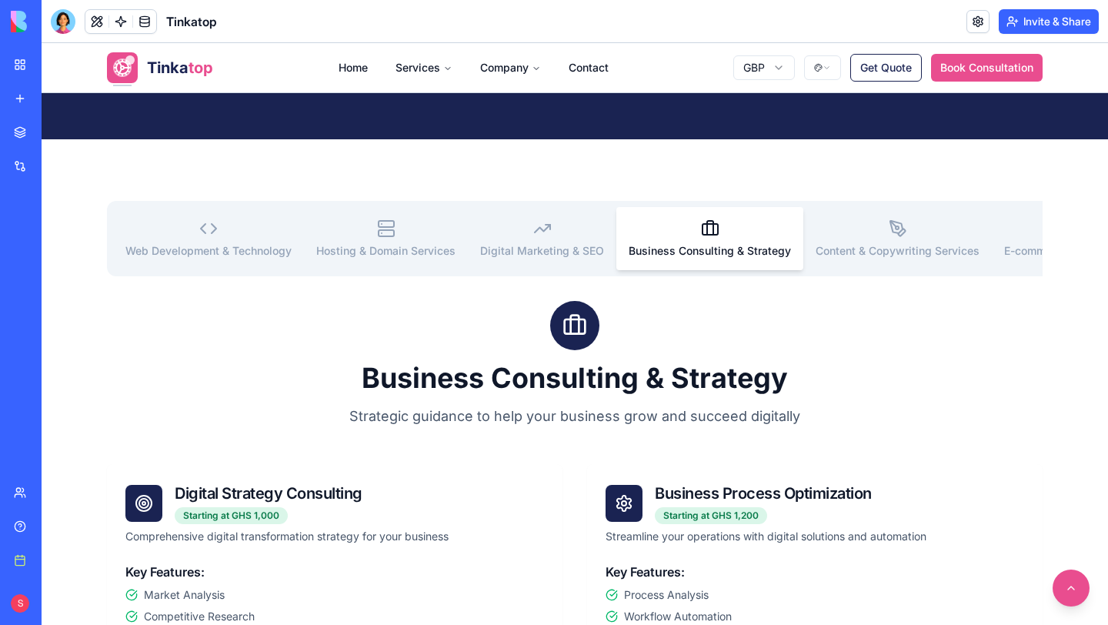
click at [701, 236] on icon "button" at bounding box center [710, 228] width 18 height 18
click at [847, 247] on span "Content & Copywriting Services" at bounding box center [898, 251] width 164 height 14
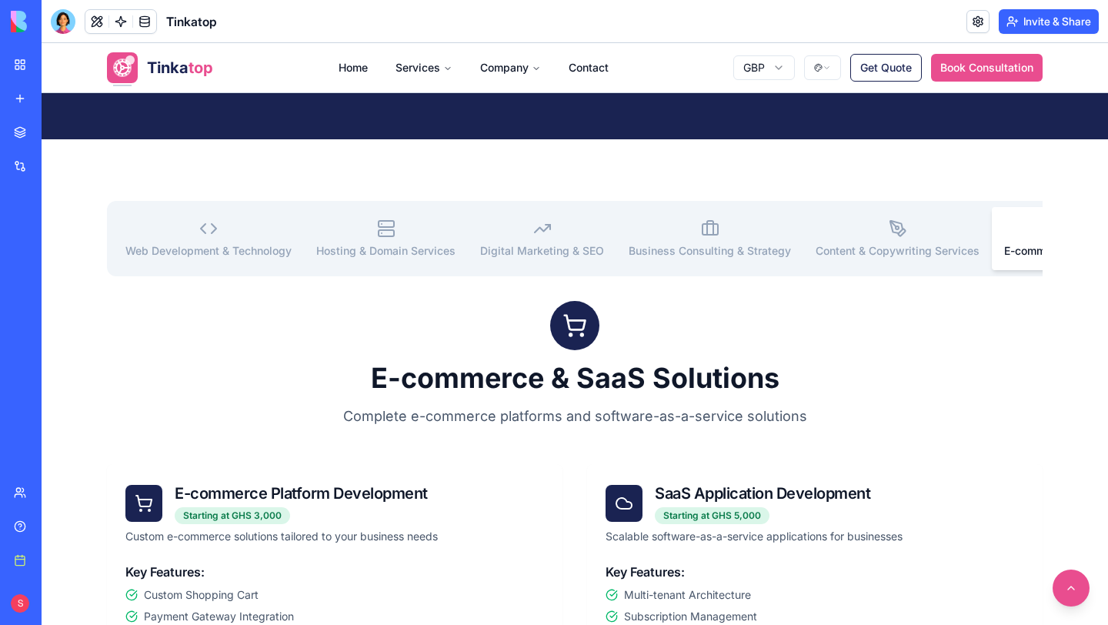
click at [1011, 252] on span "E-commerce & SaaS Solutions" at bounding box center [1081, 251] width 154 height 14
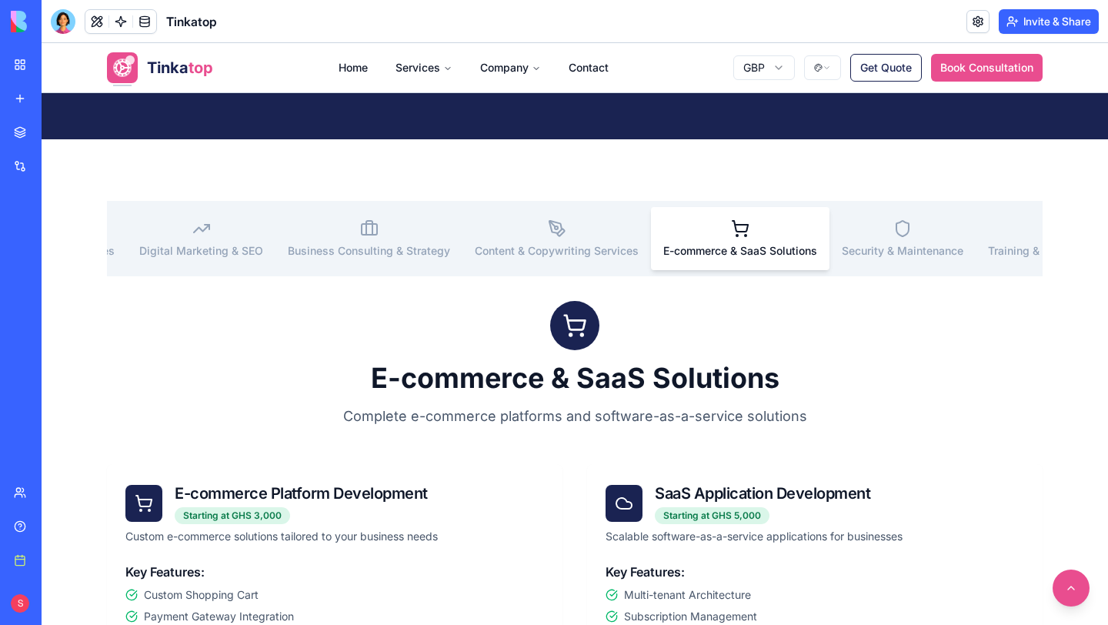
scroll to position [0, 450]
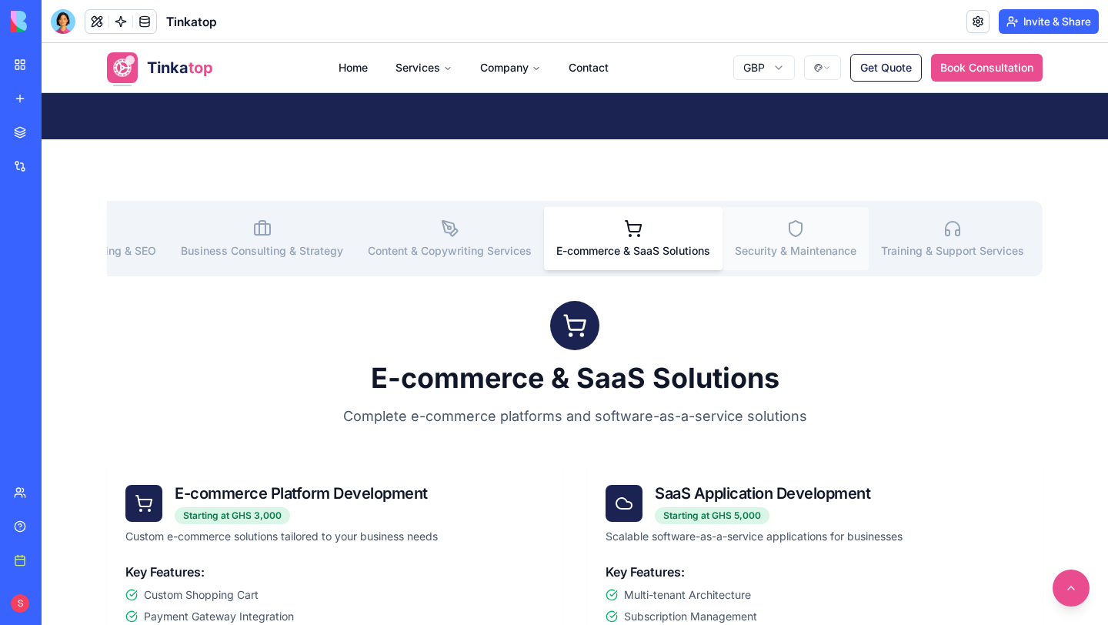
click at [801, 251] on span "Security & Maintenance" at bounding box center [796, 251] width 122 height 14
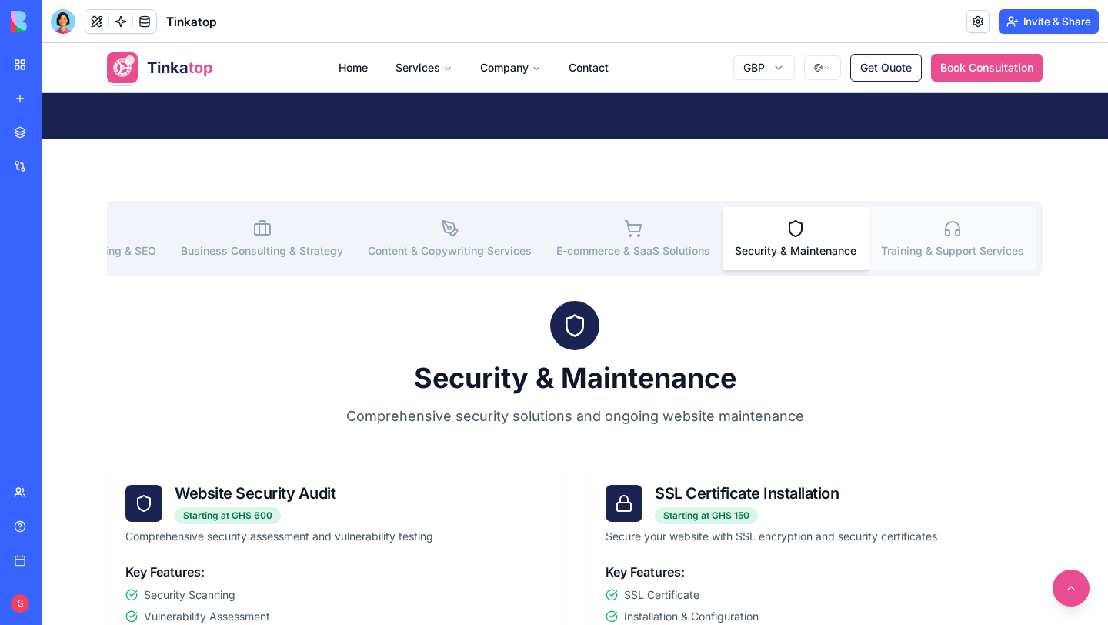
click at [932, 242] on button "Training & Support Services" at bounding box center [953, 238] width 168 height 63
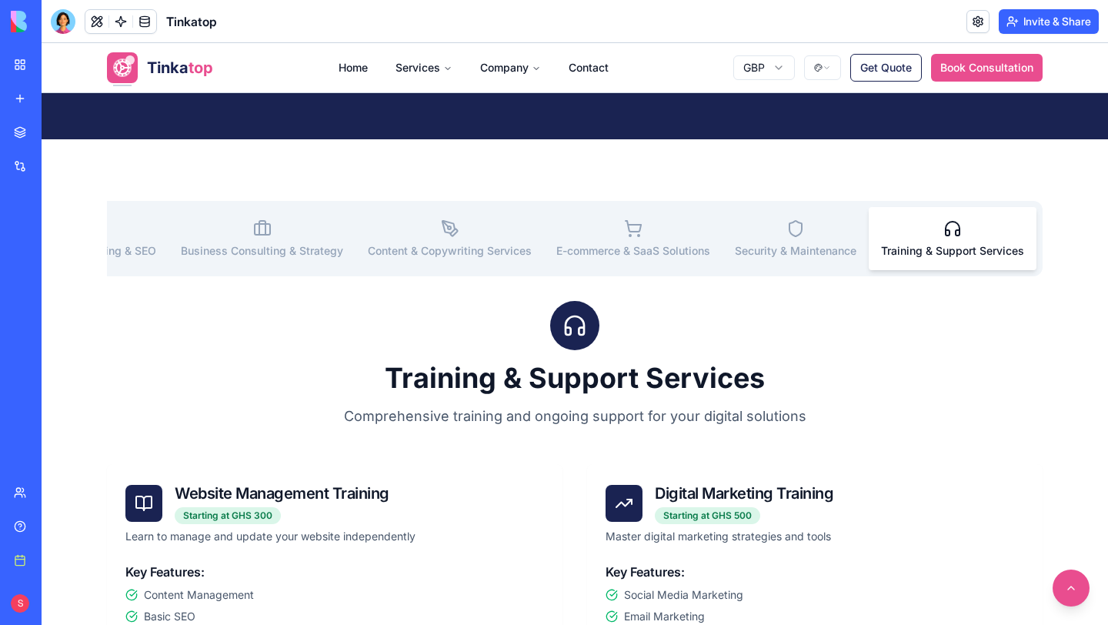
drag, startPoint x: 84, startPoint y: 165, endPoint x: 1090, endPoint y: 296, distance: 1014.6
click at [0, 0] on div "1307x171 frames : 0 0 / 15 secs" at bounding box center [0, 0] width 0 height 0
click at [0, 0] on icon at bounding box center [0, 0] width 0 height 0
click at [0, 0] on img at bounding box center [0, 0] width 0 height 0
click at [69, 26] on div at bounding box center [63, 21] width 25 height 25
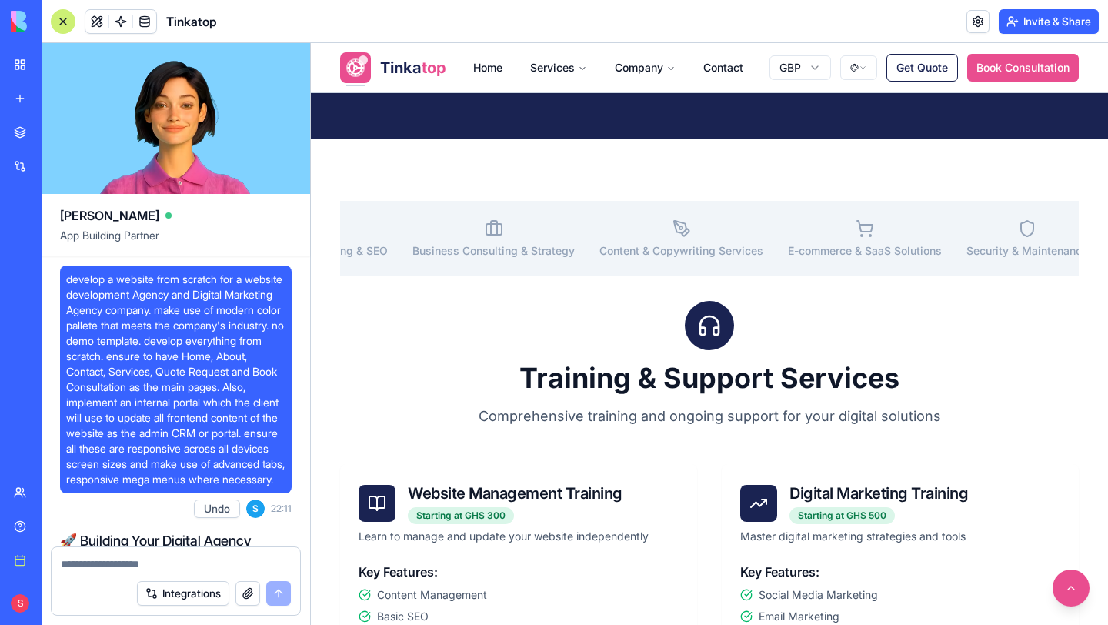
scroll to position [32481, 0]
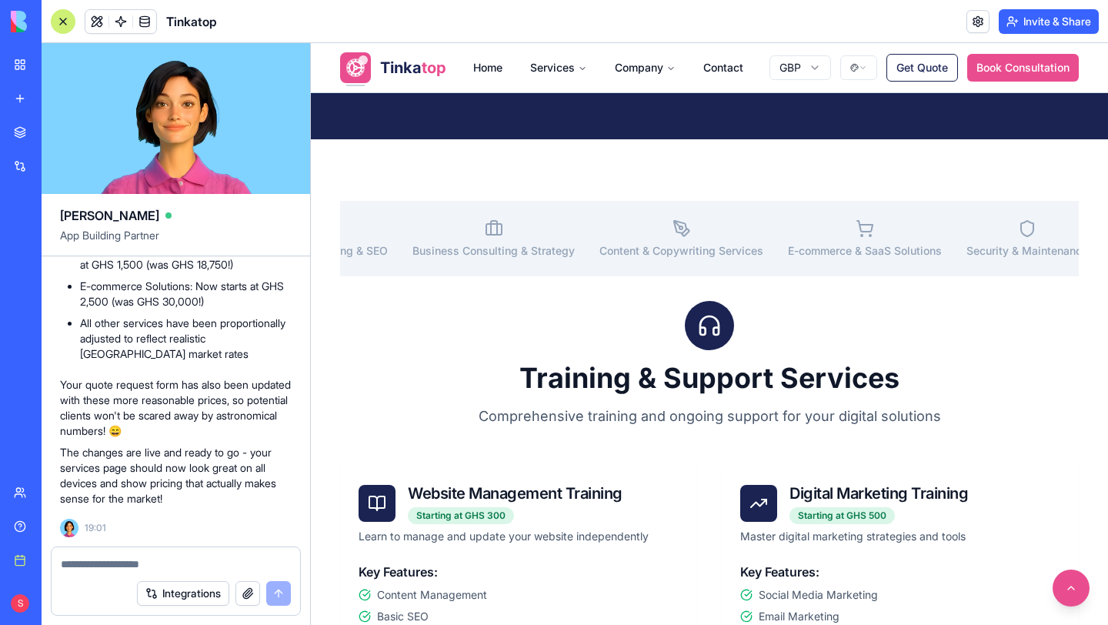
click at [248, 536] on button "button" at bounding box center [248, 593] width 25 height 25
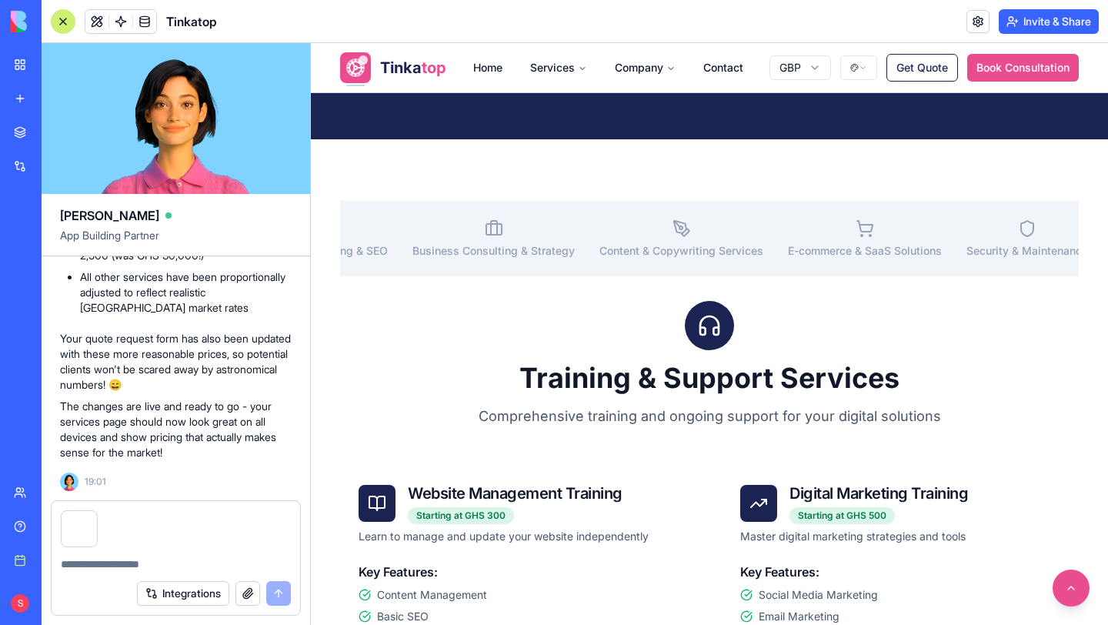
click at [118, 536] on div "Integrations" at bounding box center [176, 593] width 249 height 43
click at [109, 536] on textarea at bounding box center [176, 563] width 230 height 15
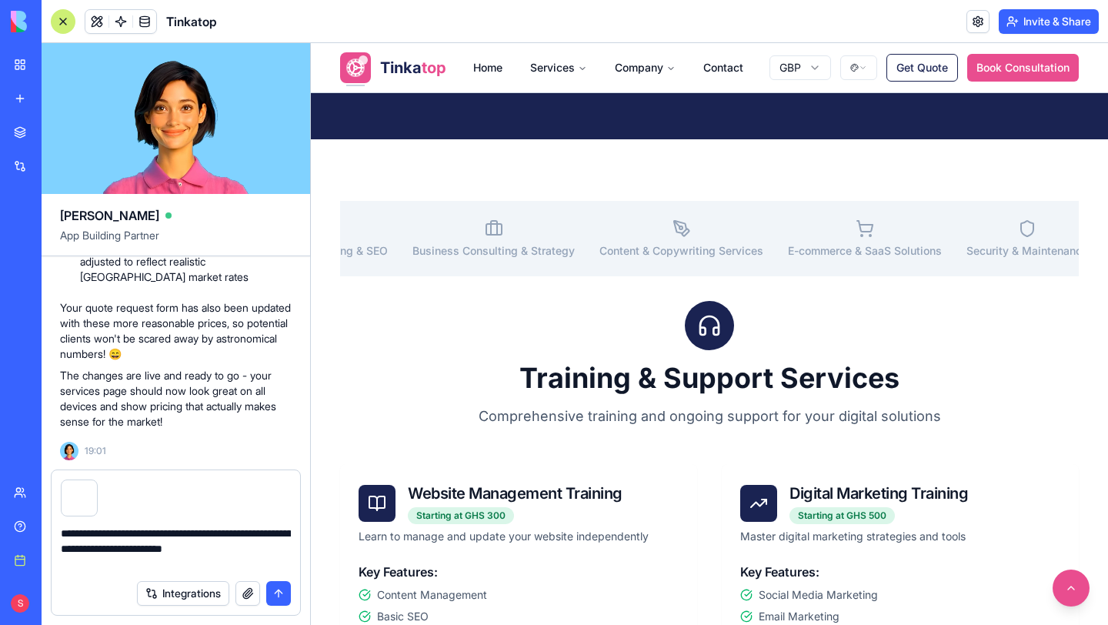
type textarea "**********"
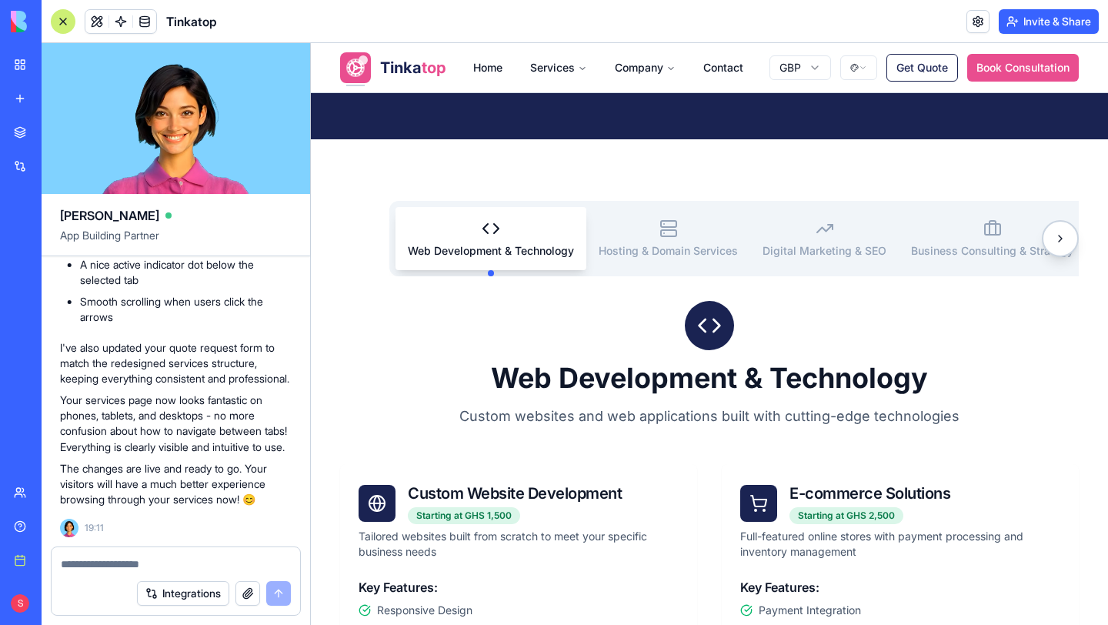
scroll to position [33263, 0]
click at [67, 22] on div at bounding box center [63, 21] width 25 height 25
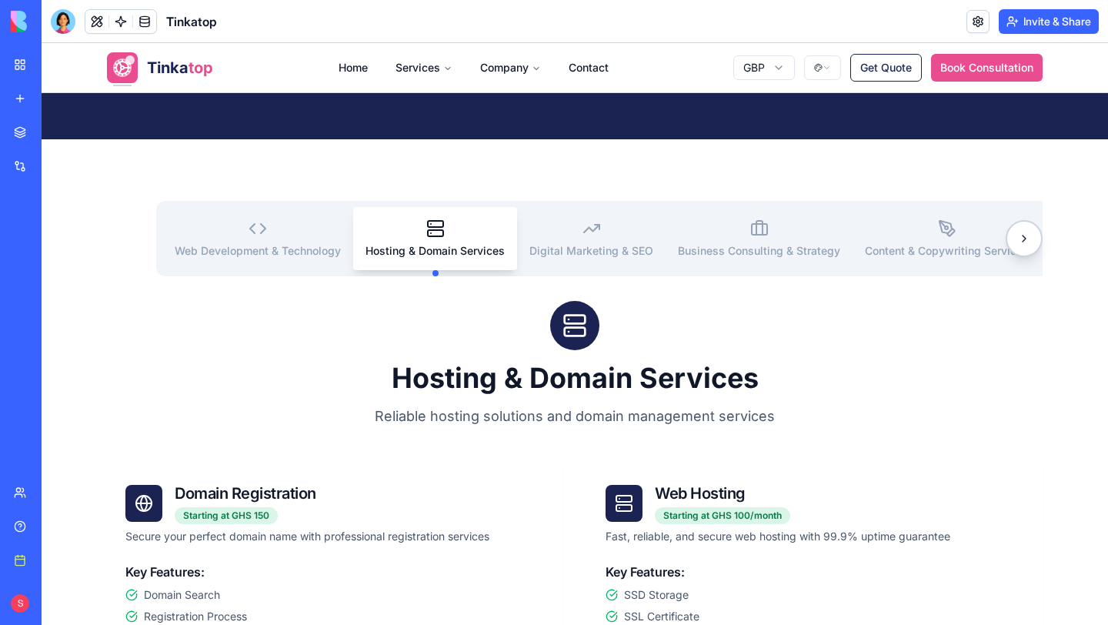
click at [450, 248] on span "Hosting & Domain Services" at bounding box center [435, 251] width 139 height 14
click at [594, 247] on span "Digital Marketing & SEO" at bounding box center [592, 251] width 124 height 14
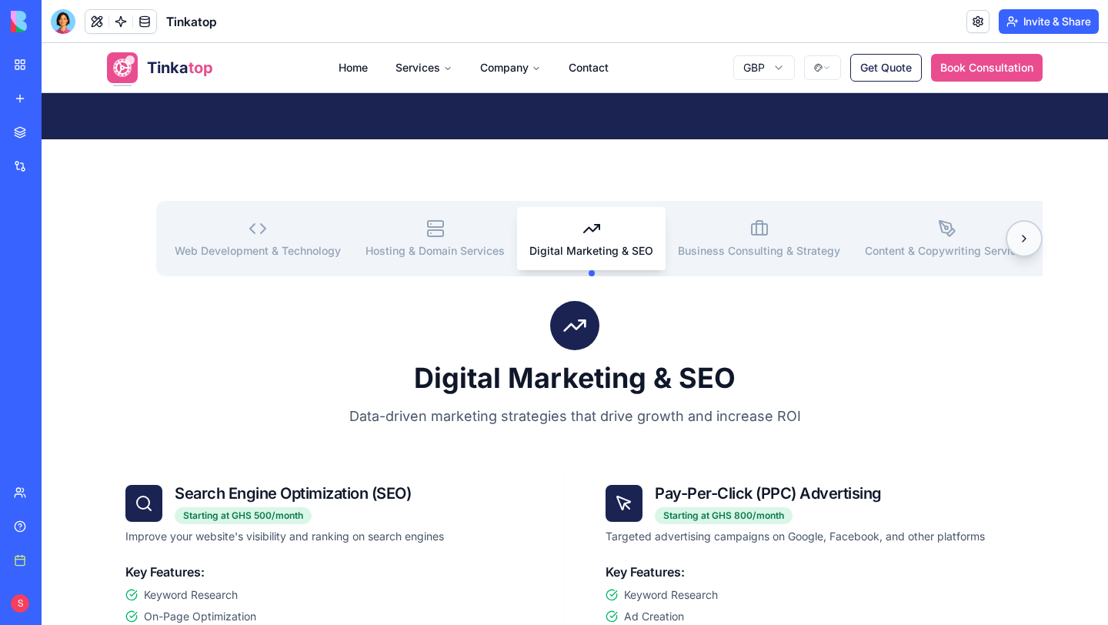
click at [1026, 239] on button at bounding box center [1024, 238] width 37 height 37
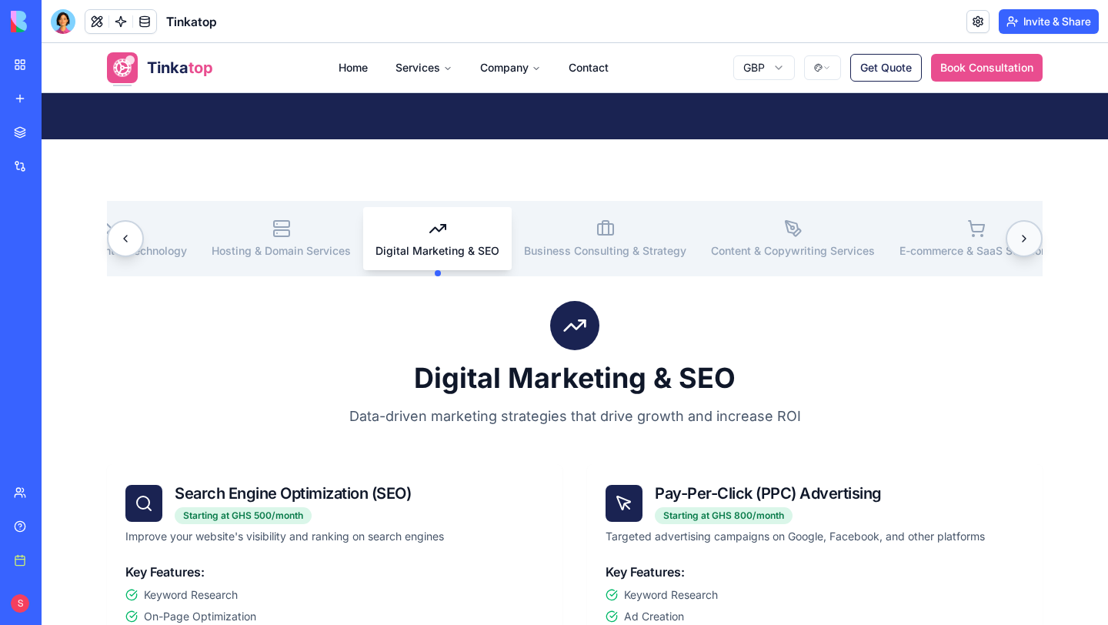
click at [1026, 239] on button at bounding box center [1024, 238] width 37 height 37
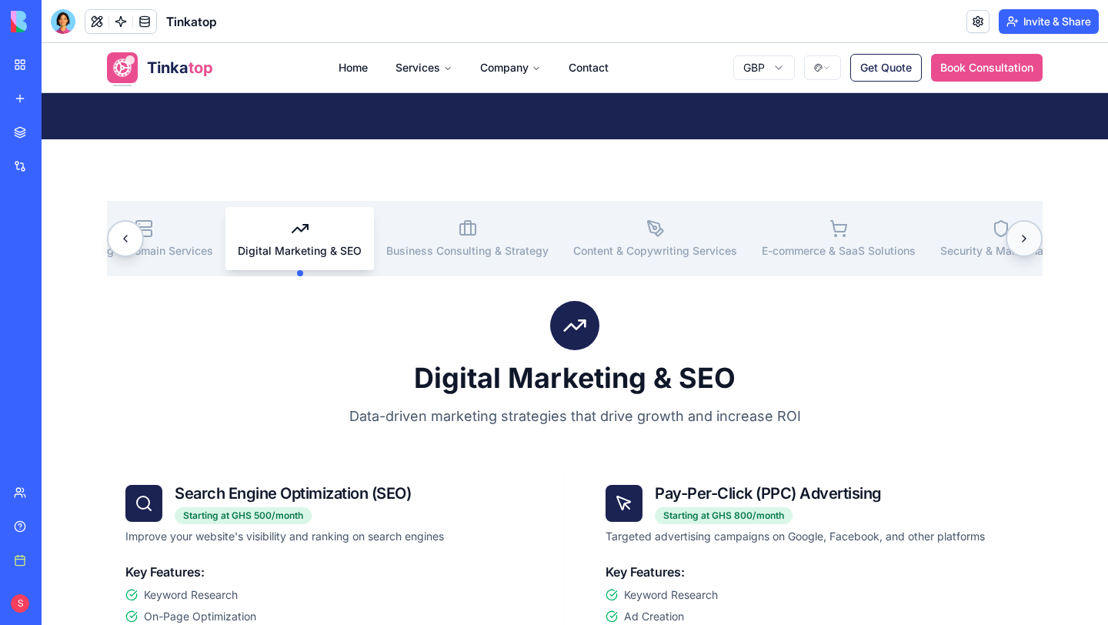
click at [1026, 239] on button at bounding box center [1024, 238] width 37 height 37
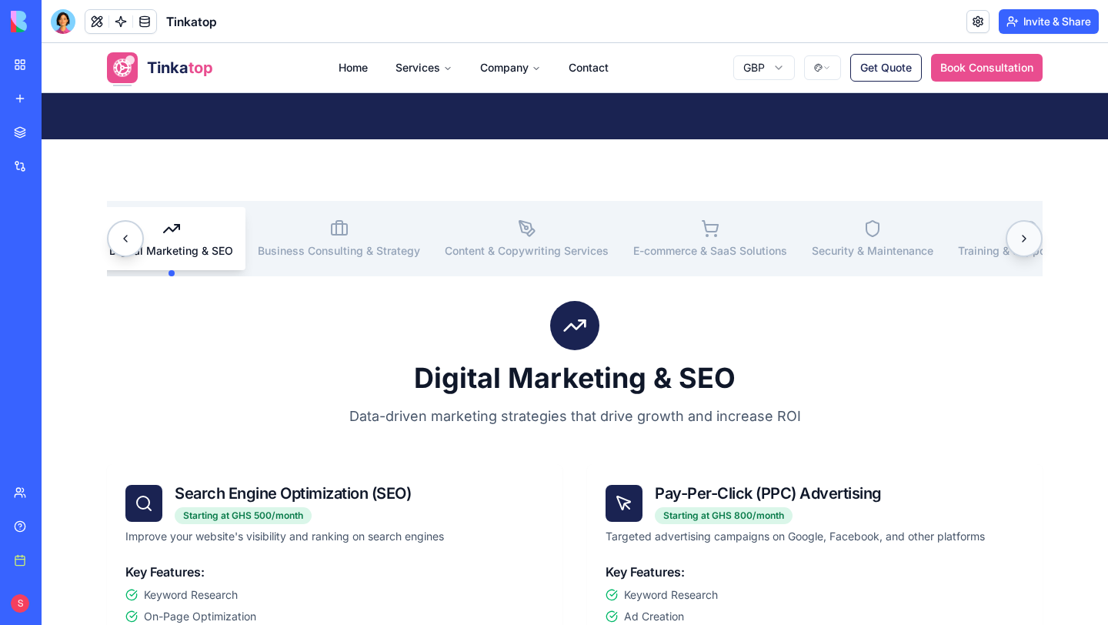
click at [1026, 239] on button at bounding box center [1024, 238] width 37 height 37
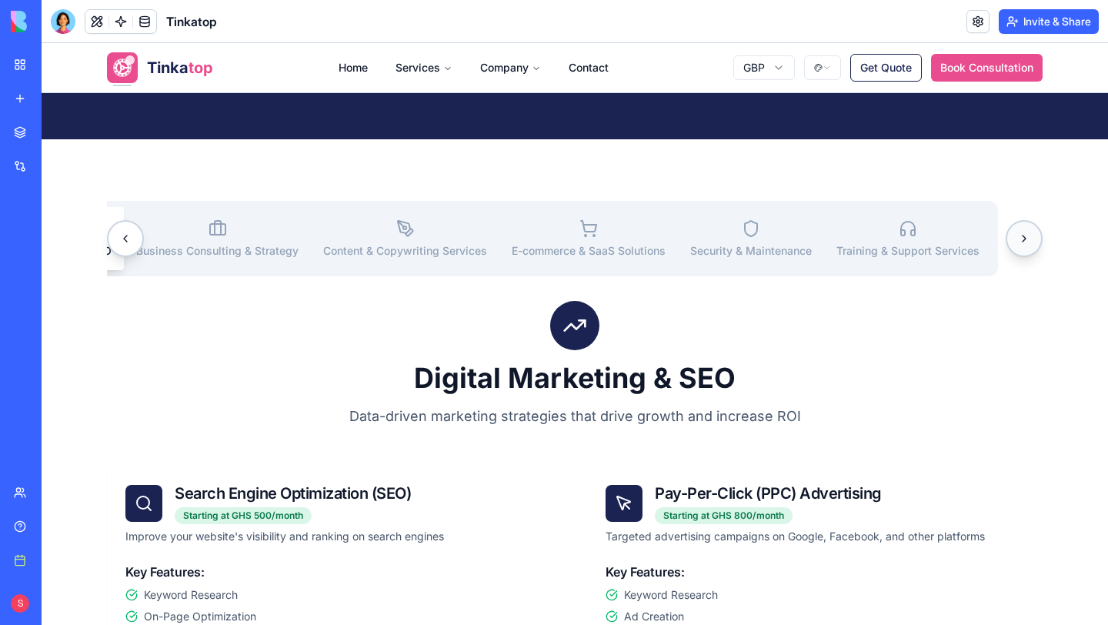
scroll to position [0, 548]
click at [1028, 239] on div "Web Development & Technology Hosting & Domain Services Digital Marketing & SEO …" at bounding box center [575, 238] width 936 height 75
click at [209, 231] on icon "button" at bounding box center [213, 228] width 18 height 18
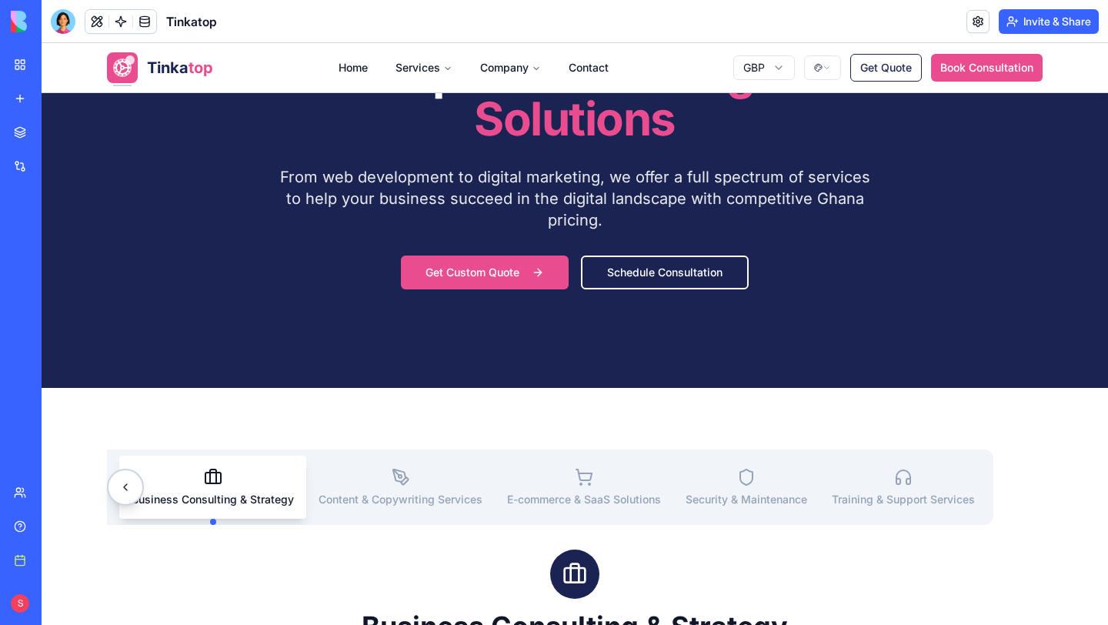
scroll to position [0, 0]
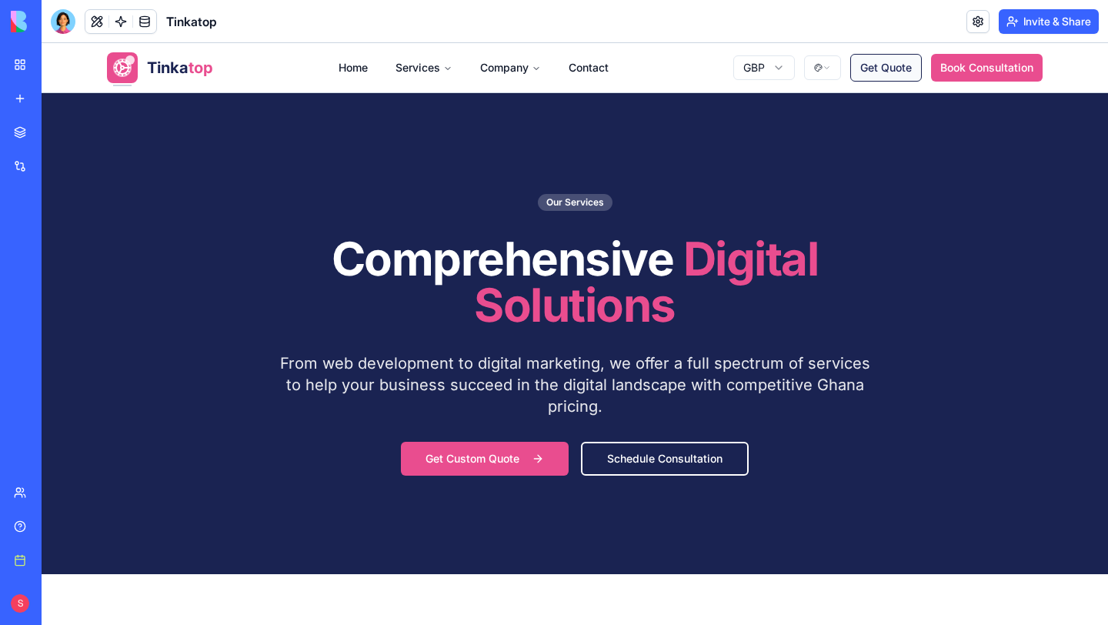
click at [874, 67] on button "Get Quote" at bounding box center [887, 68] width 72 height 28
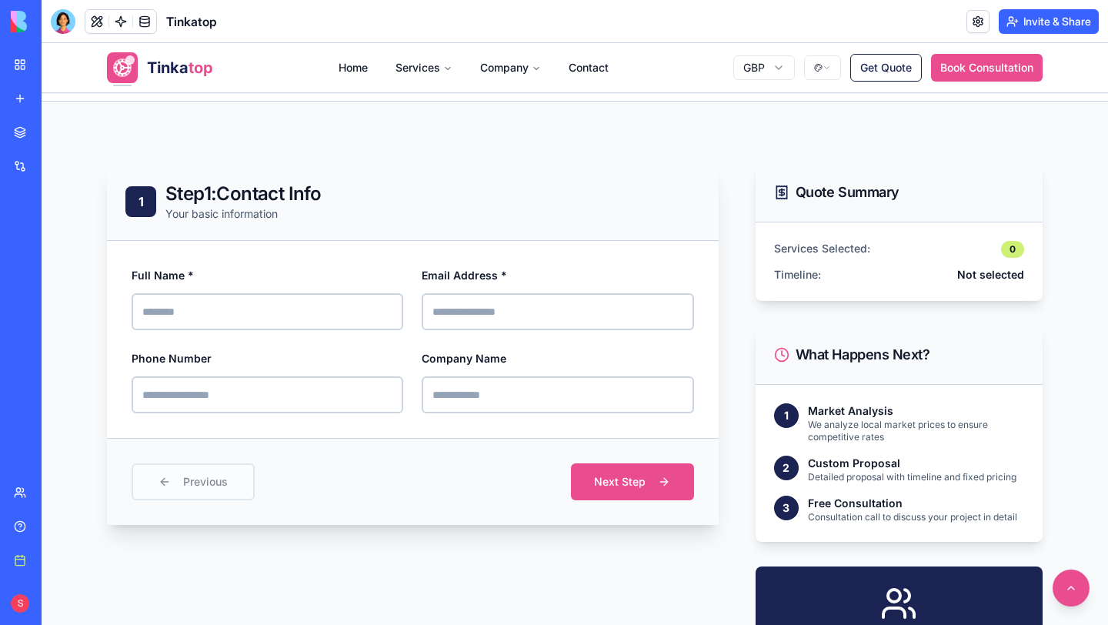
scroll to position [460, 0]
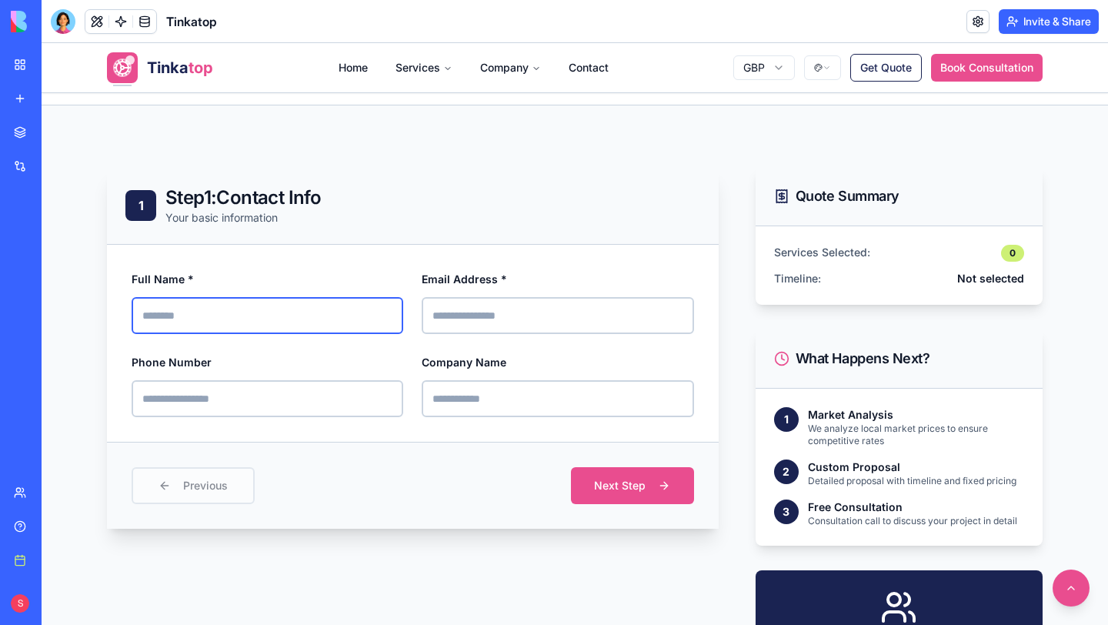
click at [333, 299] on input "Full Name *" at bounding box center [268, 315] width 272 height 37
type input "**********"
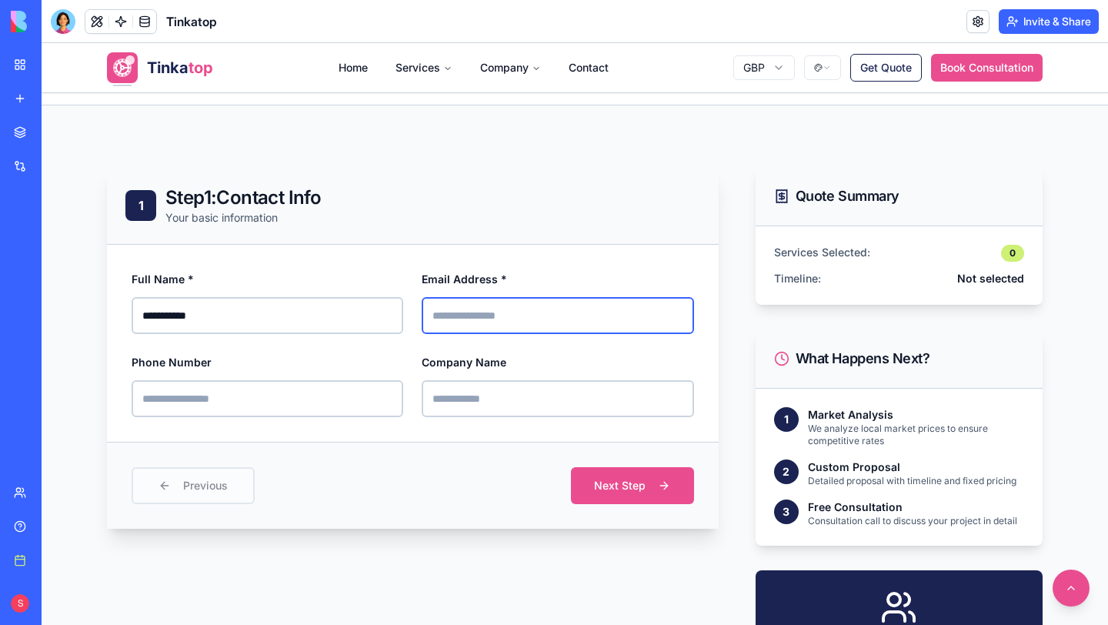
type input "**********"
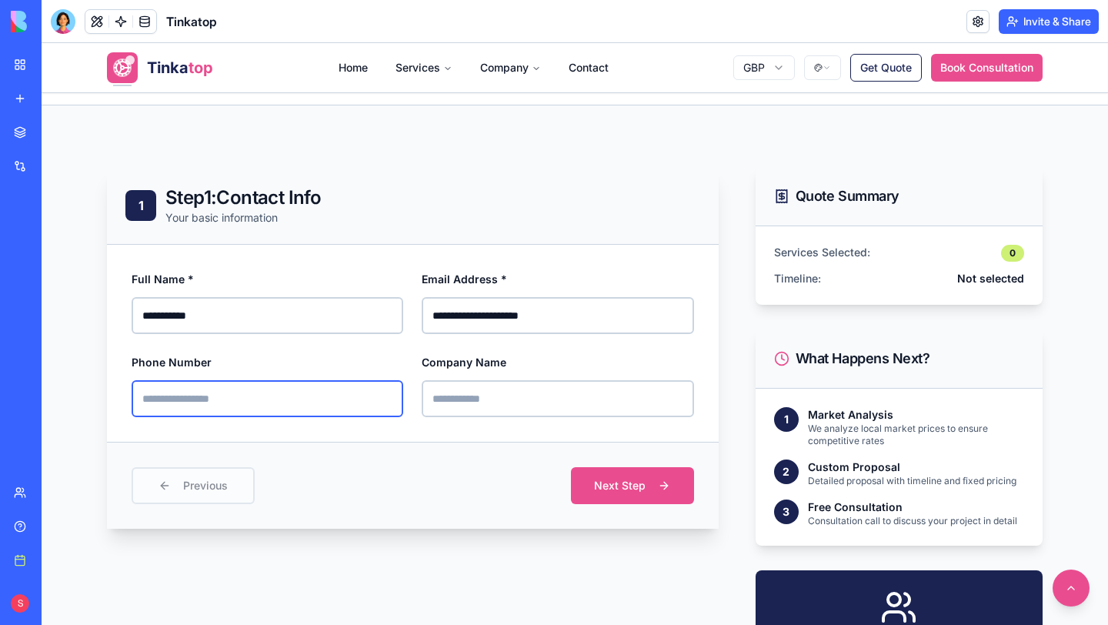
type input "**********"
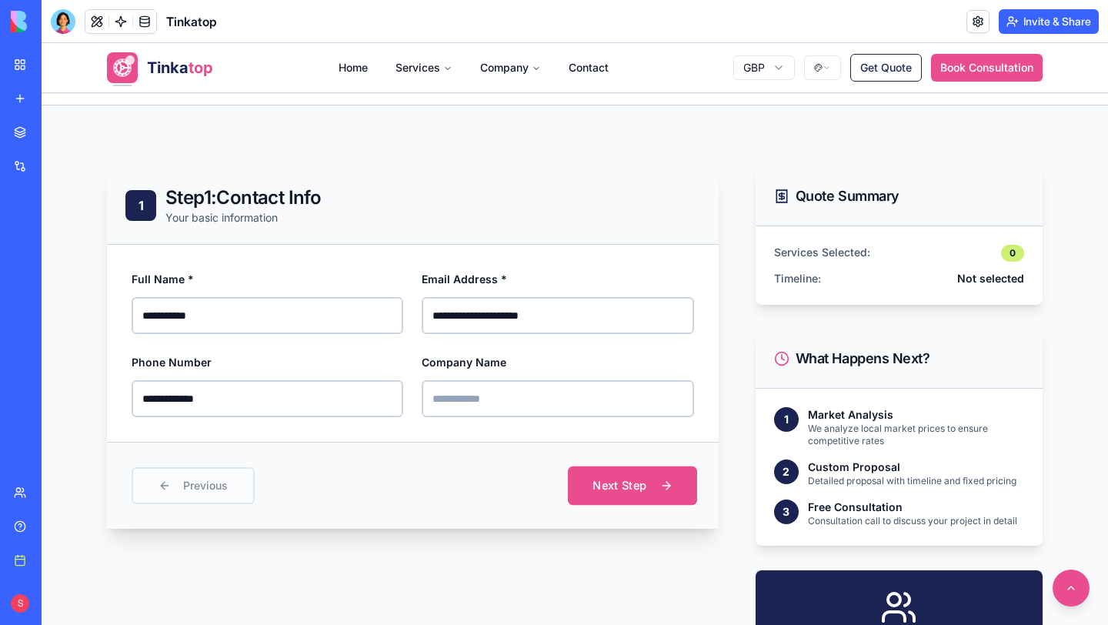
click at [610, 481] on button "Next Step" at bounding box center [632, 485] width 129 height 38
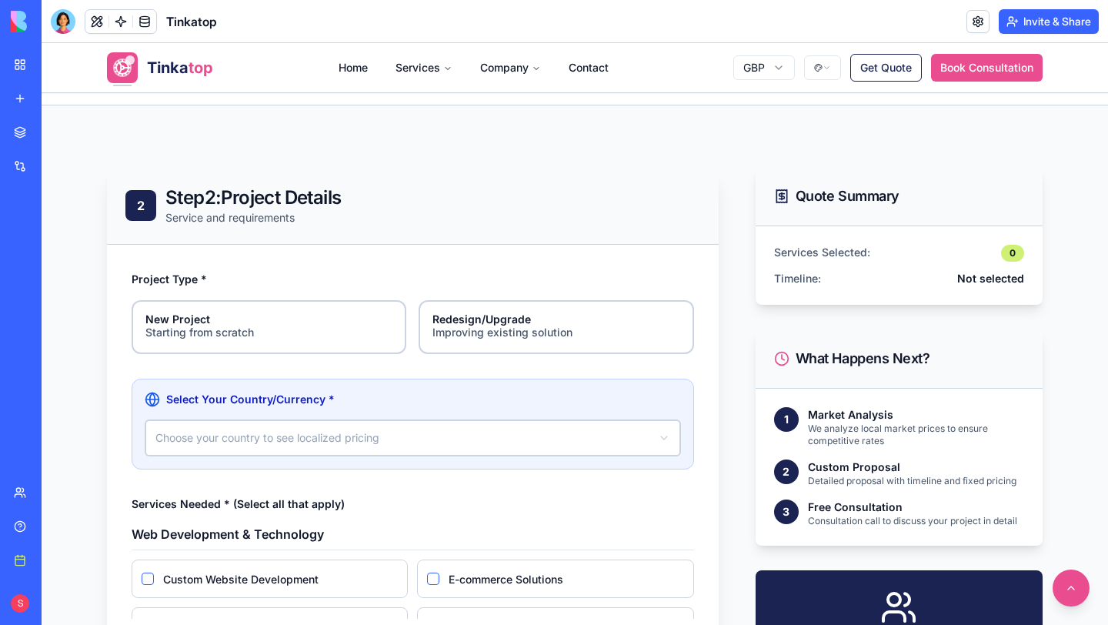
click at [401, 445] on html "**********" at bounding box center [575, 535] width 1067 height 1903
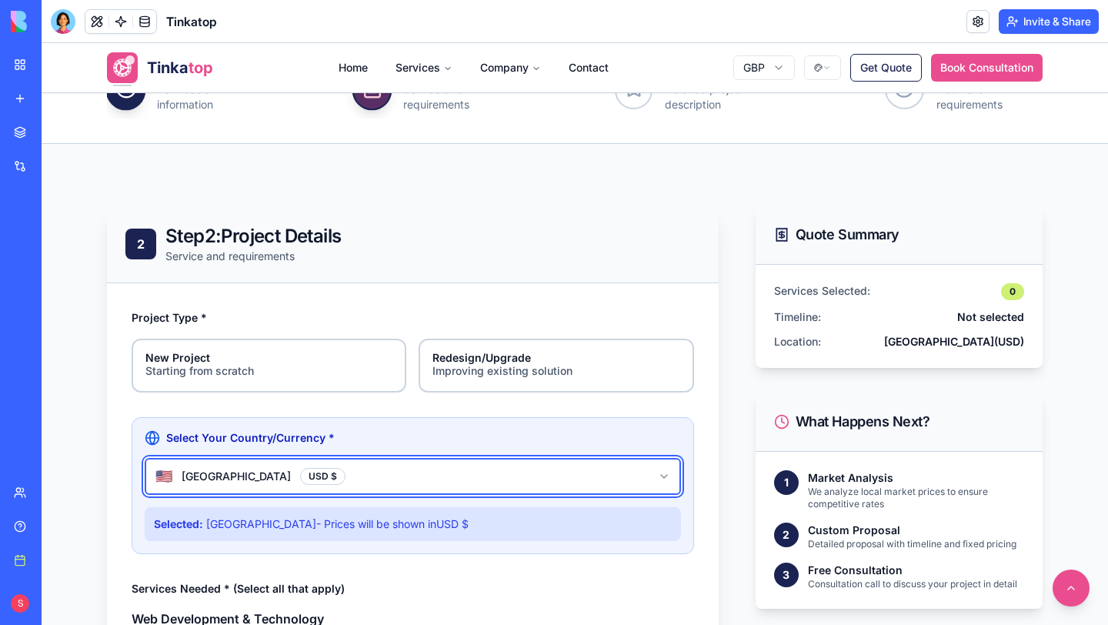
scroll to position [420, 0]
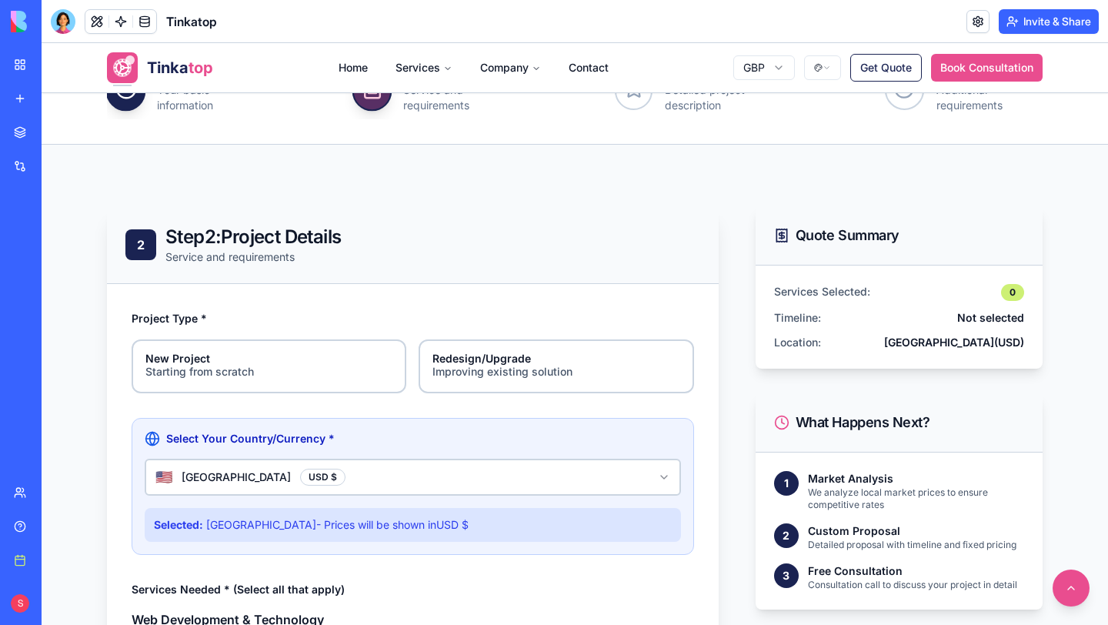
click at [330, 489] on html "**********" at bounding box center [575, 586] width 1067 height 1927
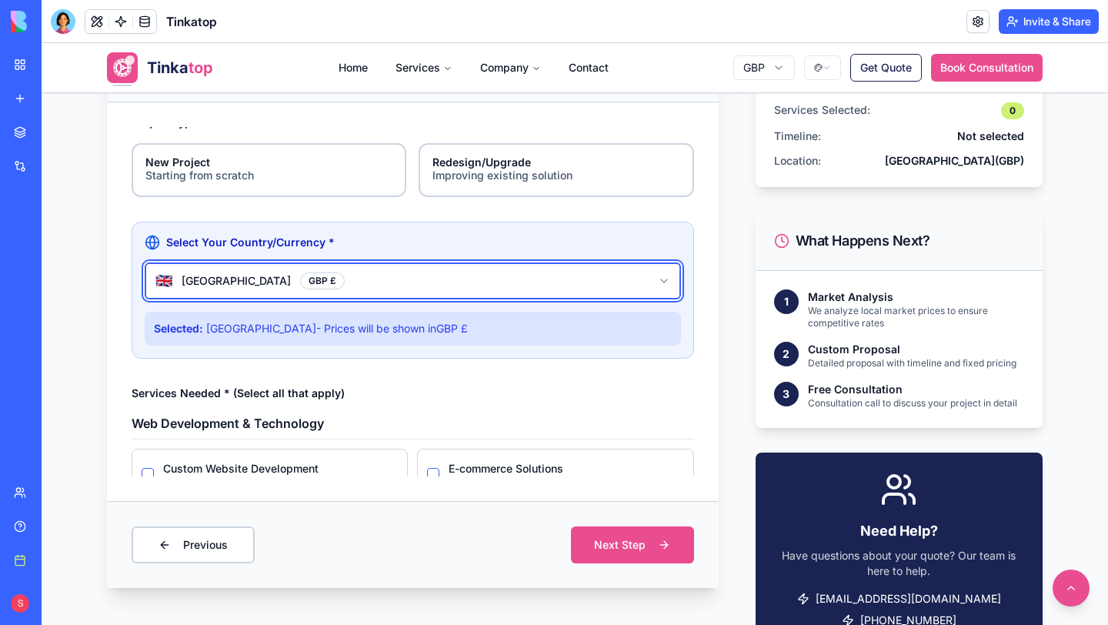
scroll to position [0, 0]
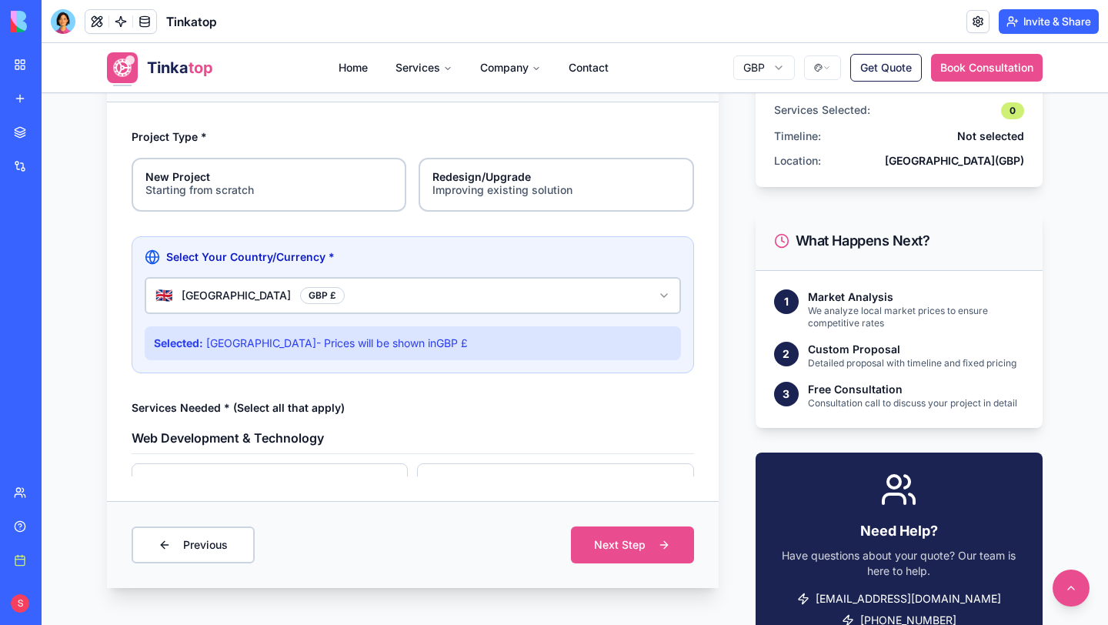
click at [371, 298] on html "**********" at bounding box center [575, 404] width 1067 height 1927
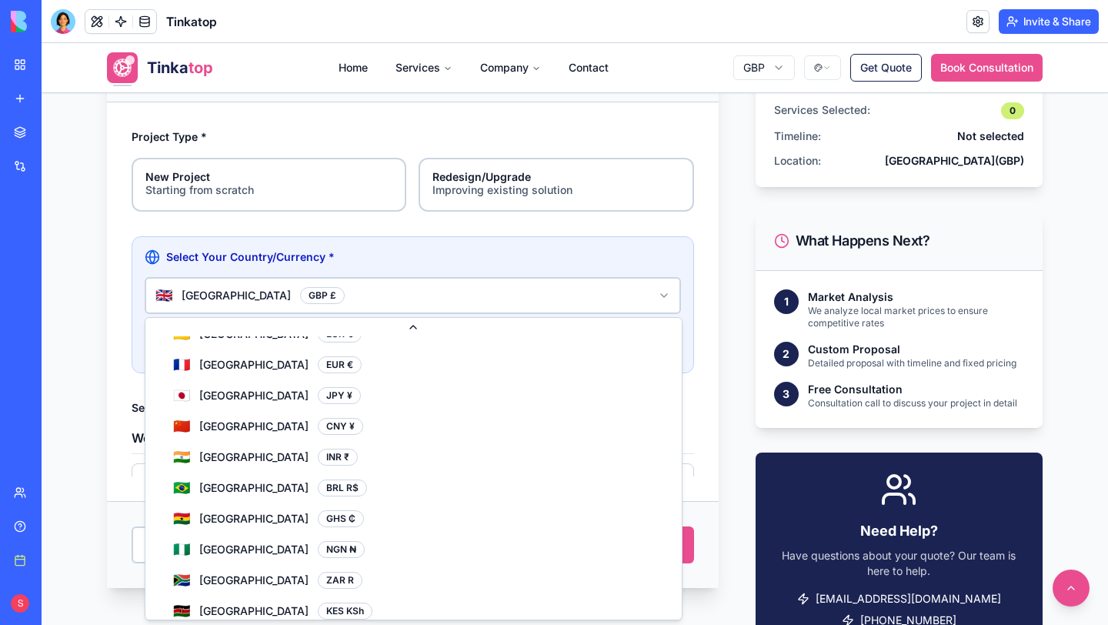
scroll to position [185, 0]
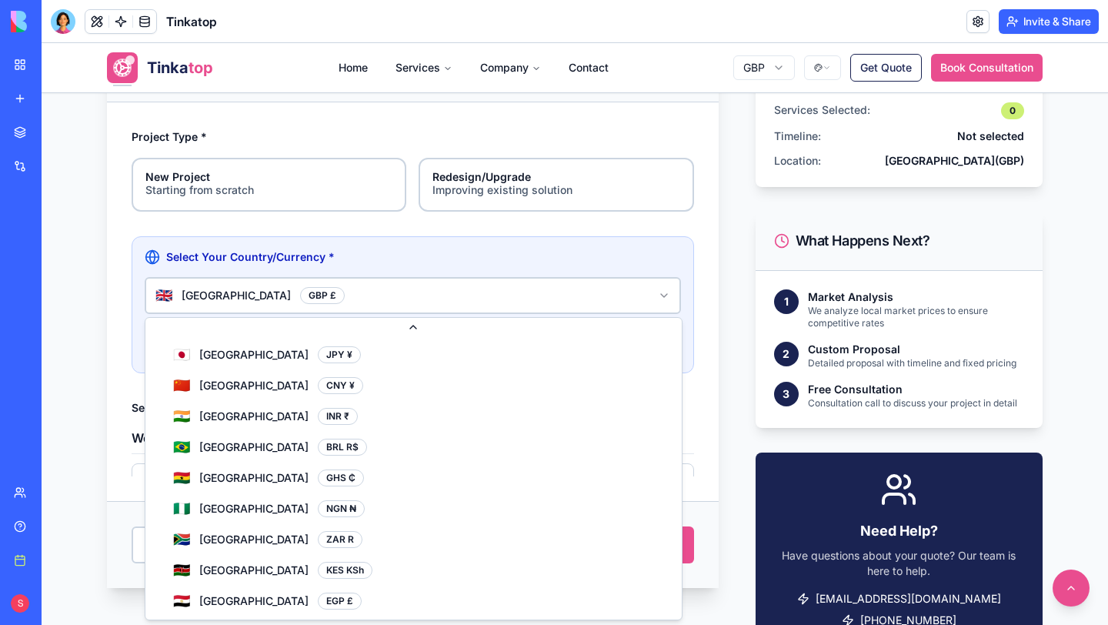
select select "**"
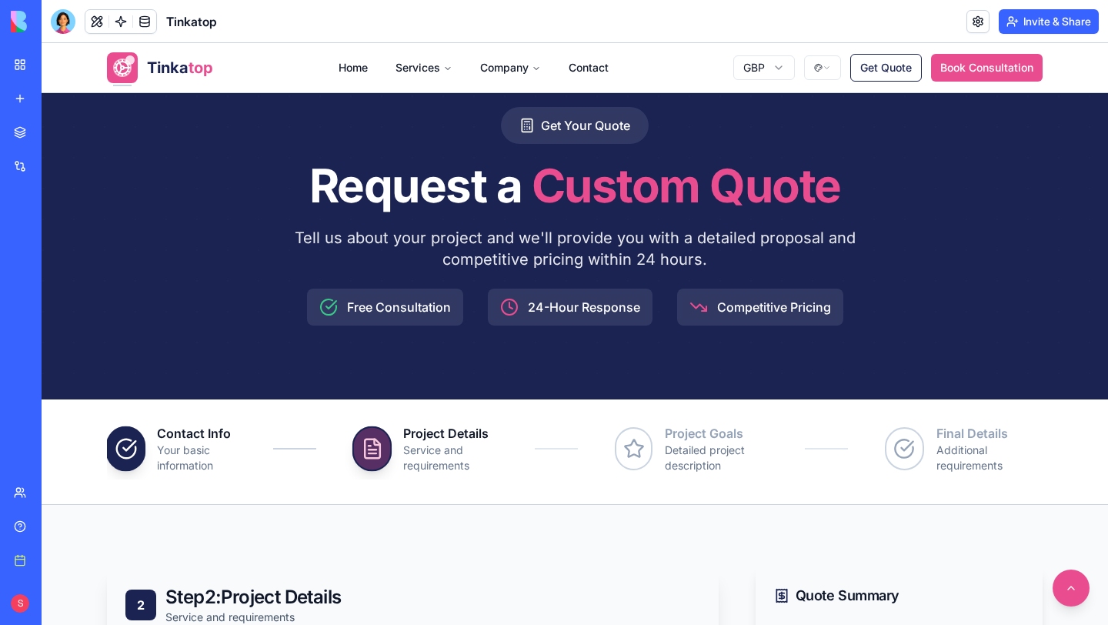
scroll to position [0, 0]
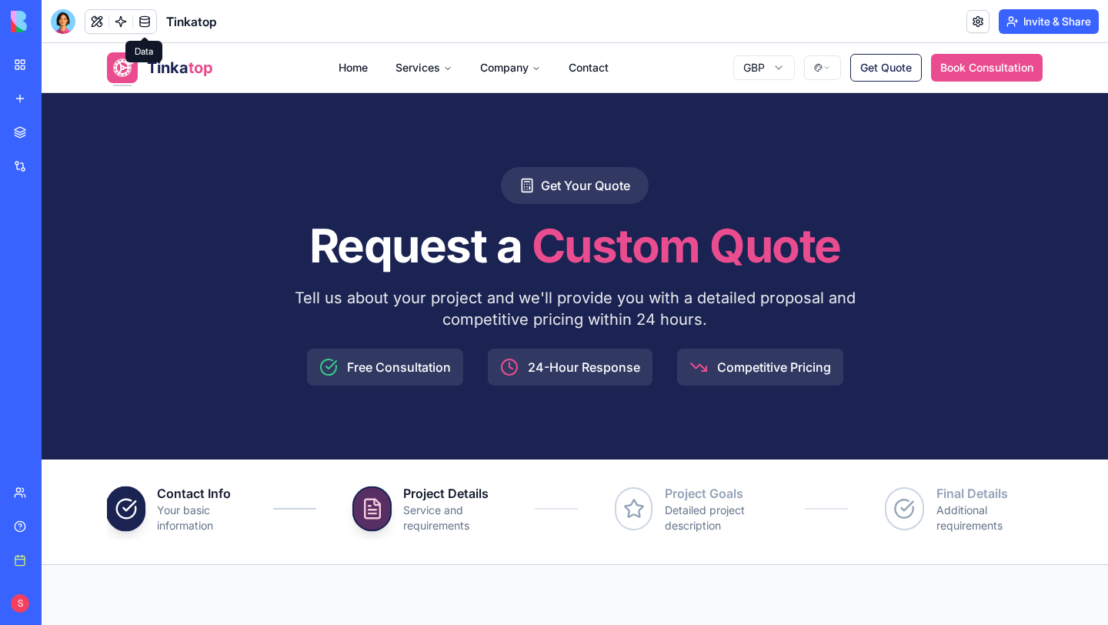
click at [147, 18] on link at bounding box center [144, 21] width 23 height 23
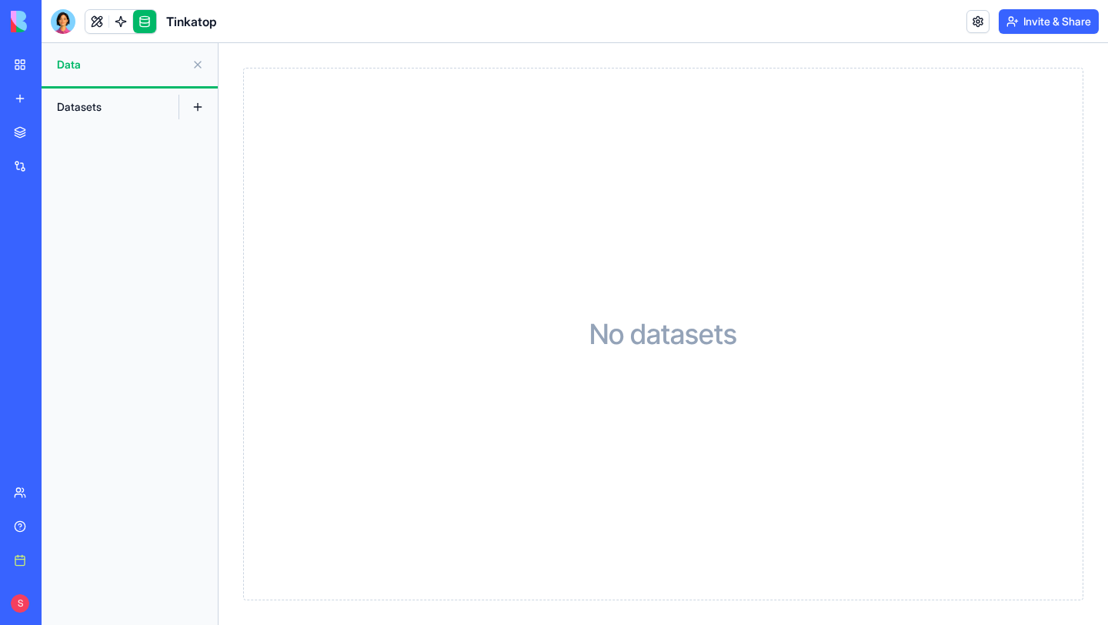
click at [201, 65] on button at bounding box center [197, 64] width 25 height 25
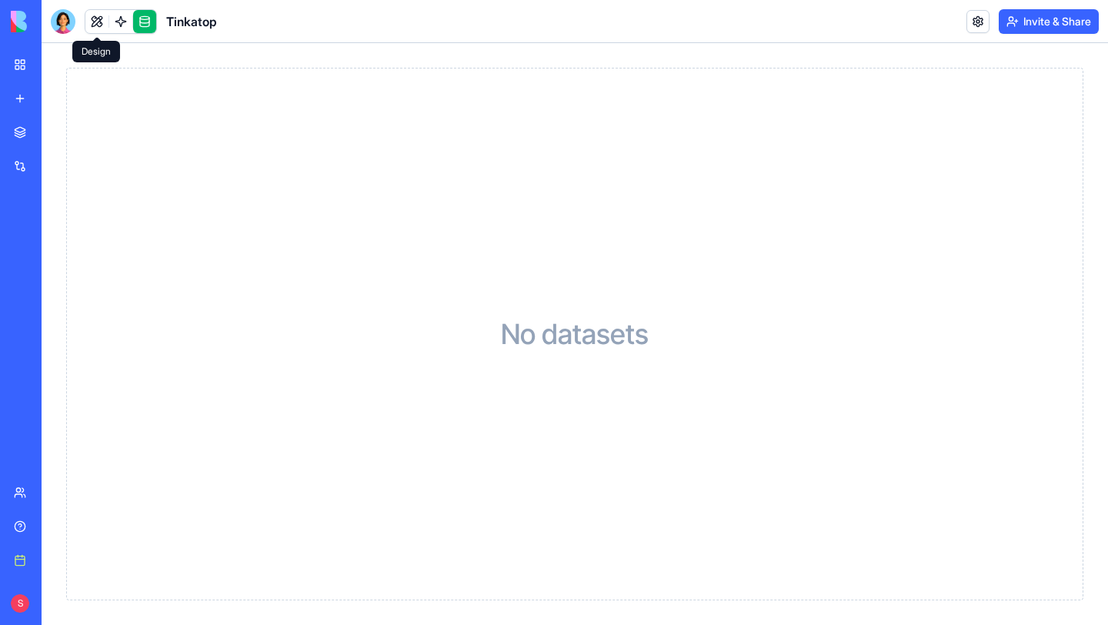
click at [96, 22] on link at bounding box center [96, 21] width 23 height 23
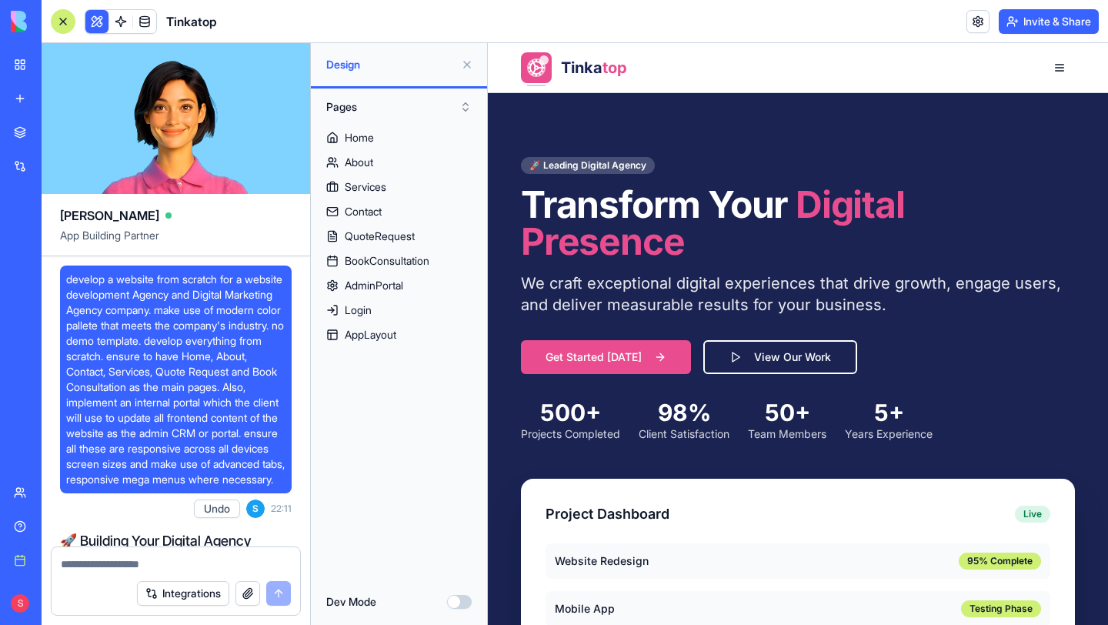
scroll to position [33263, 0]
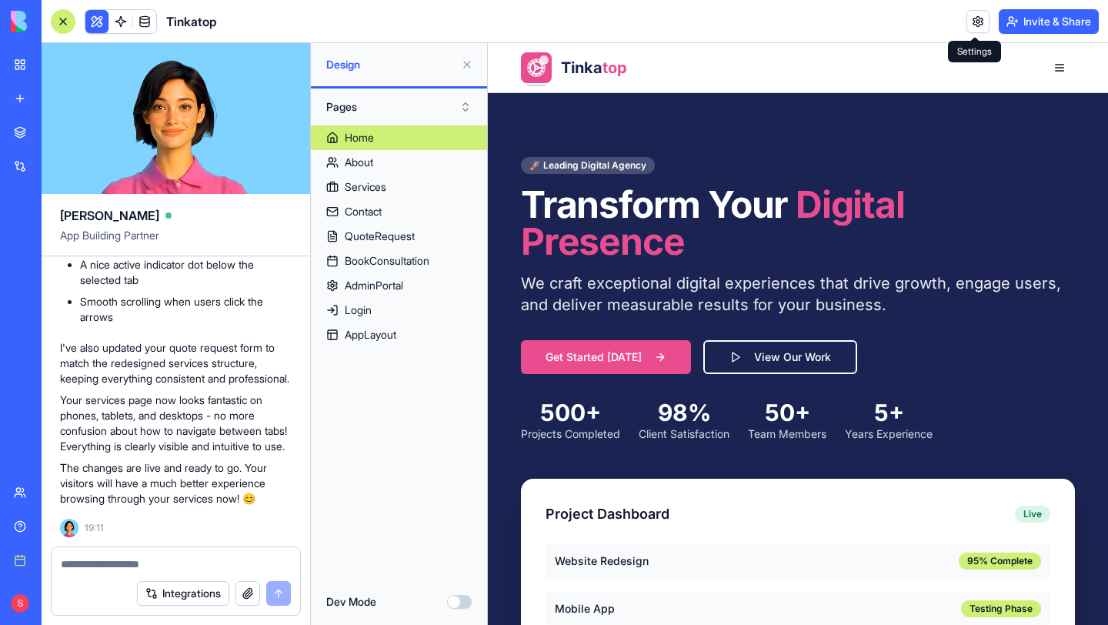
click at [977, 23] on link at bounding box center [978, 21] width 23 height 23
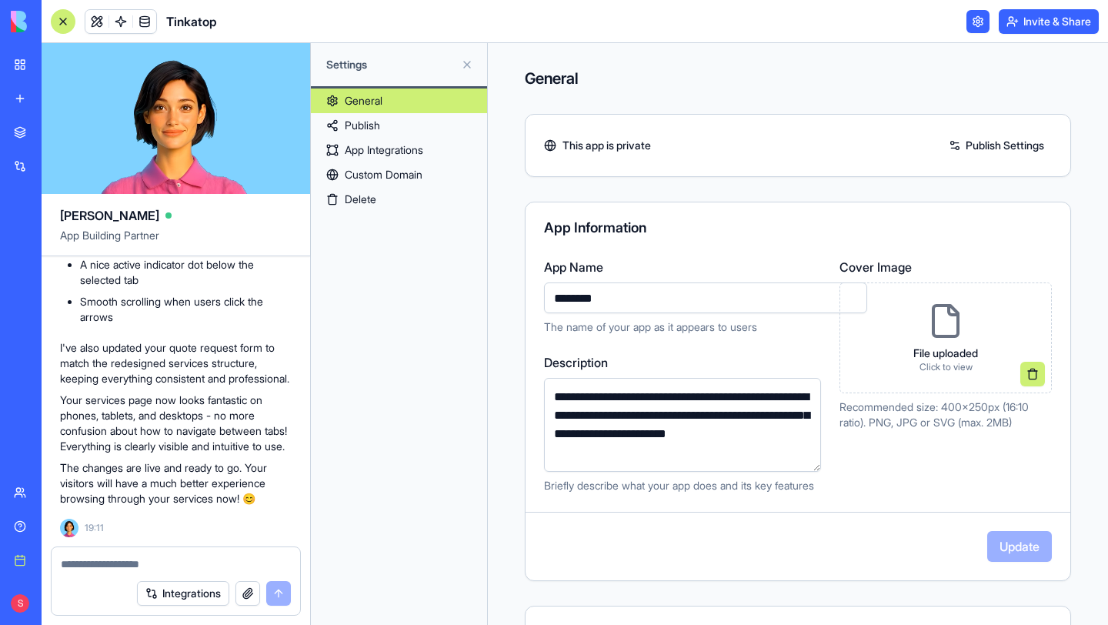
click at [370, 124] on link "Publish" at bounding box center [399, 125] width 176 height 25
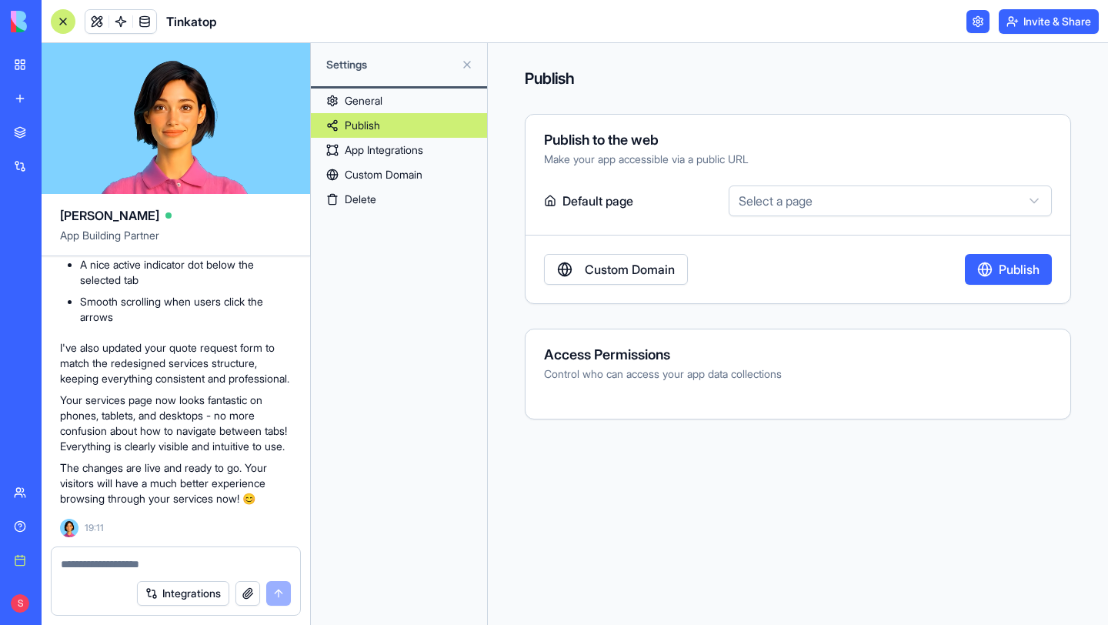
click at [781, 206] on html "BETA My workspace New app Marketplace Integrations Recent Tinkatop Social Media…" at bounding box center [554, 312] width 1108 height 625
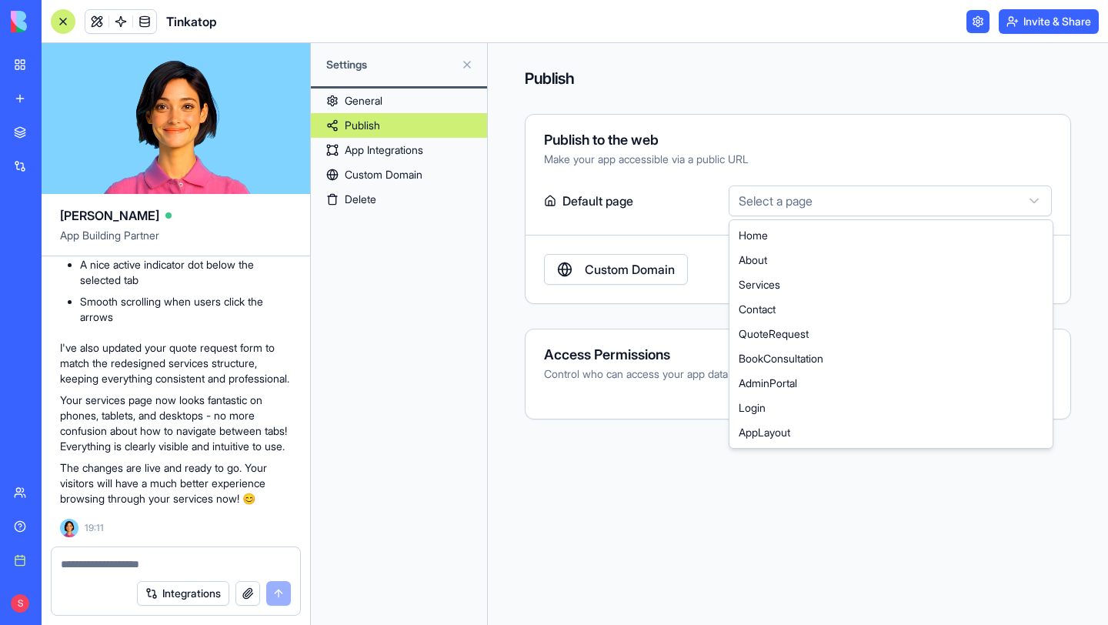
select select "**********"
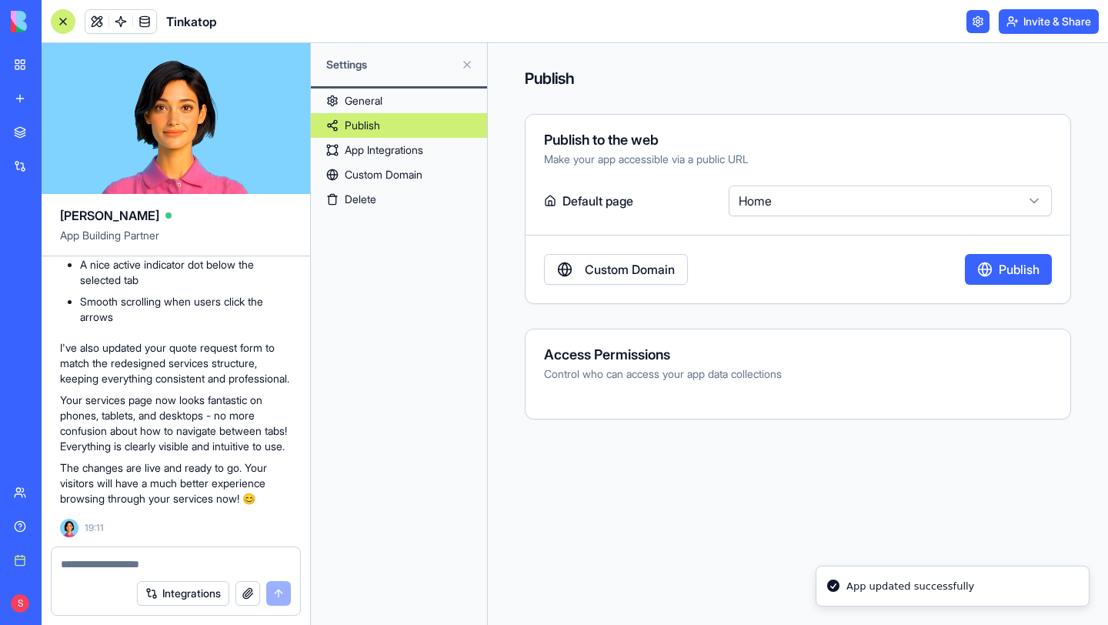
click at [651, 269] on link "Custom Domain" at bounding box center [616, 269] width 144 height 31
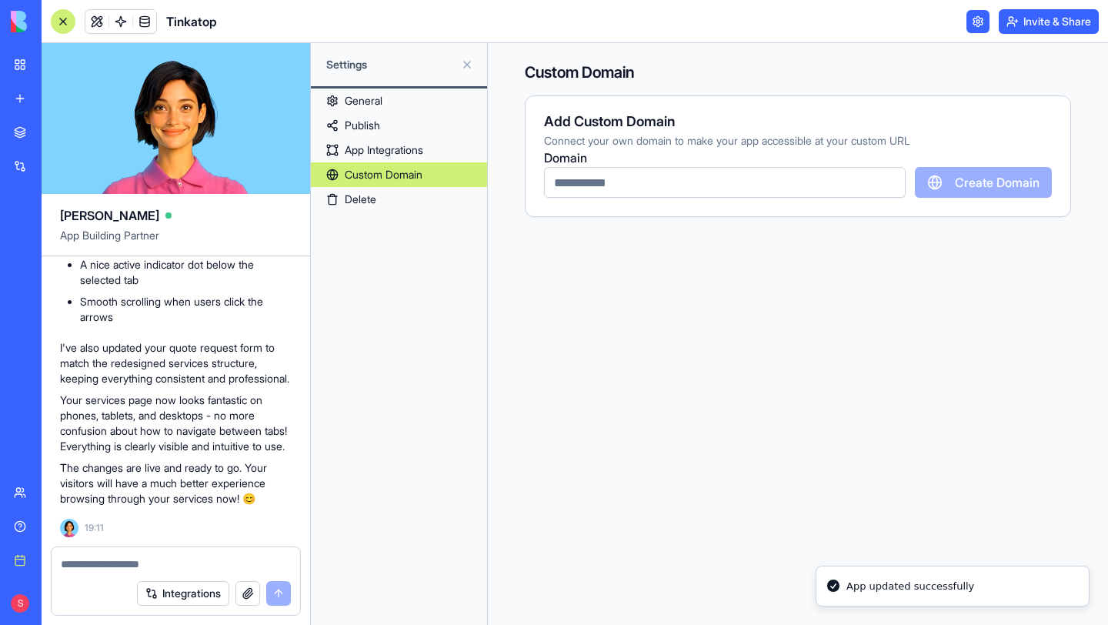
click at [613, 182] on input "text" at bounding box center [725, 182] width 362 height 31
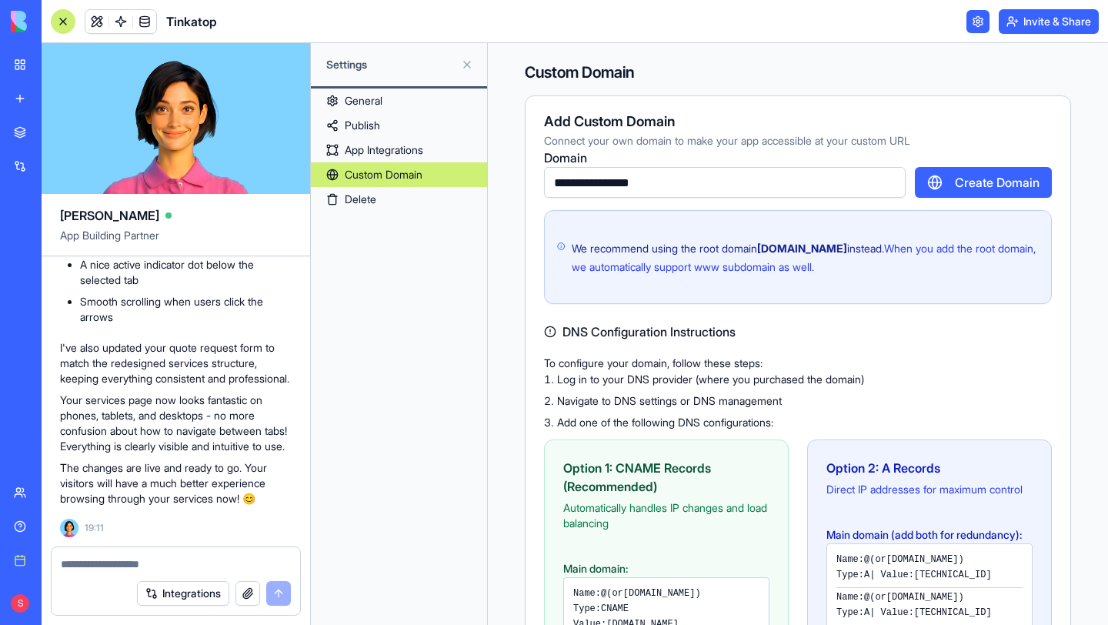
click at [876, 326] on div "DNS Configuration Instructions" at bounding box center [798, 332] width 508 height 18
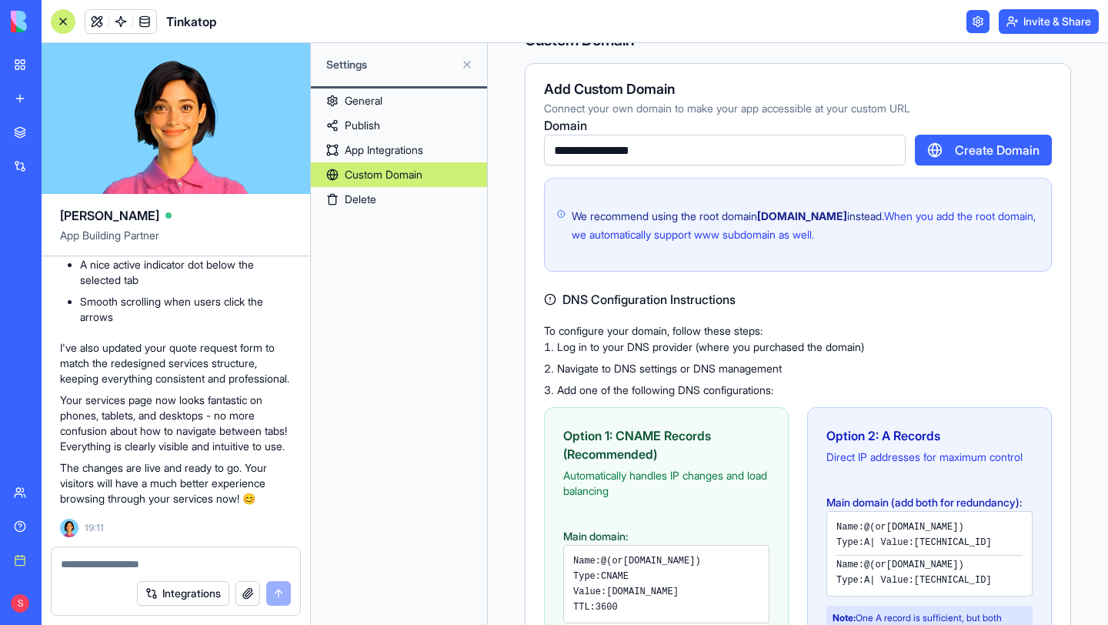
scroll to position [27, 0]
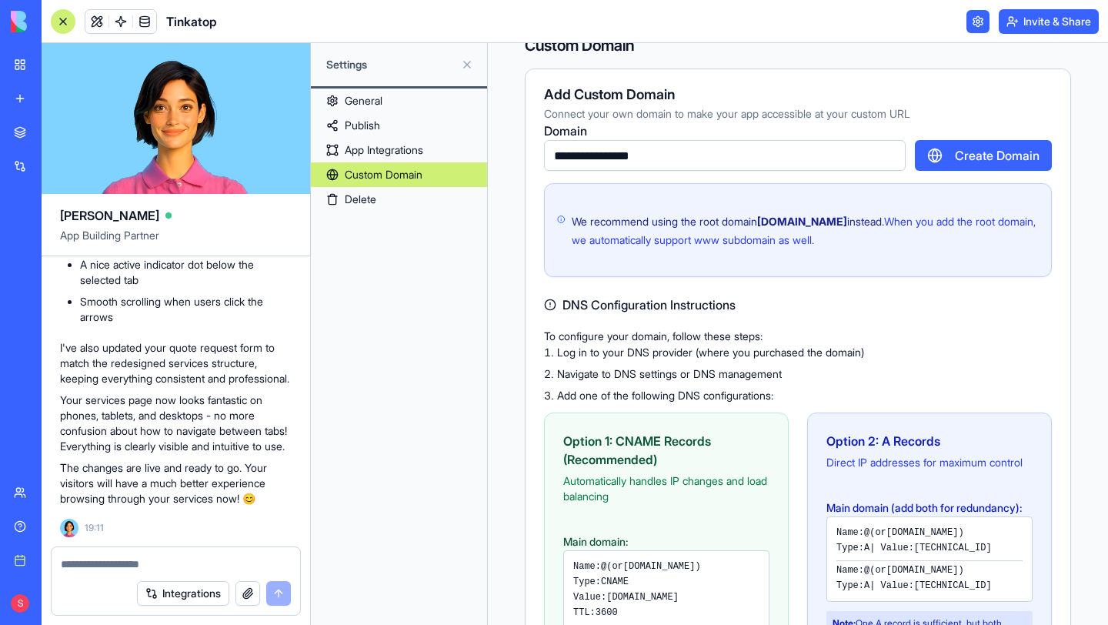
click at [590, 158] on input "**********" at bounding box center [725, 155] width 362 height 31
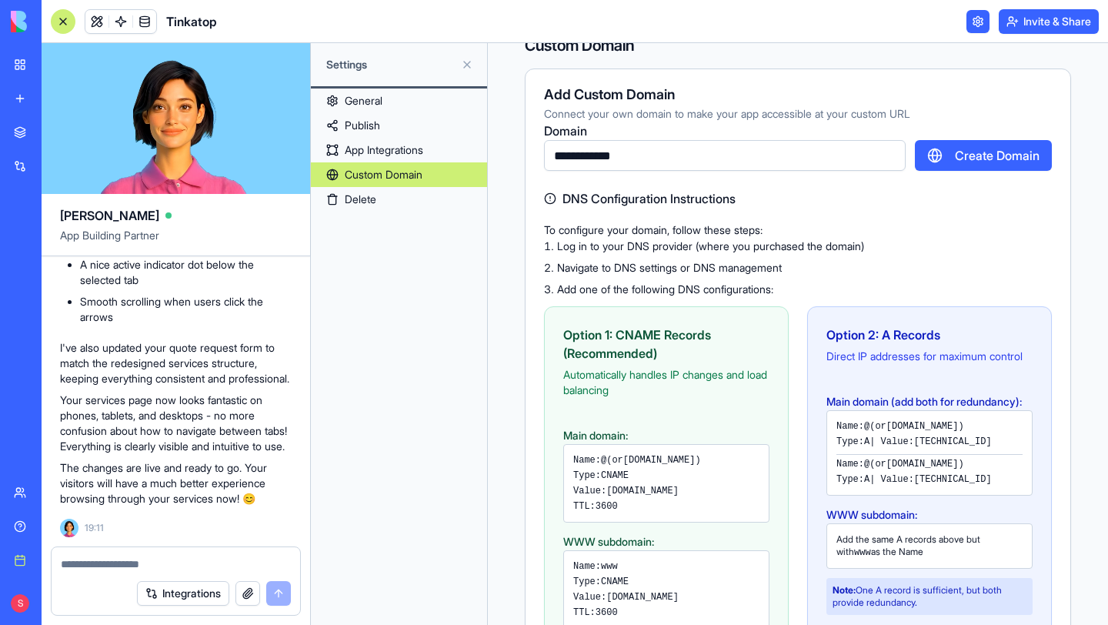
type input "**********"
click at [951, 280] on ol "Log in to your DNS provider (where you purchased the domain) Navigate to DNS se…" at bounding box center [798, 268] width 508 height 58
click at [983, 159] on button "Create Domain" at bounding box center [983, 155] width 137 height 31
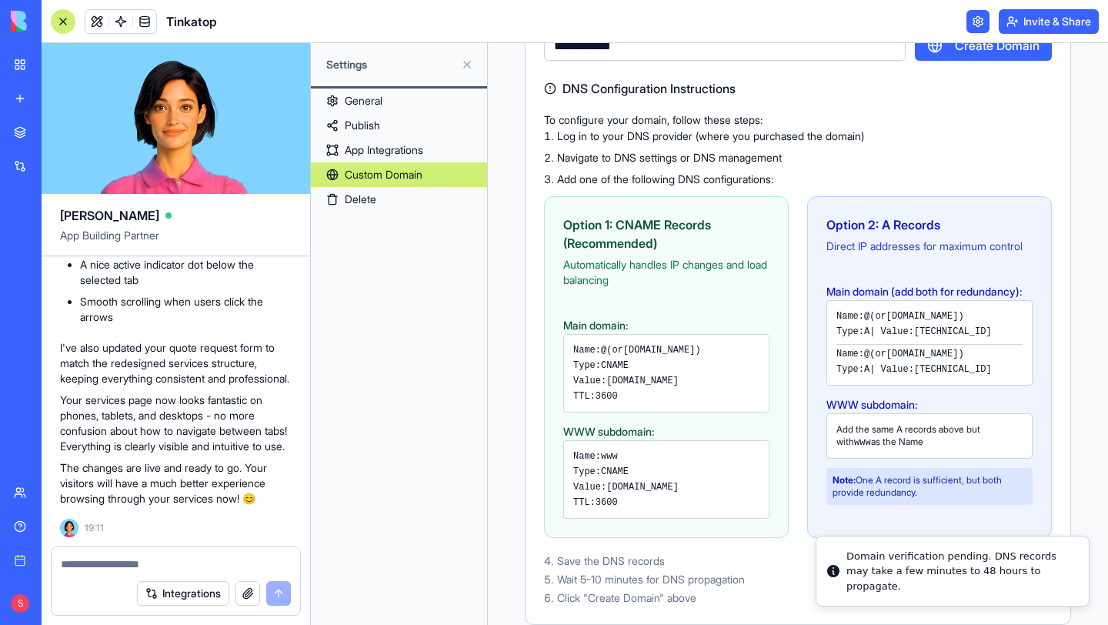
scroll to position [0, 0]
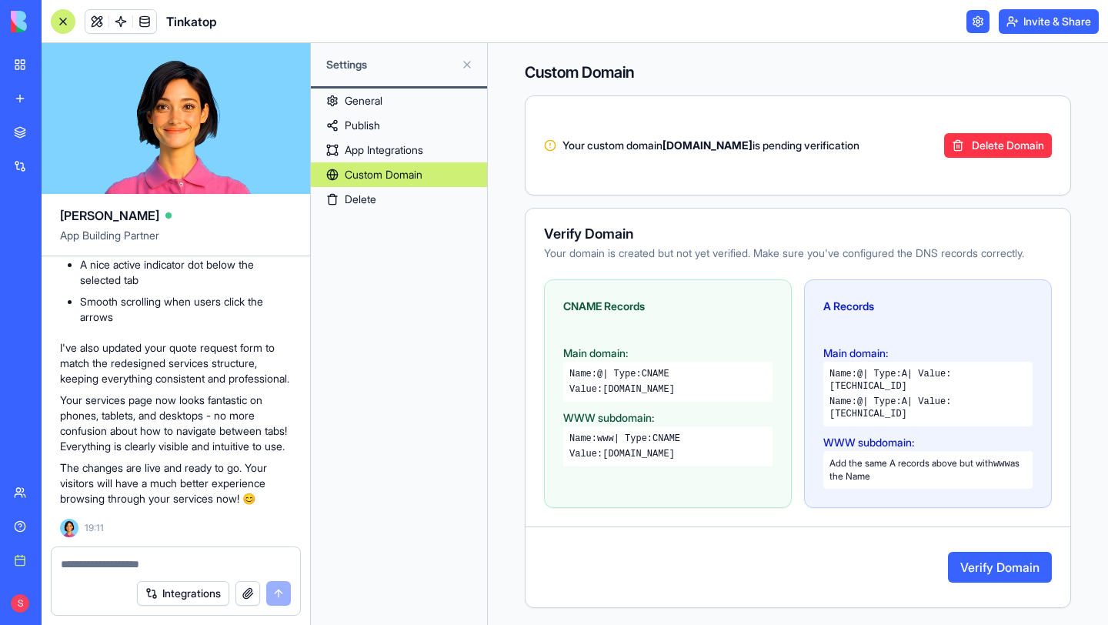
drag, startPoint x: 611, startPoint y: 407, endPoint x: 711, endPoint y: 408, distance: 100.1
click at [711, 396] on div "Value: proxy.blocks.diy" at bounding box center [668, 389] width 197 height 12
click at [675, 395] on code "proxy.blocks.diy" at bounding box center [639, 389] width 72 height 11
drag, startPoint x: 701, startPoint y: 406, endPoint x: 607, endPoint y: 406, distance: 93.9
click at [607, 396] on div "Value: proxy.blocks.diy" at bounding box center [668, 389] width 197 height 12
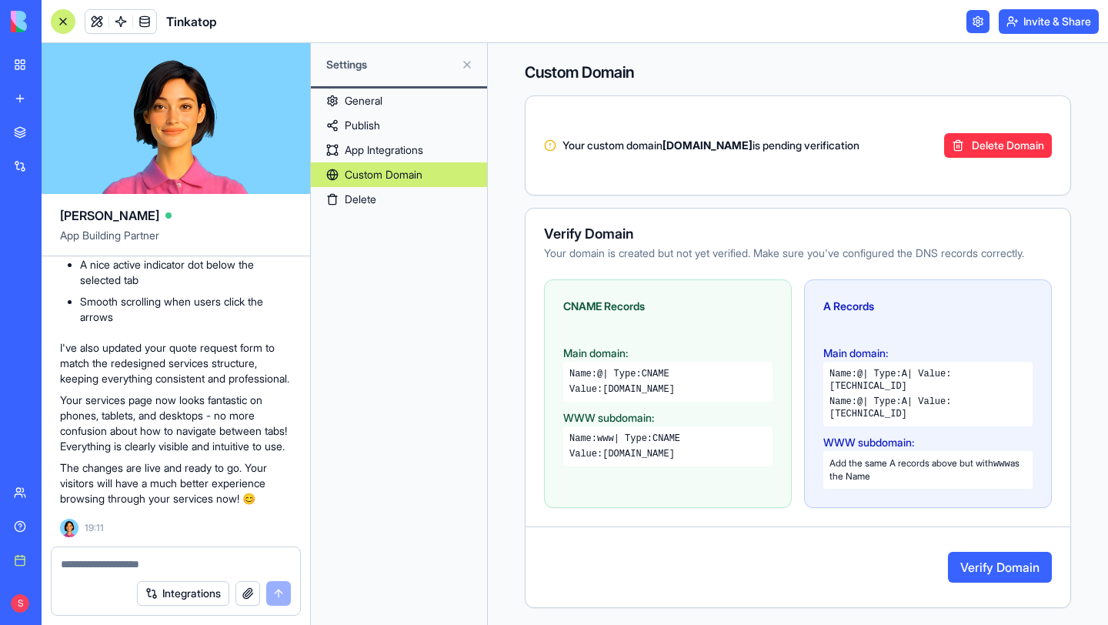
copy code "proxy.blocks.diy"
drag, startPoint x: 613, startPoint y: 469, endPoint x: 679, endPoint y: 481, distance: 67.3
click at [679, 466] on div "Name: www | Type: CNAME Value: tinkatop.com" at bounding box center [667, 446] width 209 height 40
click at [681, 466] on div "Name: www | Type: CNAME Value: tinkatop.com" at bounding box center [667, 446] width 209 height 40
drag, startPoint x: 677, startPoint y: 469, endPoint x: 609, endPoint y: 466, distance: 68.5
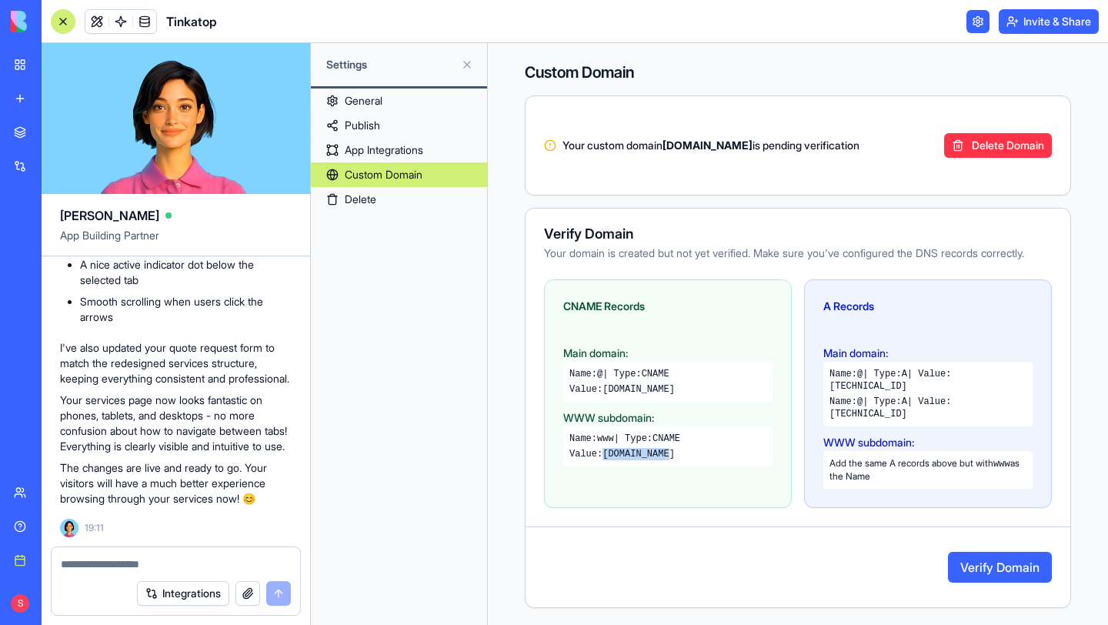
click at [609, 460] on div "Value: tinkatop.com" at bounding box center [668, 454] width 197 height 12
copy code "tinkatop.com"
drag, startPoint x: 830, startPoint y: 402, endPoint x: 916, endPoint y: 401, distance: 86.2
click at [916, 393] on div "Name: @ | Type: A | Value: 166.117.48.144" at bounding box center [928, 380] width 197 height 25
copy code "166.117.48.144"
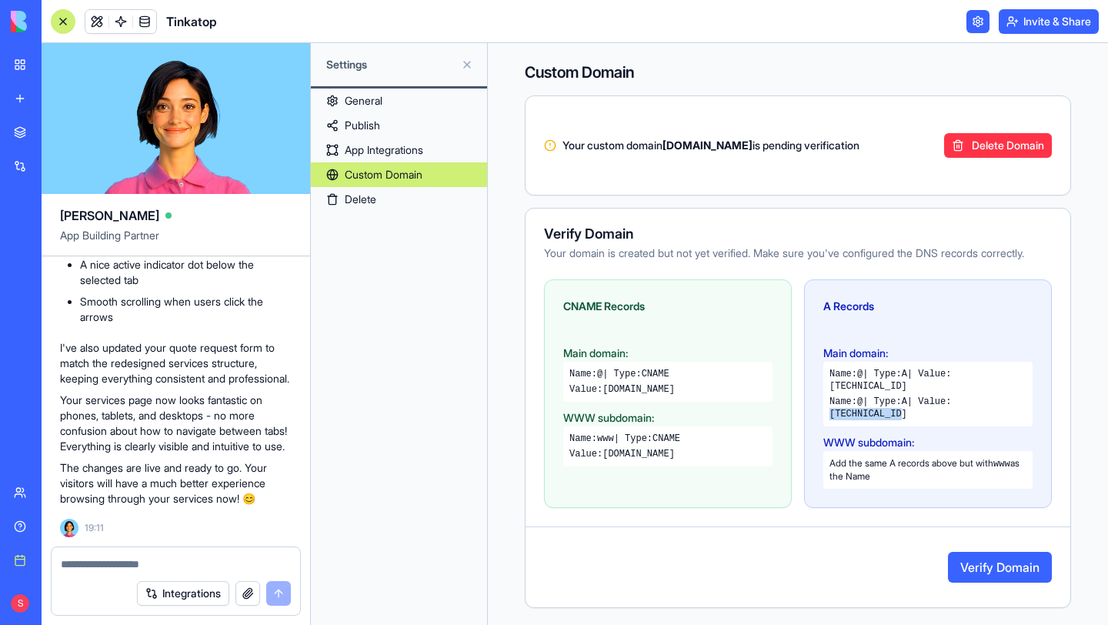
drag, startPoint x: 830, startPoint y: 429, endPoint x: 910, endPoint y: 426, distance: 80.1
click at [910, 420] on div "Name: @ | Type: A | Value: 166.117.151.3" at bounding box center [928, 408] width 197 height 25
copy code "166.117.151.3"
click at [1018, 536] on button "Verify Domain" at bounding box center [1000, 567] width 104 height 31
click at [996, 536] on button "Verify Domain" at bounding box center [1000, 567] width 104 height 31
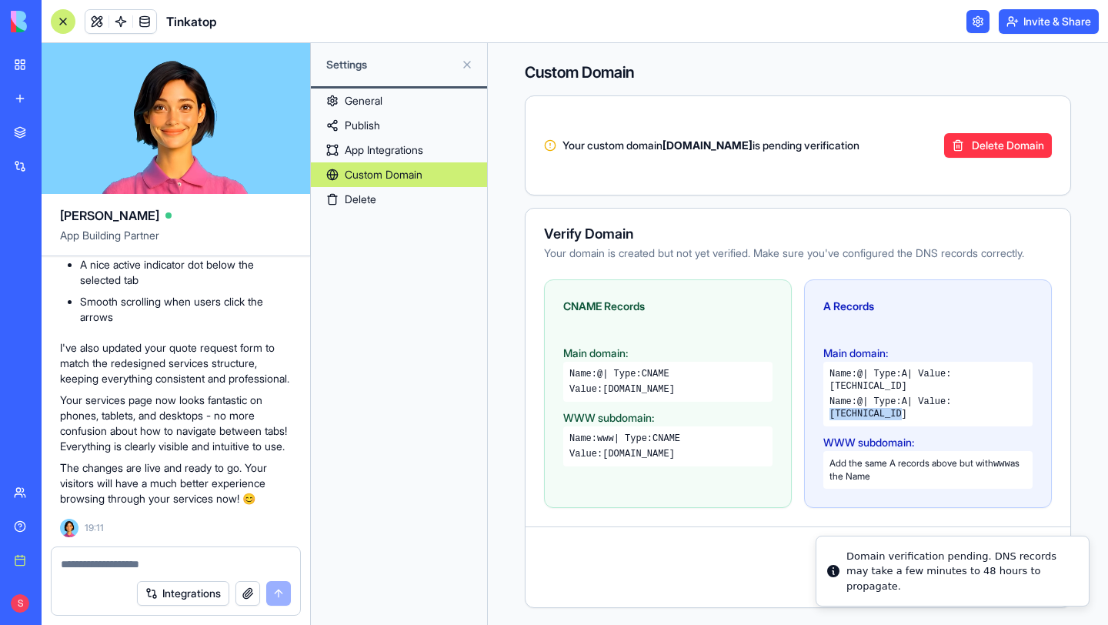
click at [389, 151] on link "App Integrations" at bounding box center [399, 150] width 176 height 25
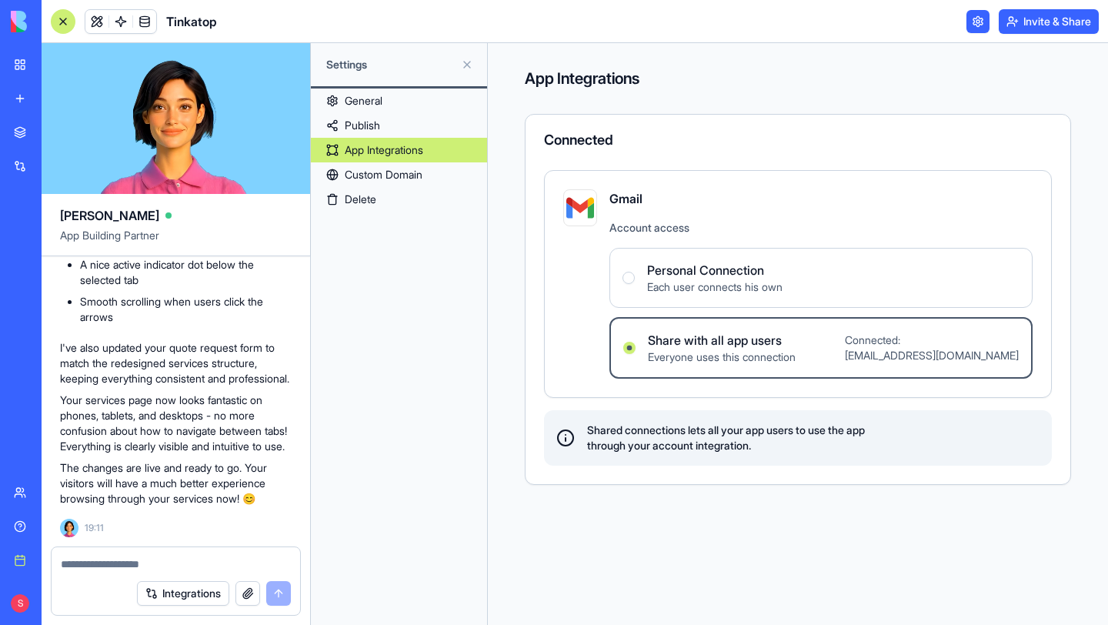
click at [390, 180] on link "Custom Domain" at bounding box center [399, 174] width 176 height 25
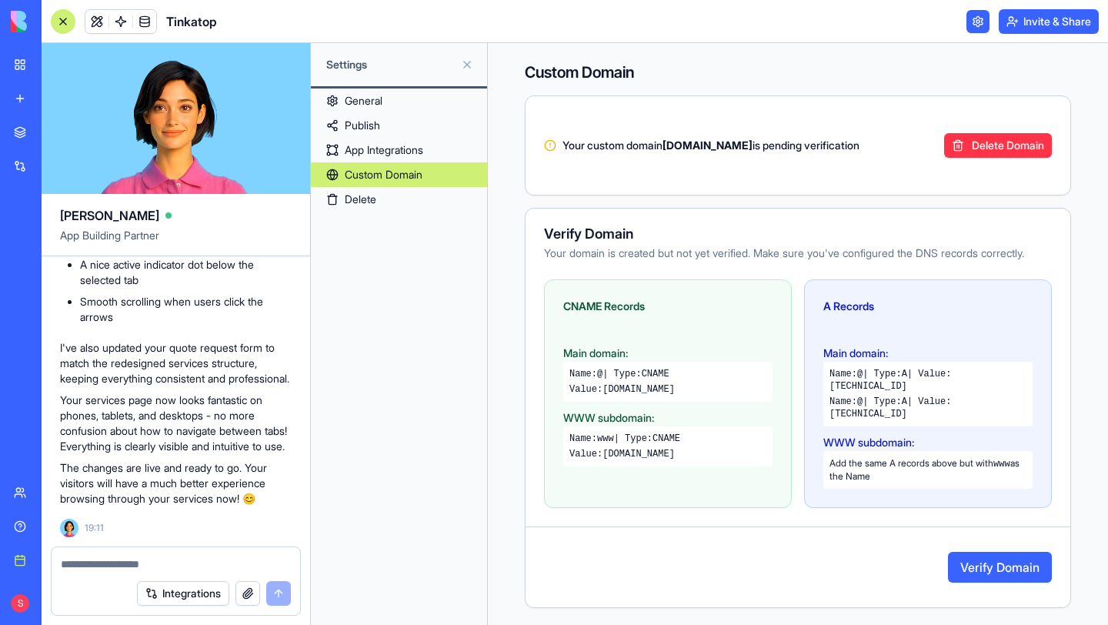
click at [368, 121] on link "Publish" at bounding box center [399, 125] width 176 height 25
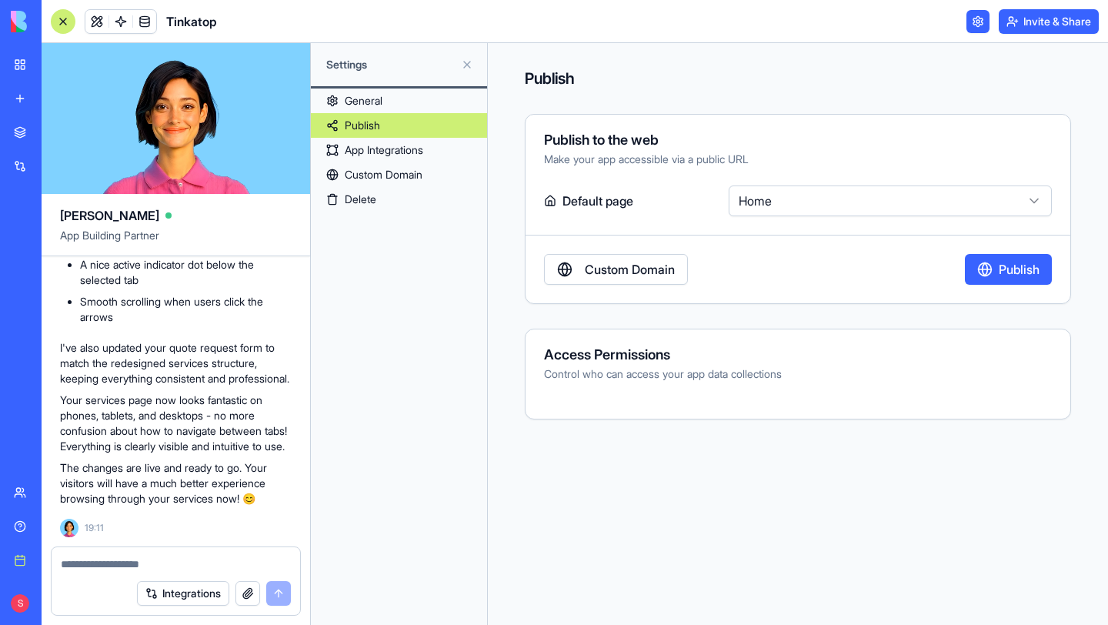
click at [999, 267] on button "Publish" at bounding box center [1008, 269] width 87 height 31
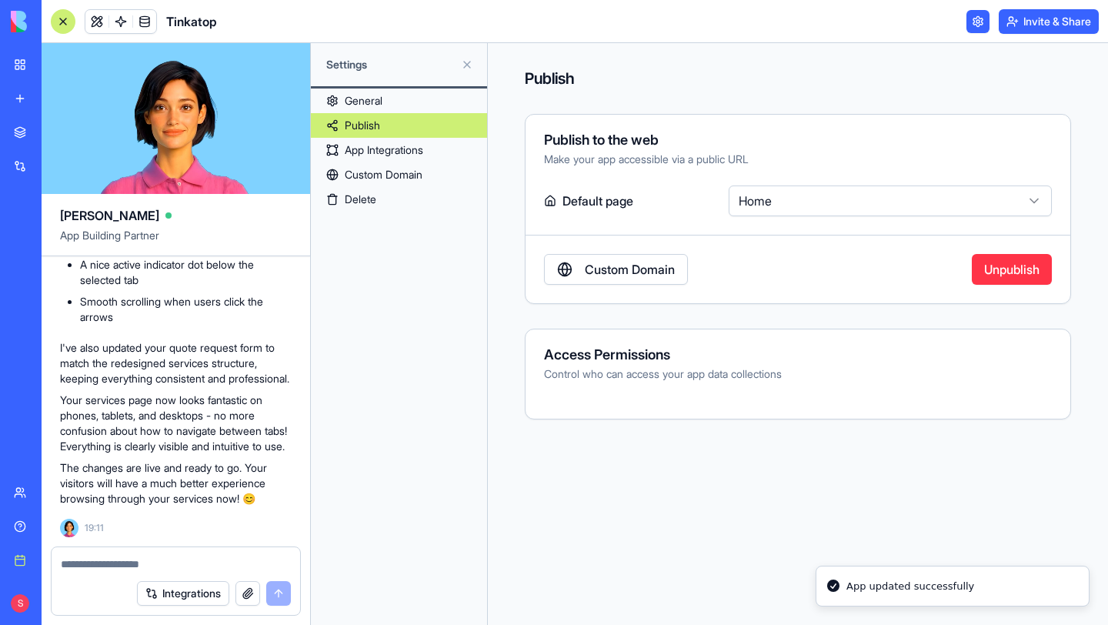
click at [635, 268] on link "Custom Domain" at bounding box center [616, 269] width 144 height 31
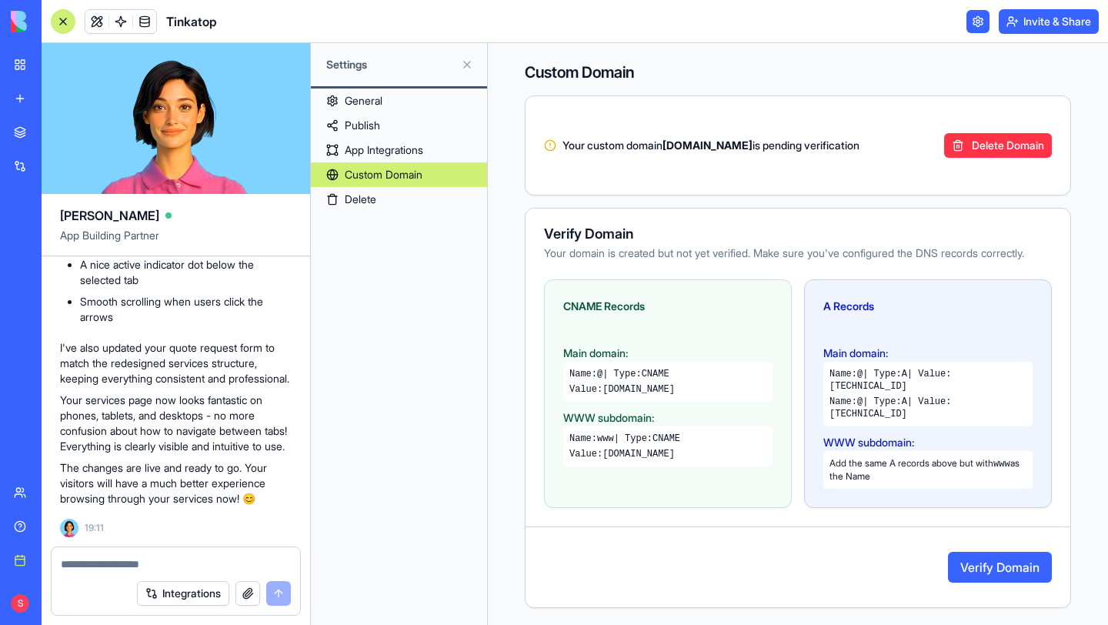
click at [988, 536] on button "Verify Domain" at bounding box center [1000, 567] width 104 height 31
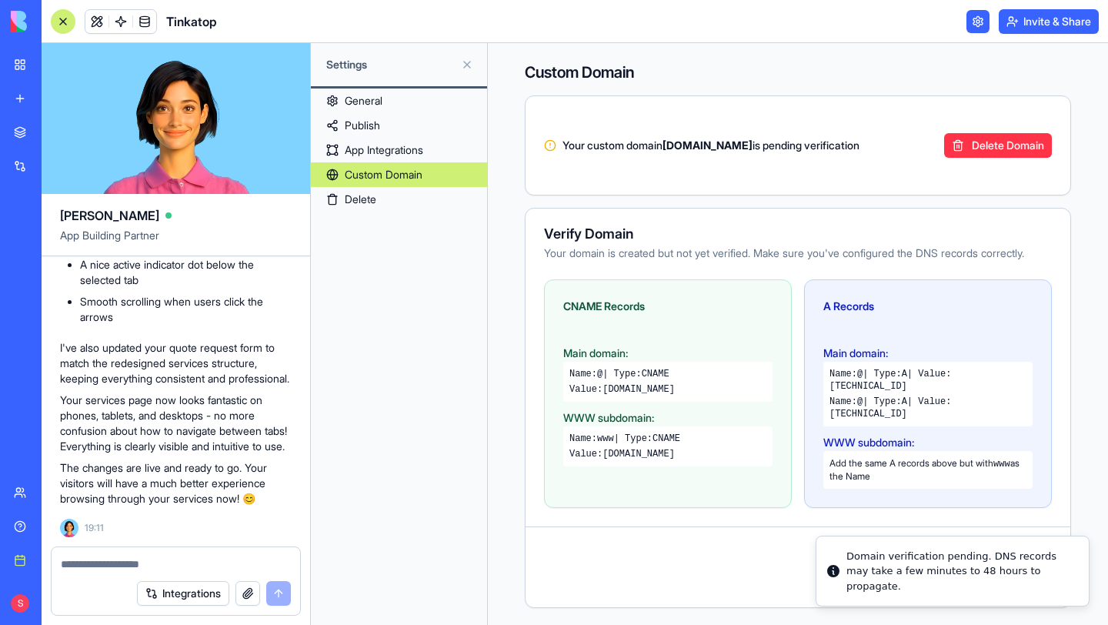
click at [389, 129] on link "Publish" at bounding box center [399, 125] width 176 height 25
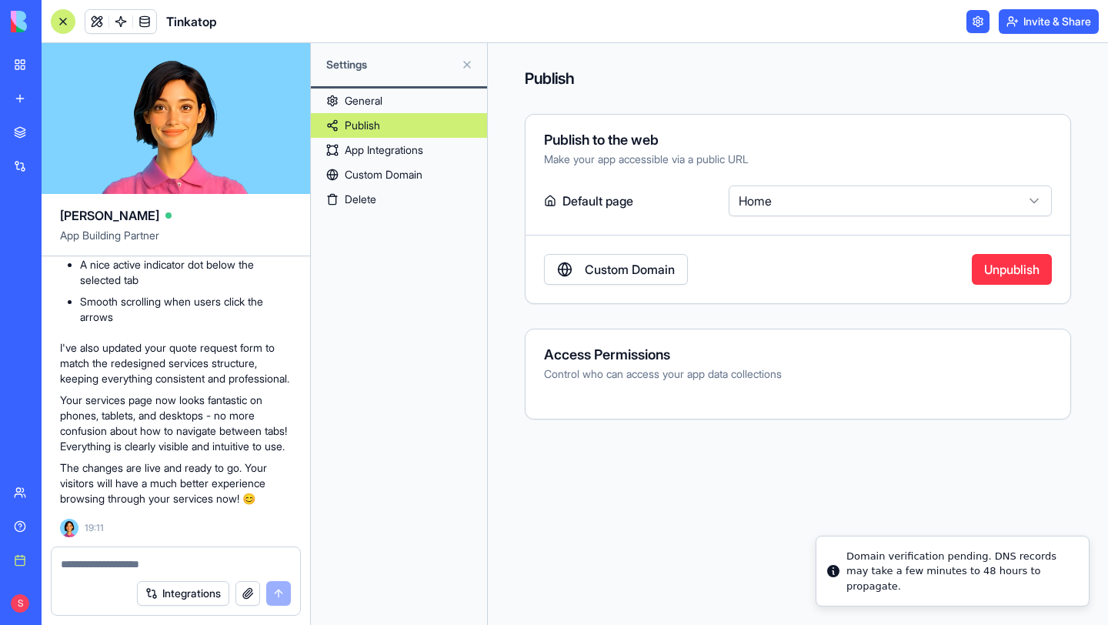
click at [377, 102] on link "General" at bounding box center [399, 101] width 176 height 25
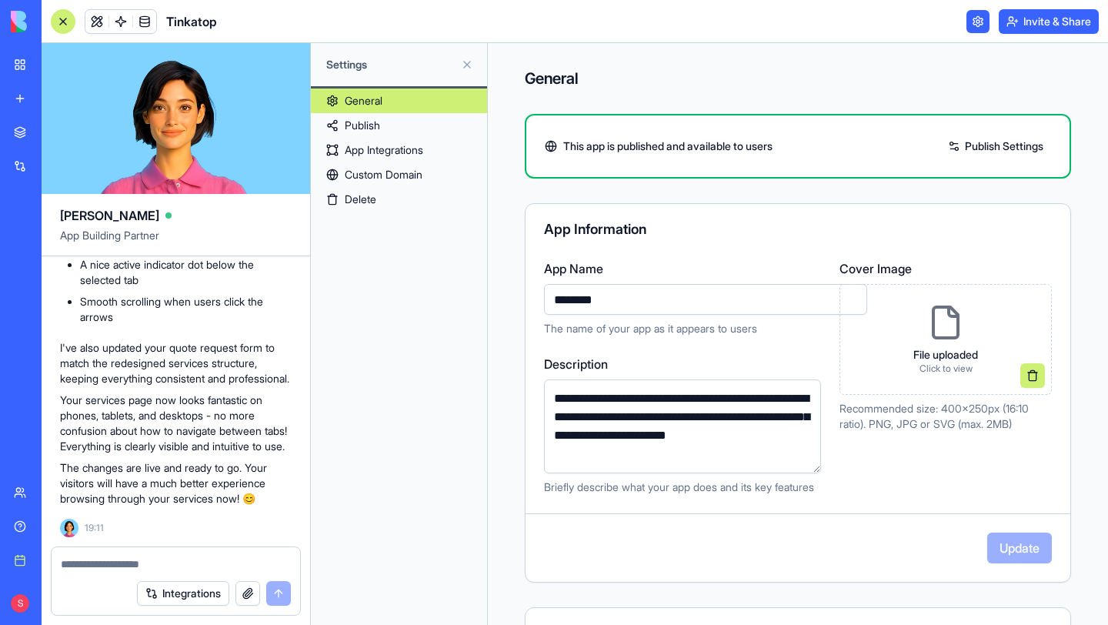
click at [389, 129] on link "Publish" at bounding box center [399, 125] width 176 height 25
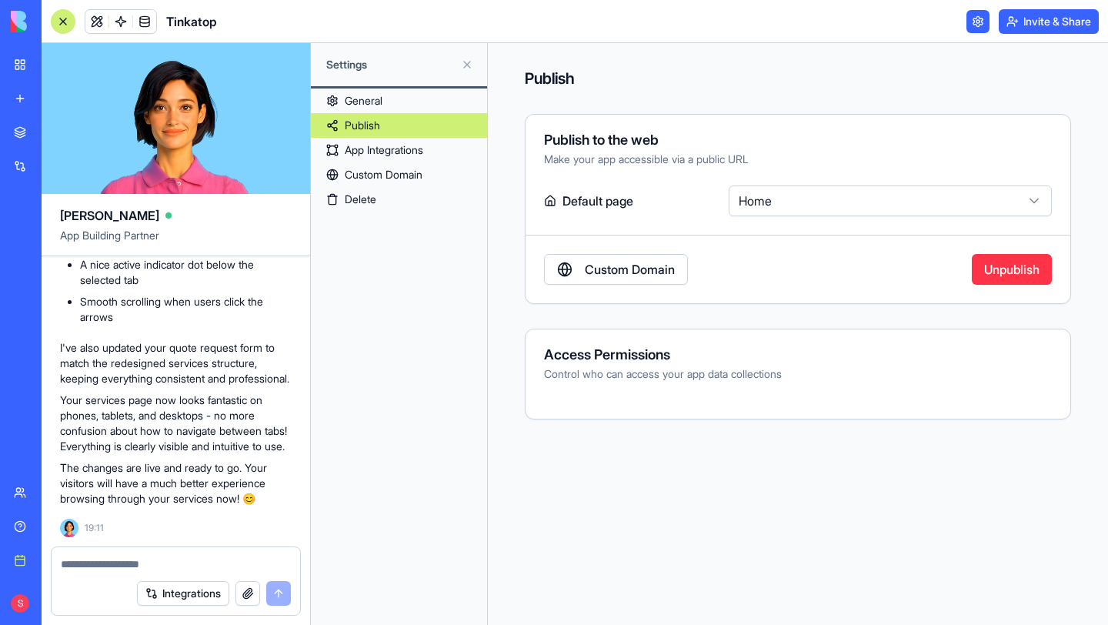
click at [401, 158] on link "App Integrations" at bounding box center [399, 150] width 176 height 25
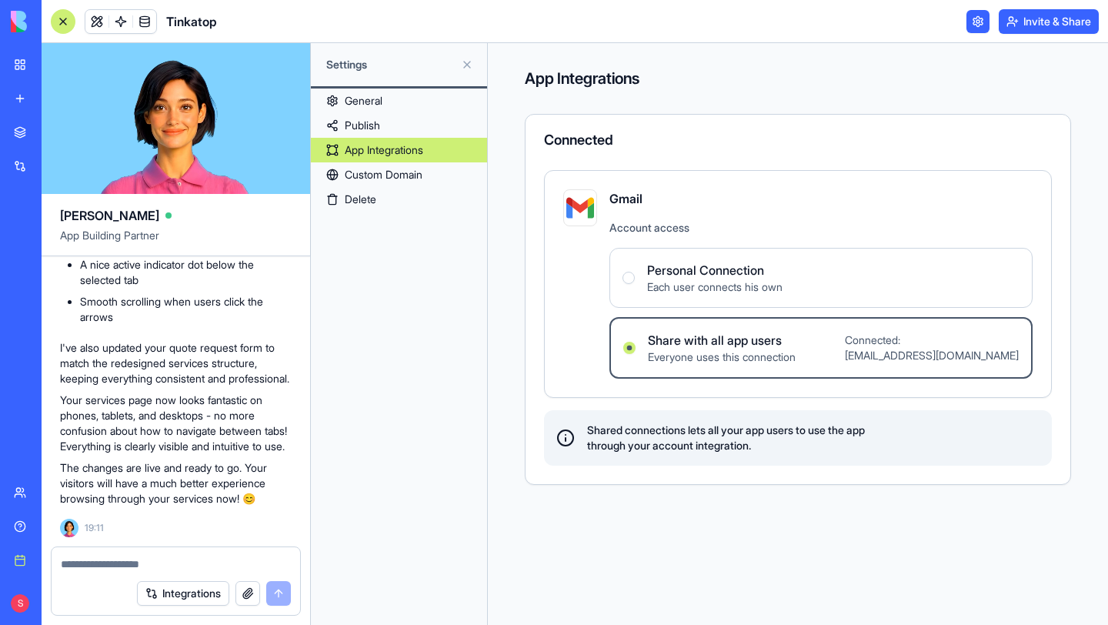
click at [414, 185] on link "Custom Domain" at bounding box center [399, 174] width 176 height 25
